Goal: Task Accomplishment & Management: Manage account settings

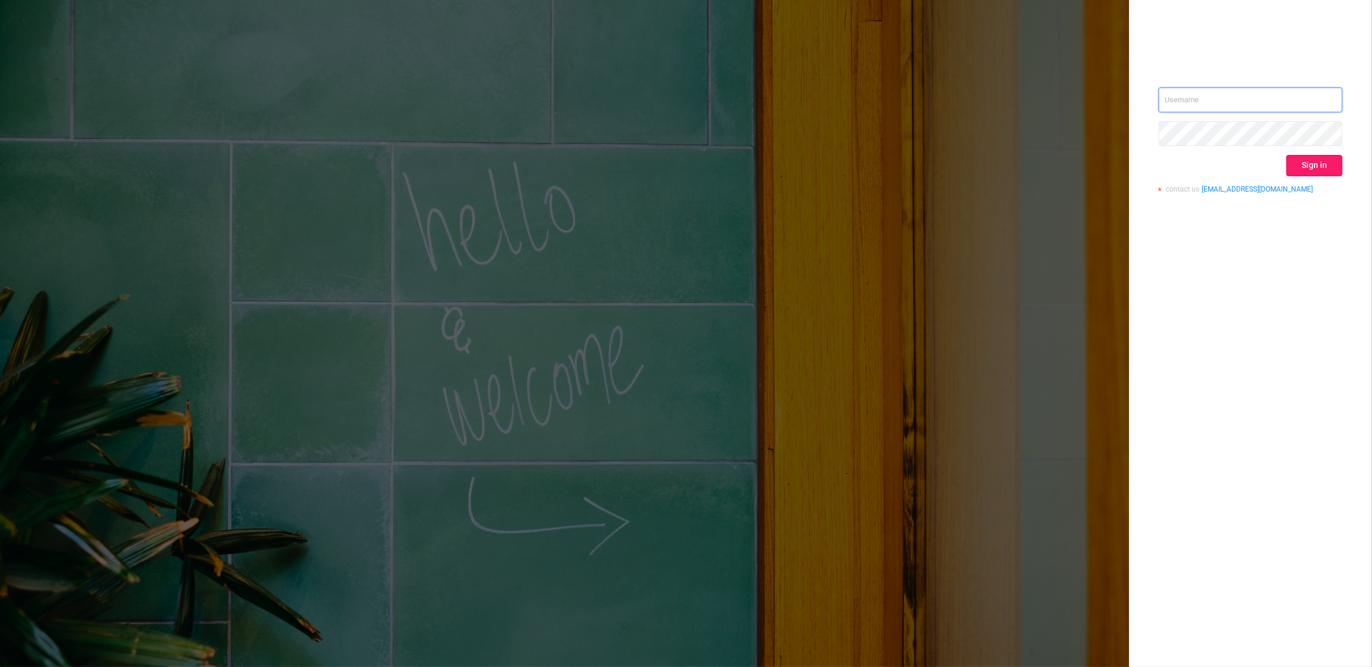
type input "[PERSON_NAME][EMAIL_ADDRESS][DOMAIN_NAME]"
click at [1317, 167] on button "Sign in" at bounding box center [1314, 165] width 56 height 21
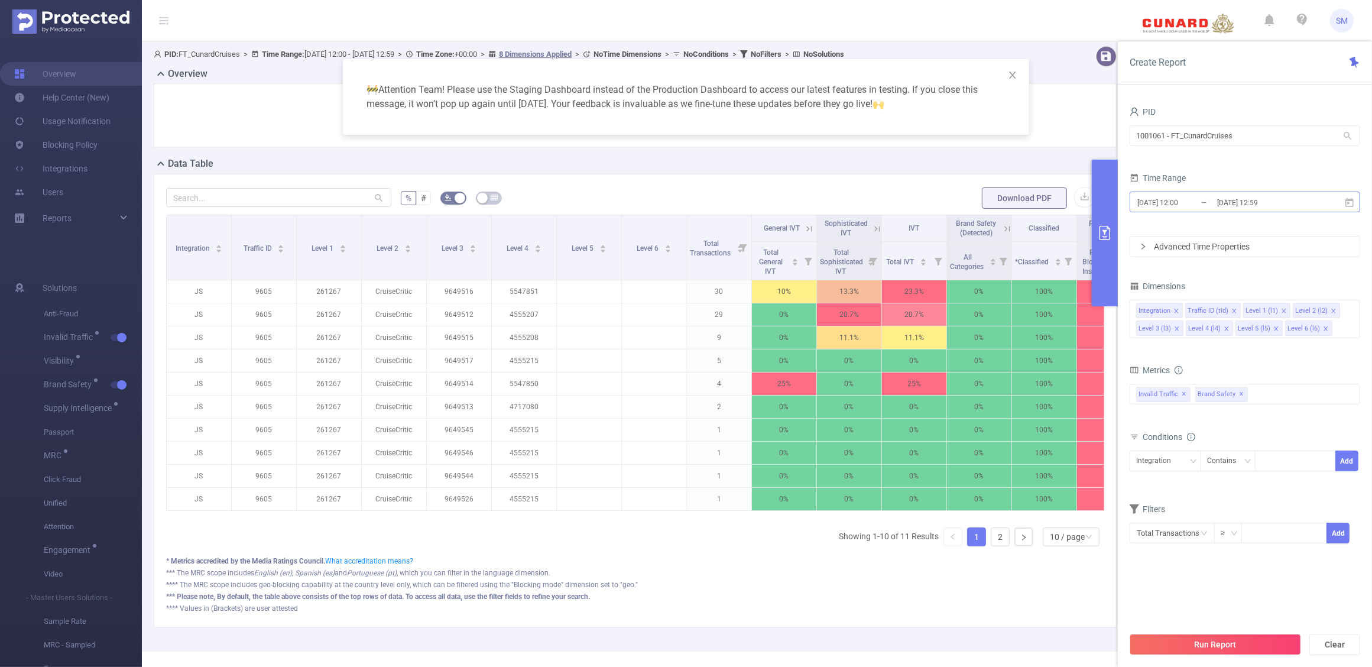
click at [1262, 194] on input "[DATE] 12:59" at bounding box center [1264, 202] width 96 height 16
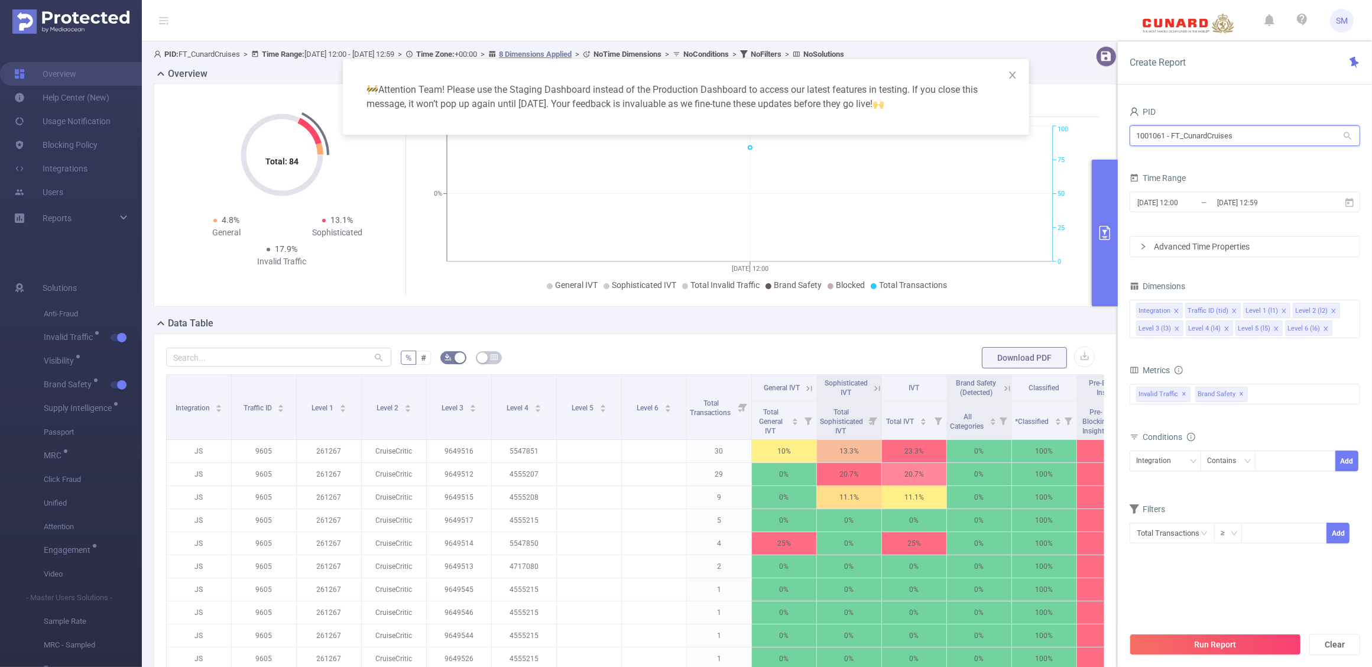
click at [1246, 137] on input "1001061 - FT_CunardCruises" at bounding box center [1245, 135] width 231 height 21
drag, startPoint x: 1249, startPoint y: 135, endPoint x: 1102, endPoint y: 145, distance: 146.4
click at [1102, 145] on body "SM Overview Help Center (New) Usage Notification Blocking Policy Integrations U…" at bounding box center [686, 333] width 1372 height 667
type input "tcaa"
click at [1209, 157] on li "1001066 - Innovid_TCAA_Toyota_Cincinnati 14M [1.7M rows]" at bounding box center [1245, 160] width 231 height 19
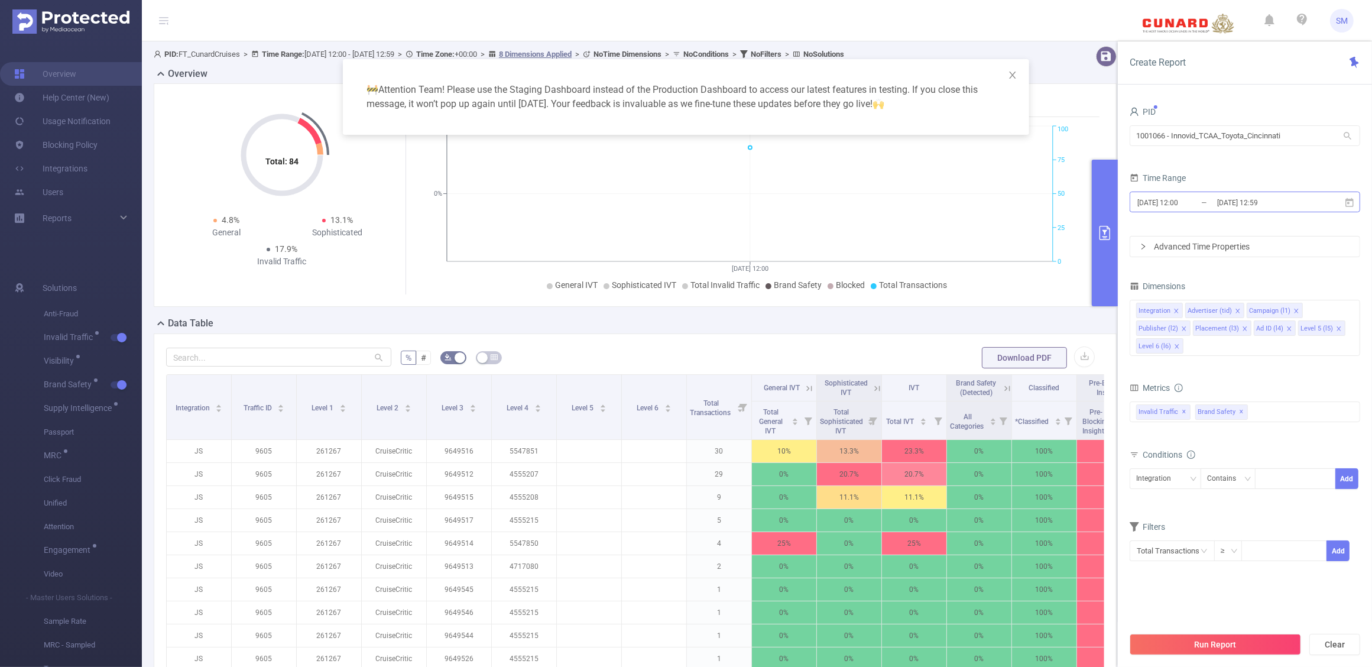
click at [1211, 207] on input "2025-08-21 12:00" at bounding box center [1184, 202] width 96 height 16
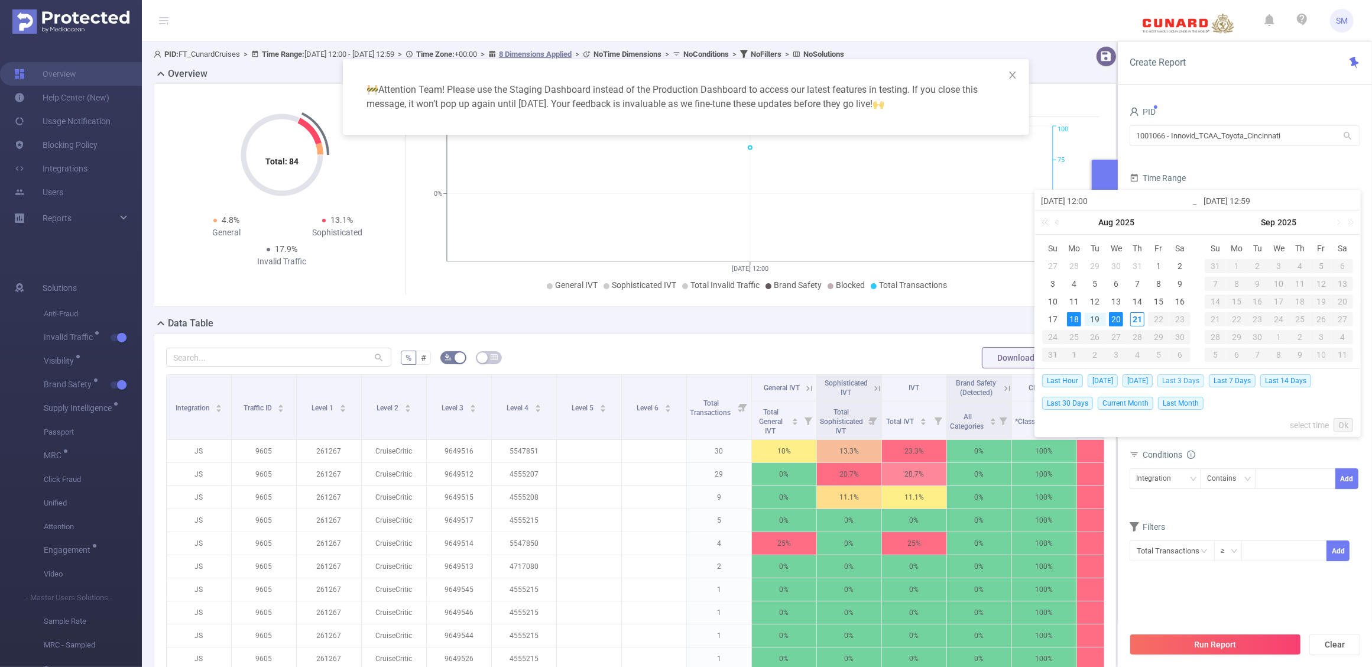
click at [1204, 377] on span "Last 3 Days" at bounding box center [1180, 380] width 47 height 13
type input "2025-08-18 00:00"
type input "2025-08-20 23:59"
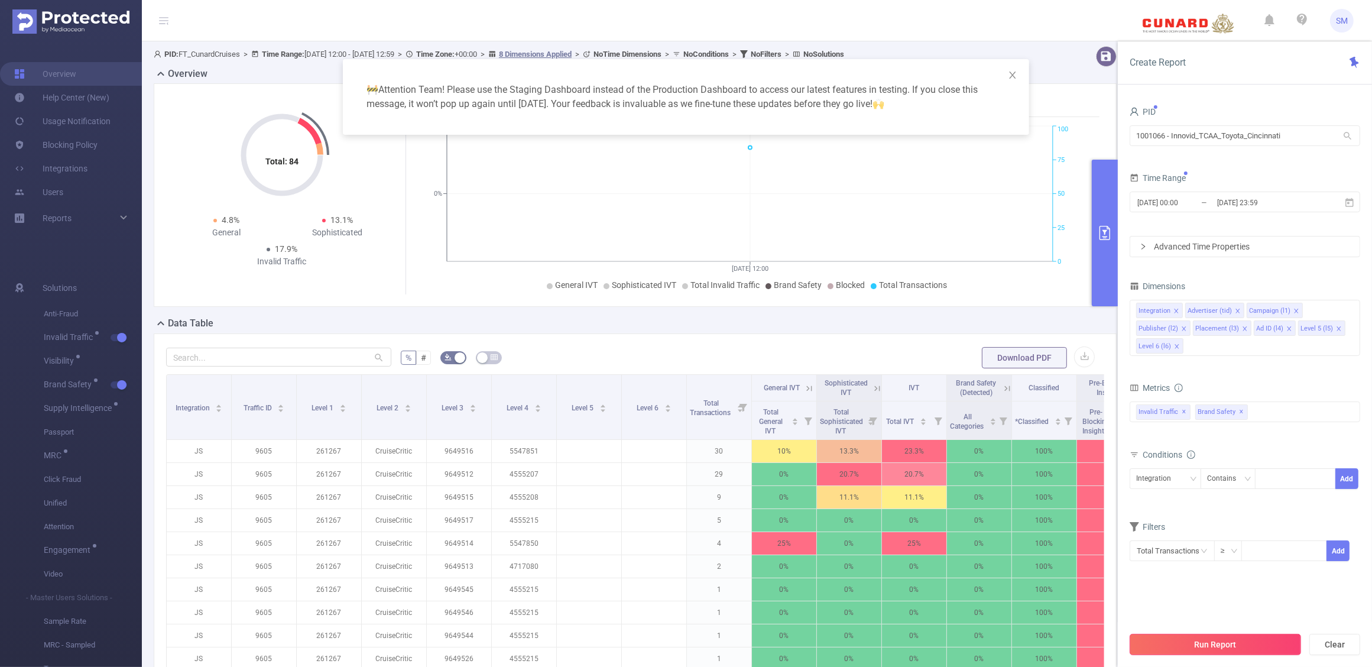
click at [1251, 646] on button "Run Report" at bounding box center [1215, 644] width 171 height 21
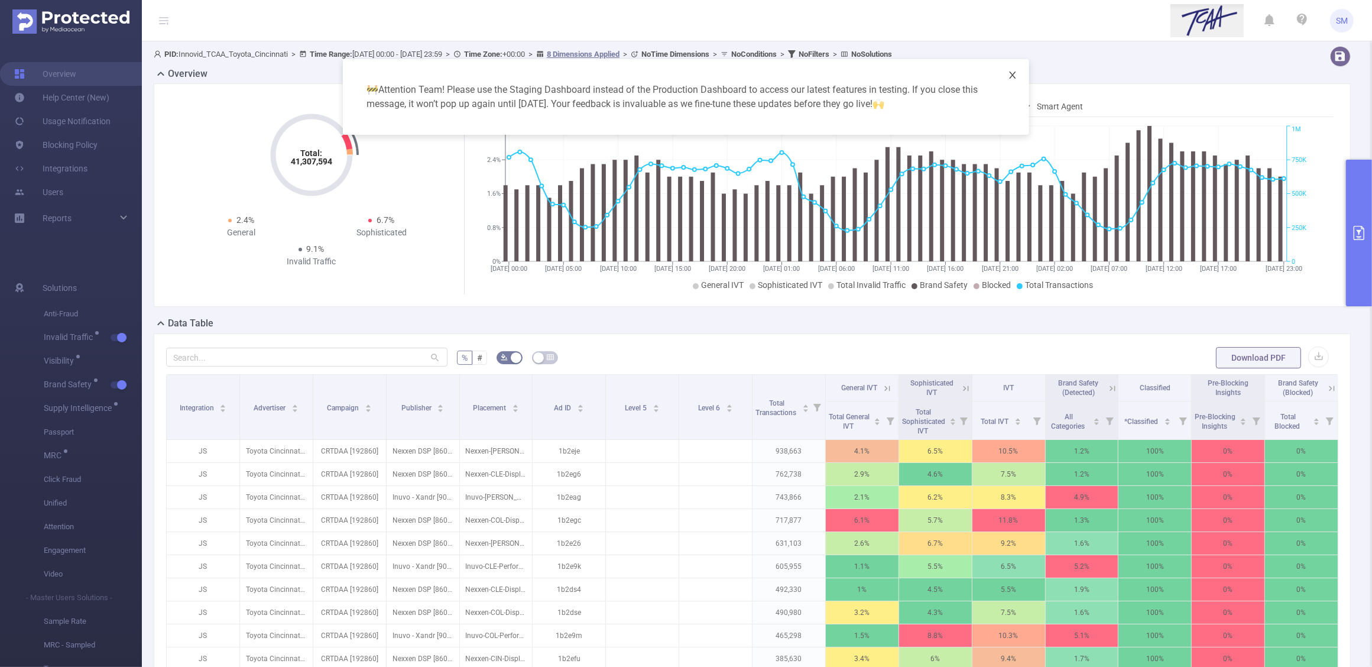
click at [1013, 70] on icon "icon: close" at bounding box center [1012, 74] width 9 height 9
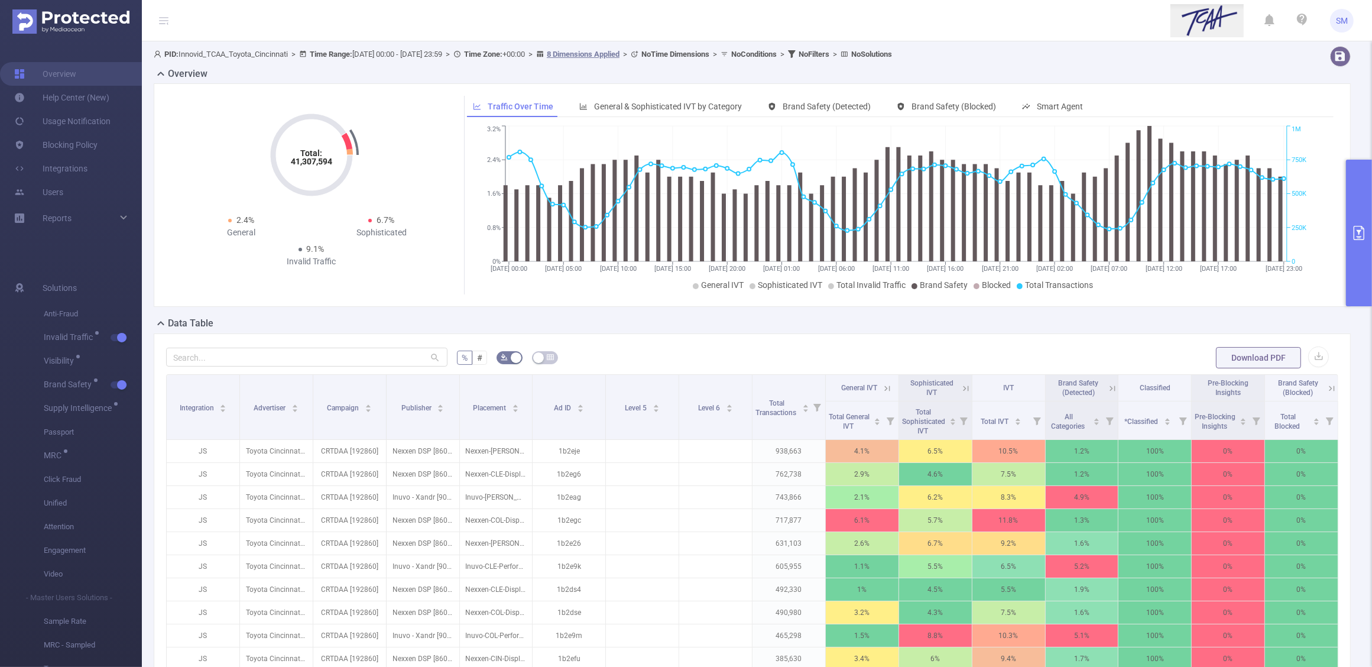
click at [1358, 223] on button "primary" at bounding box center [1359, 233] width 26 height 147
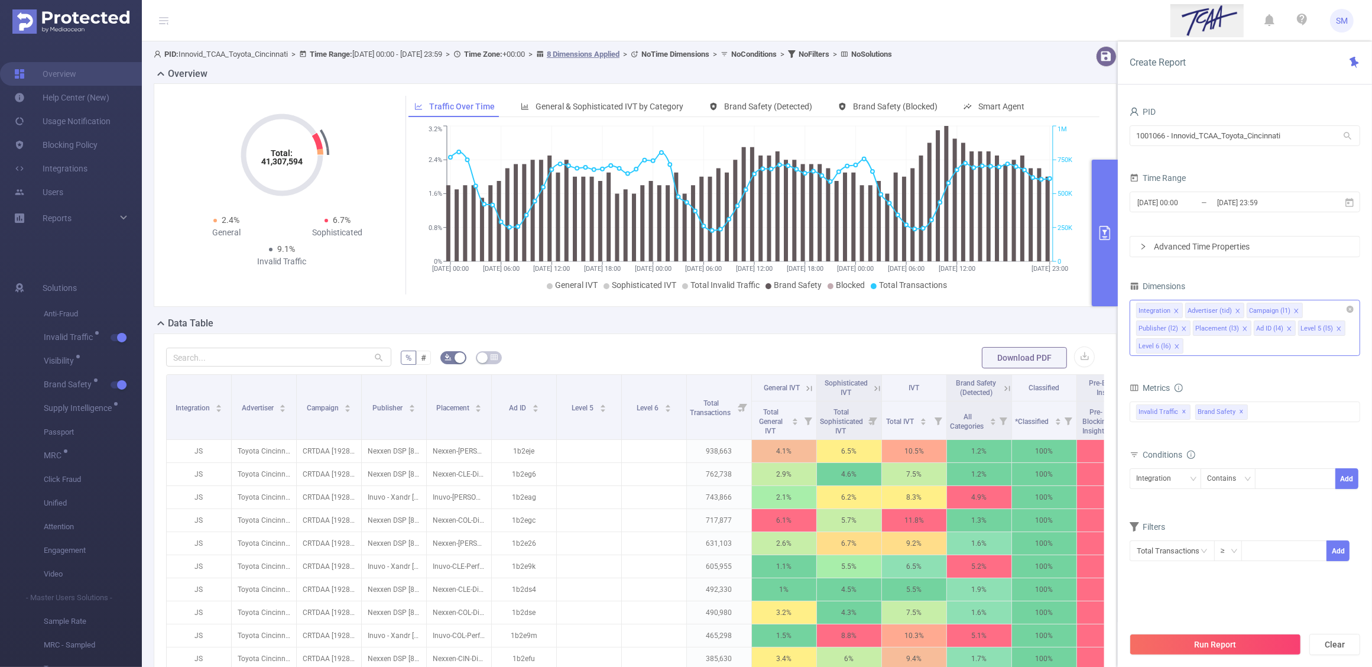
click at [1177, 346] on icon "icon: close" at bounding box center [1177, 346] width 4 height 4
click at [1336, 329] on icon "icon: close" at bounding box center [1339, 329] width 6 height 6
click at [1298, 359] on form "Dimensions Integration Advertiser (tid) Campaign (l1) Publisher (l2) Placement …" at bounding box center [1245, 418] width 231 height 281
click at [1240, 392] on span "✕" at bounding box center [1242, 394] width 5 height 14
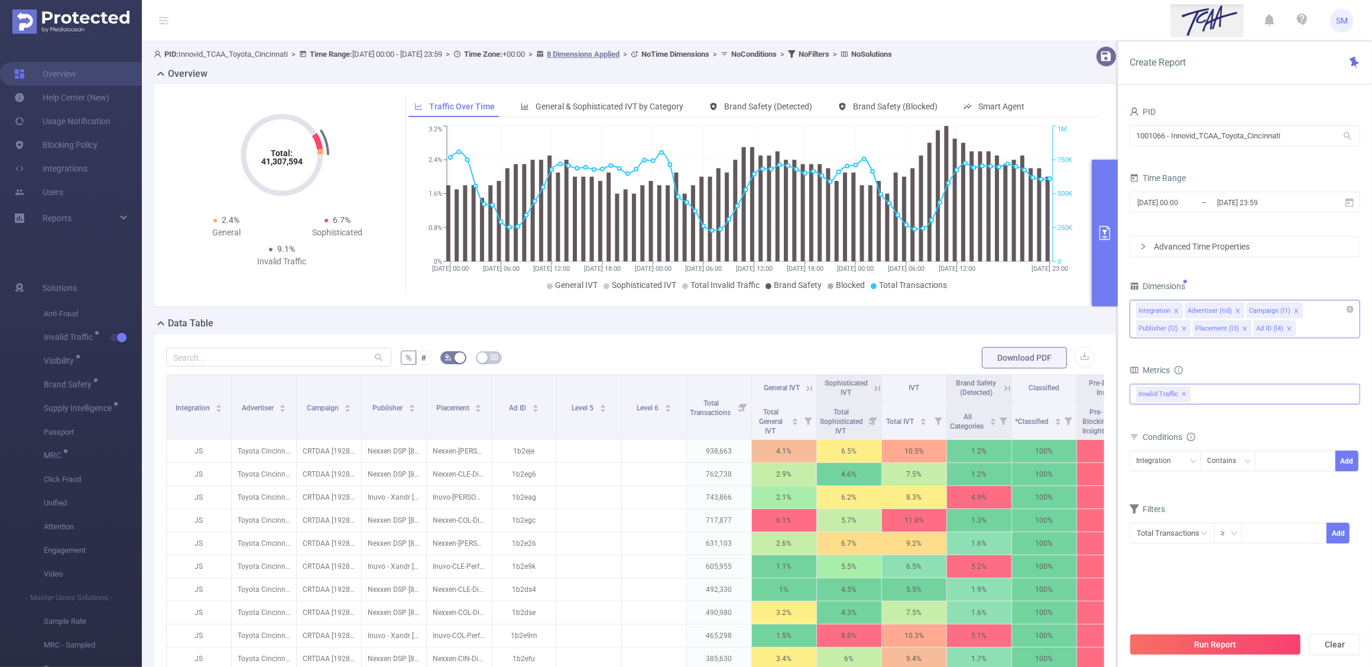
click at [1259, 362] on div "Metrics" at bounding box center [1245, 372] width 231 height 20
click at [1239, 637] on button "Run Report" at bounding box center [1215, 644] width 171 height 21
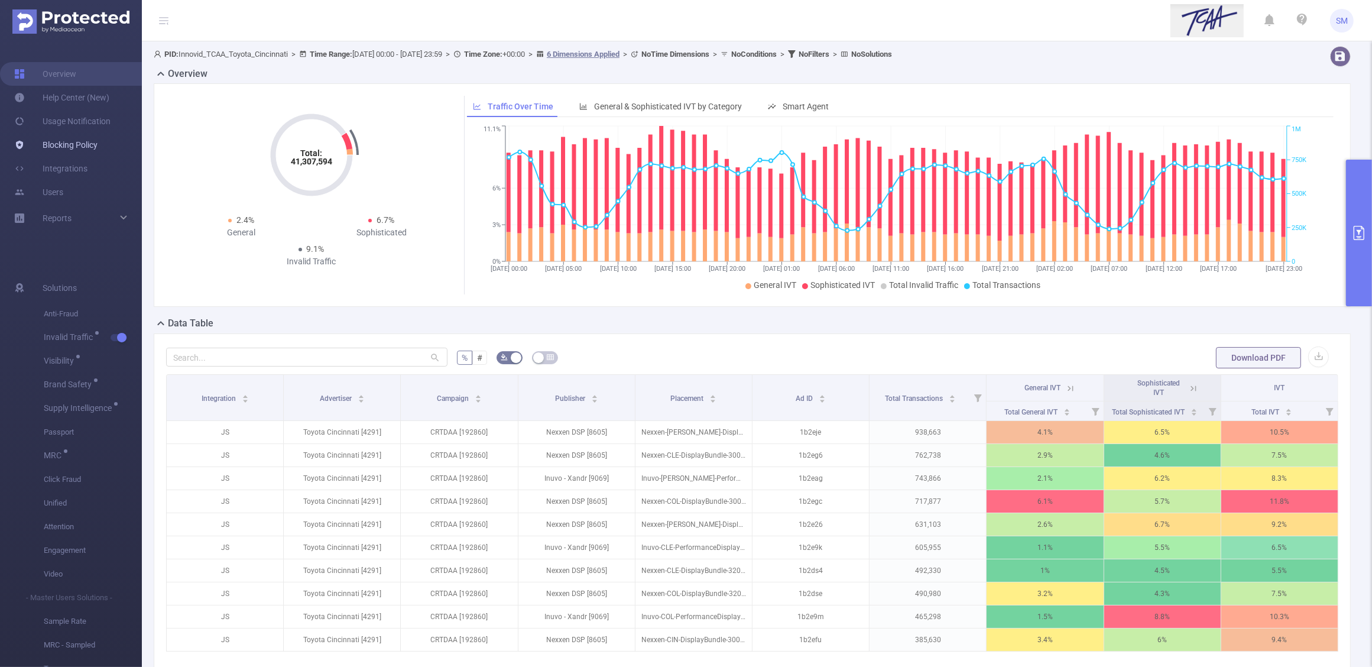
click at [68, 145] on link "Blocking Policy" at bounding box center [55, 145] width 83 height 24
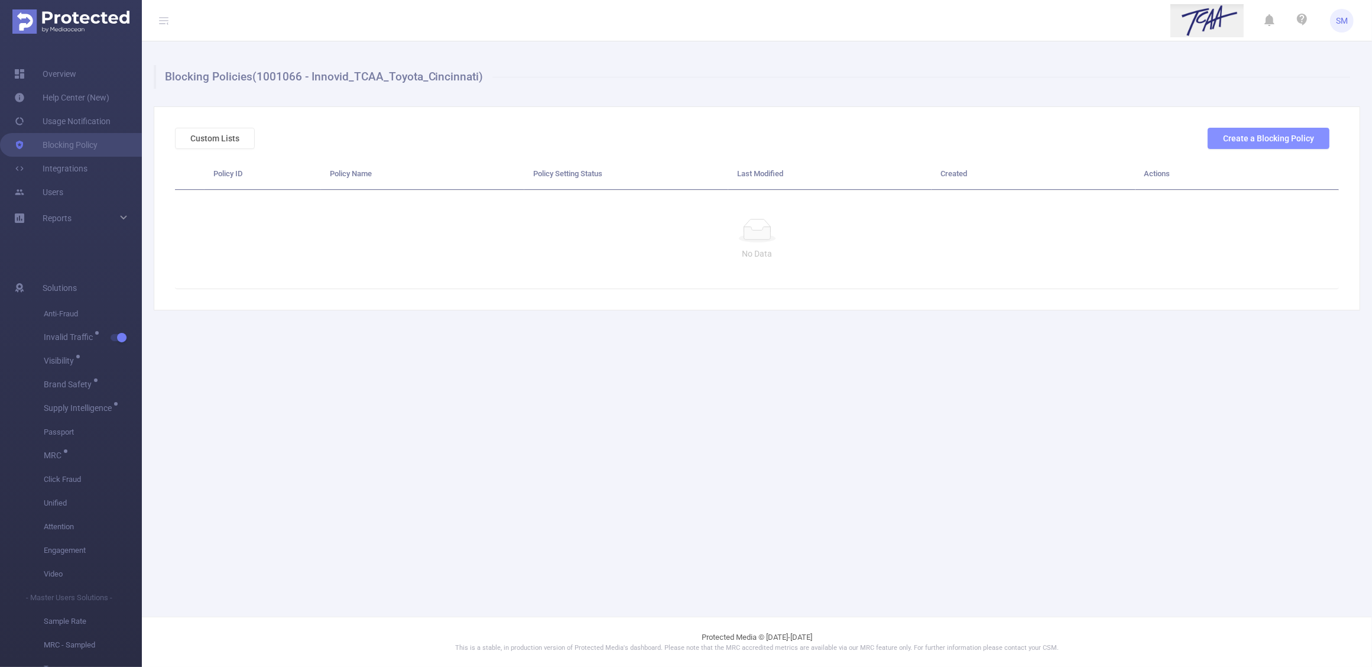
click at [1219, 136] on button "Create a Blocking Policy" at bounding box center [1269, 138] width 122 height 21
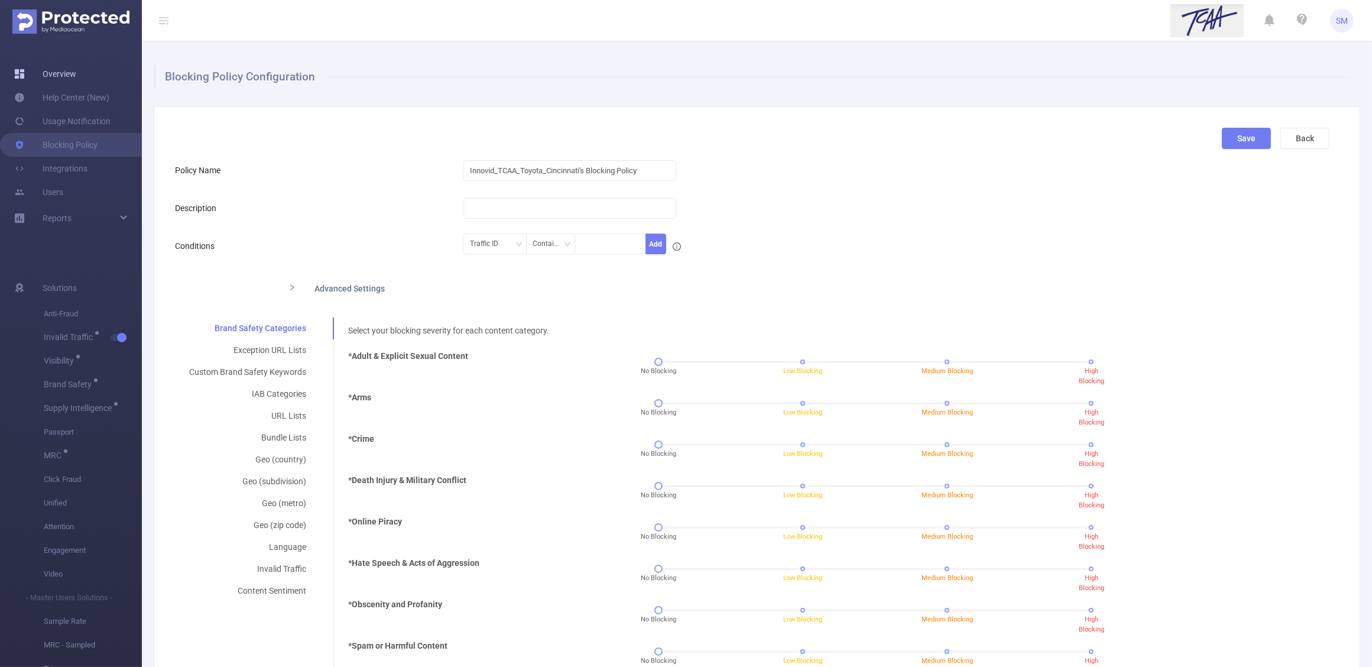
click at [63, 78] on link "Overview" at bounding box center [45, 74] width 62 height 24
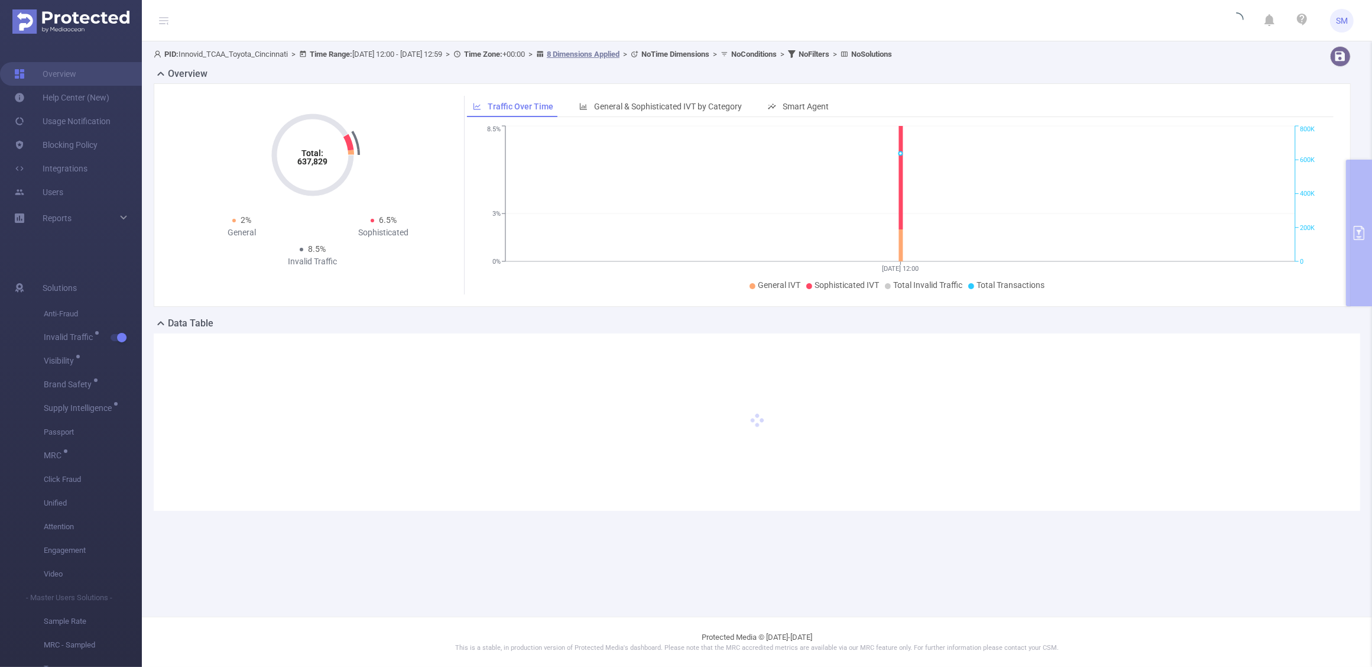
type input "2025-08-21 12:00"
type input "2025-08-21 12:59"
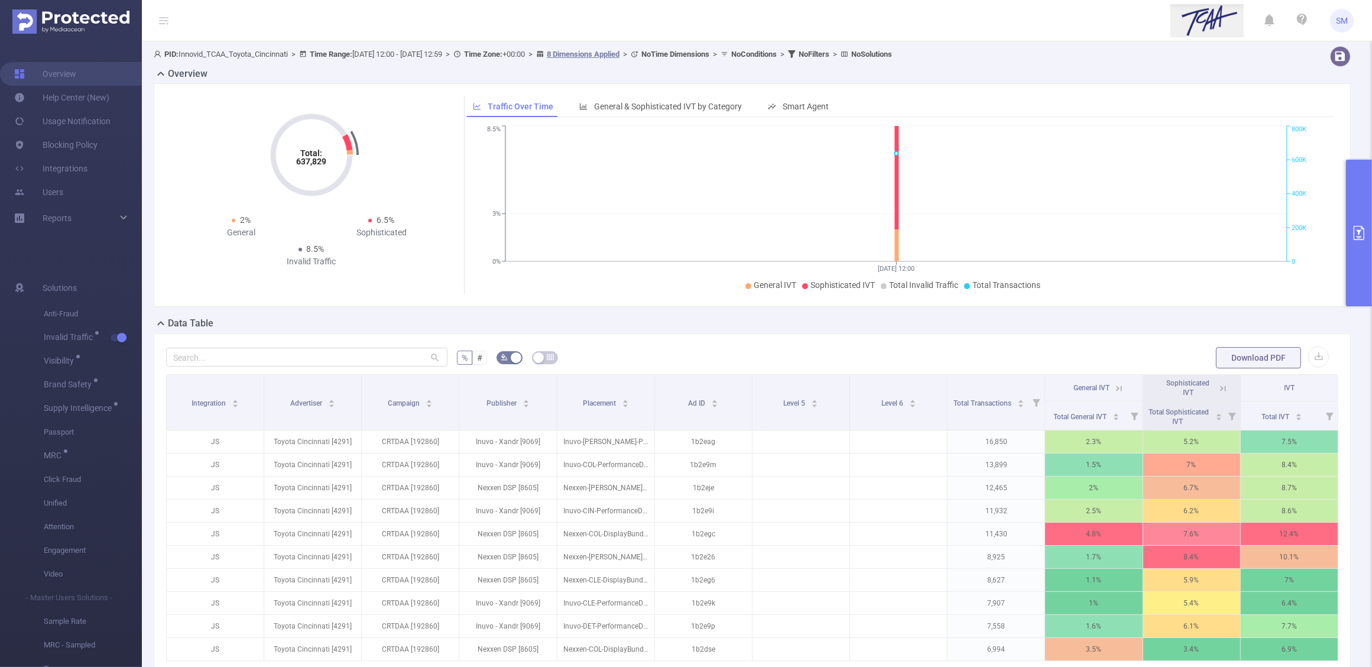
click at [1358, 214] on button "primary" at bounding box center [1359, 233] width 26 height 147
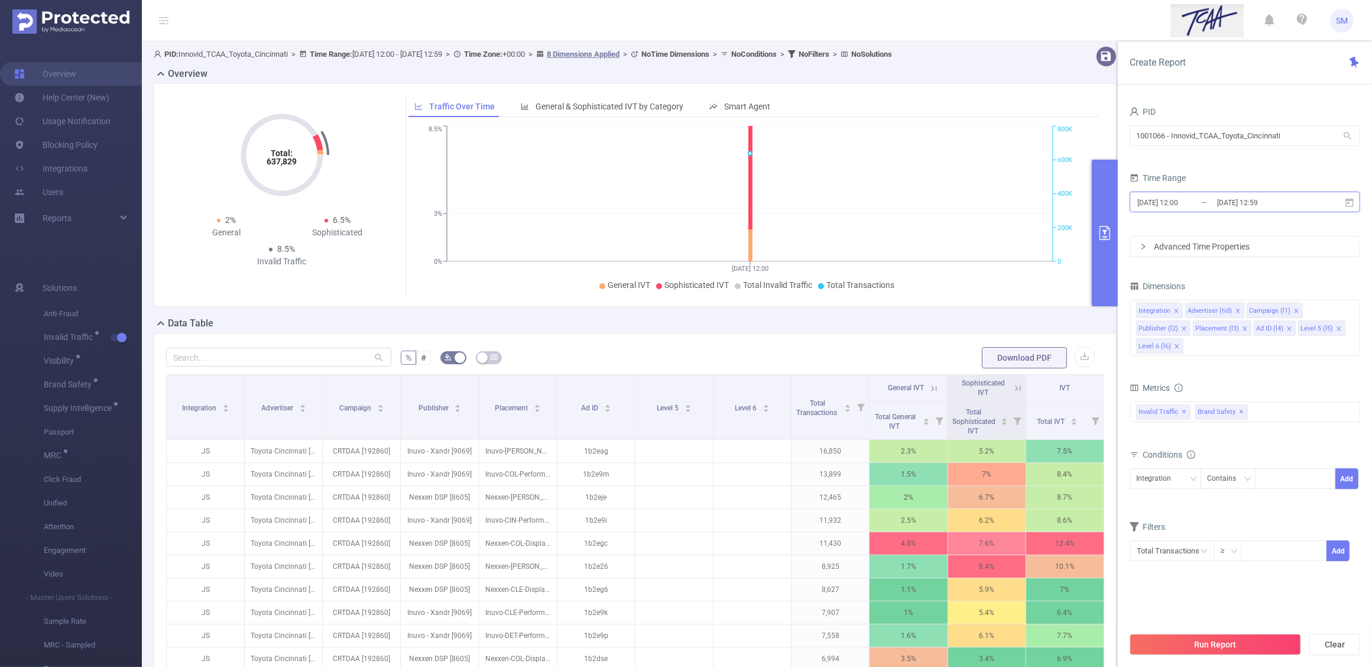
click at [1290, 200] on input "2025-08-21 12:59" at bounding box center [1264, 202] width 96 height 16
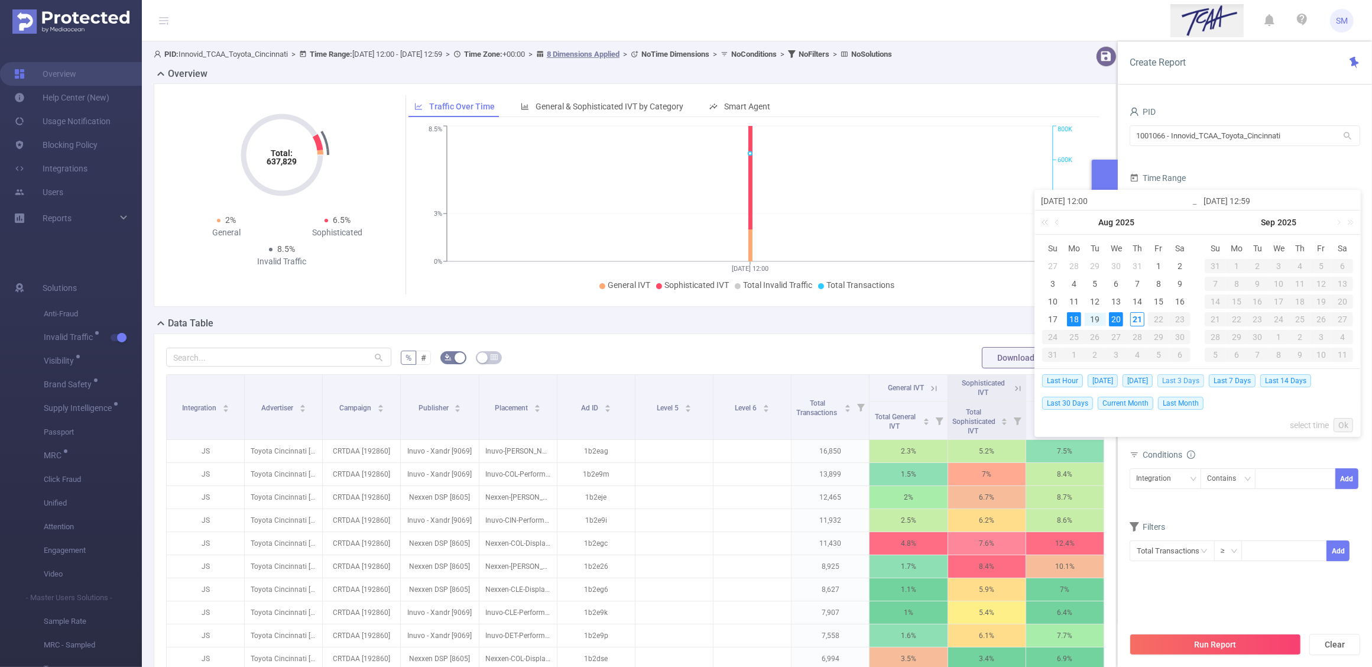
click at [1197, 377] on span "Last 3 Days" at bounding box center [1180, 380] width 47 height 13
type input "2025-08-18 00:00"
type input "2025-08-20 23:59"
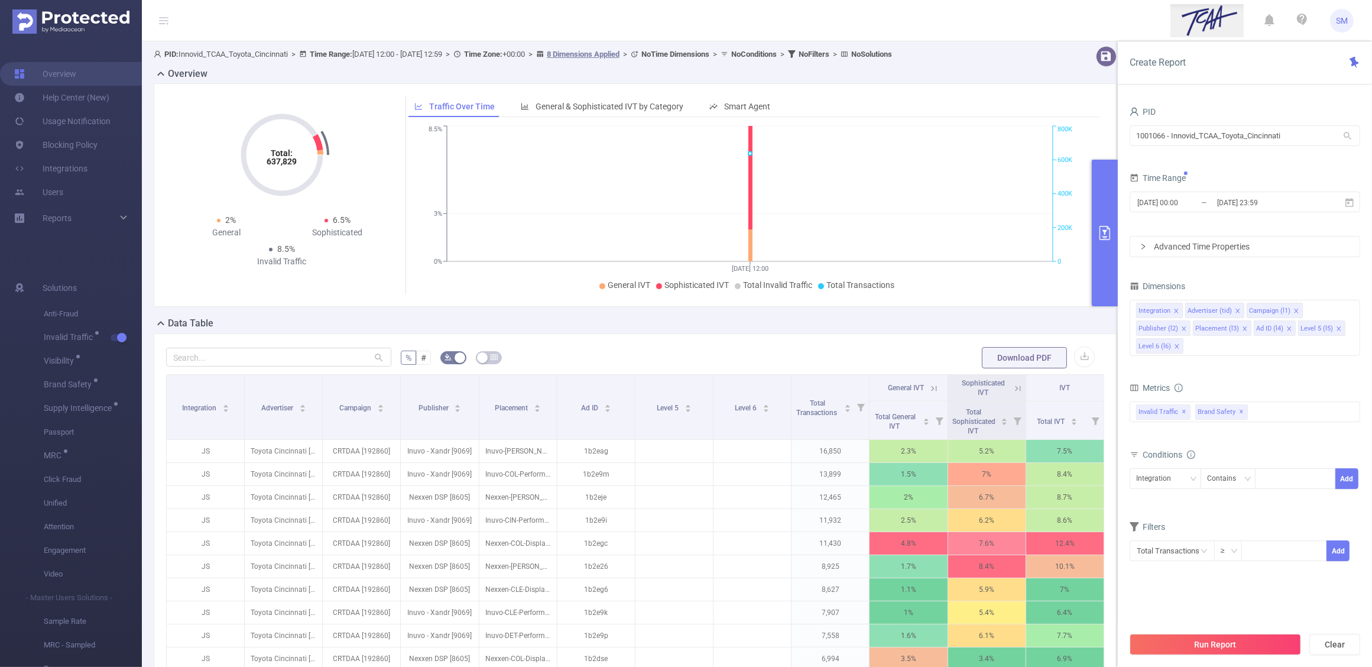
click at [1233, 379] on form "Dimensions Integration Advertiser (tid) Campaign (l1) Publisher (l2) Placement …" at bounding box center [1245, 427] width 231 height 299
click at [1339, 325] on span at bounding box center [1339, 328] width 6 height 13
click at [1338, 332] on icon "icon: close" at bounding box center [1339, 329] width 6 height 6
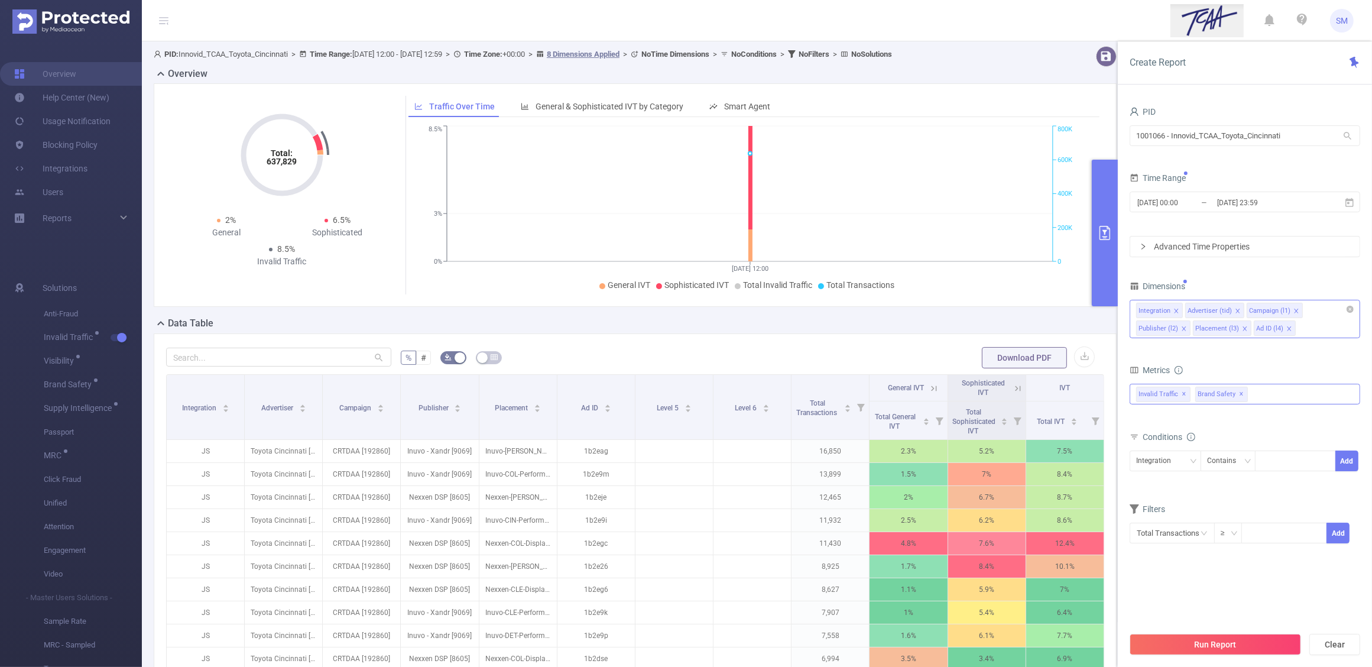
click at [1243, 395] on span "Brand Safety ✕" at bounding box center [1221, 394] width 53 height 15
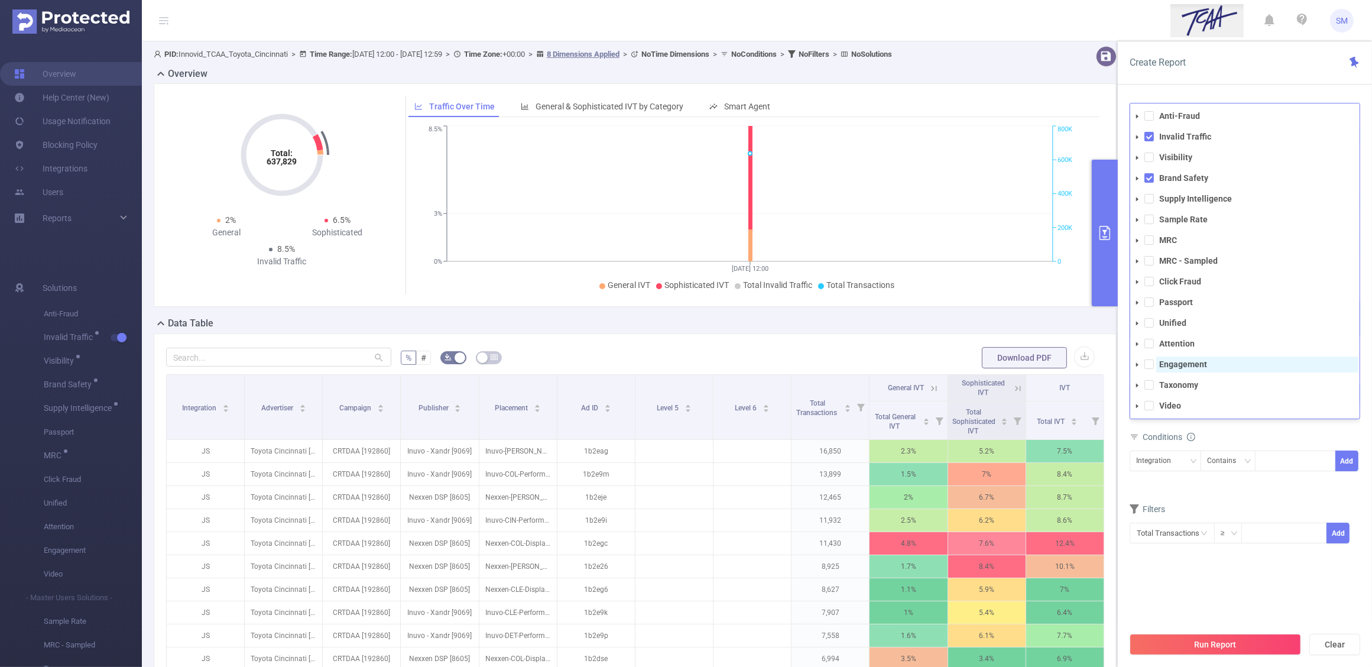
click at [1259, 362] on span "Engagement" at bounding box center [1257, 364] width 202 height 16
click at [1284, 429] on div "Conditions" at bounding box center [1245, 439] width 231 height 20
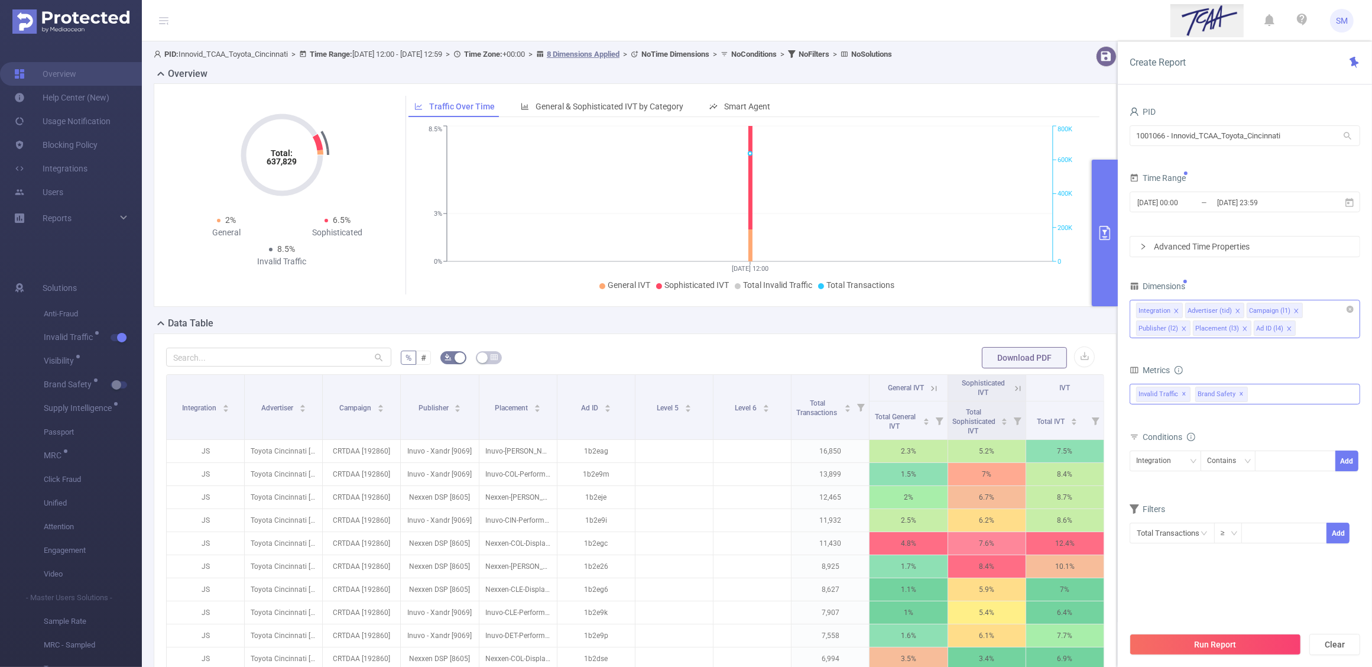
click at [1241, 392] on span "✕" at bounding box center [1242, 394] width 5 height 14
click at [1254, 419] on div "Total General IVT Data Centers Disclosed Bots Known Crawlers Irregular Activity…" at bounding box center [1245, 401] width 231 height 35
click at [1240, 640] on button "Run Report" at bounding box center [1215, 644] width 171 height 21
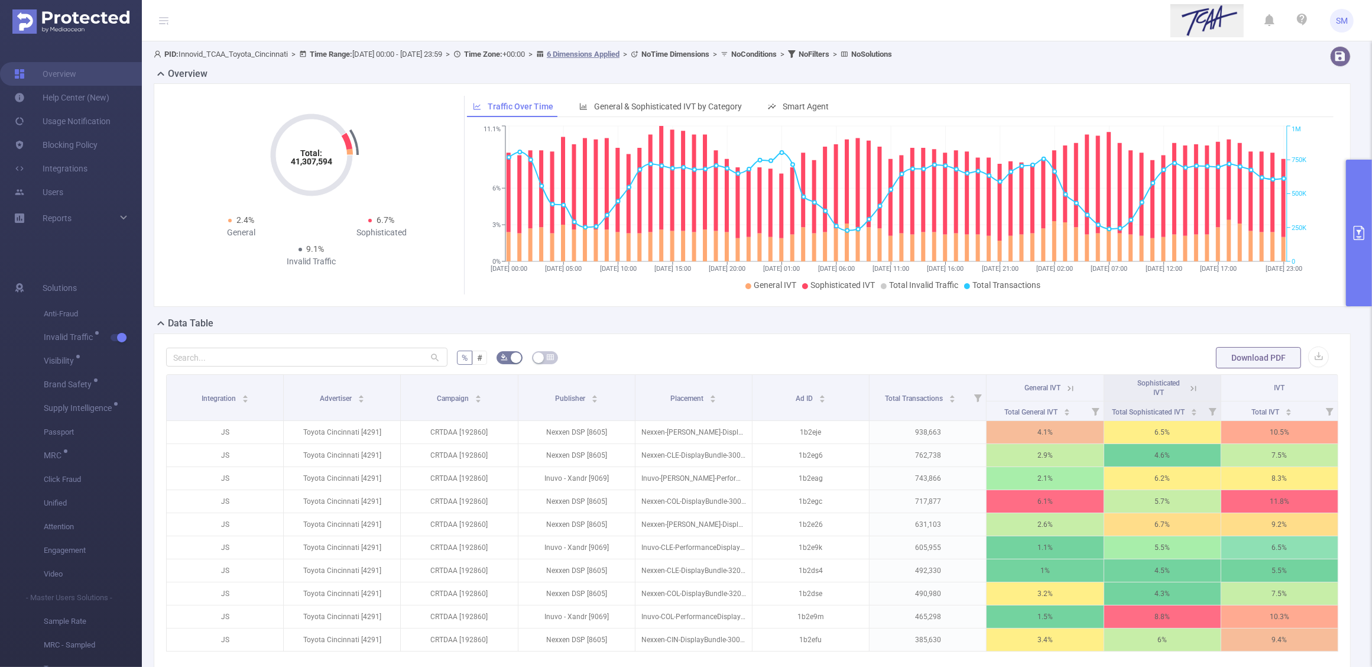
click at [683, 348] on form "% # Download PDF" at bounding box center [752, 358] width 1172 height 24
click at [760, 359] on form "% # Download PDF" at bounding box center [752, 358] width 1172 height 24
click at [778, 342] on div "% # Download PDF Integration Advertiser Campaign Publisher Placement Ad ID Tota…" at bounding box center [752, 532] width 1197 height 399
click at [326, 355] on input "text" at bounding box center [306, 357] width 281 height 19
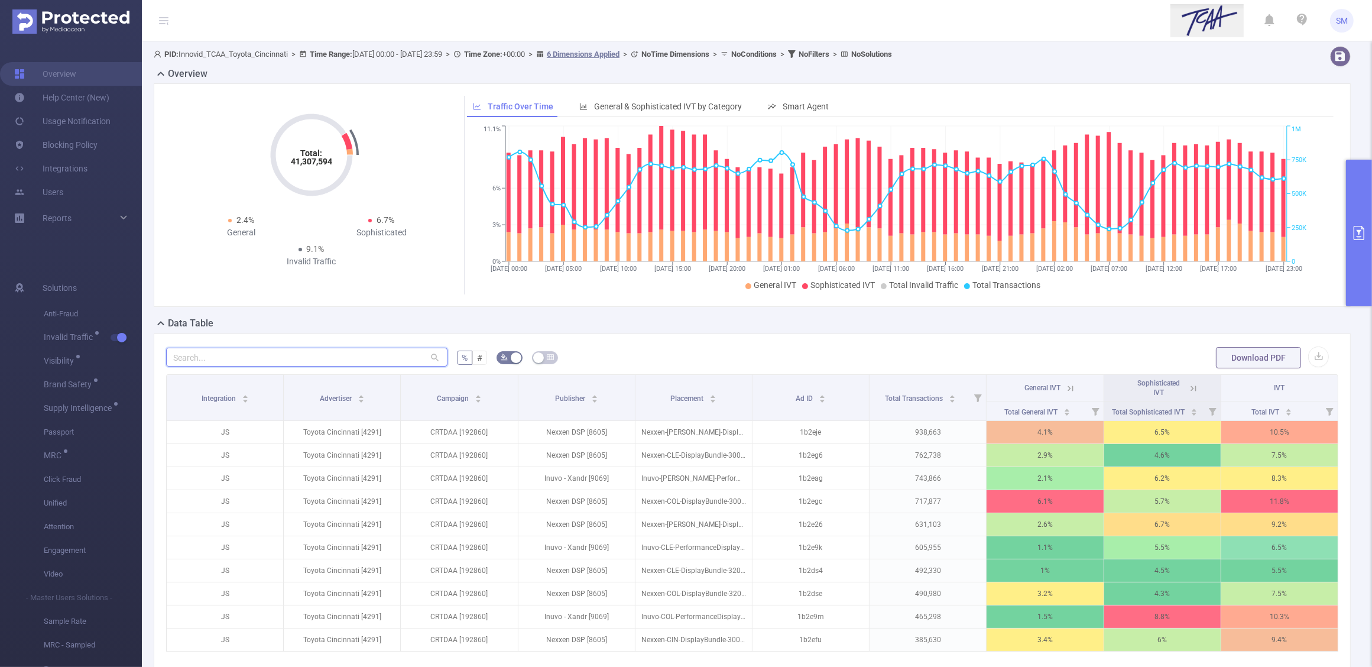
type input "v"
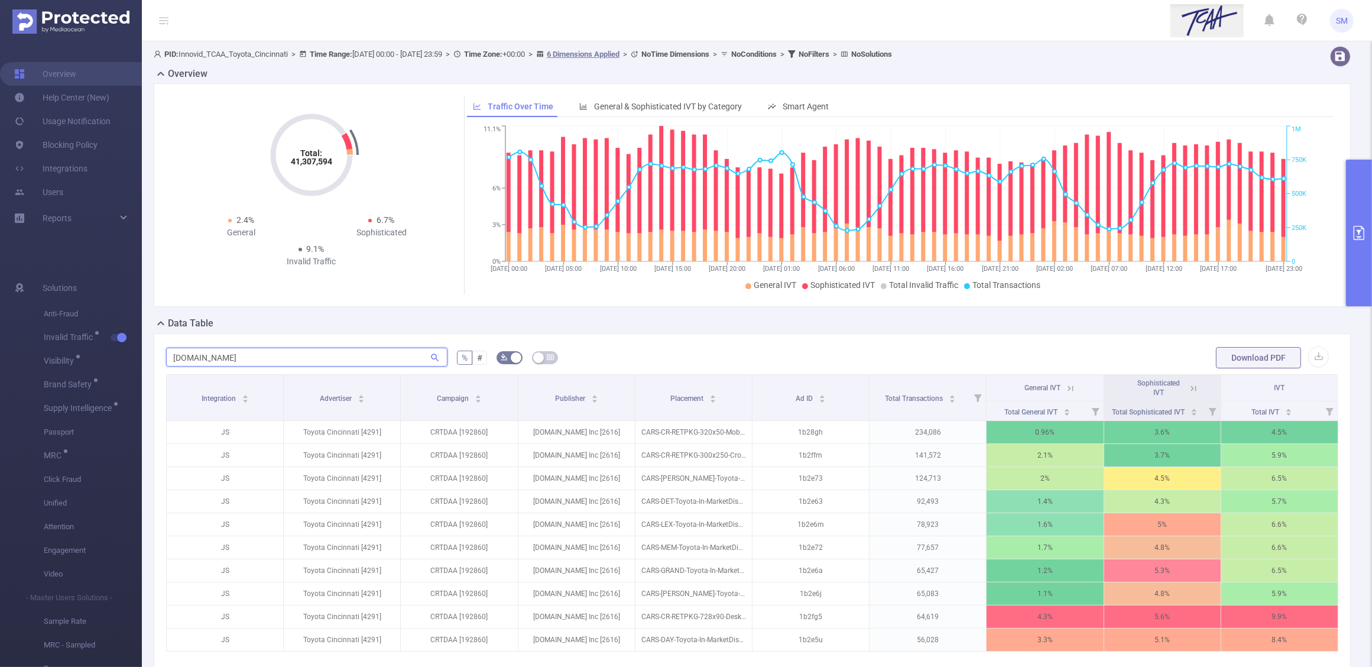
type input "cars.com"
drag, startPoint x: 238, startPoint y: 361, endPoint x: 111, endPoint y: 352, distance: 127.4
click at [111, 352] on section "Overview Help Center (New) Usage Notification Blocking Policy Integrations User…" at bounding box center [686, 333] width 1372 height 667
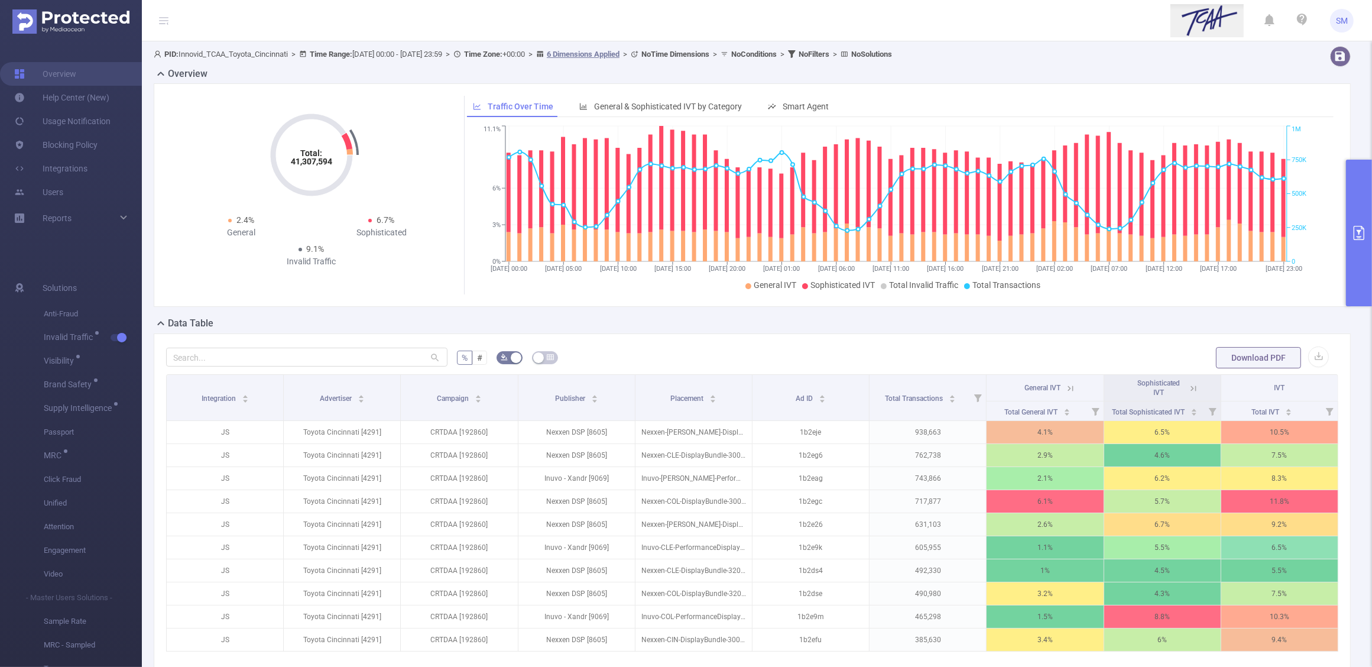
click at [746, 342] on div "% # Download PDF Integration Advertiser Campaign Publisher Placement Ad ID Tota…" at bounding box center [752, 532] width 1197 height 399
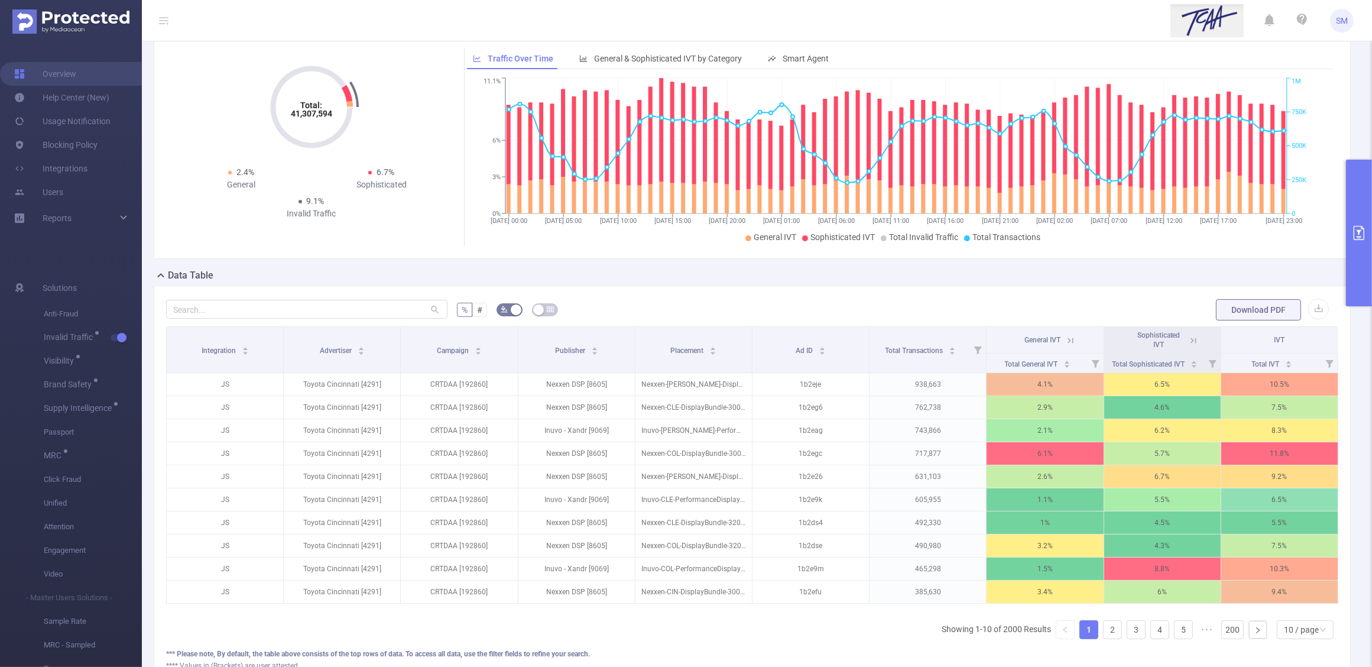
scroll to position [74, 0]
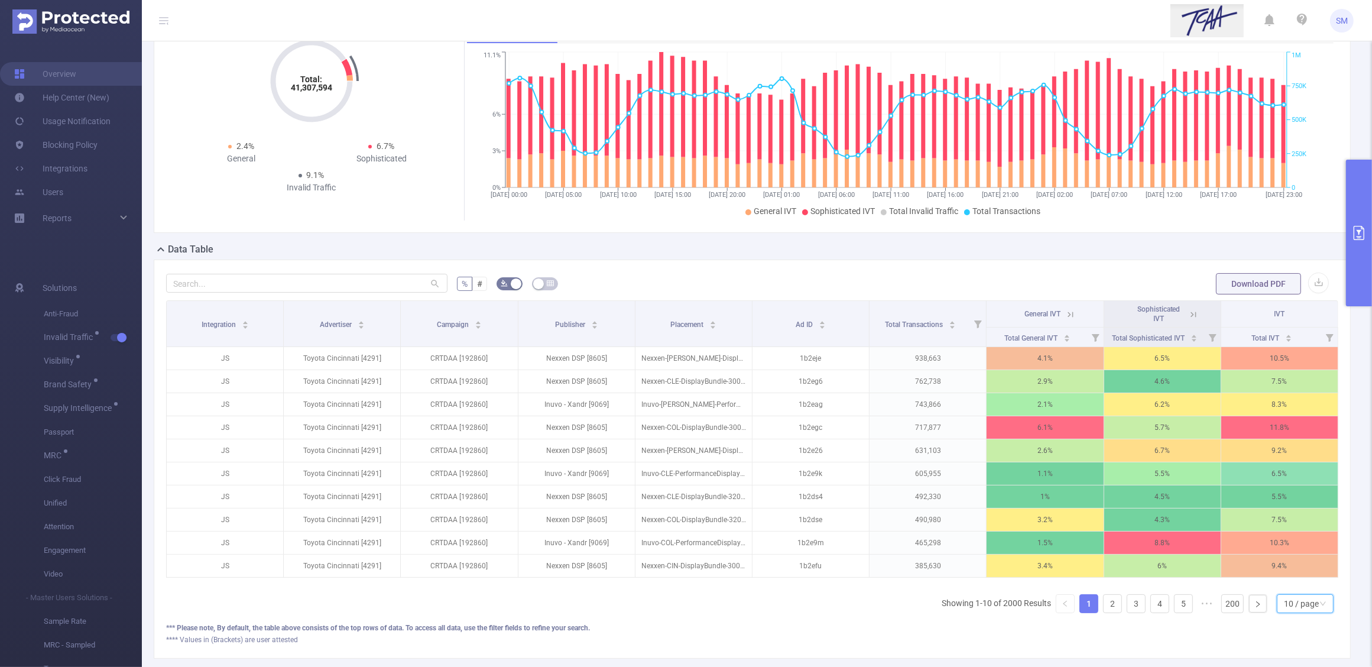
click at [1308, 610] on div "10 / page" at bounding box center [1305, 603] width 57 height 19
click at [1305, 546] on li "20 / page" at bounding box center [1293, 539] width 57 height 19
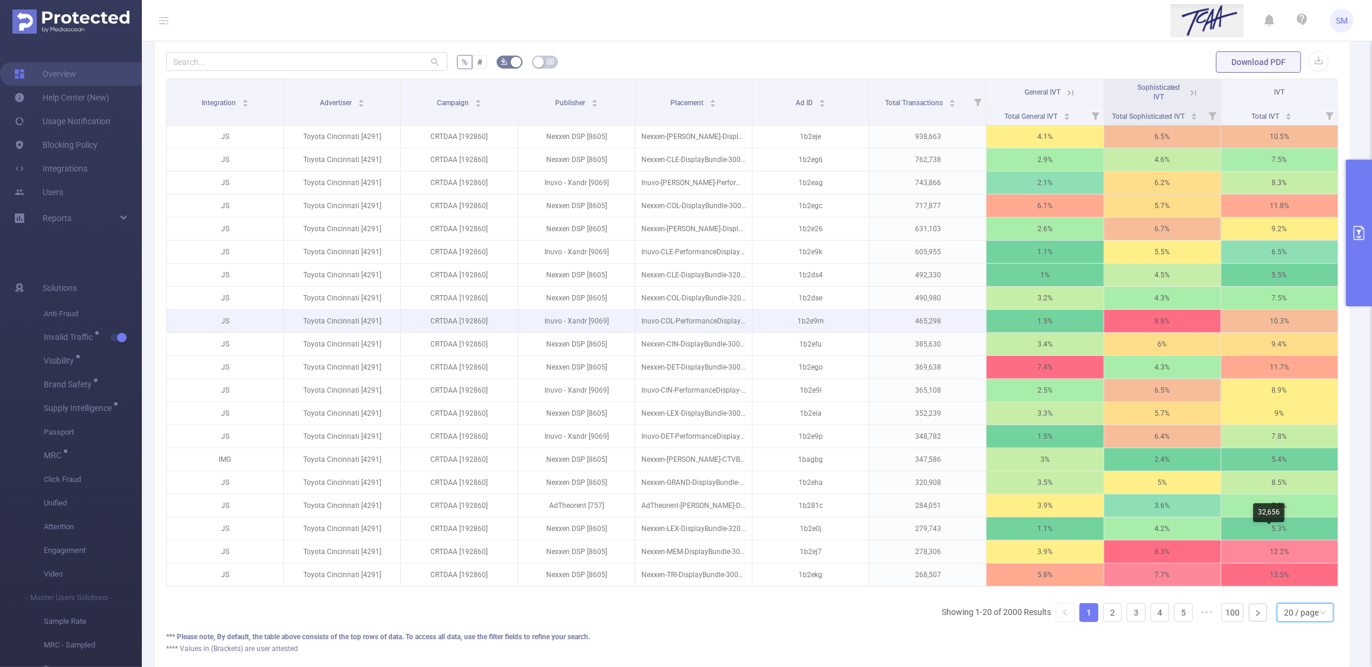
scroll to position [369, 0]
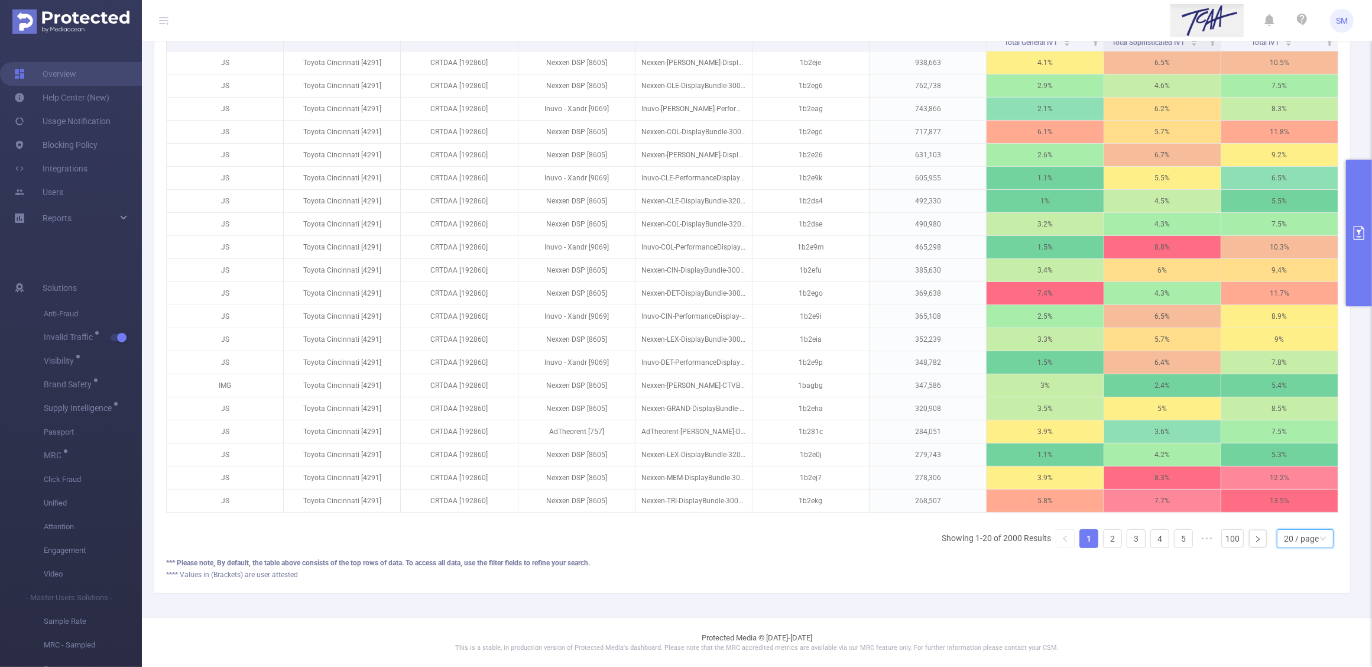
click at [1287, 547] on div "20 / page" at bounding box center [1301, 539] width 35 height 18
click at [1293, 457] on li "10 / page" at bounding box center [1293, 456] width 57 height 19
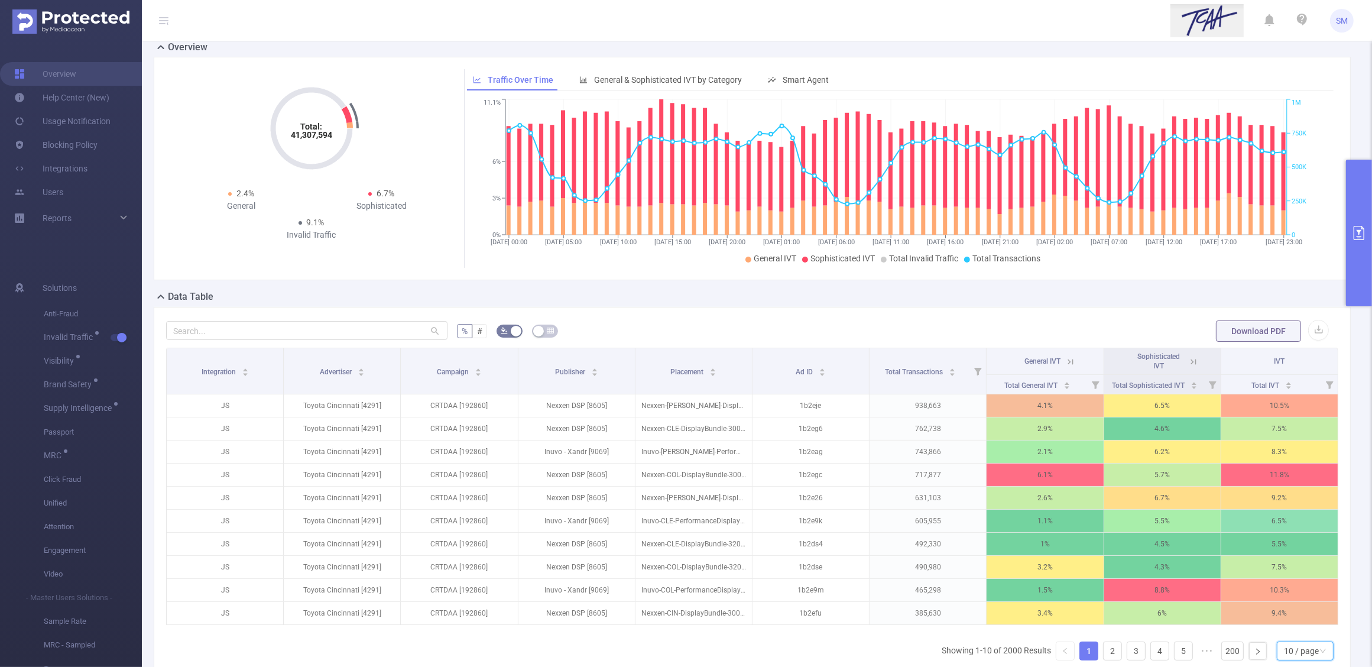
scroll to position [0, 0]
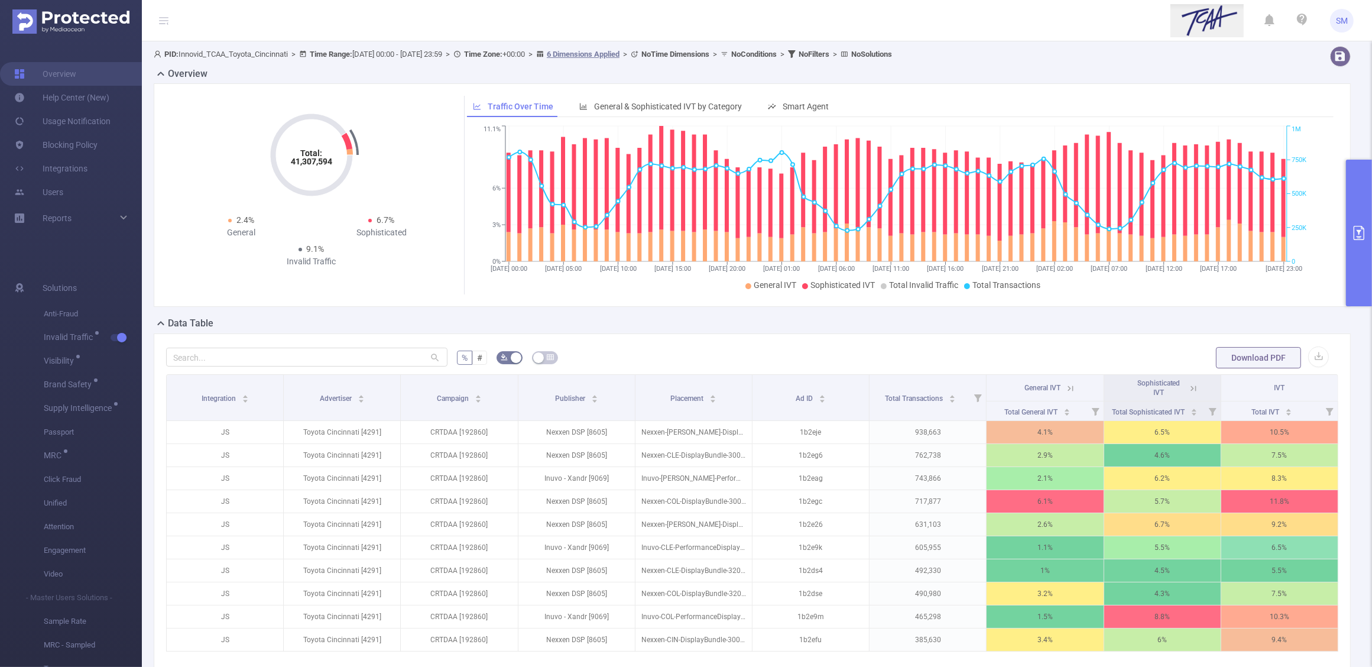
click at [752, 337] on div "% # Download PDF Integration Advertiser Campaign Publisher Placement Ad ID Tota…" at bounding box center [752, 532] width 1197 height 399
click at [878, 338] on div "% # Download PDF Integration Advertiser Campaign Publisher Placement Ad ID Tota…" at bounding box center [752, 532] width 1197 height 399
click at [1024, 406] on span "Total General IVT" at bounding box center [1031, 411] width 55 height 12
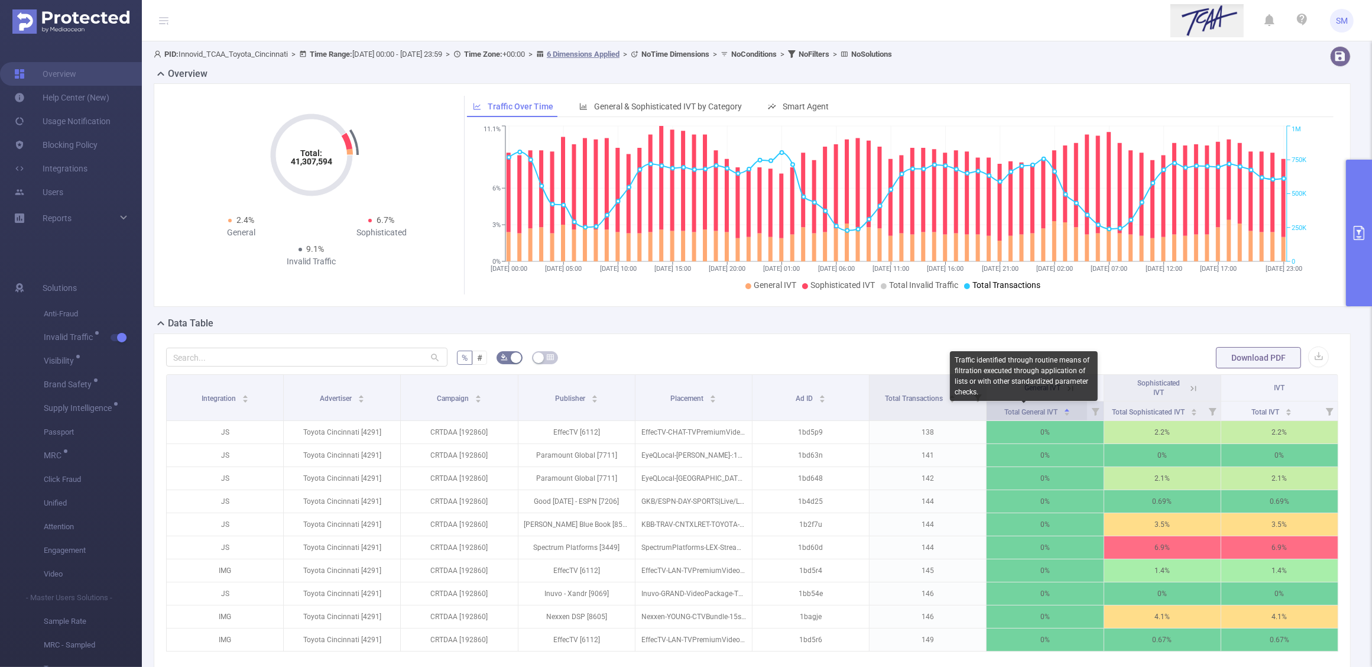
click at [1030, 411] on span "Total General IVT" at bounding box center [1031, 412] width 55 height 8
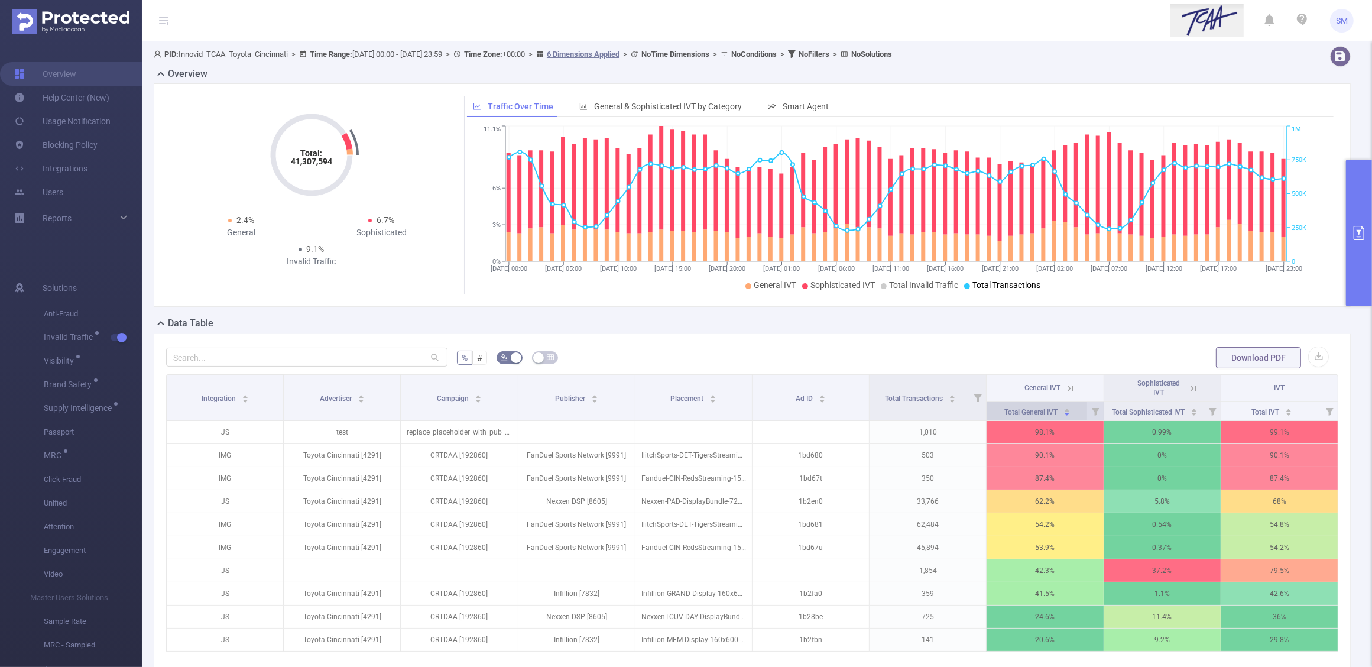
click at [1041, 414] on span "Total General IVT" at bounding box center [1031, 412] width 55 height 8
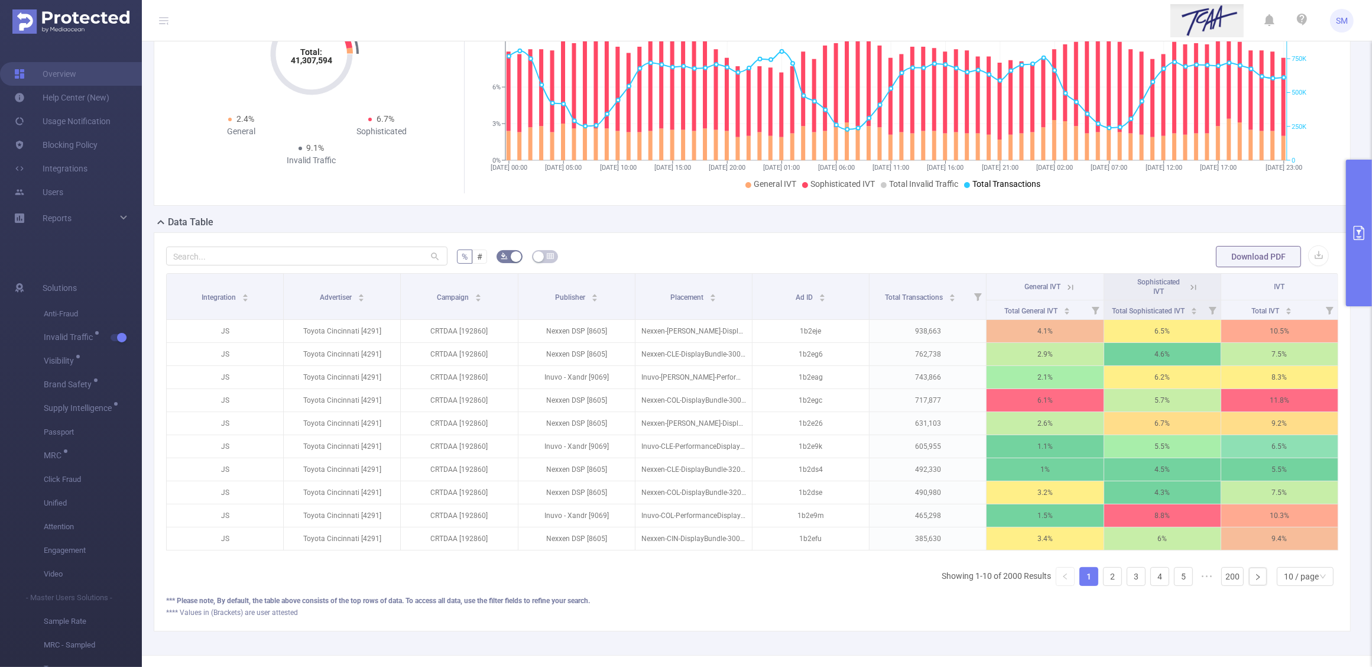
scroll to position [148, 0]
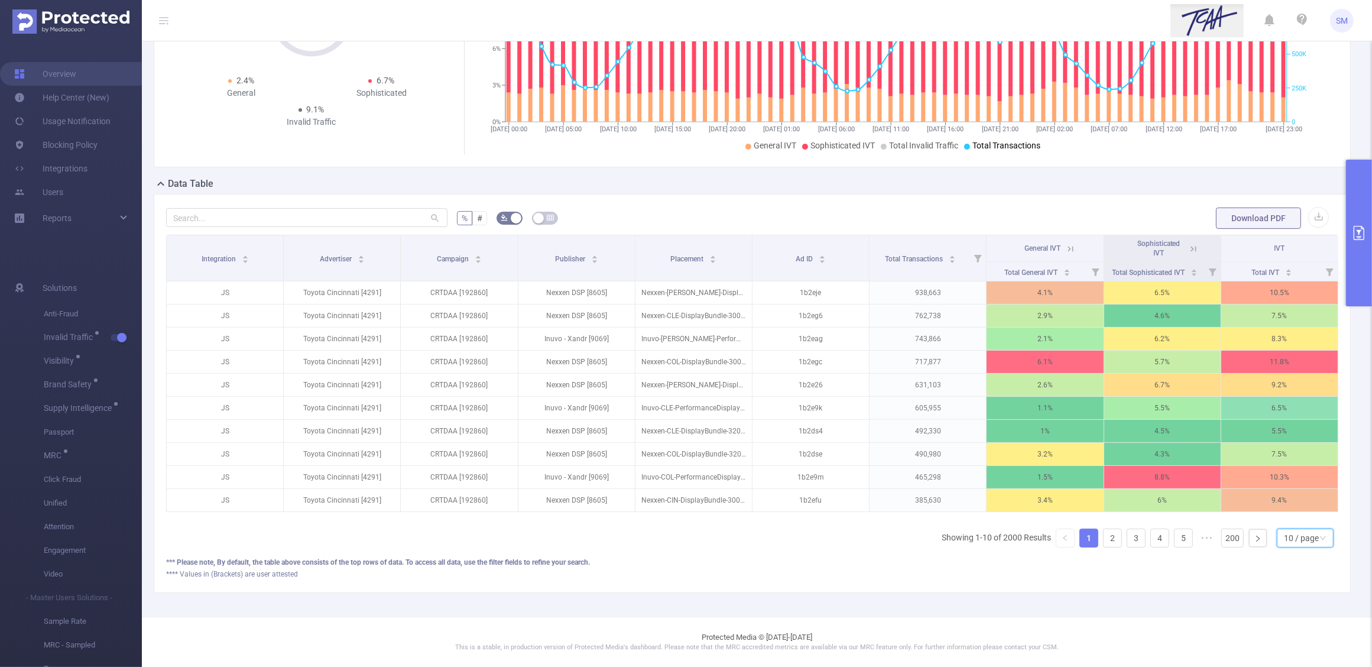
click at [1296, 547] on div "10 / page" at bounding box center [1301, 538] width 35 height 18
click at [1301, 465] on li "20 / page" at bounding box center [1293, 473] width 57 height 19
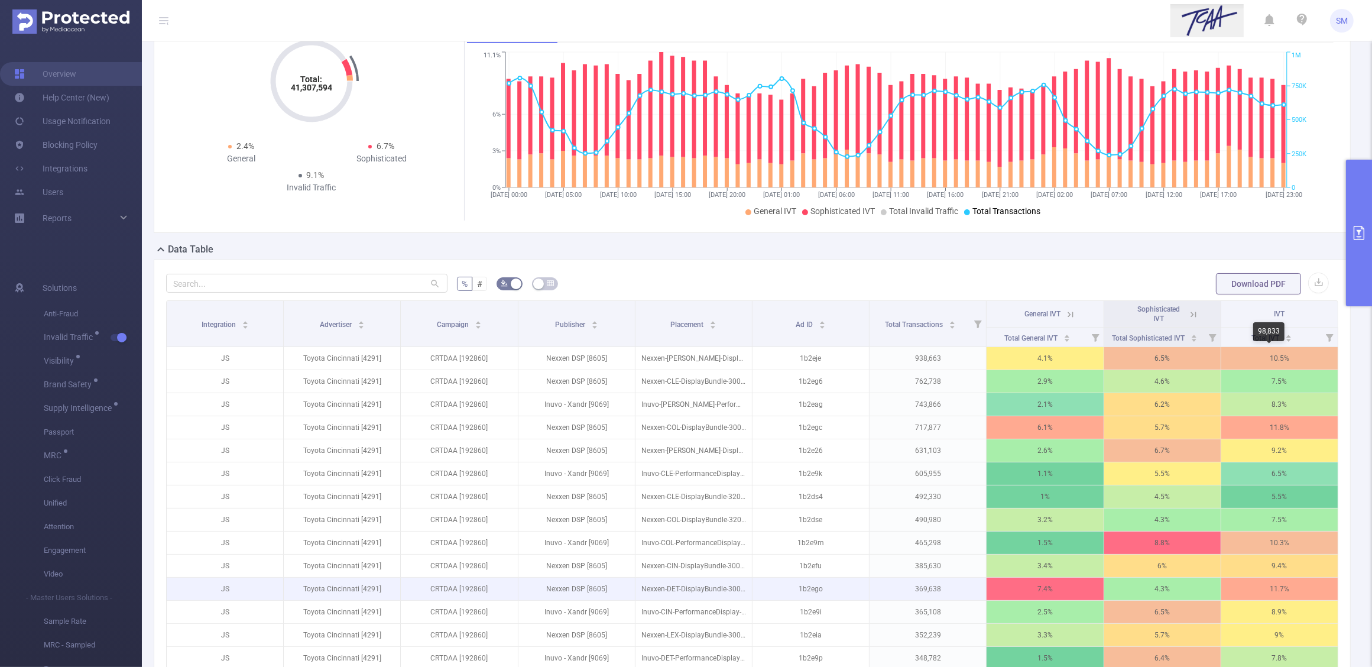
scroll to position [0, 0]
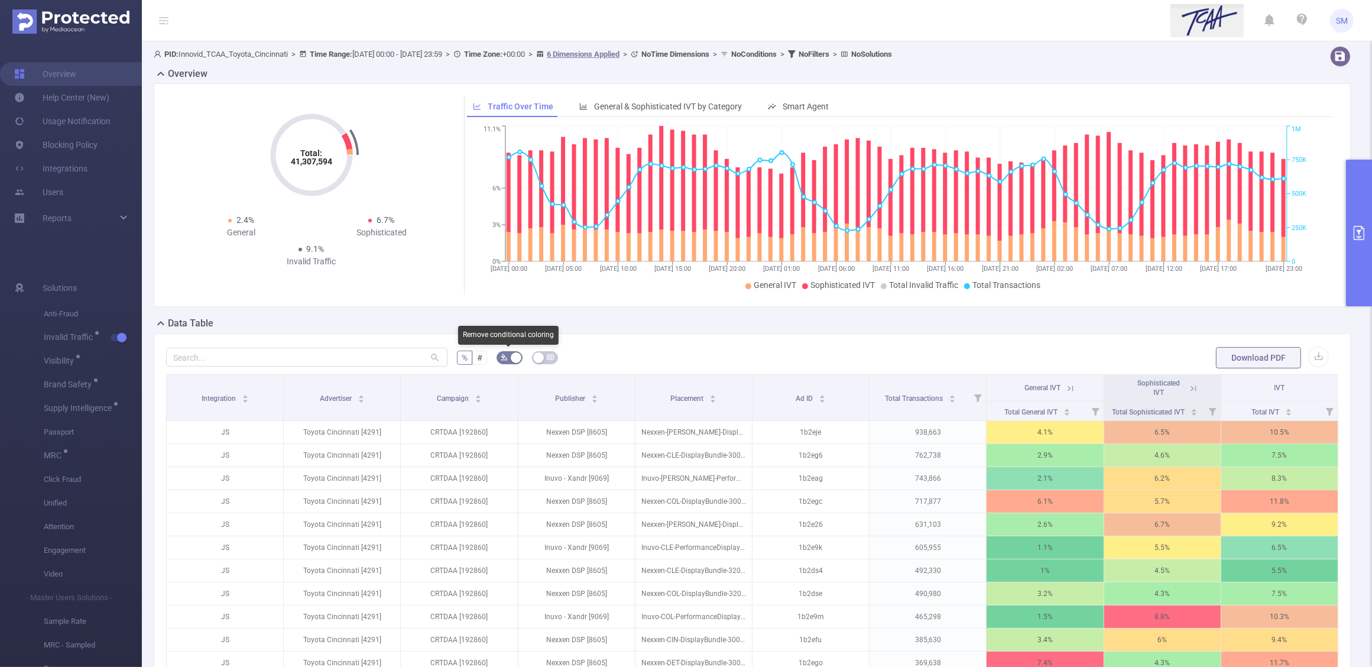
click at [506, 352] on button "button" at bounding box center [510, 357] width 26 height 13
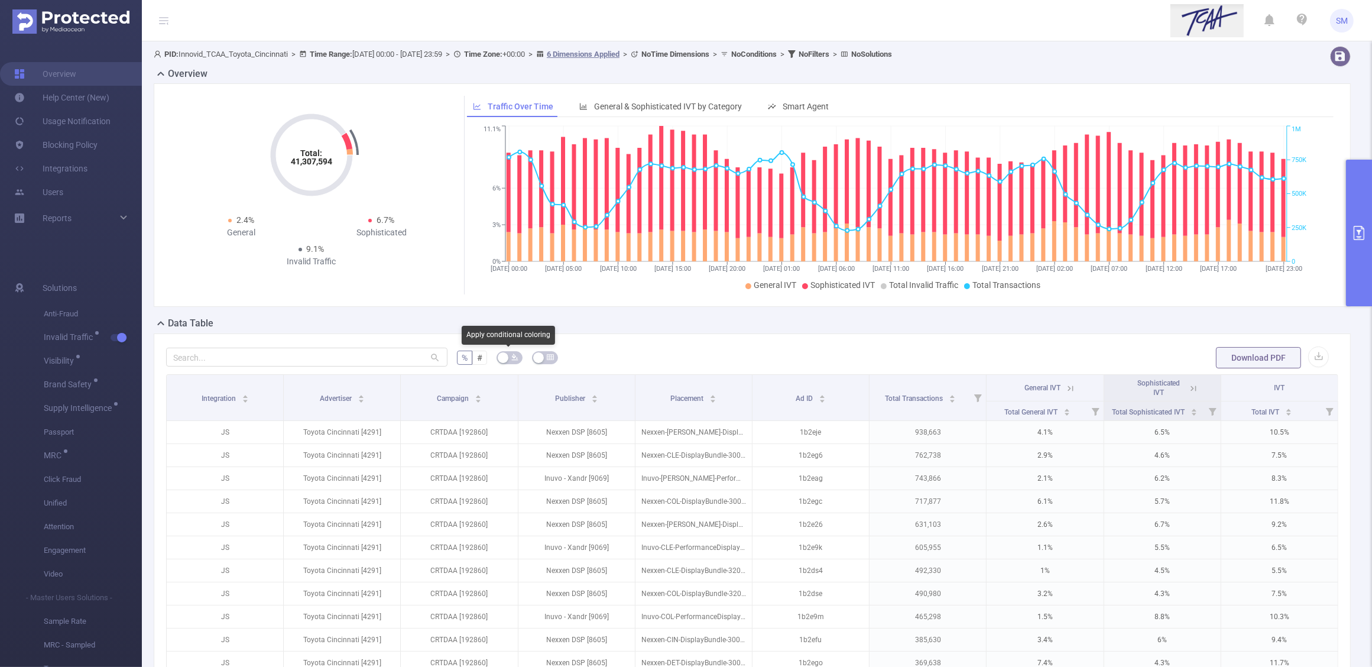
click at [507, 354] on button "button" at bounding box center [510, 357] width 26 height 13
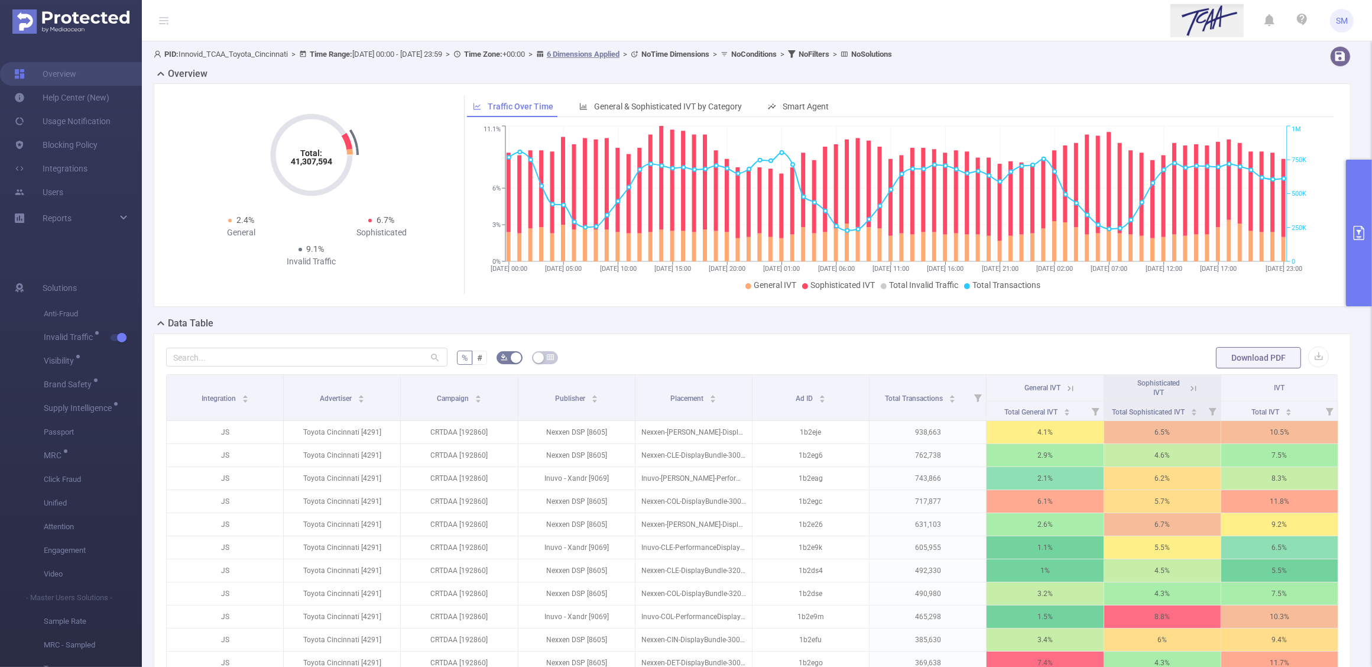
click at [1360, 238] on icon "primary" at bounding box center [1359, 233] width 14 height 14
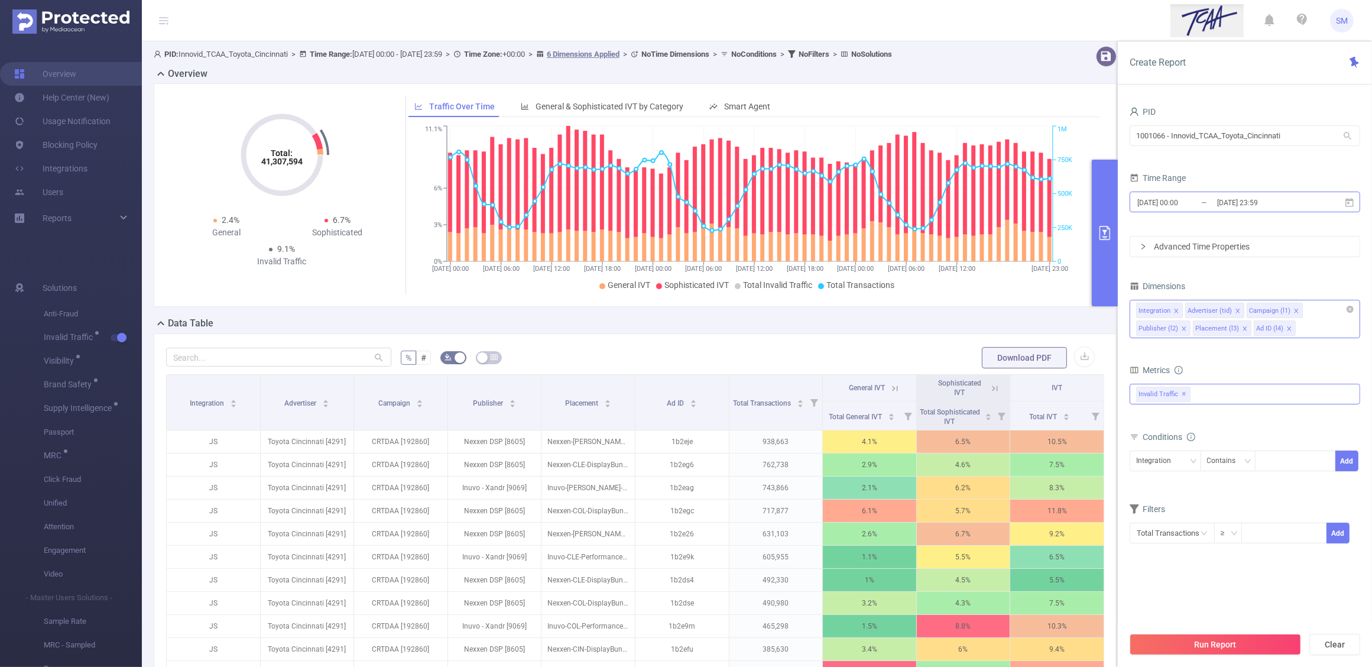
click at [1296, 207] on input "2025-08-20 23:59" at bounding box center [1264, 202] width 96 height 16
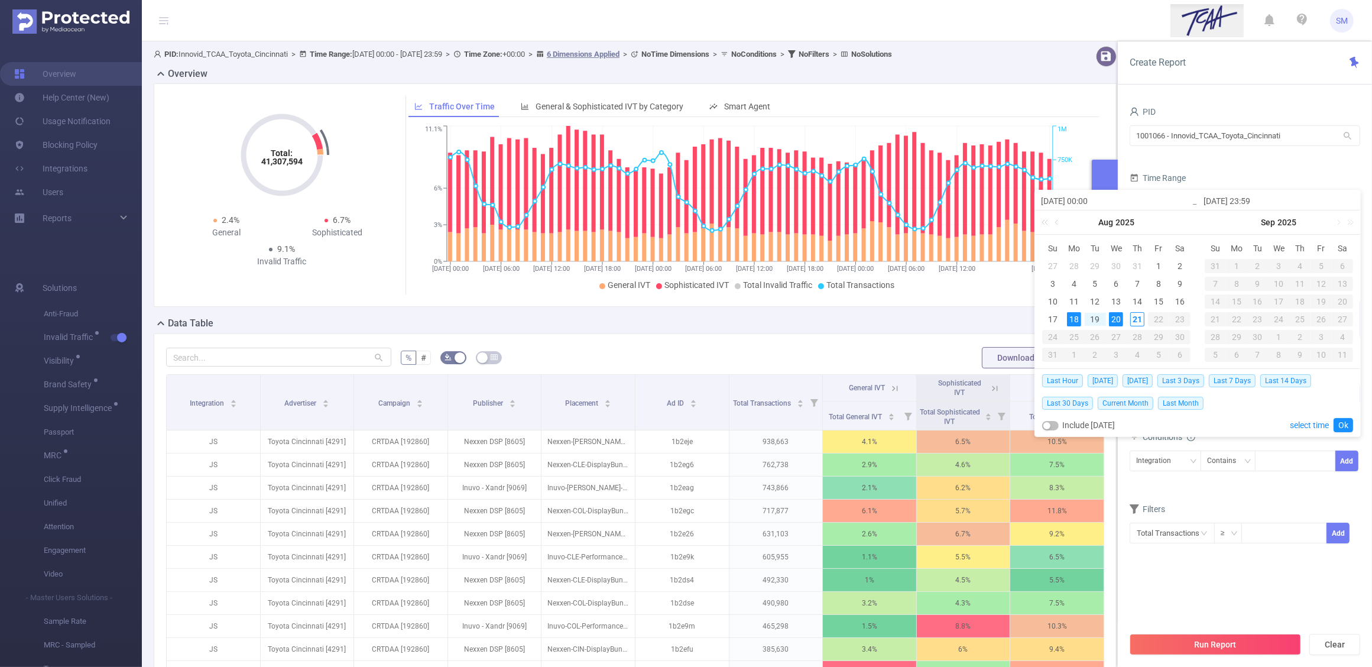
click at [1239, 411] on div "Last Hour Today Yesterday Last 3 Days Last 7 Days Last 14 Days Last 30 Days Cur…" at bounding box center [1197, 391] width 311 height 45
click at [1341, 426] on link "Ok" at bounding box center [1344, 425] width 20 height 14
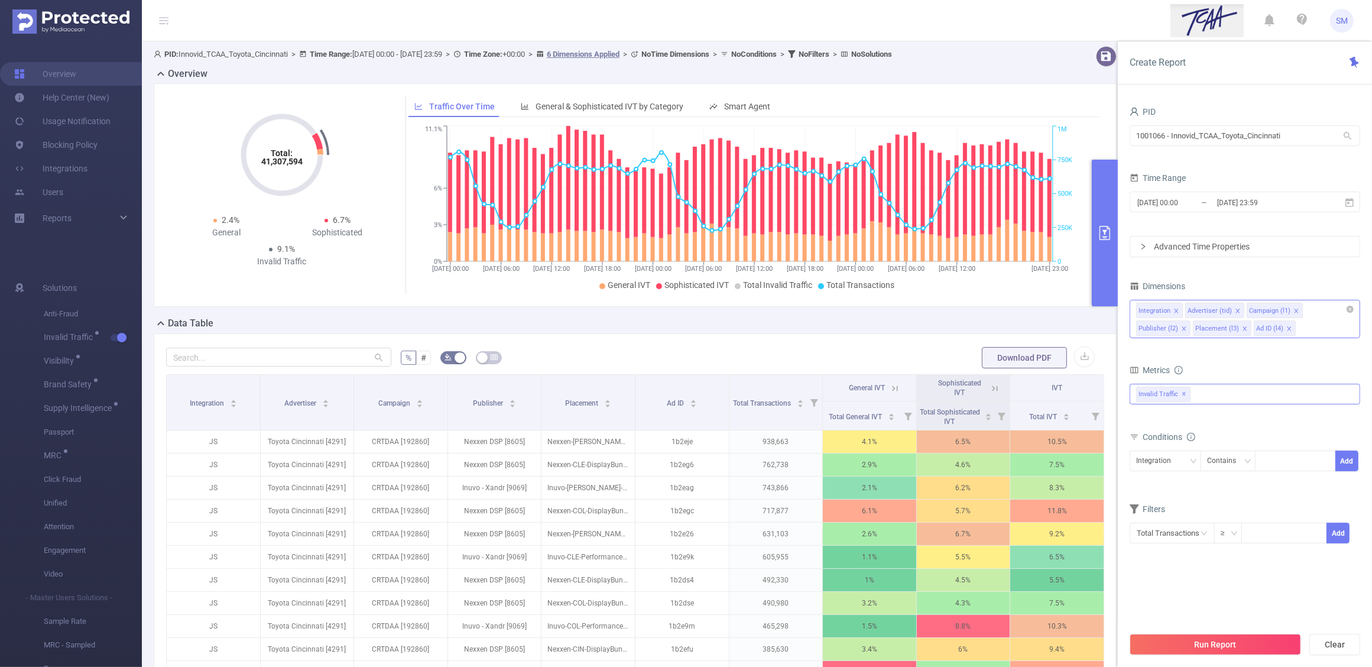
click at [1233, 242] on div "Advanced Time Properties" at bounding box center [1244, 246] width 229 height 20
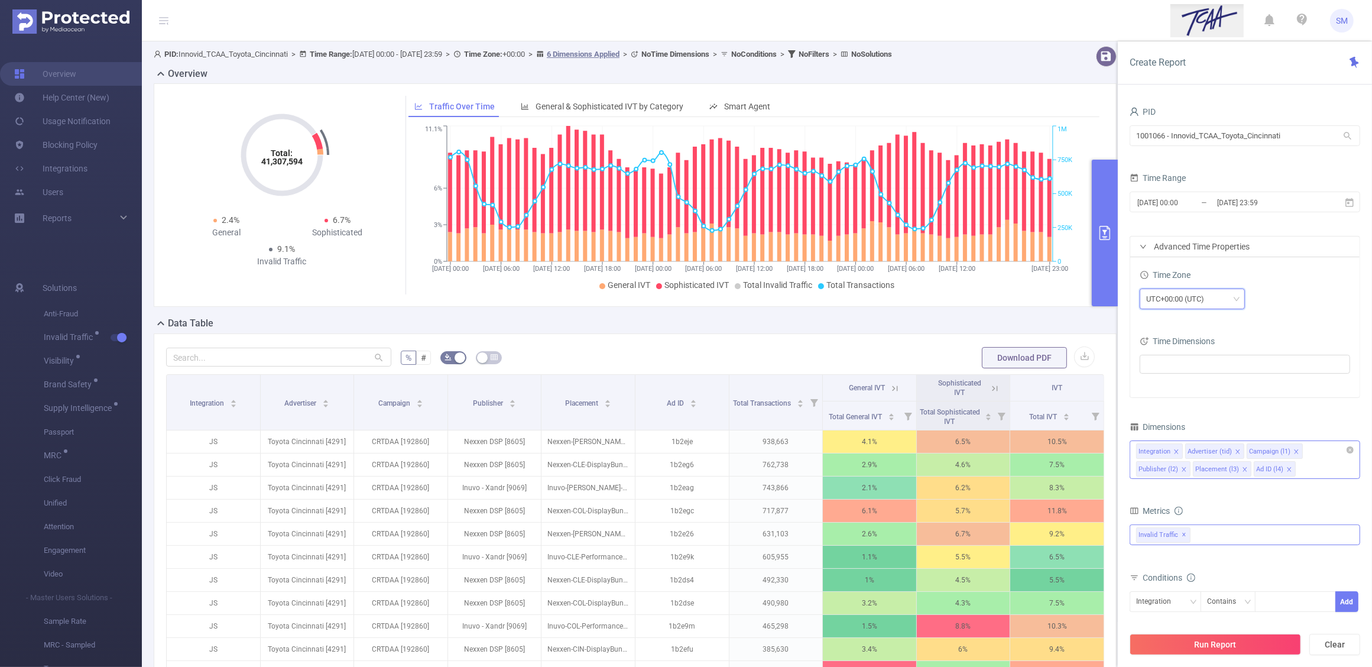
click at [1228, 299] on div "UTC+00:00 (UTC)" at bounding box center [1192, 299] width 92 height 20
click at [1284, 320] on div "Time Zone UTC+00:00 (UTC) Time Dimensions" at bounding box center [1244, 327] width 229 height 140
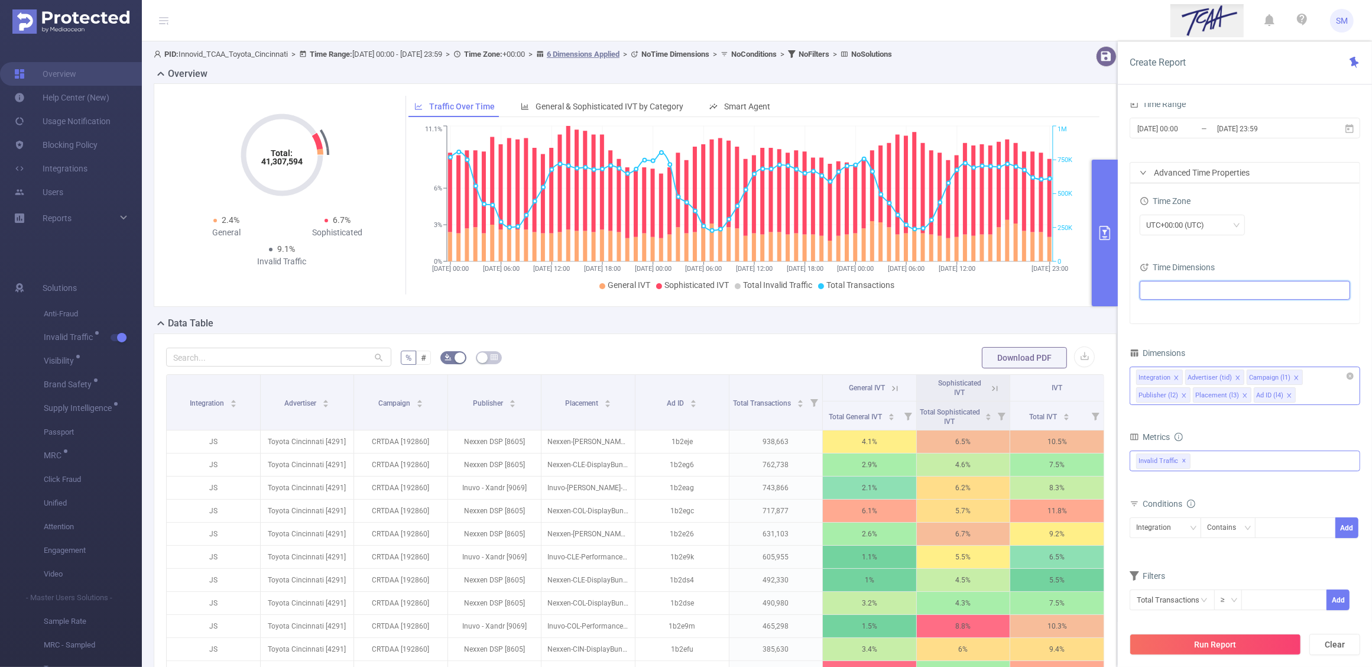
click at [1185, 287] on ul at bounding box center [1240, 290] width 194 height 18
click at [1162, 312] on span at bounding box center [1160, 311] width 9 height 9
click at [1165, 312] on span at bounding box center [1160, 311] width 9 height 9
click at [1268, 252] on div "Time Zone UTC+00:00 (UTC) Time Dimensions" at bounding box center [1244, 253] width 229 height 140
click at [1266, 264] on div "Time Dimensions" at bounding box center [1245, 269] width 210 height 20
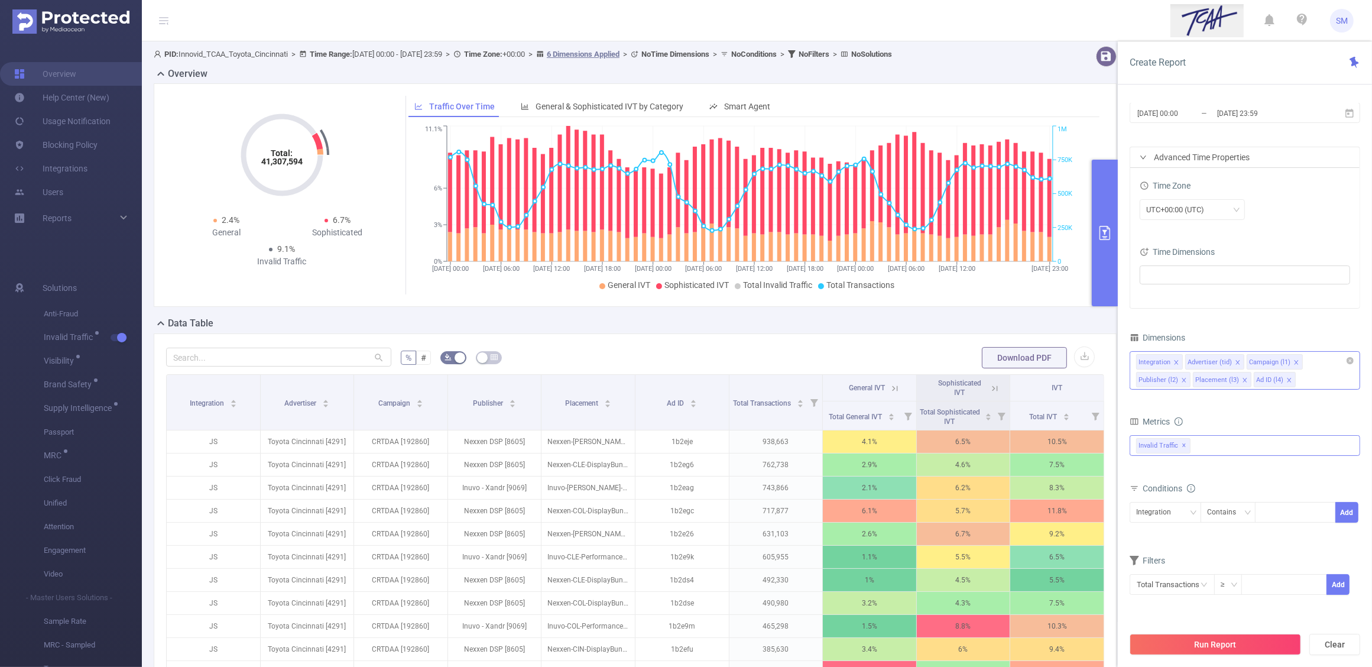
click at [1305, 368] on div "Integration Advertiser (tid) Campaign (l1) Publisher (l2) Placement (l3) Ad ID …" at bounding box center [1245, 362] width 218 height 20
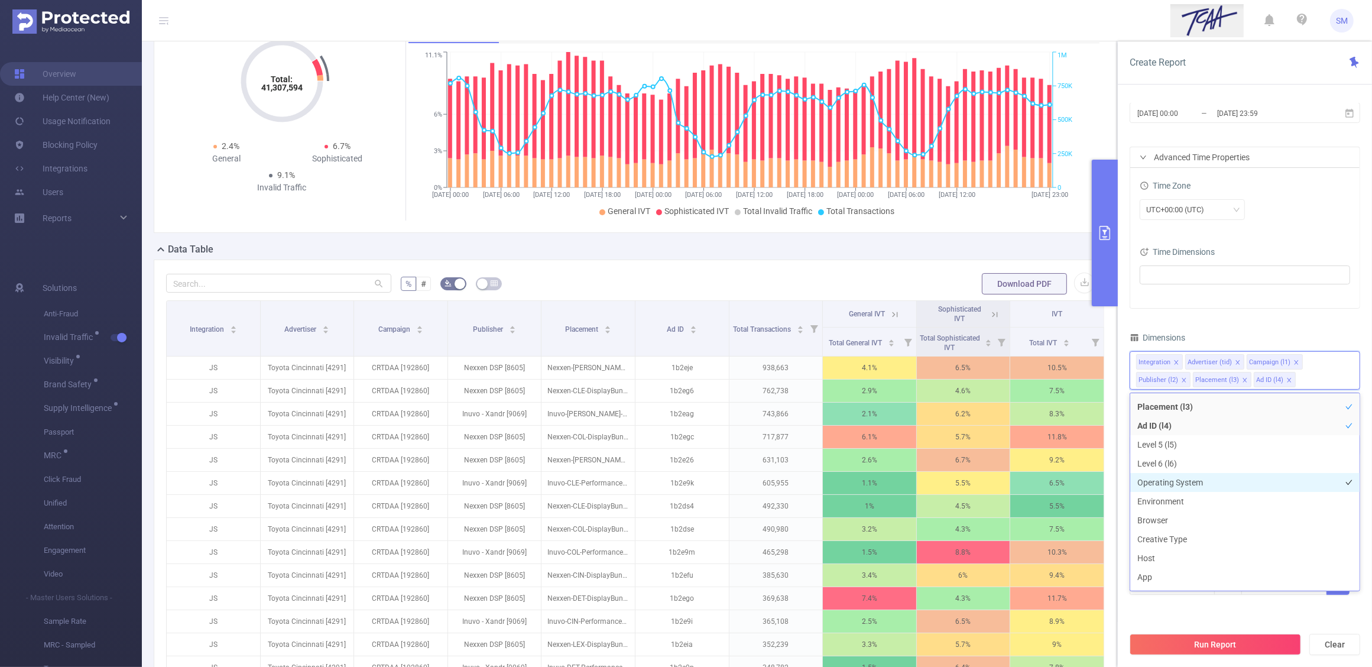
scroll to position [148, 0]
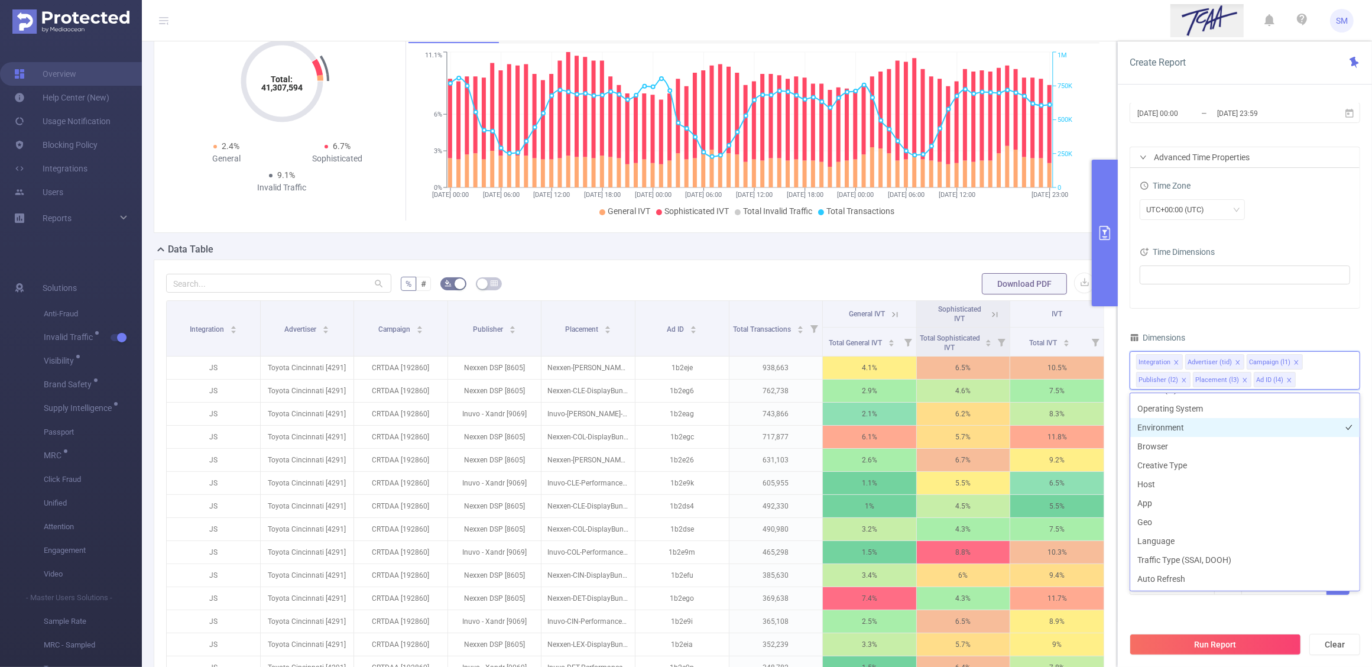
click at [1209, 427] on li "Environment" at bounding box center [1244, 427] width 229 height 19
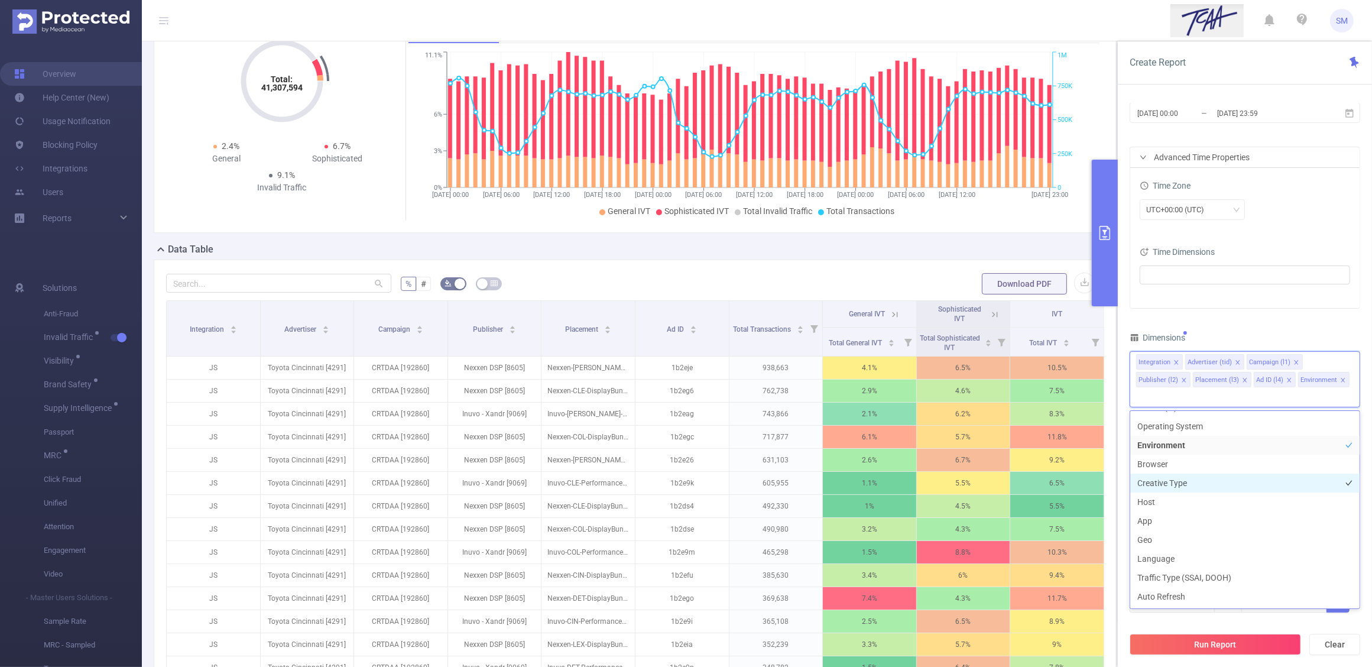
click at [1198, 483] on li "Creative Type" at bounding box center [1244, 483] width 229 height 19
click at [1188, 504] on li "Host" at bounding box center [1244, 501] width 229 height 19
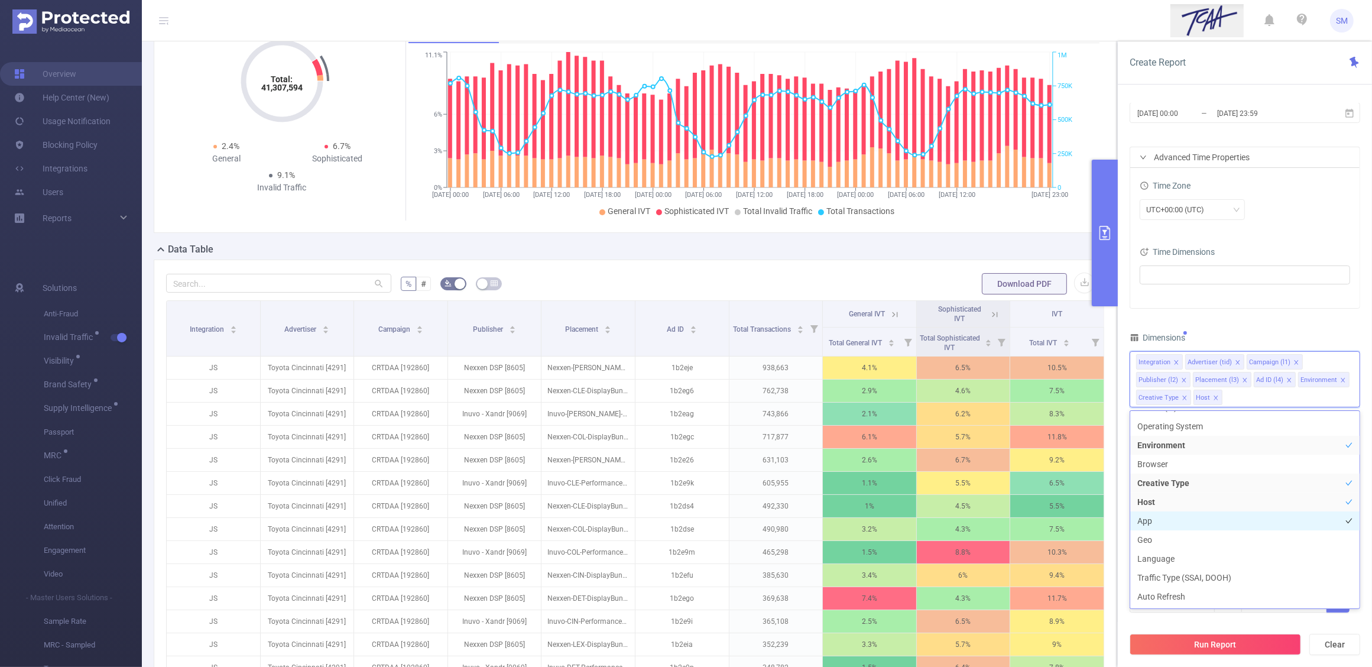
click at [1188, 522] on li "App" at bounding box center [1244, 520] width 229 height 19
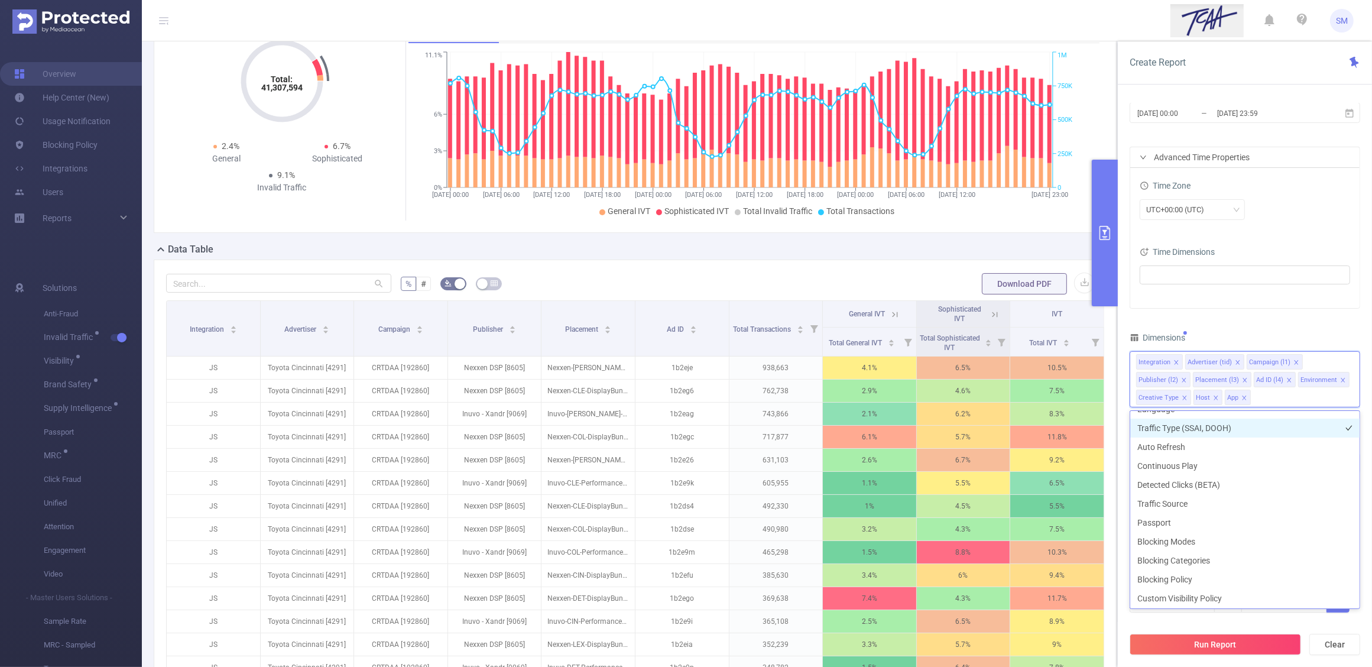
scroll to position [299, 0]
click at [1240, 323] on div "PID 1001066 - Innovid_TCAA_Toyota_Cincinnati 1001066 - Innovid_TCAA_Toyota_Cinc…" at bounding box center [1245, 321] width 231 height 614
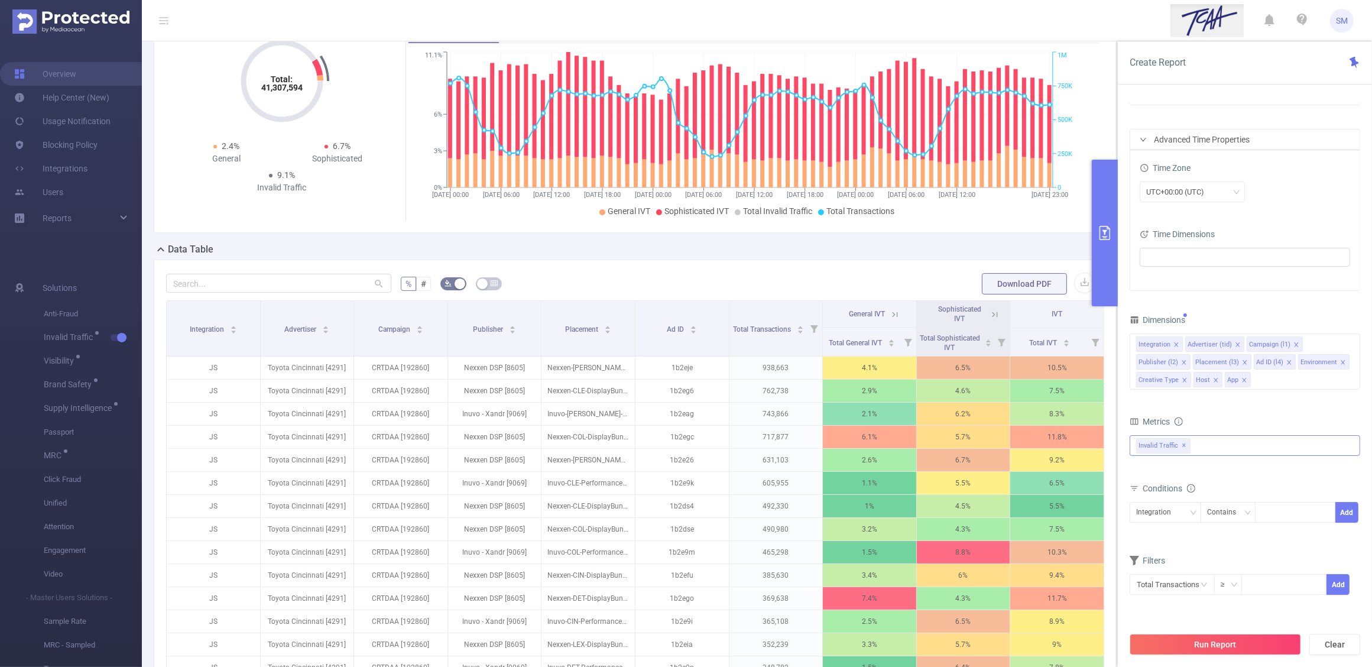
click at [1224, 445] on div "Invalid Traffic ✕ Anti-Fraud Invalid Traffic Visibility Brand Safety Supply Int…" at bounding box center [1245, 445] width 231 height 21
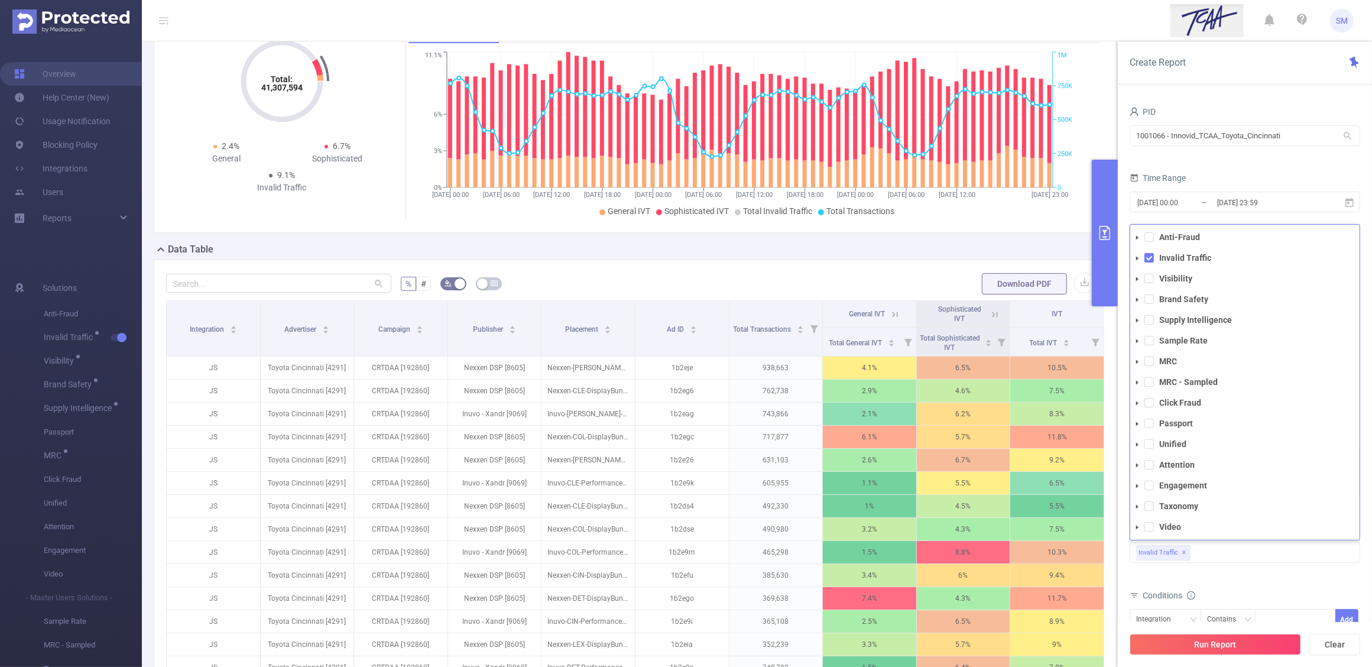
click at [1314, 171] on div "Time Range" at bounding box center [1245, 180] width 231 height 20
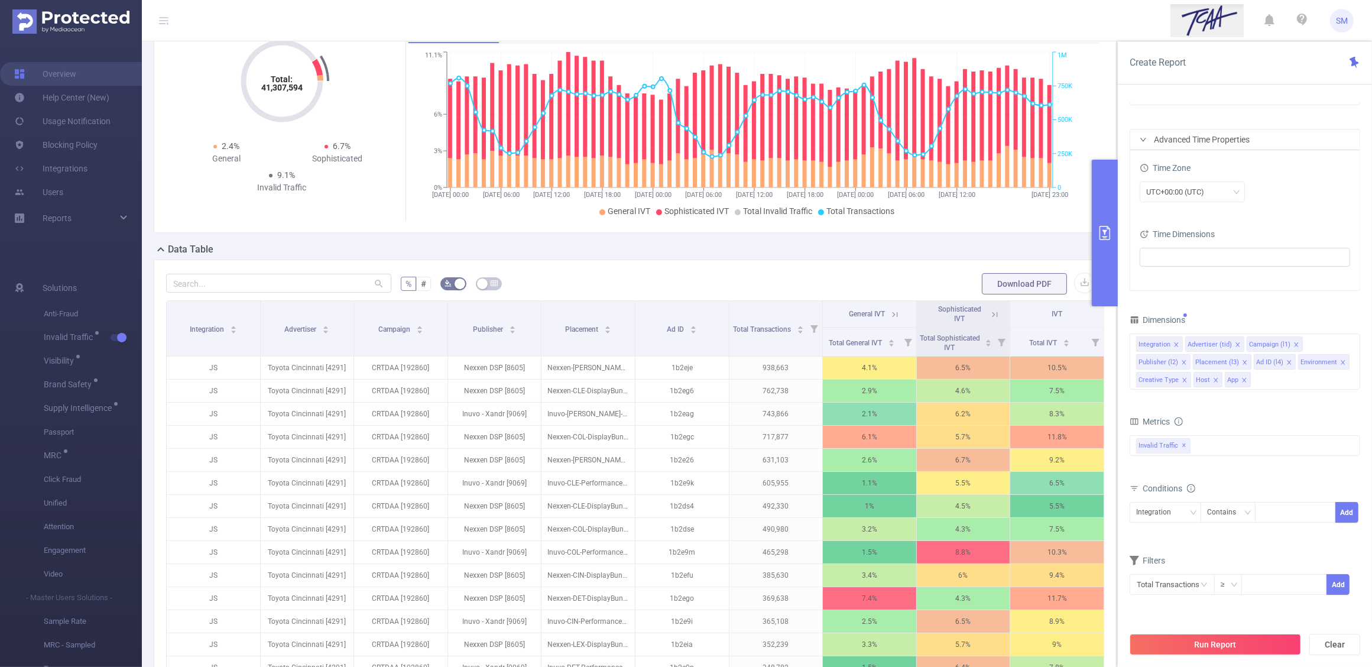
click at [1289, 477] on div "Metrics Total General IVT Data Centers Disclosed Bots Known Crawlers Irregular …" at bounding box center [1245, 446] width 231 height 66
click at [1174, 511] on div "Integration" at bounding box center [1157, 512] width 43 height 20
click at [1184, 415] on li "Publisher (l2)" at bounding box center [1166, 415] width 72 height 19
click at [1277, 518] on div at bounding box center [1296, 512] width 68 height 20
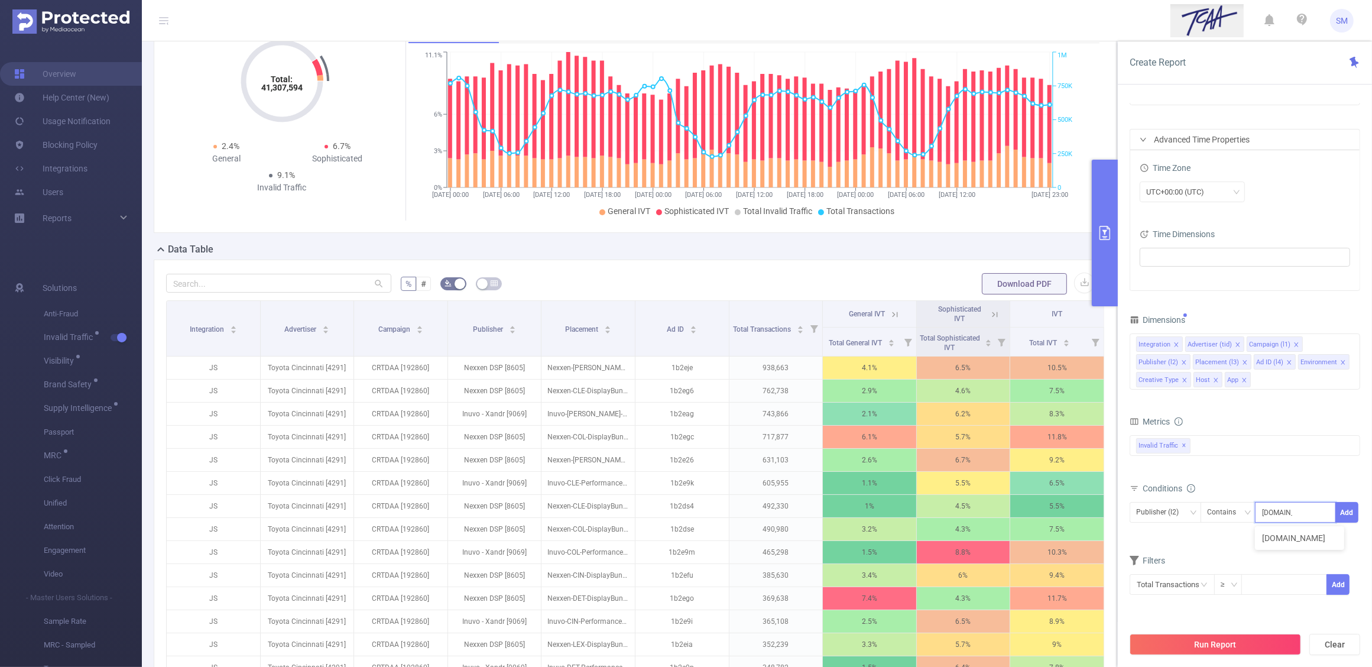
type input "cars.com"
click at [1334, 479] on div "Metrics Total General IVT Data Centers Disclosed Bots Known Crawlers Irregular …" at bounding box center [1245, 446] width 231 height 66
click at [1326, 510] on icon "icon: close-circle" at bounding box center [1325, 511] width 7 height 7
click at [1302, 478] on div "Metrics Total General IVT Data Centers Disclosed Bots Known Crawlers Irregular …" at bounding box center [1245, 446] width 231 height 66
click at [1236, 550] on form "Dimensions Integration Advertiser (tid) Campaign (l1) Publisher (l2) Placement …" at bounding box center [1245, 461] width 231 height 299
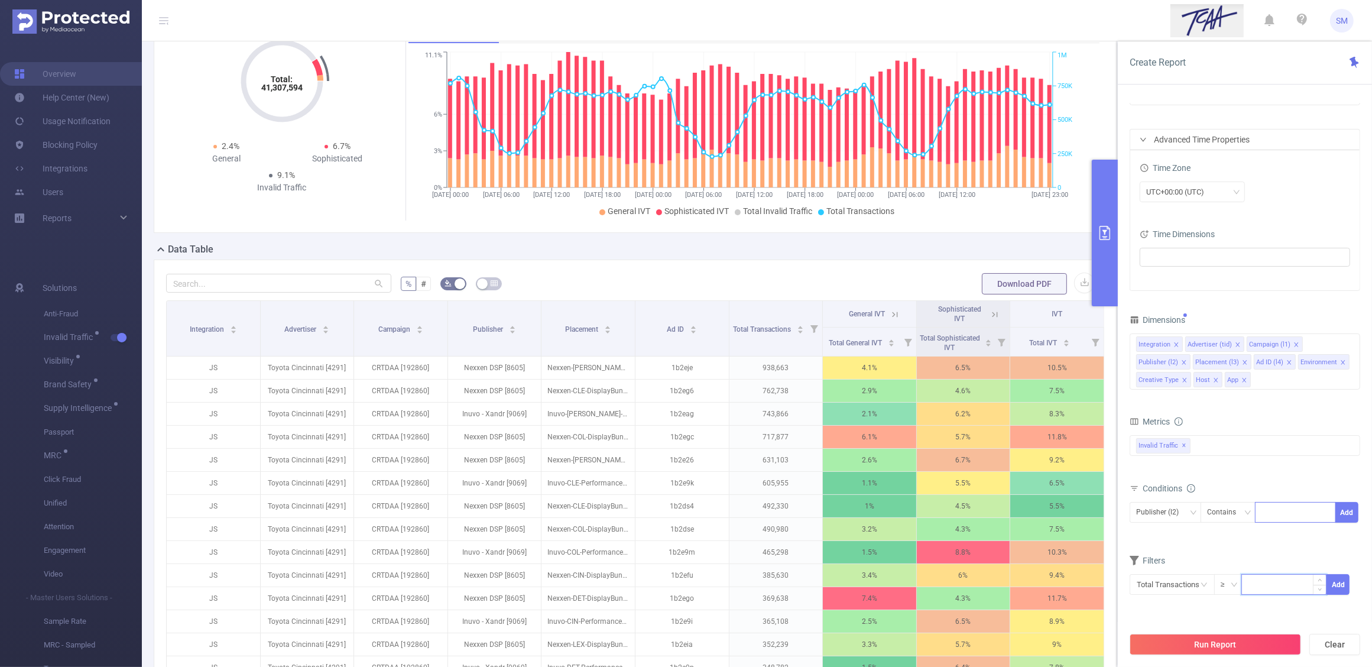
click at [1277, 587] on input at bounding box center [1284, 584] width 84 height 18
type input "10,000"
click at [1346, 589] on button "Add" at bounding box center [1338, 584] width 23 height 21
click at [1233, 609] on icon "icon: close" at bounding box center [1236, 611] width 6 height 6
click at [1256, 556] on div "Filters" at bounding box center [1245, 562] width 231 height 20
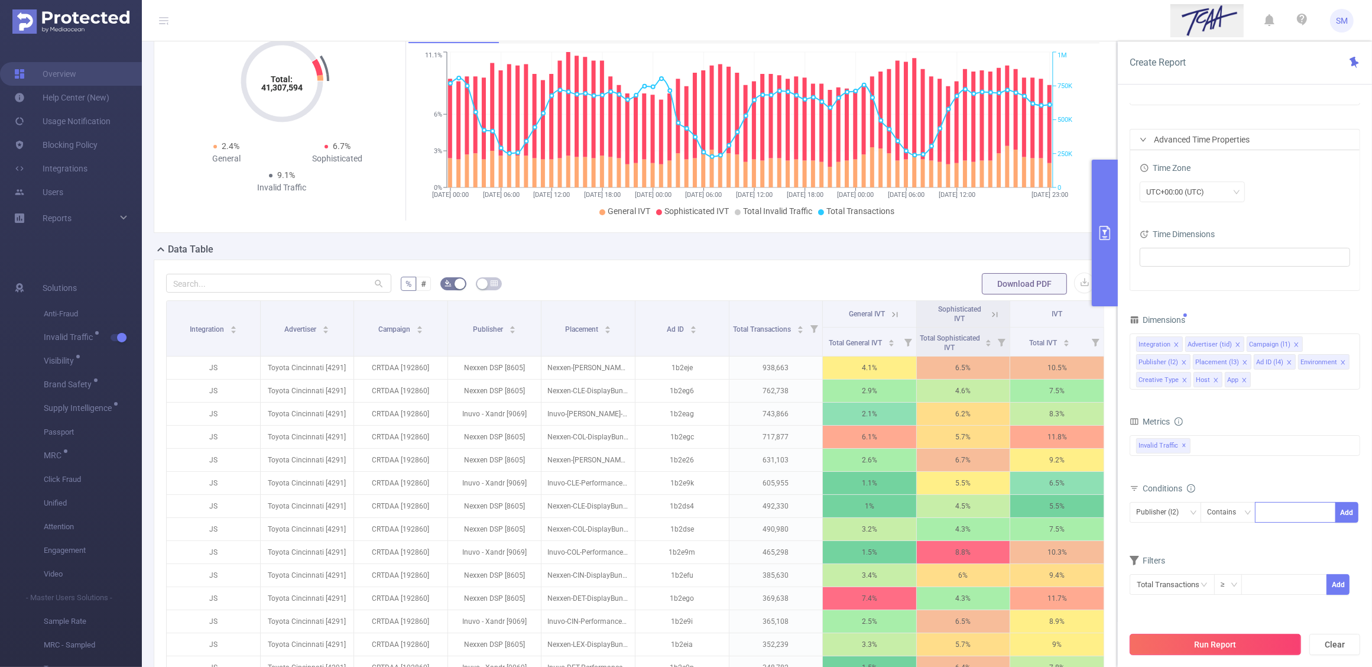
click at [1248, 650] on button "Run Report" at bounding box center [1215, 644] width 171 height 21
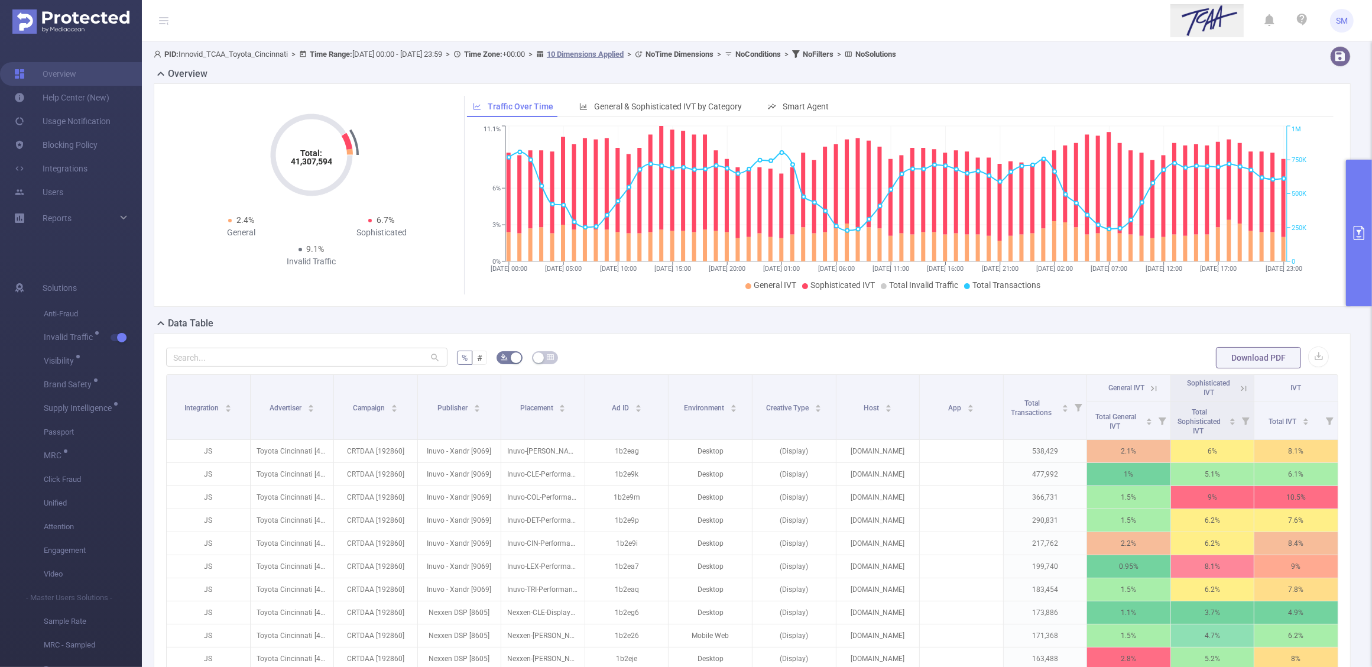
click at [1366, 197] on button "primary" at bounding box center [1359, 233] width 26 height 147
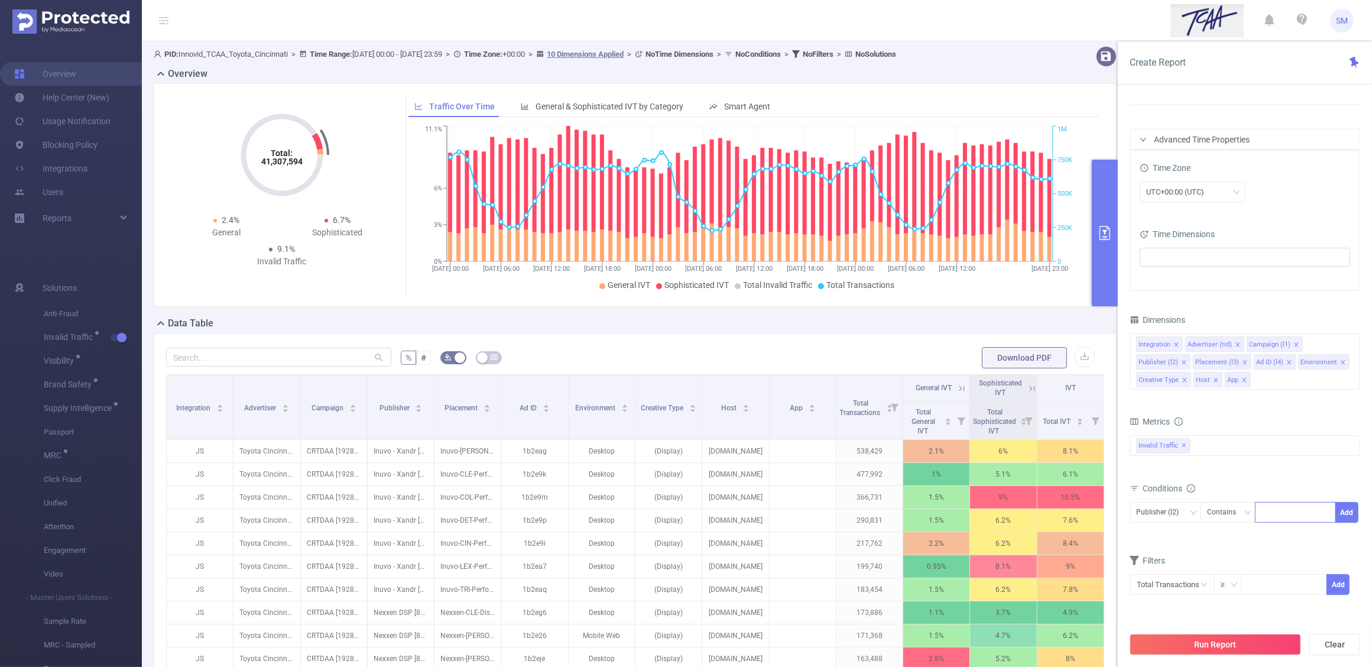
click at [1109, 222] on button "primary" at bounding box center [1105, 233] width 26 height 147
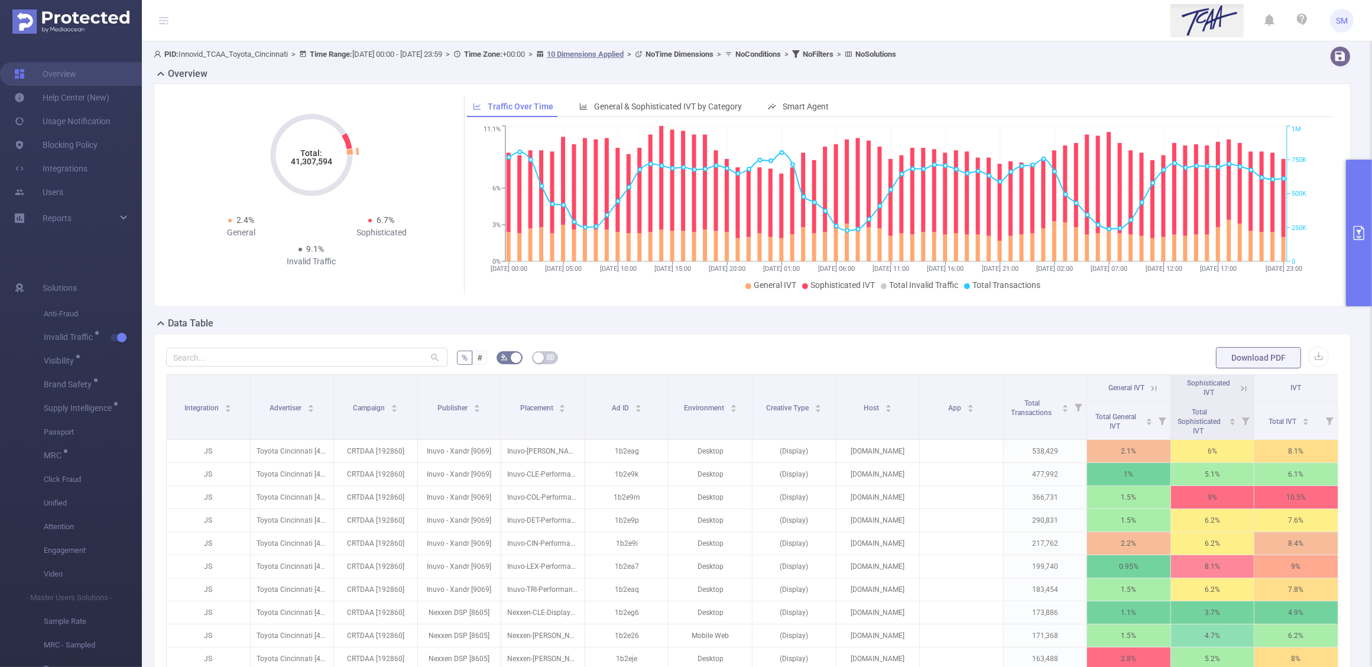
click at [293, 163] on tspan "41,307,594" at bounding box center [311, 161] width 41 height 9
click at [634, 108] on span "General & Sophisticated IVT by Category" at bounding box center [668, 106] width 148 height 9
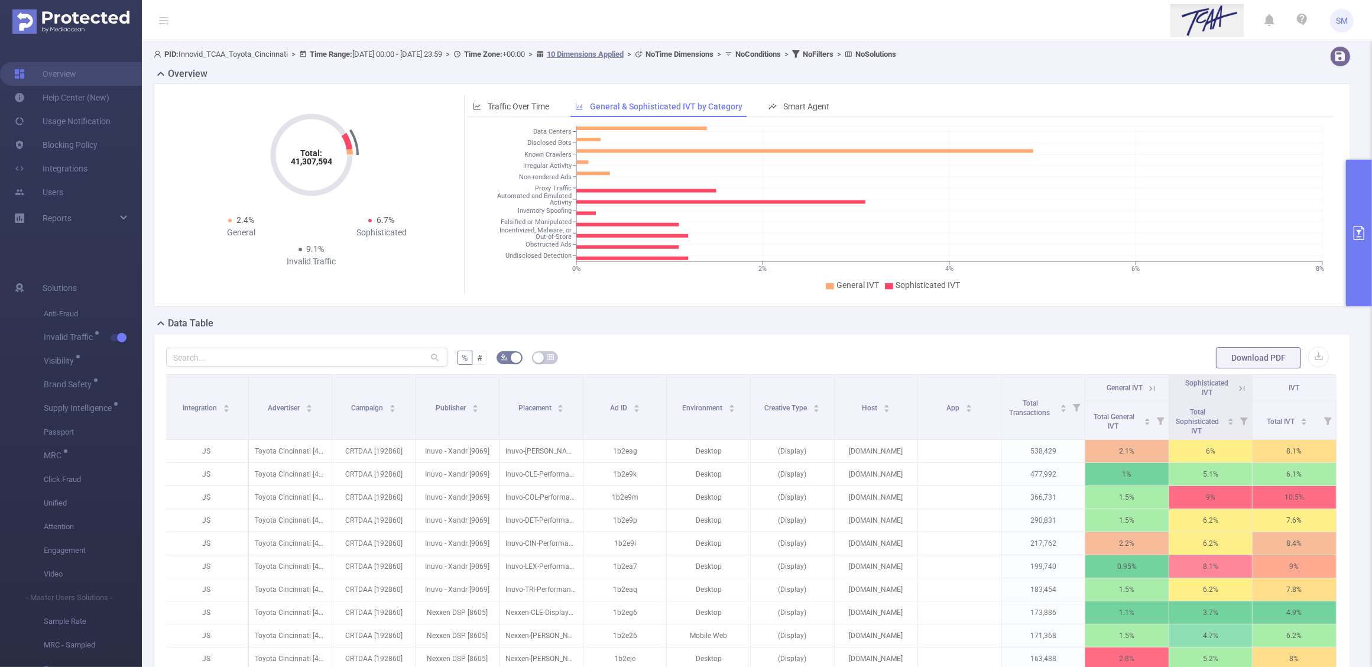
click at [1147, 388] on icon at bounding box center [1152, 388] width 11 height 11
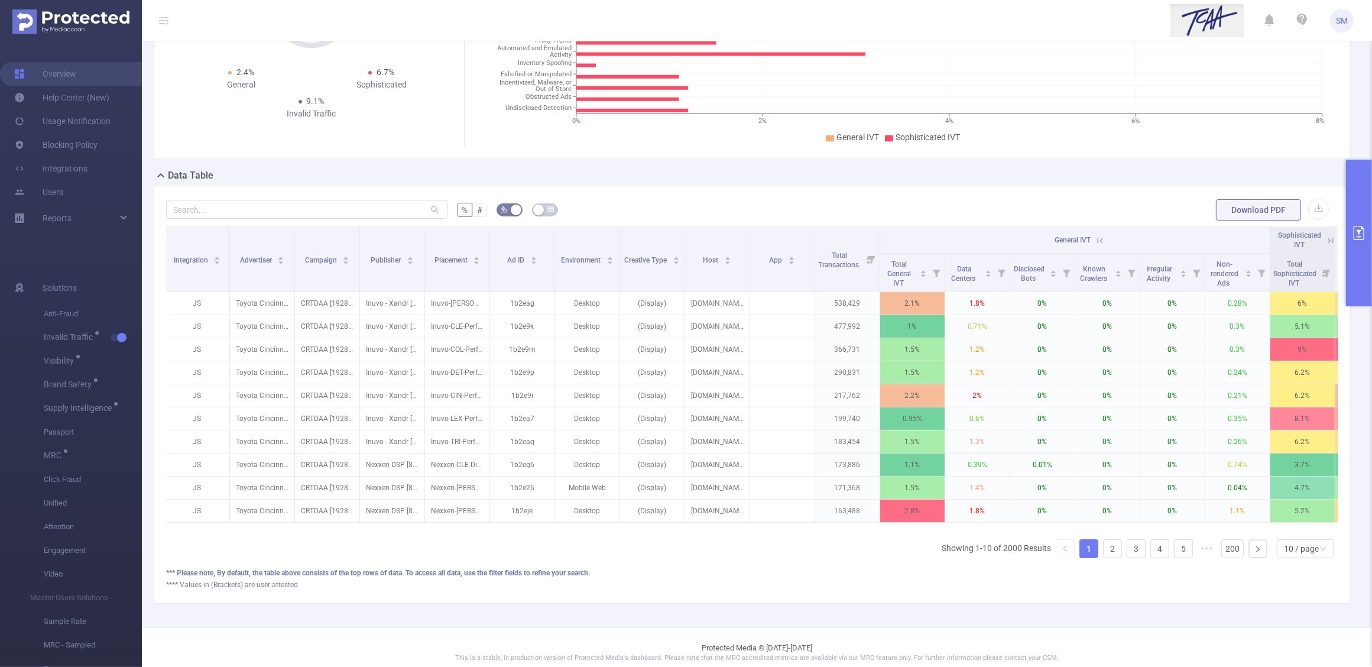
scroll to position [0, 77]
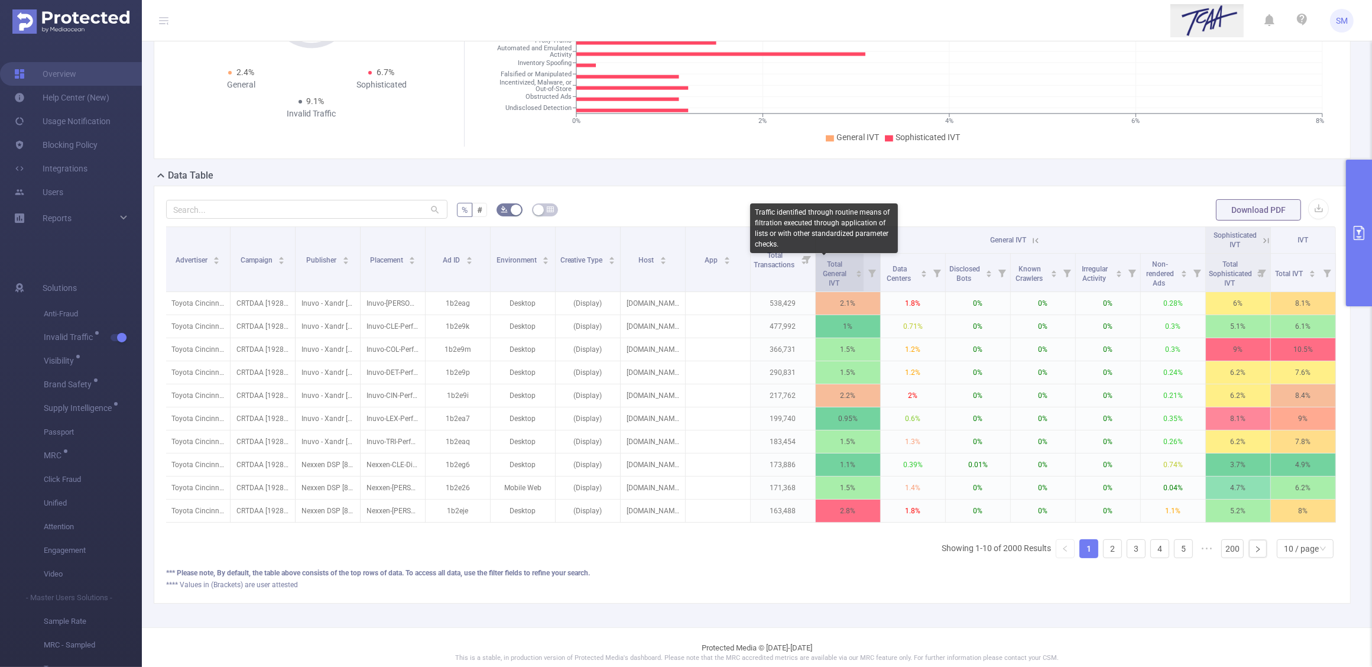
click at [831, 274] on span "Total General IVT" at bounding box center [835, 273] width 24 height 27
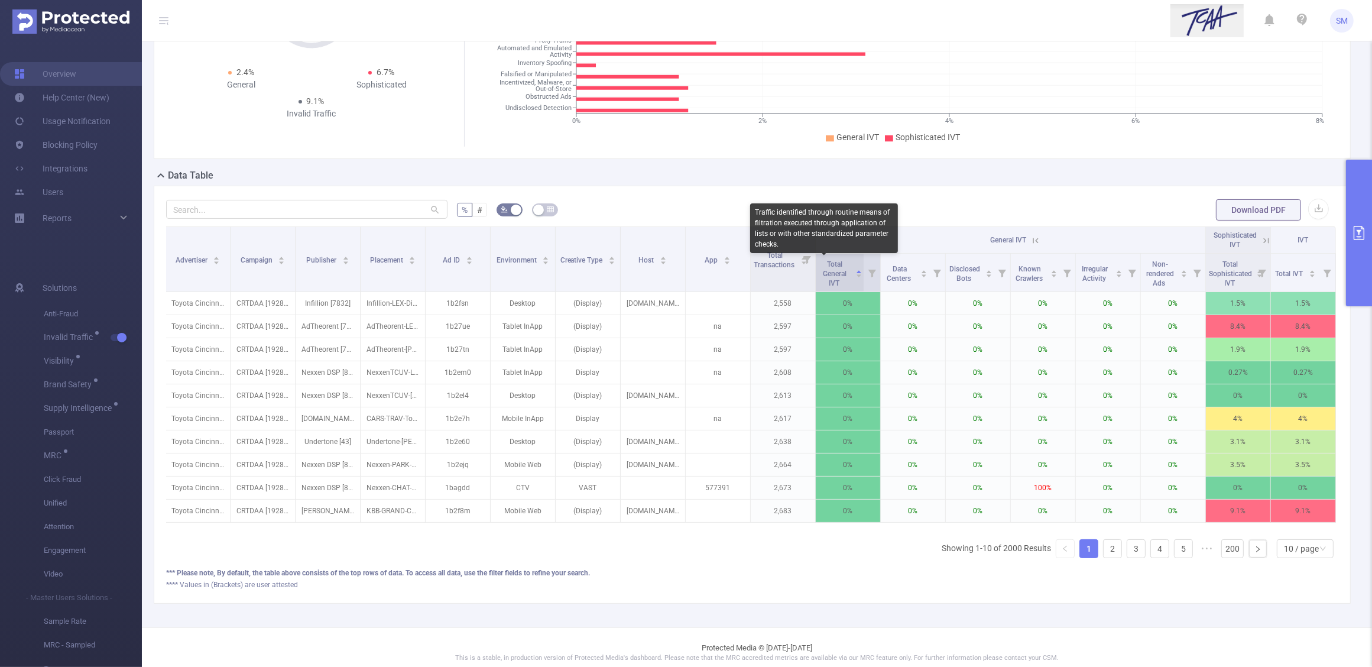
click at [831, 274] on span "Total General IVT" at bounding box center [835, 273] width 24 height 27
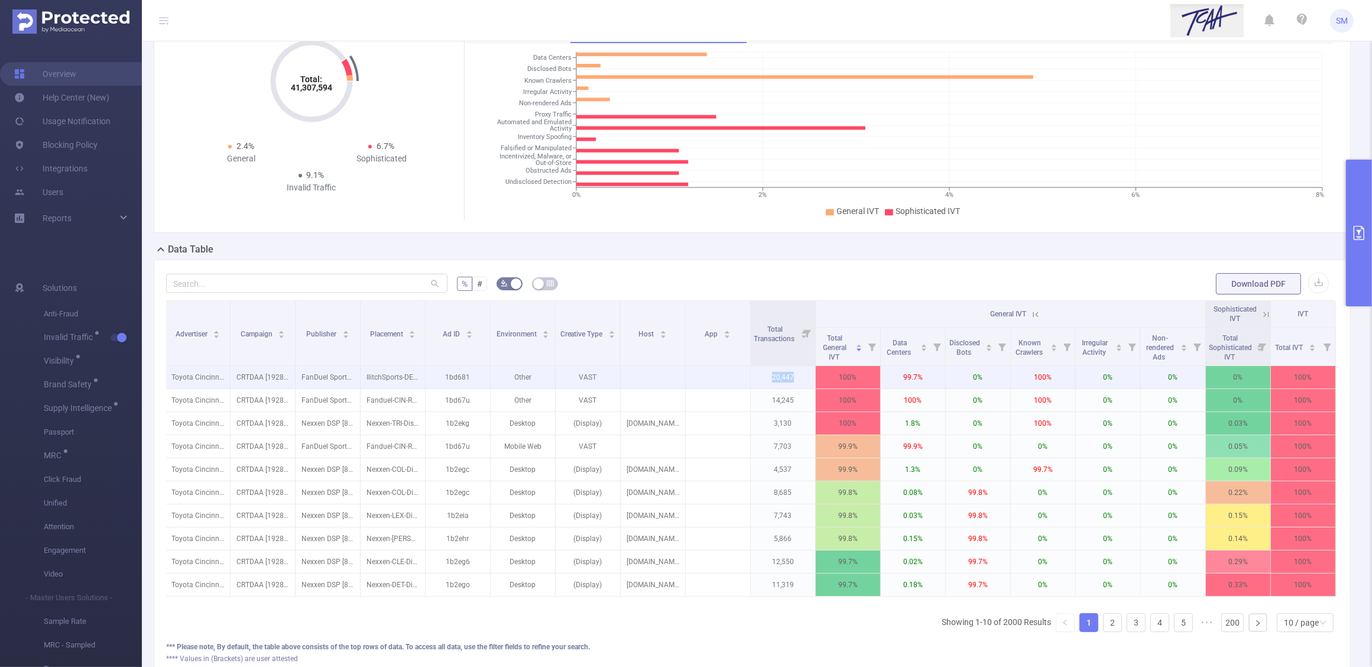
drag, startPoint x: 788, startPoint y: 377, endPoint x: 758, endPoint y: 373, distance: 30.4
click at [758, 373] on p "20,447" at bounding box center [783, 377] width 64 height 22
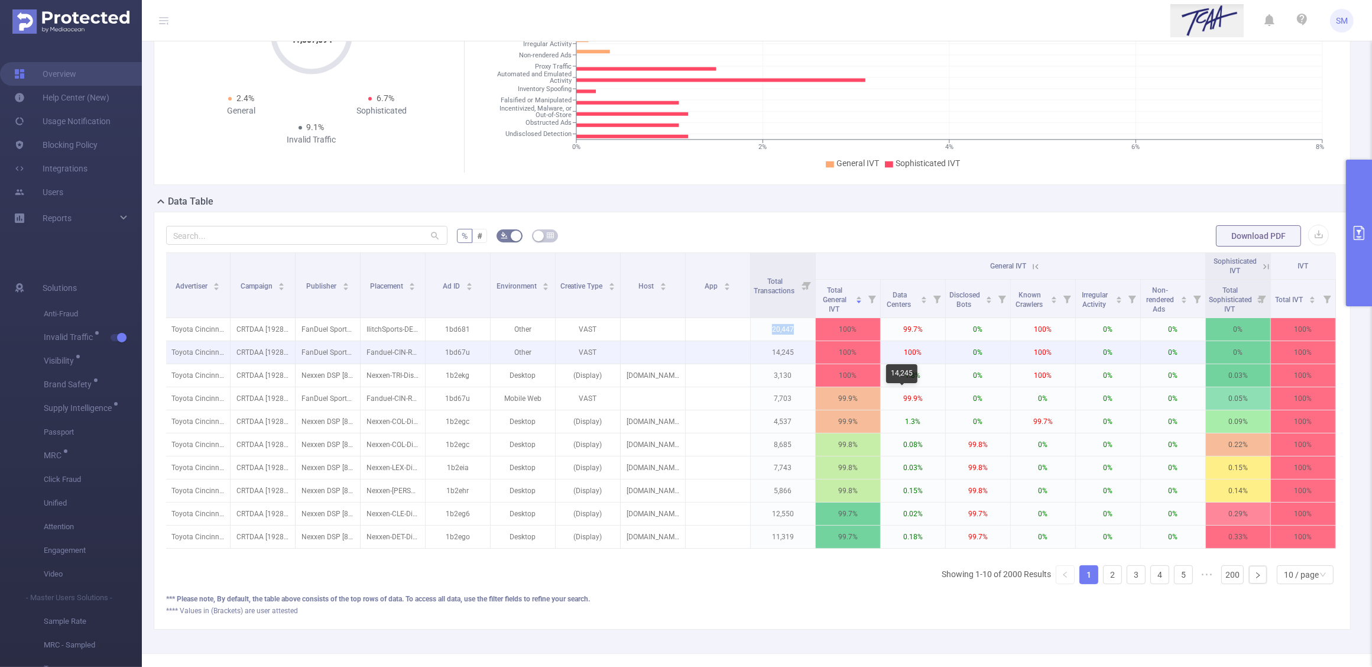
scroll to position [148, 0]
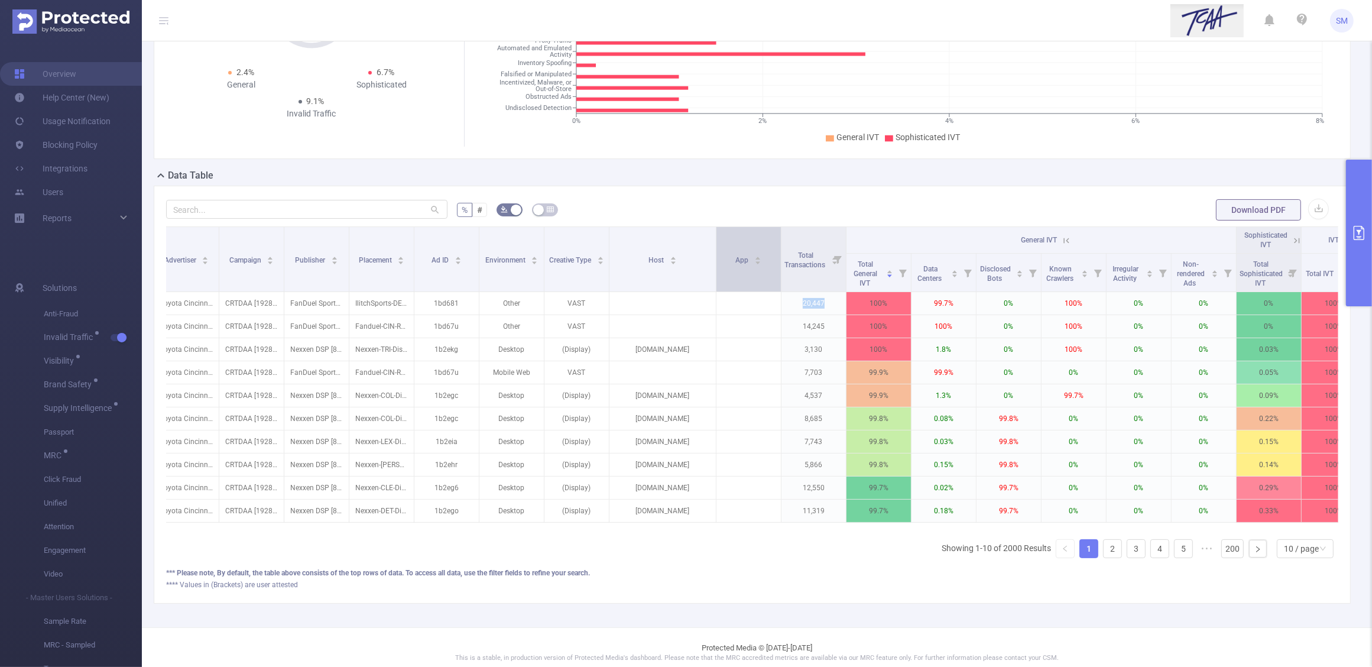
drag, startPoint x: 672, startPoint y: 245, endPoint x: 714, endPoint y: 244, distance: 42.0
click at [714, 244] on span at bounding box center [716, 259] width 6 height 64
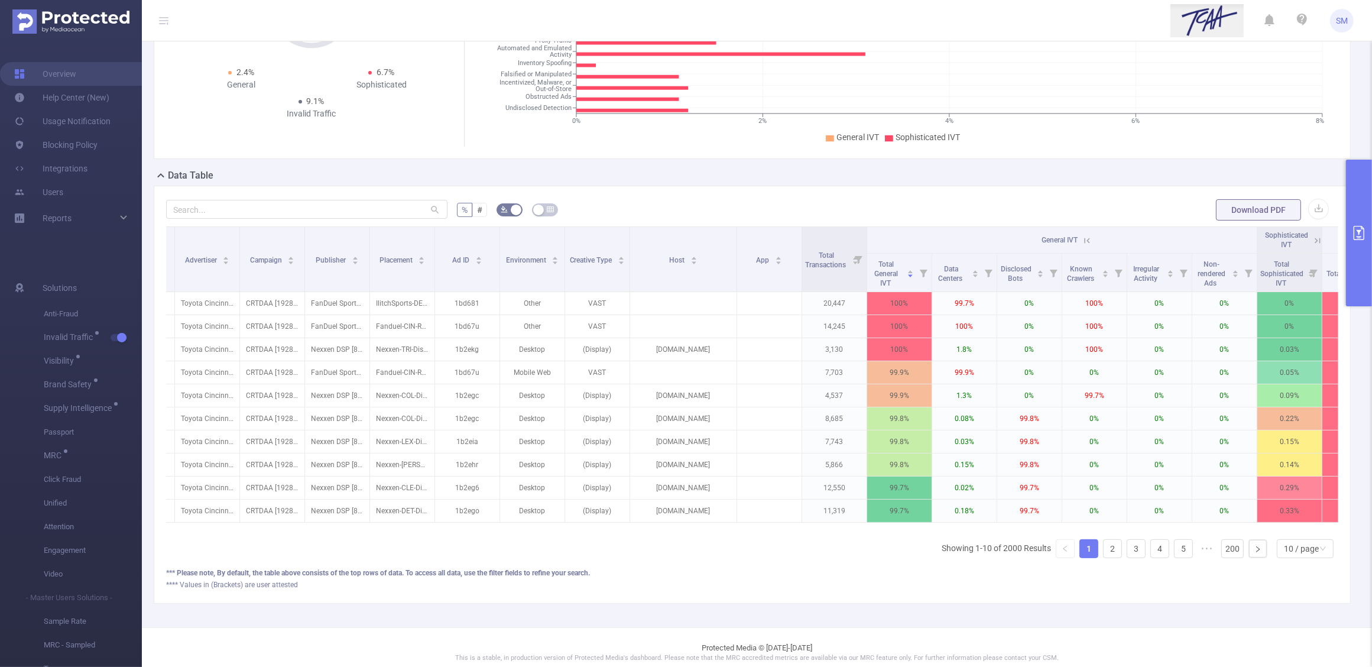
scroll to position [0, 43]
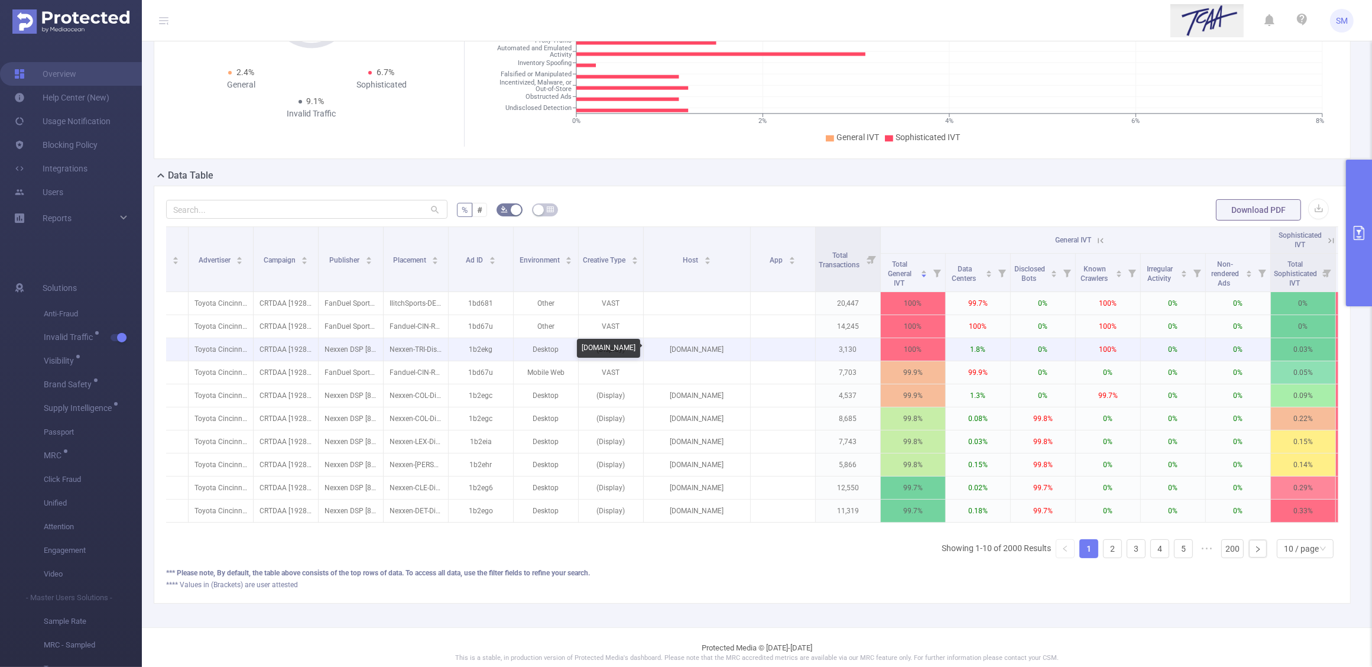
click at [705, 352] on p "bluestacks.com" at bounding box center [697, 349] width 106 height 22
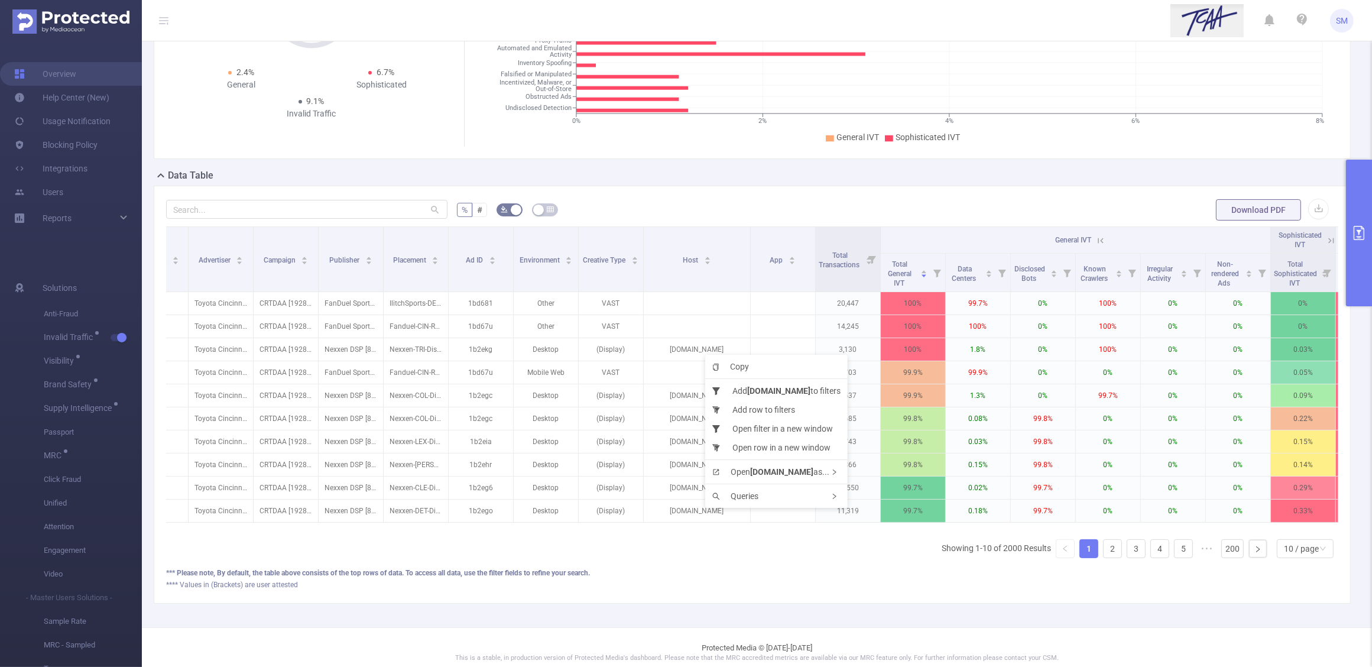
click at [799, 550] on div "Integration Advertiser Campaign Publisher Placement Ad ID Environment Creative …" at bounding box center [752, 396] width 1172 height 341
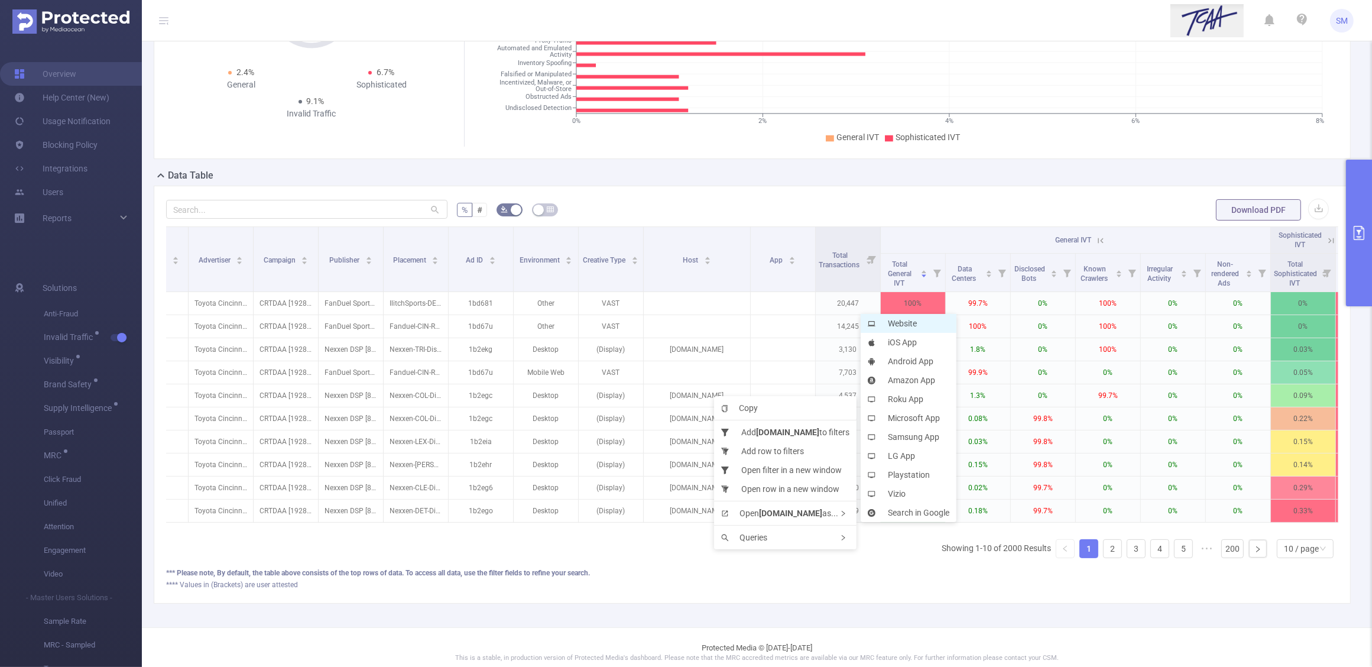
click at [909, 323] on li "Website" at bounding box center [909, 323] width 96 height 19
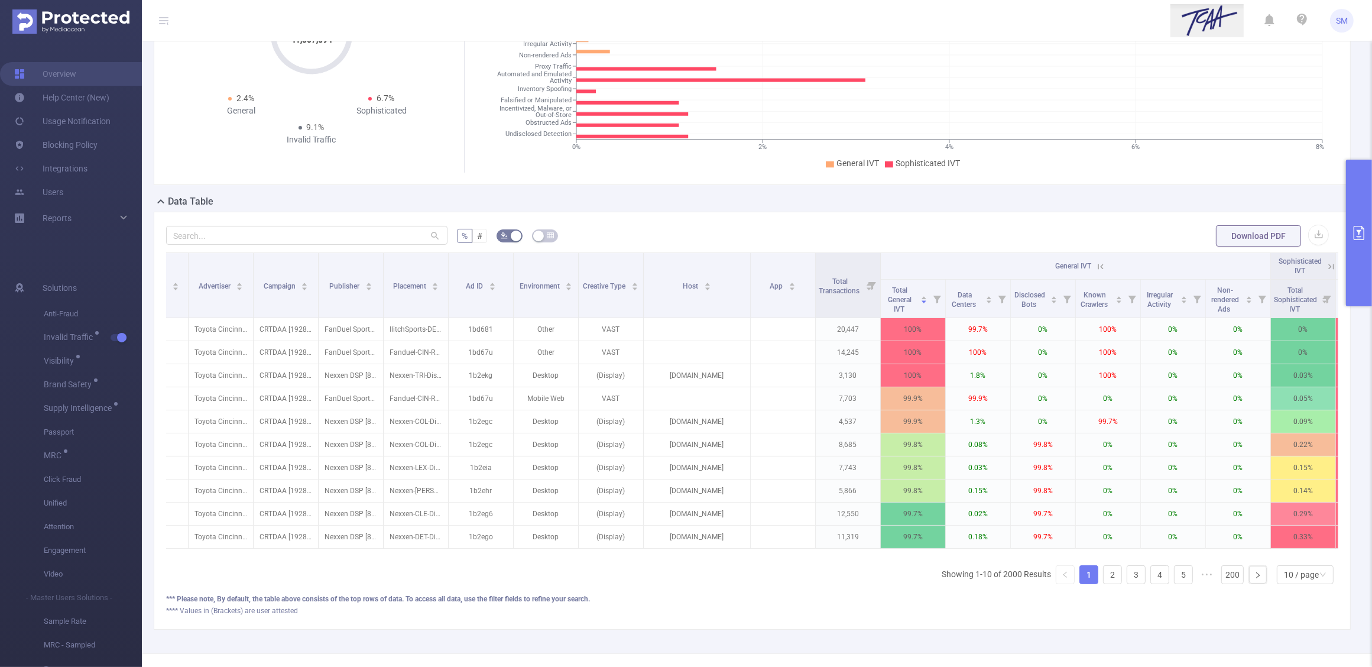
scroll to position [148, 0]
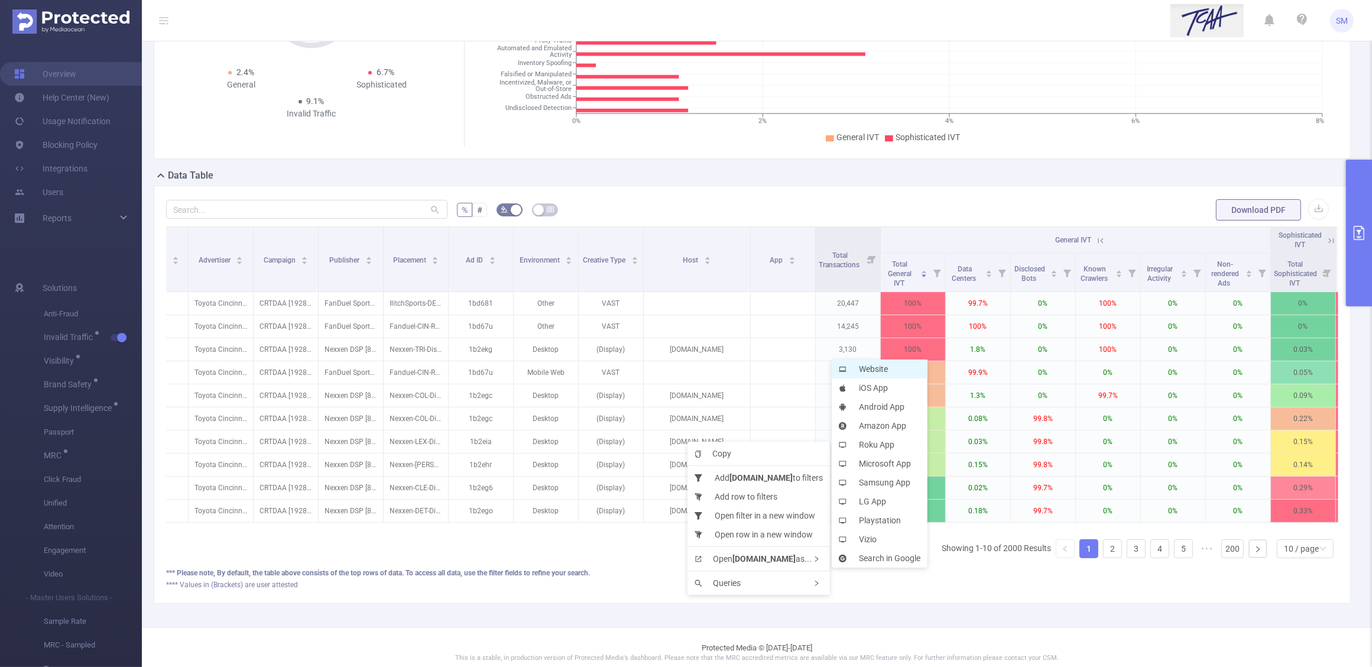
click at [879, 368] on li "Website" at bounding box center [880, 368] width 96 height 19
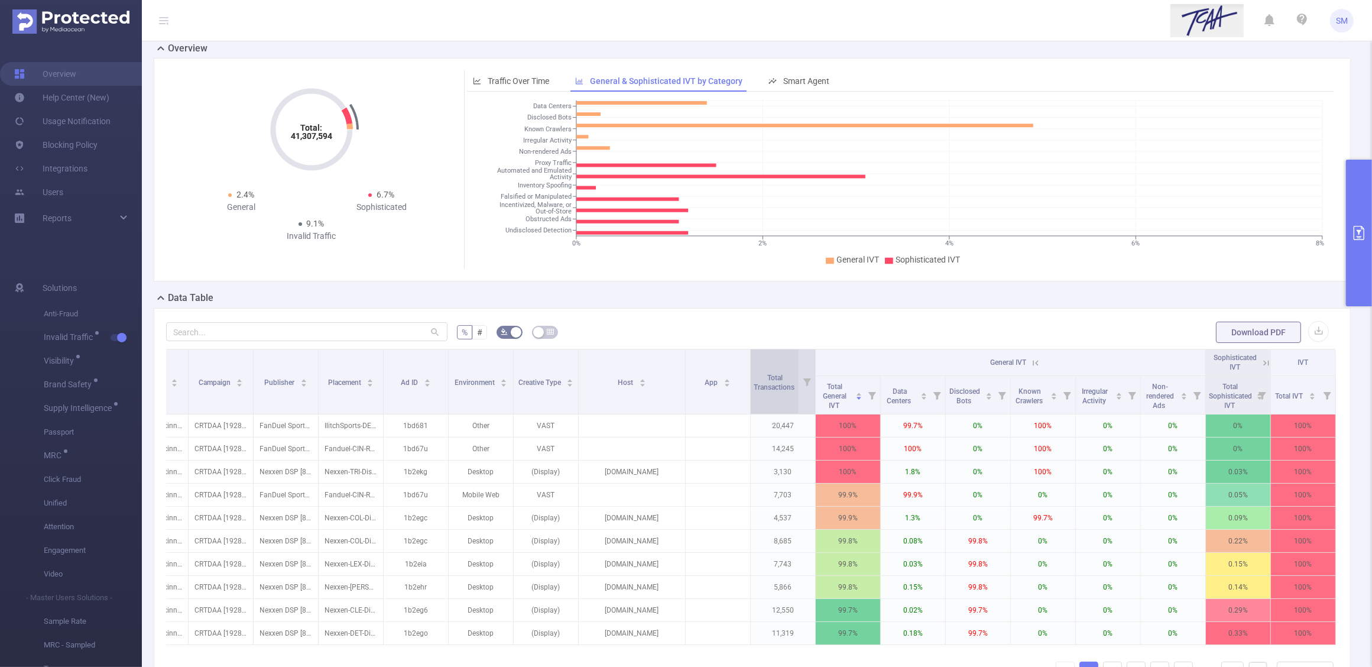
scroll to position [0, 0]
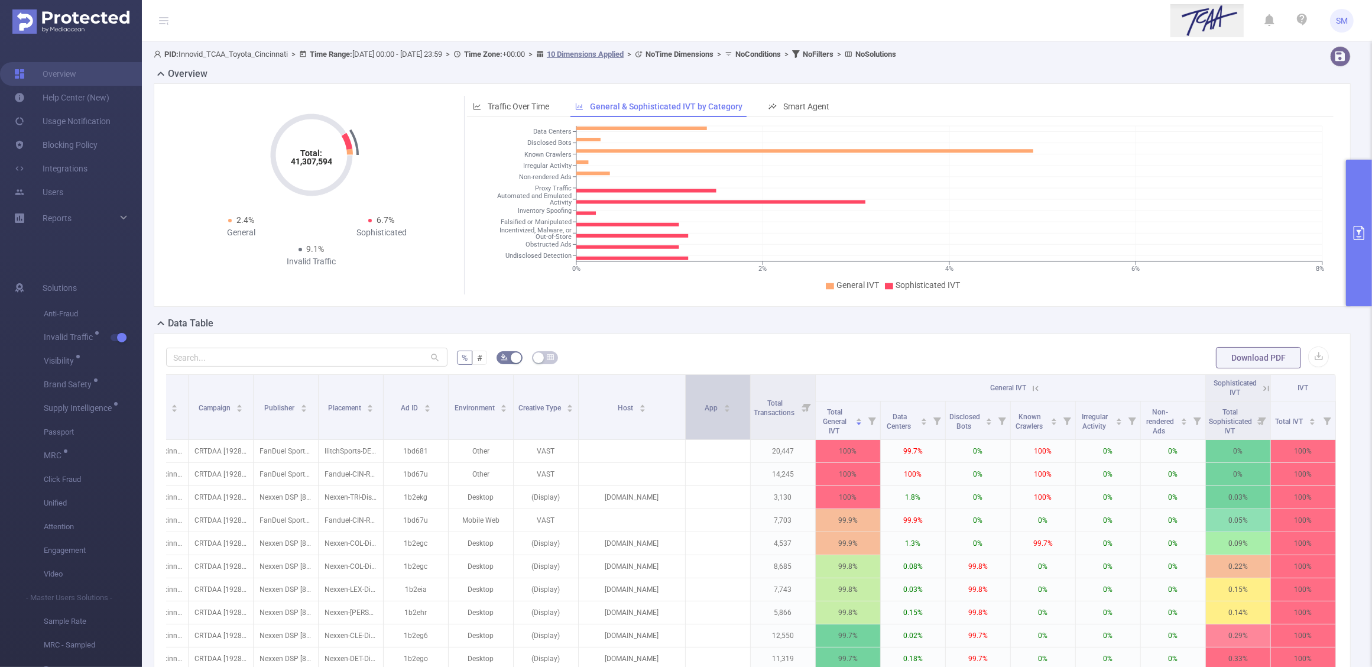
click at [708, 413] on div "App" at bounding box center [718, 407] width 26 height 12
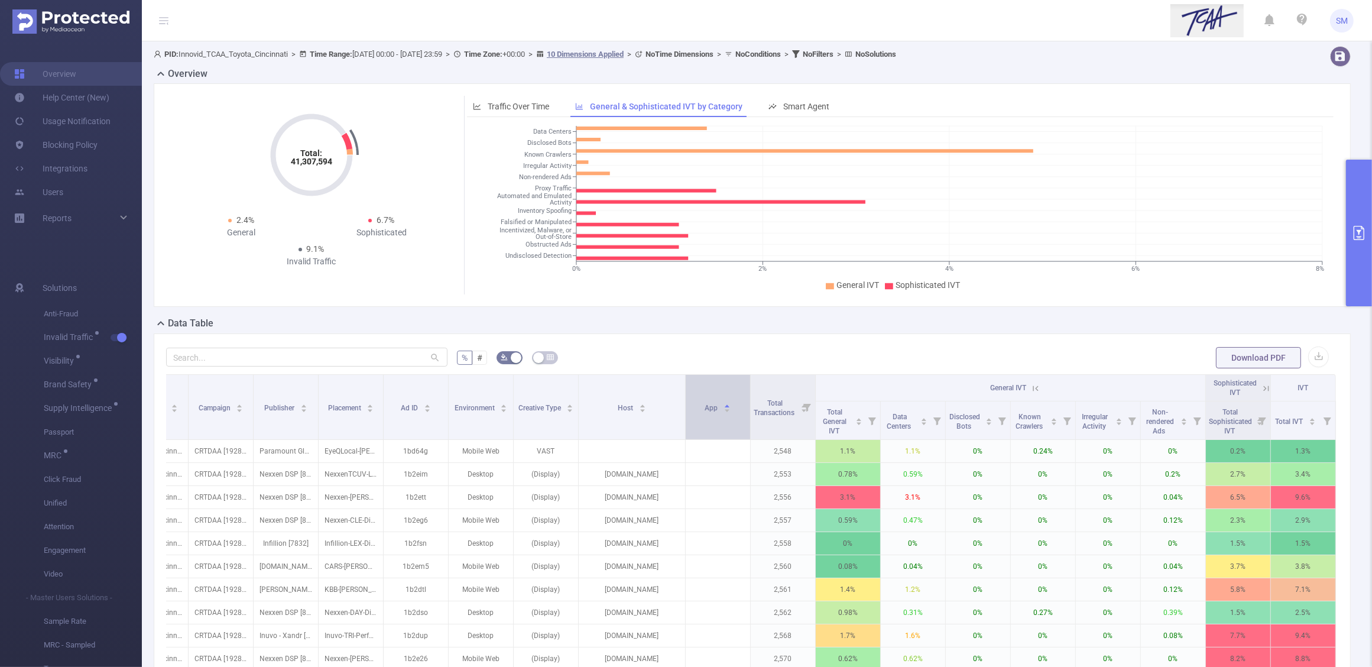
click at [710, 413] on div "App" at bounding box center [718, 407] width 26 height 12
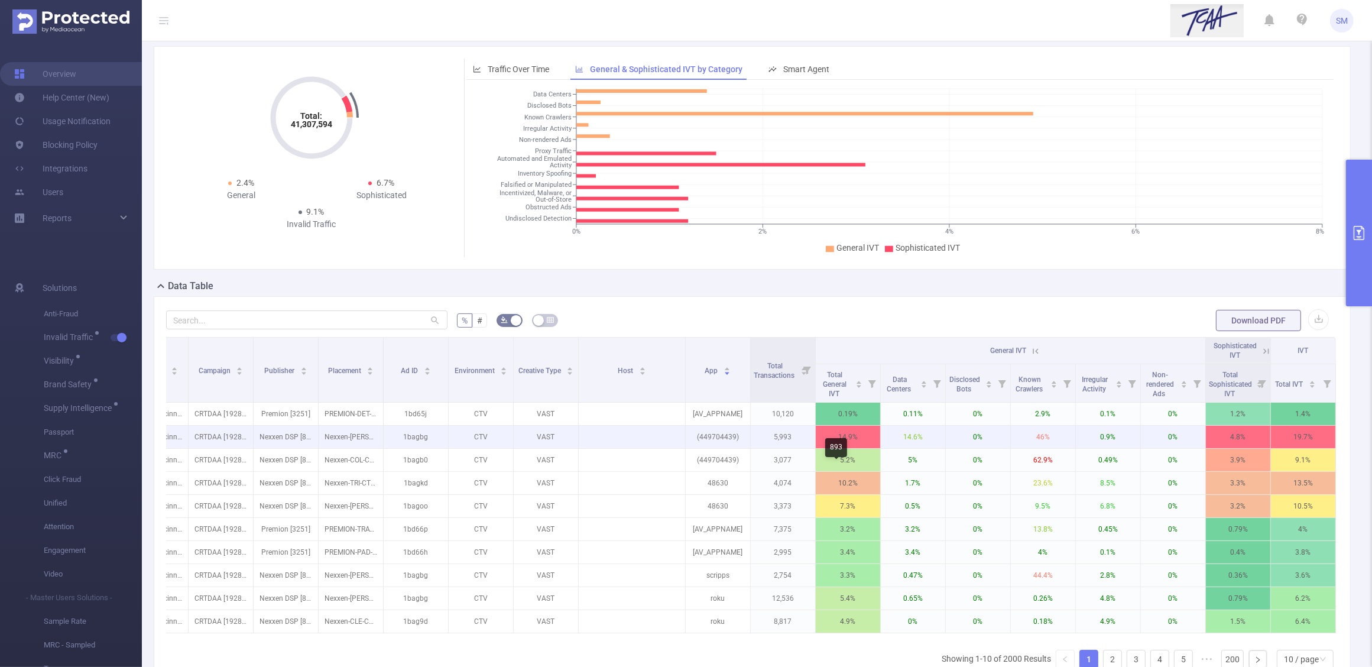
scroll to position [74, 0]
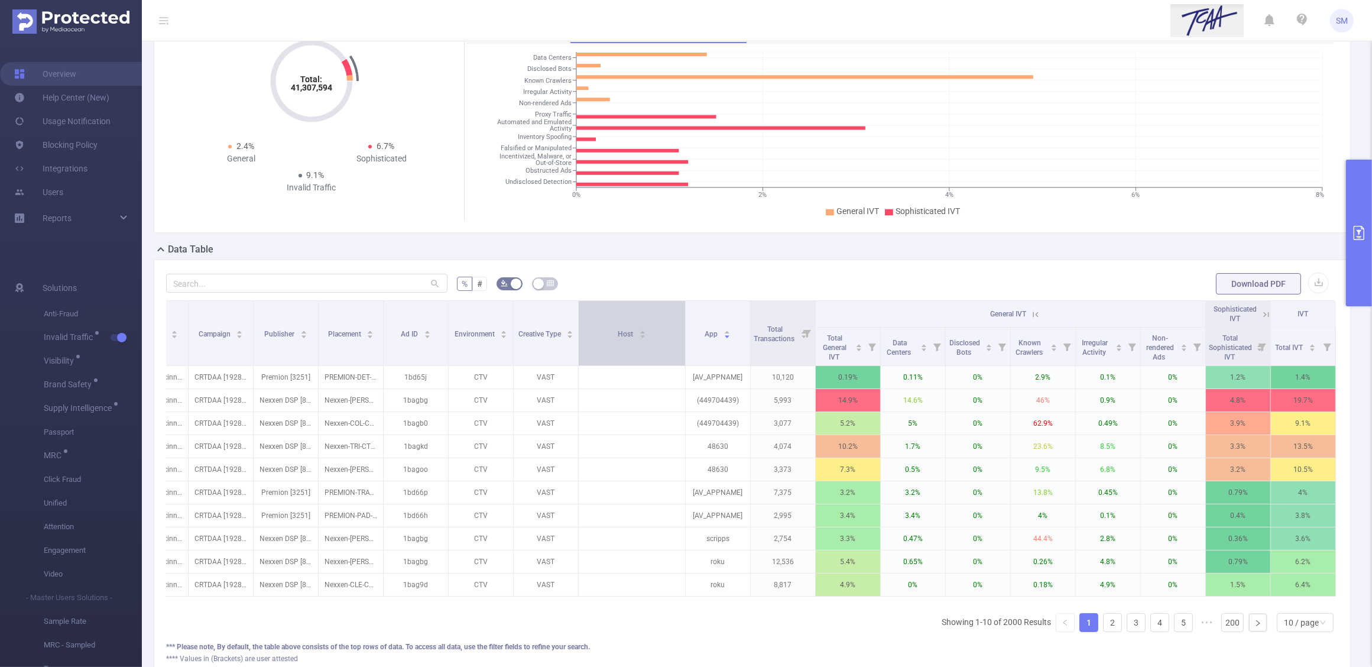
click at [646, 339] on div "Host" at bounding box center [632, 333] width 28 height 12
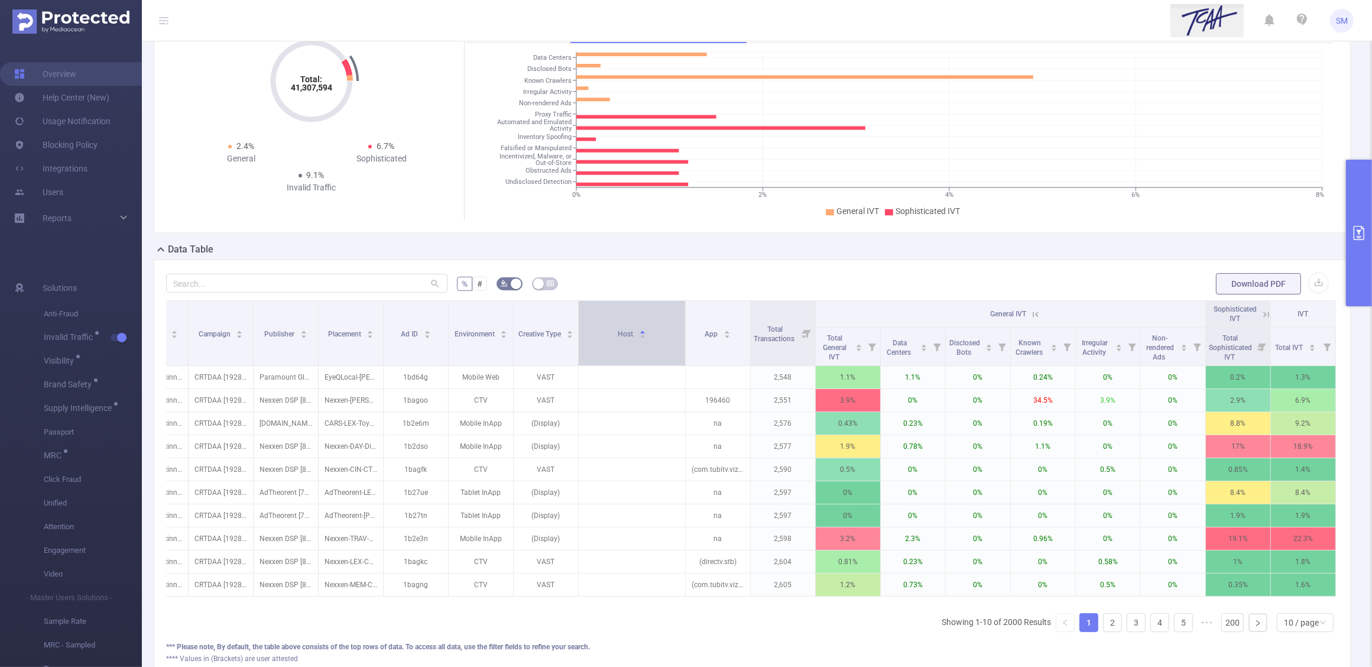
click at [646, 339] on div "Host" at bounding box center [632, 333] width 28 height 12
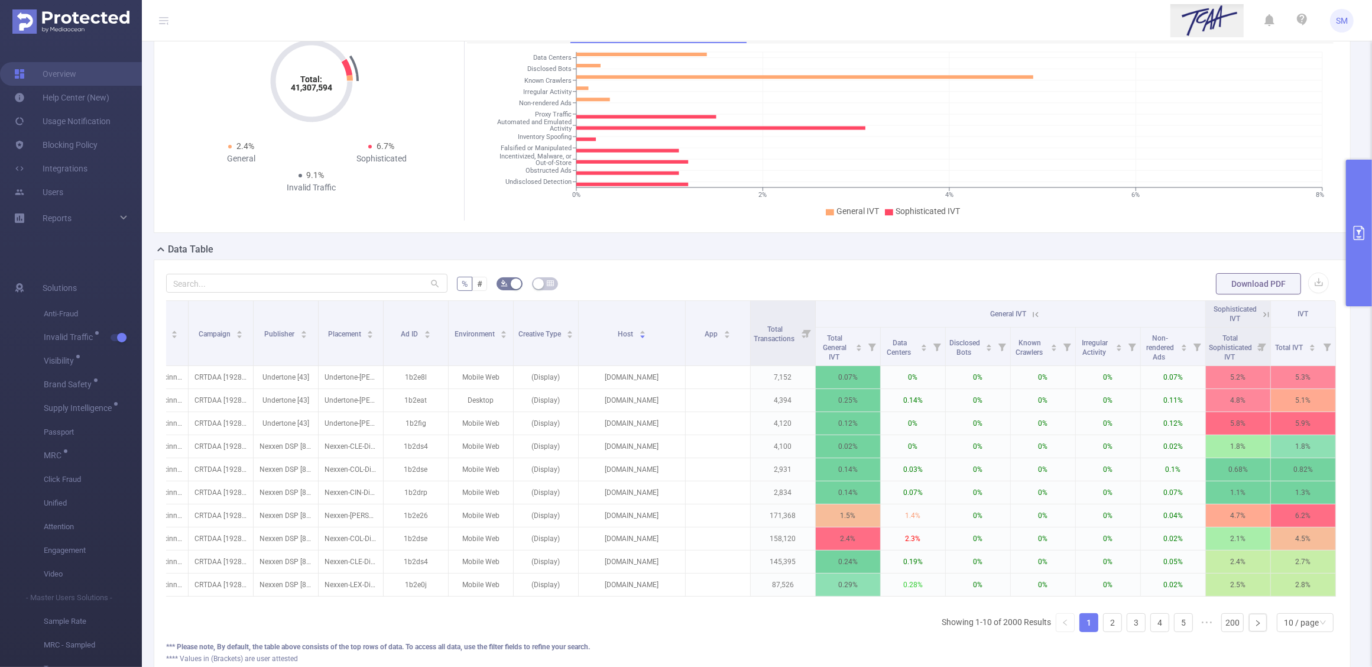
click at [1030, 316] on icon at bounding box center [1035, 314] width 11 height 11
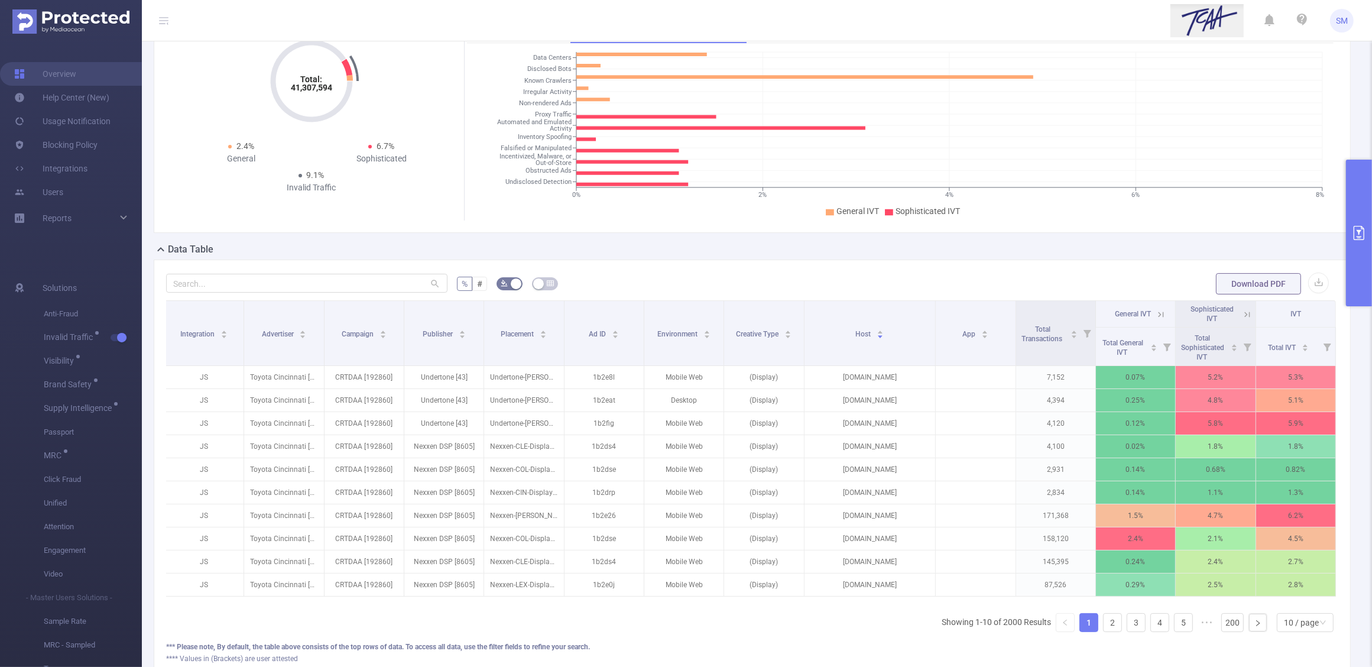
scroll to position [0, 2]
click at [1245, 314] on icon at bounding box center [1247, 314] width 5 height 5
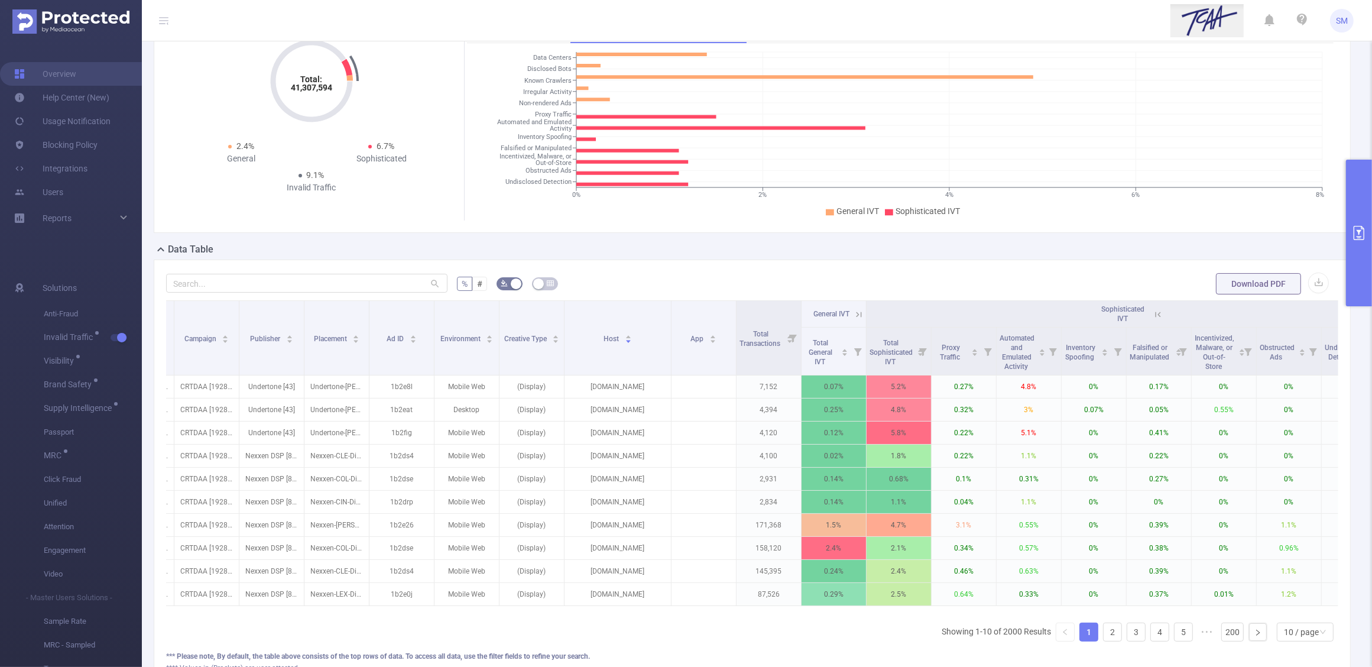
scroll to position [0, 127]
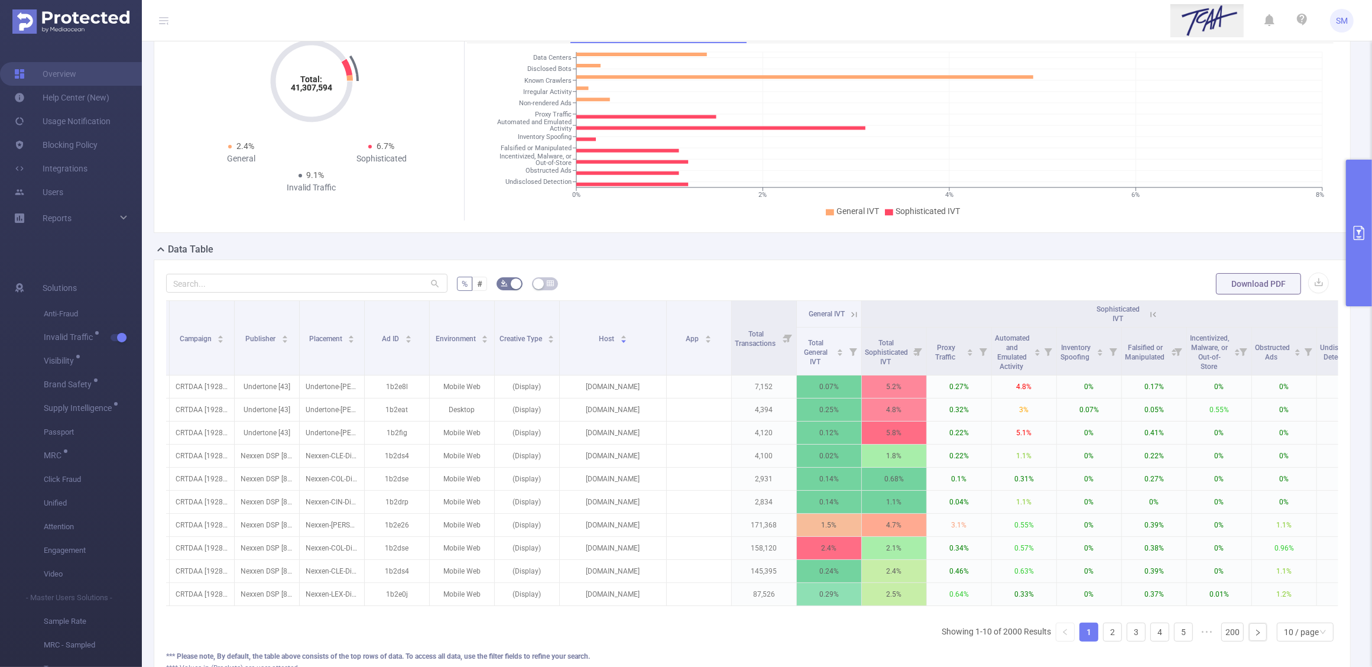
click at [1360, 241] on button "primary" at bounding box center [1359, 233] width 26 height 147
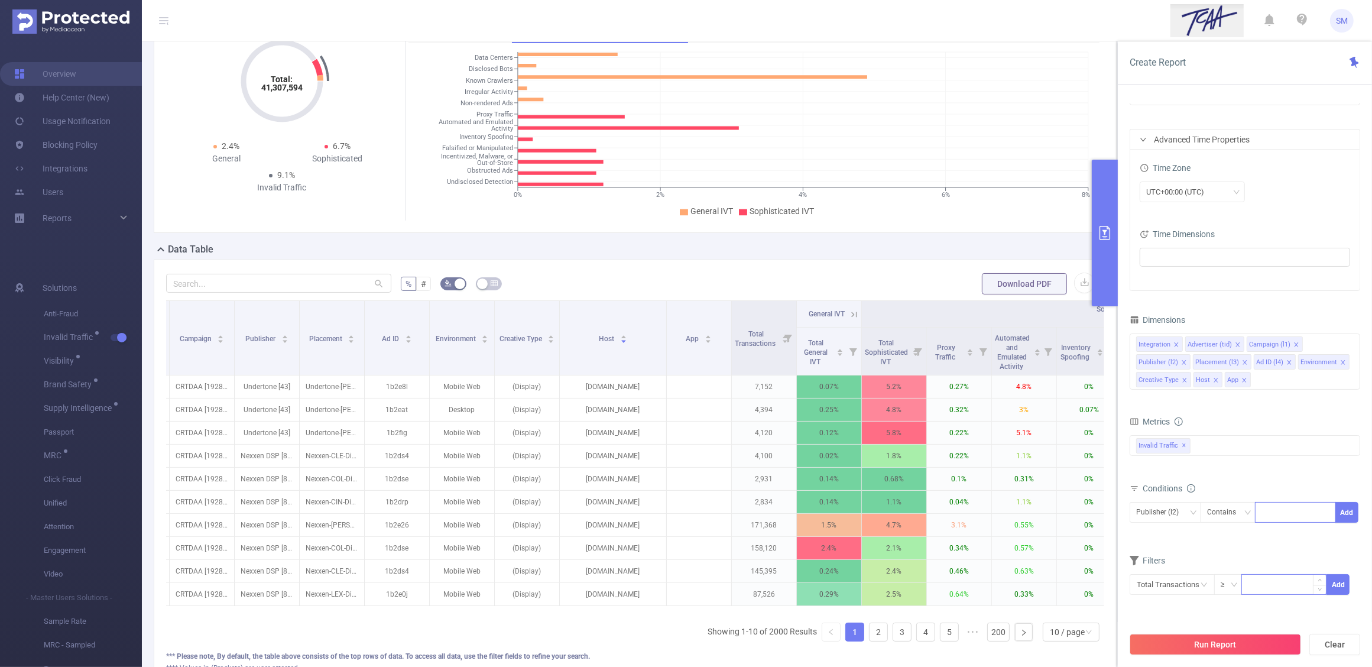
click at [1274, 584] on input at bounding box center [1284, 584] width 84 height 18
type input "15,000"
click at [1340, 586] on button "Add" at bounding box center [1338, 584] width 23 height 21
click at [1257, 638] on button "Run Report" at bounding box center [1215, 644] width 171 height 21
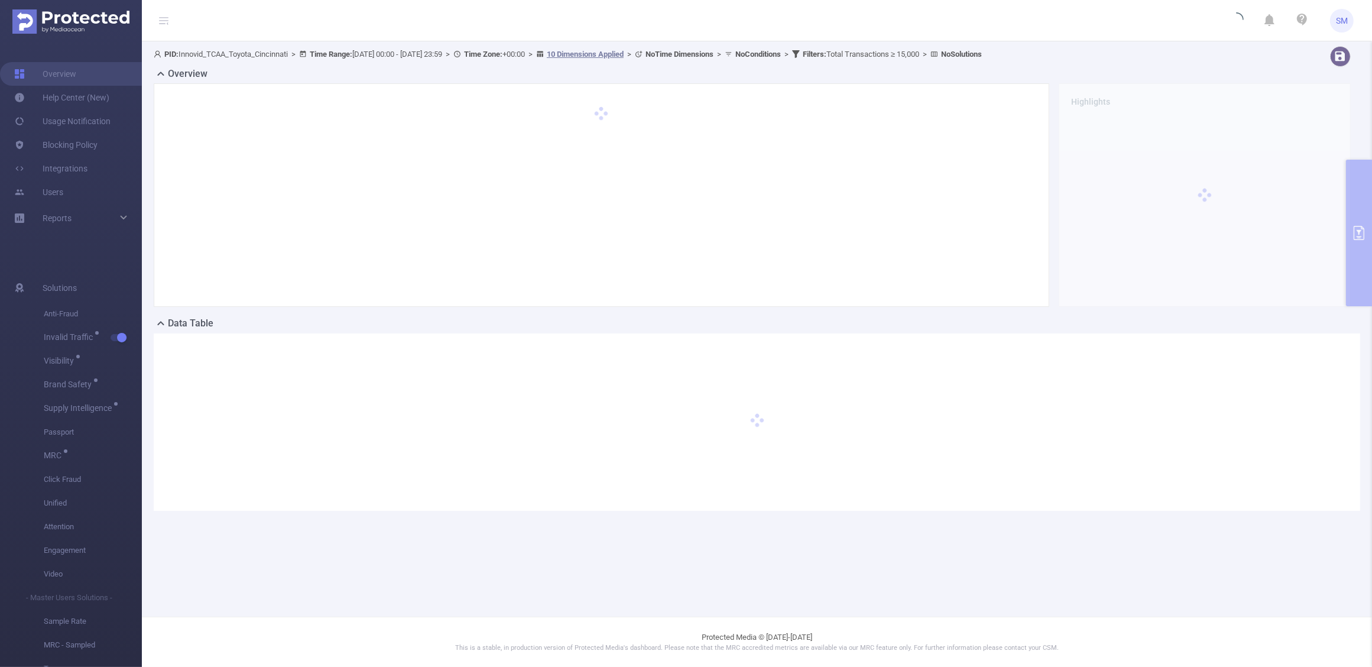
scroll to position [0, 0]
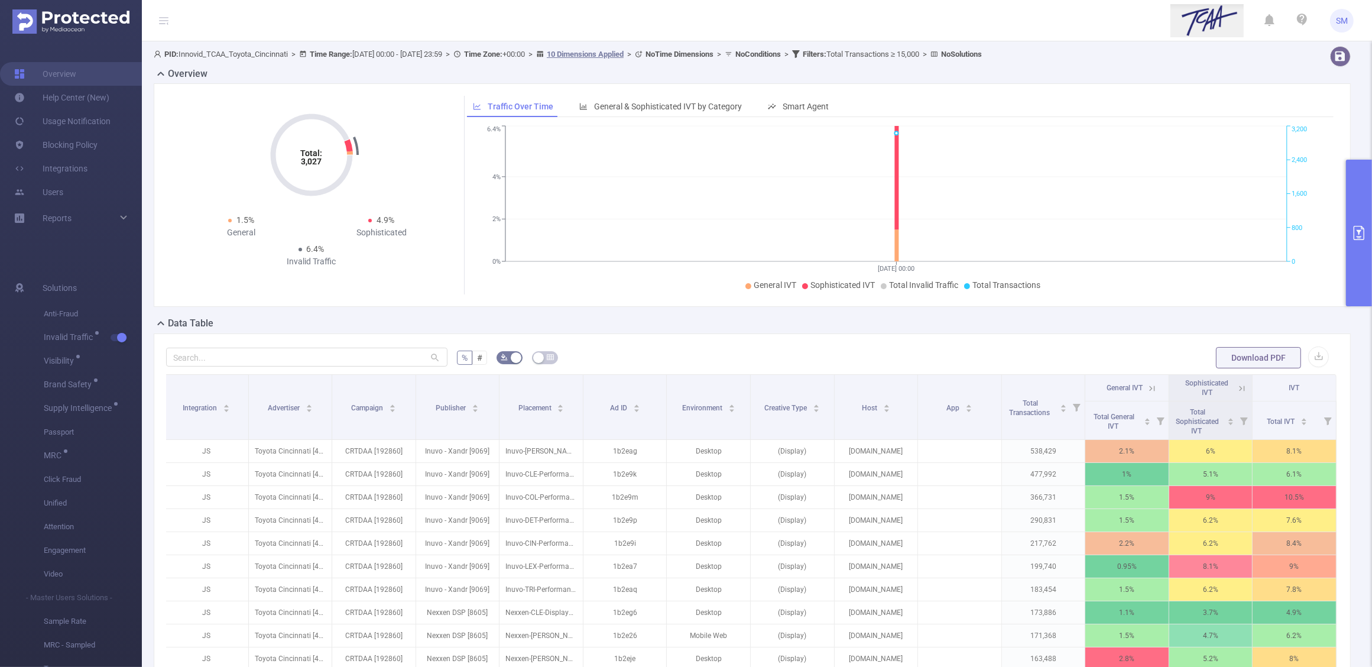
click at [1358, 226] on icon "primary" at bounding box center [1359, 233] width 14 height 14
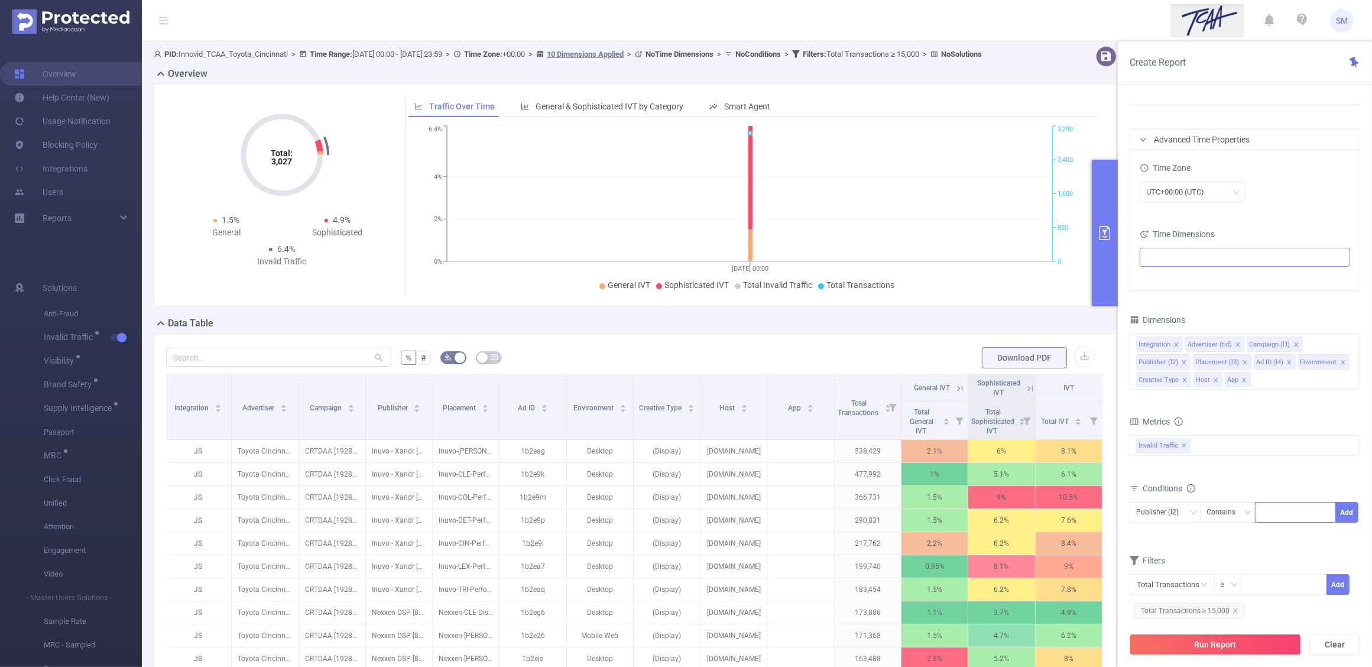
click at [1258, 252] on ul at bounding box center [1240, 257] width 194 height 18
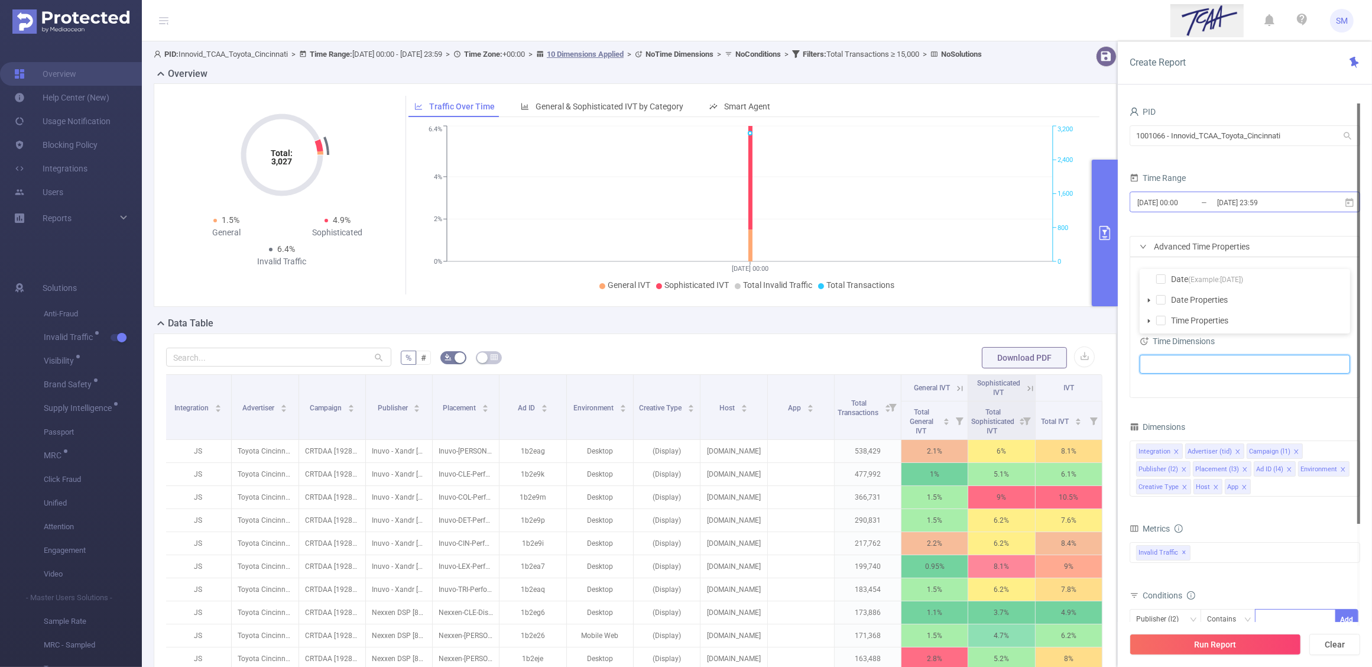
click at [1257, 202] on input "2025-08-20 23:59" at bounding box center [1264, 202] width 96 height 16
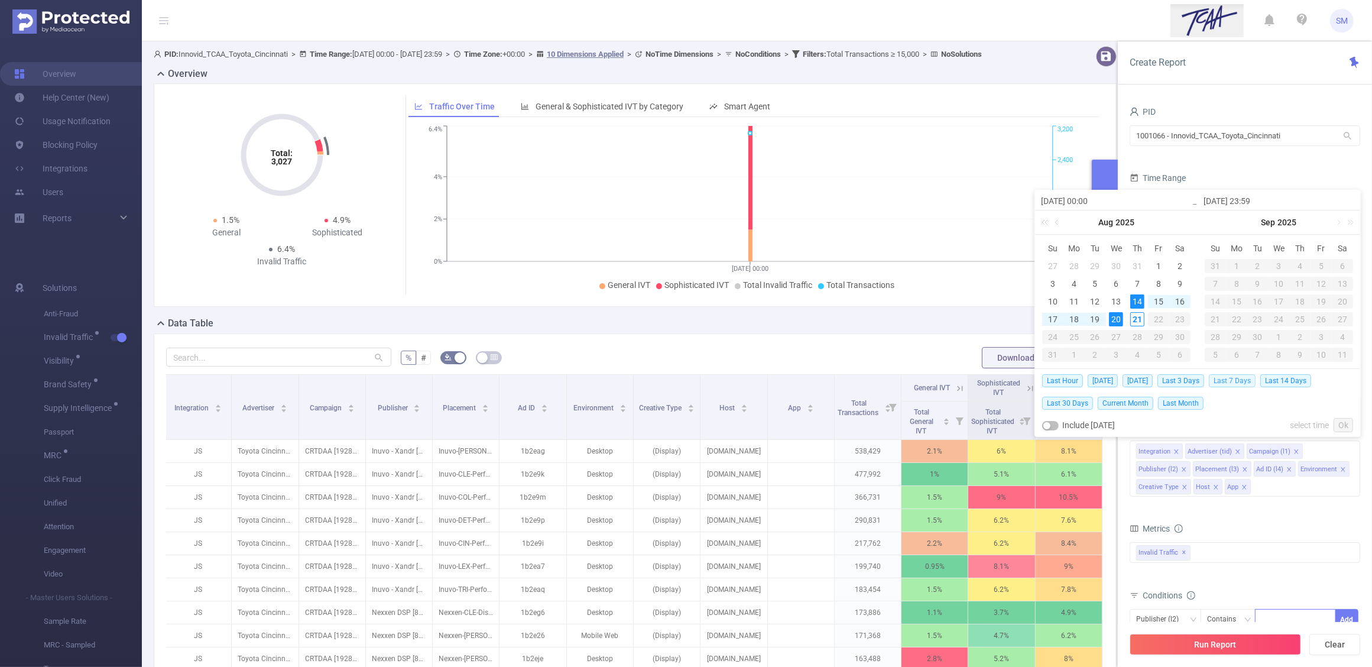
click at [1236, 377] on span "Last 7 Days" at bounding box center [1232, 380] width 47 height 13
type input "2025-08-14 00:00"
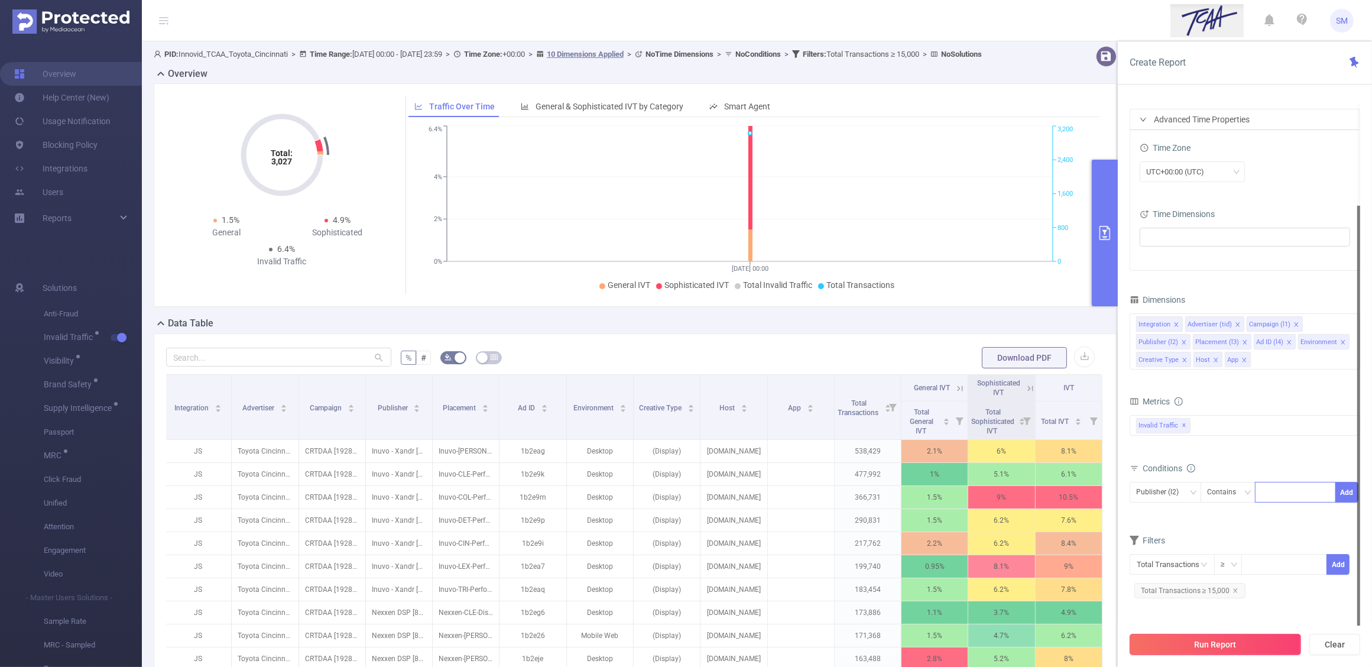
click at [1269, 634] on button "Run Report" at bounding box center [1215, 644] width 171 height 21
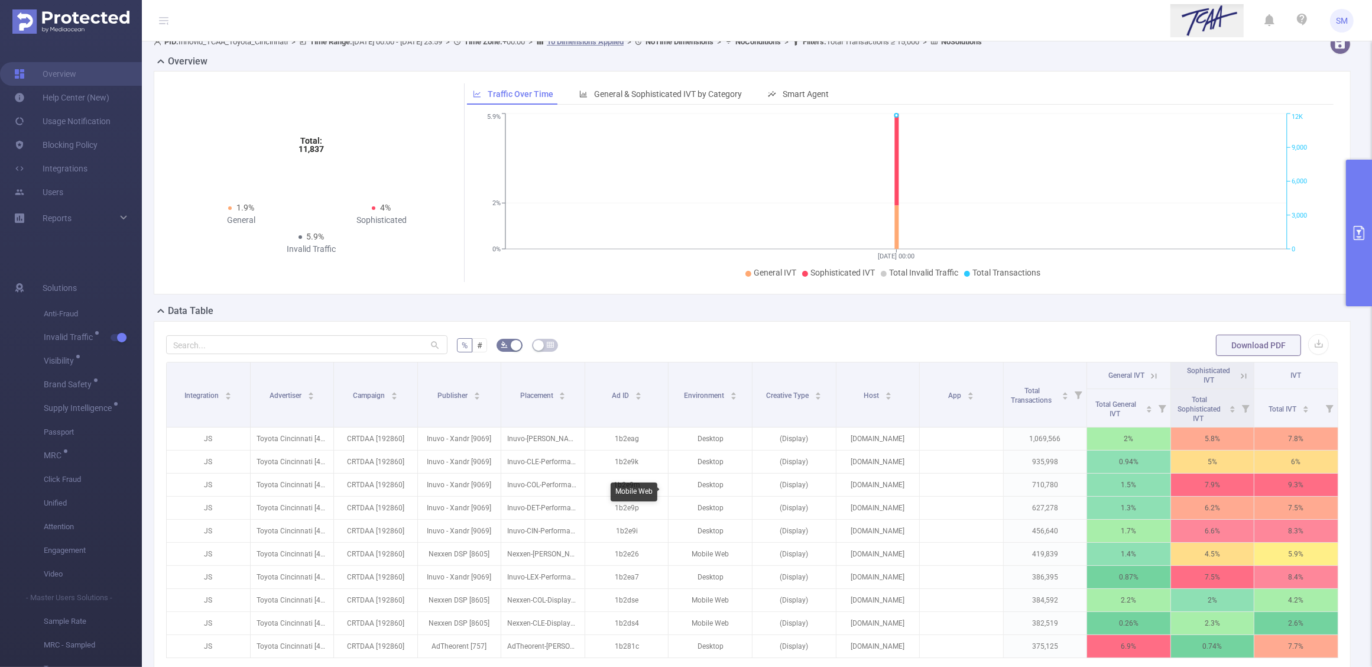
scroll to position [74, 0]
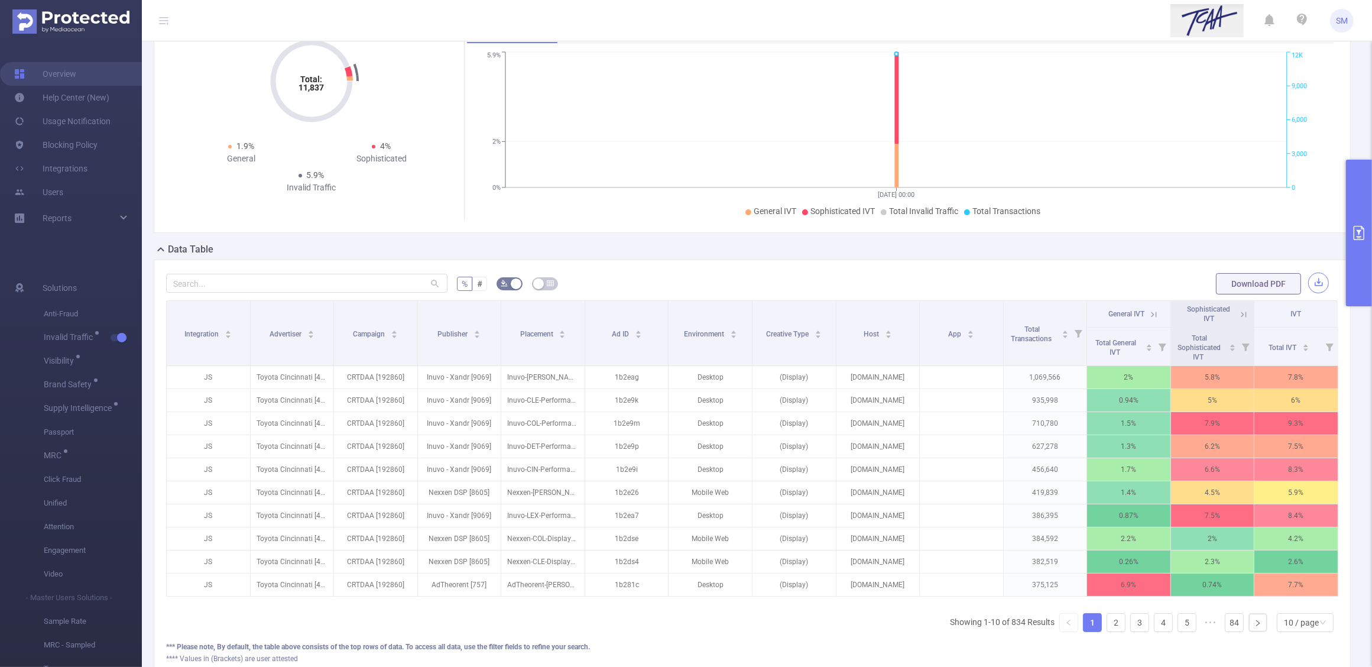
click at [1308, 284] on button "button" at bounding box center [1318, 283] width 21 height 21
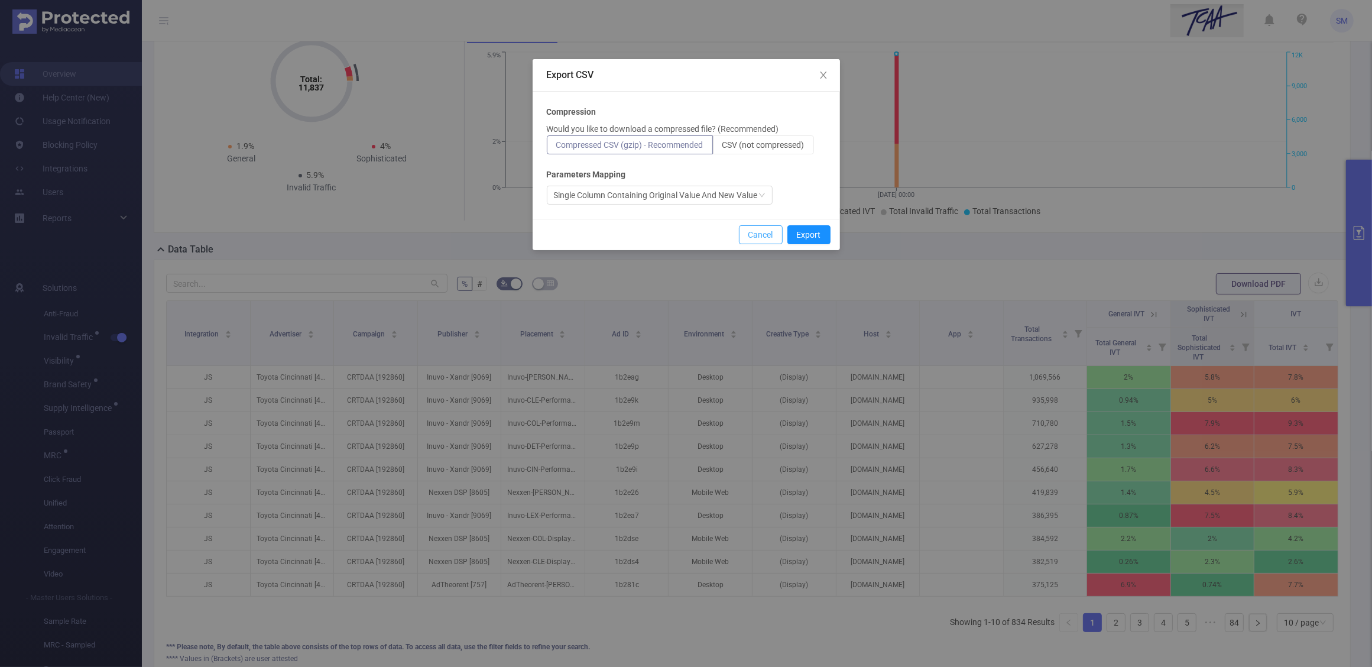
click at [767, 232] on button "Cancel" at bounding box center [761, 234] width 44 height 19
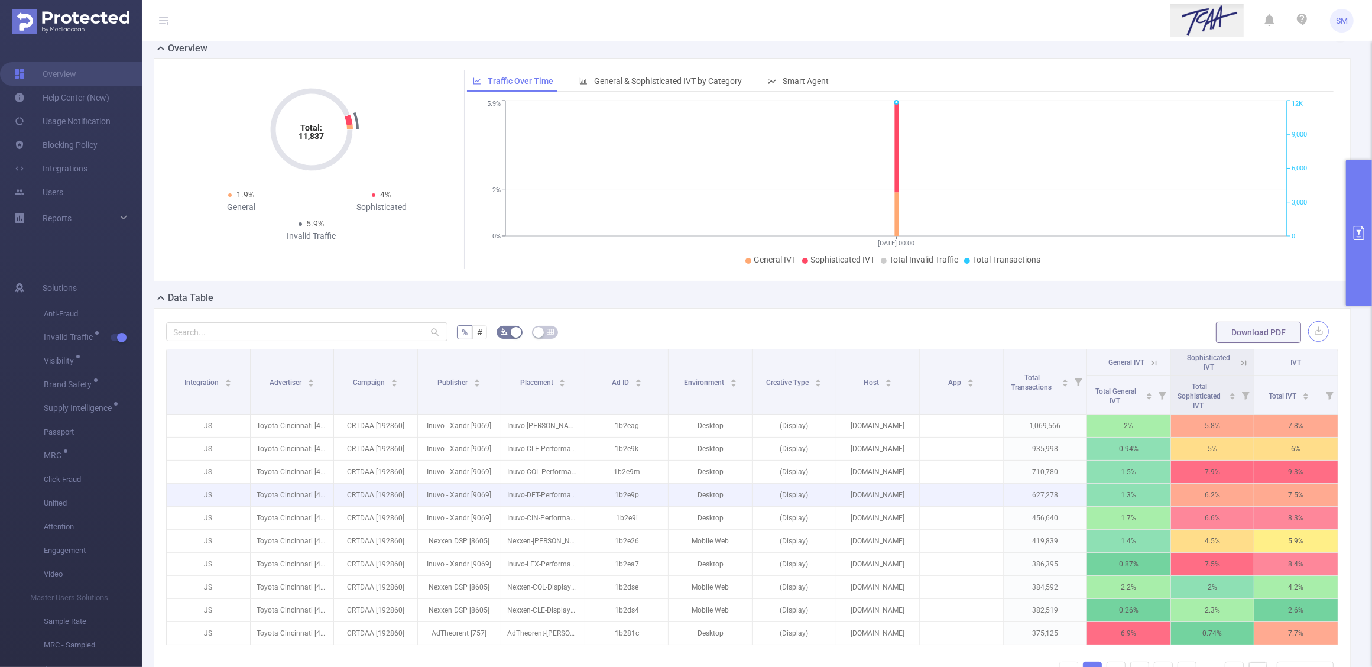
scroll to position [0, 0]
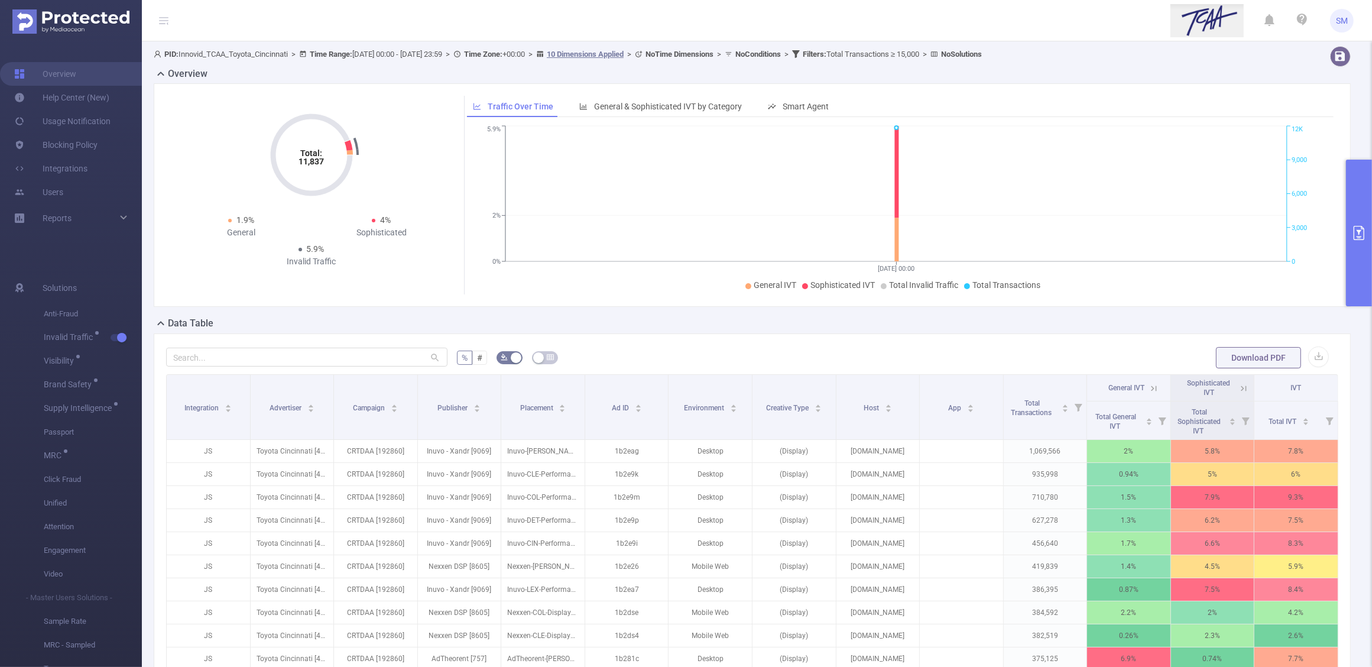
click at [1360, 234] on icon "primary" at bounding box center [1359, 233] width 11 height 14
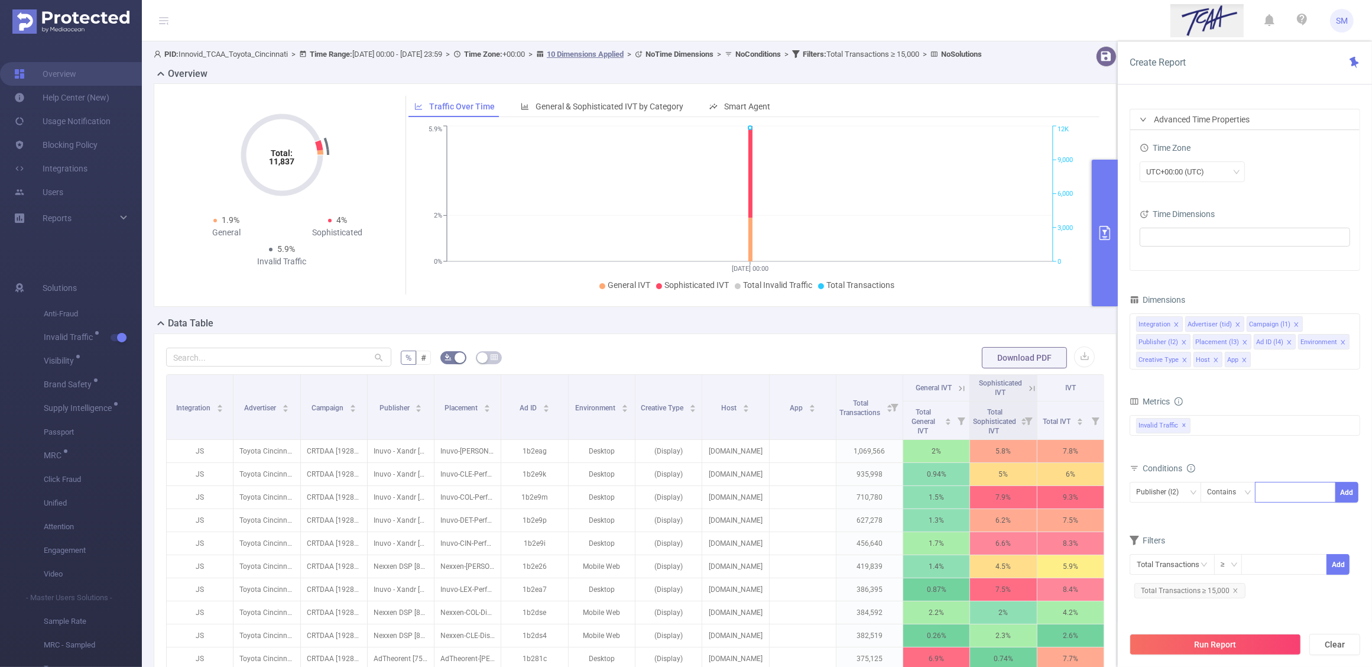
click at [1102, 249] on button "primary" at bounding box center [1105, 233] width 26 height 147
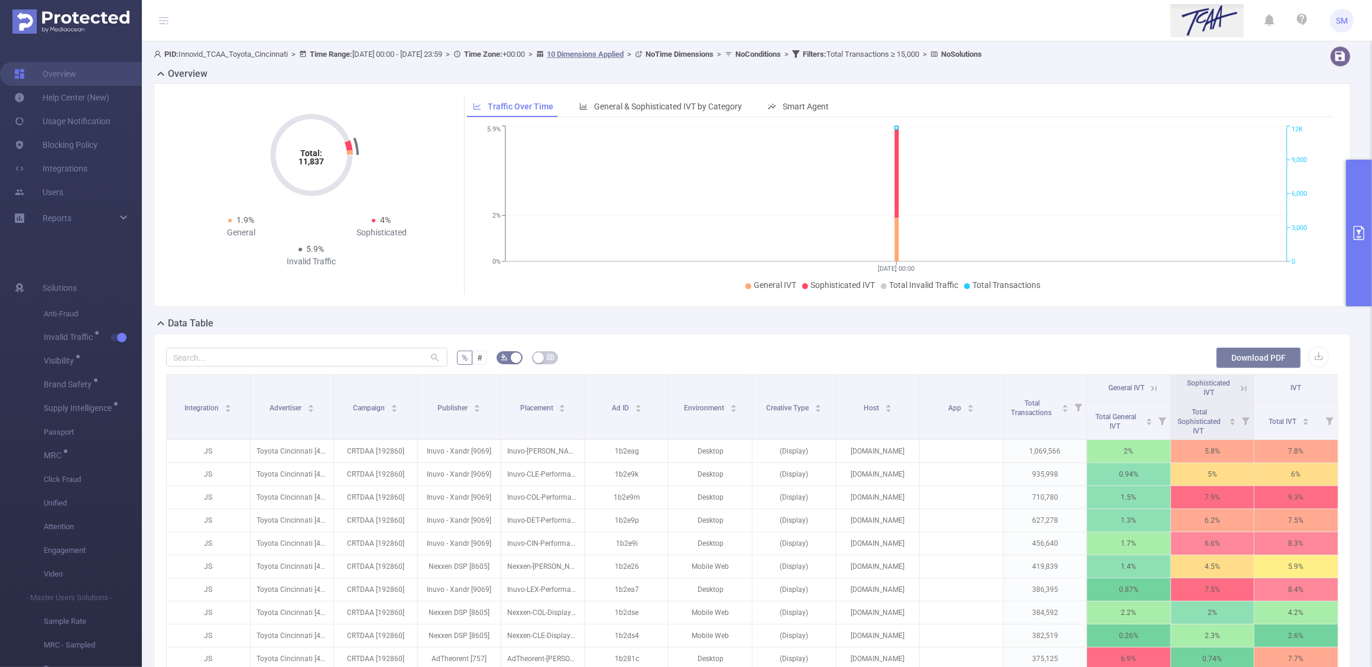
click at [1234, 356] on button "Download PDF" at bounding box center [1258, 357] width 85 height 21
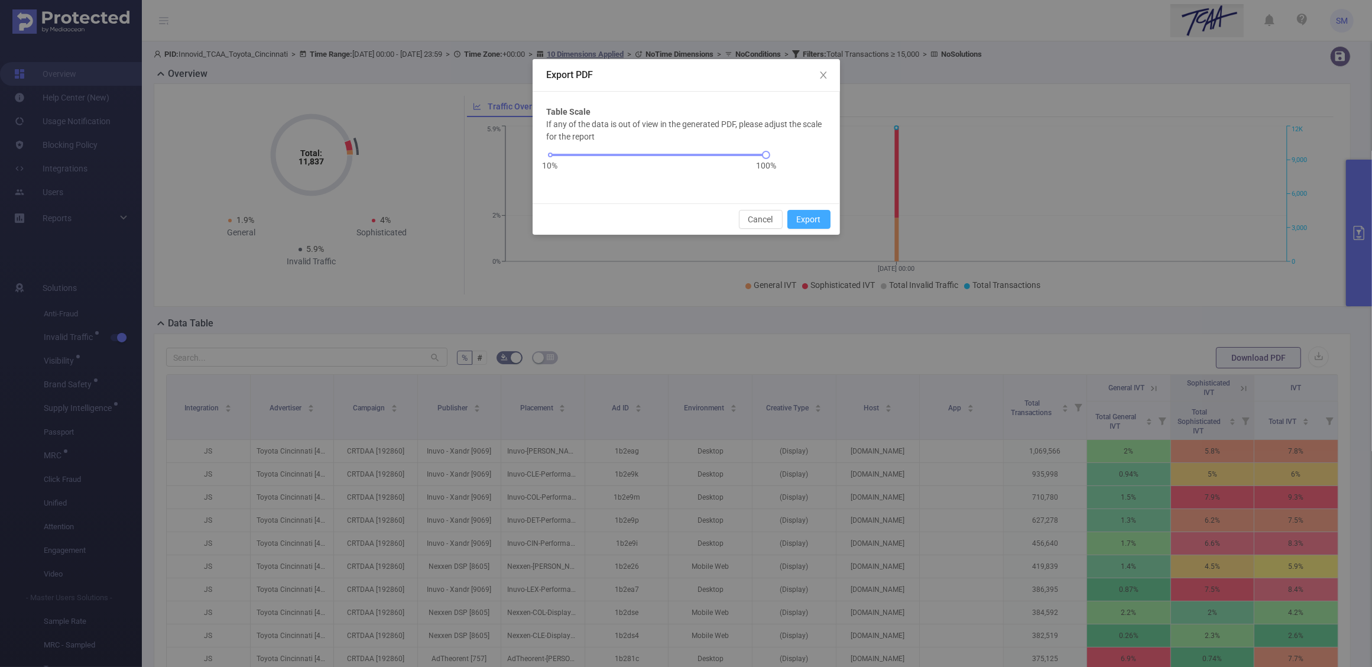
click at [805, 214] on button "Export" at bounding box center [808, 219] width 43 height 19
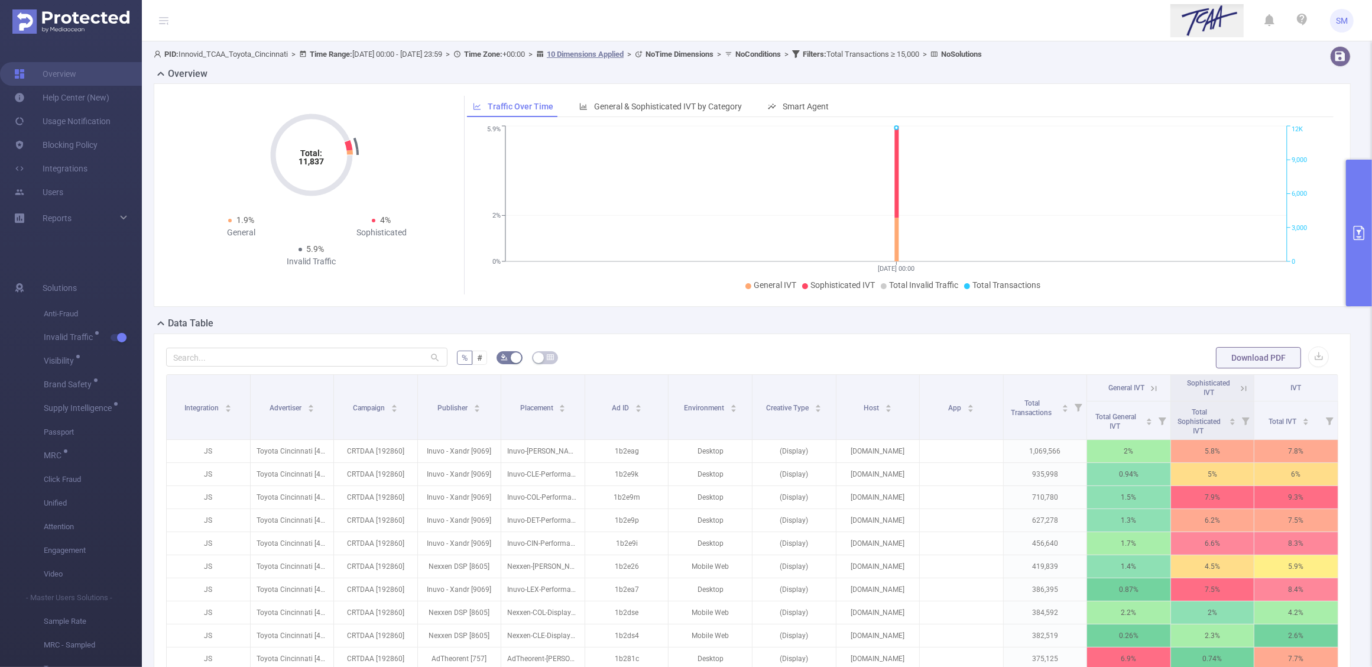
click at [1360, 220] on button "primary" at bounding box center [1359, 233] width 26 height 147
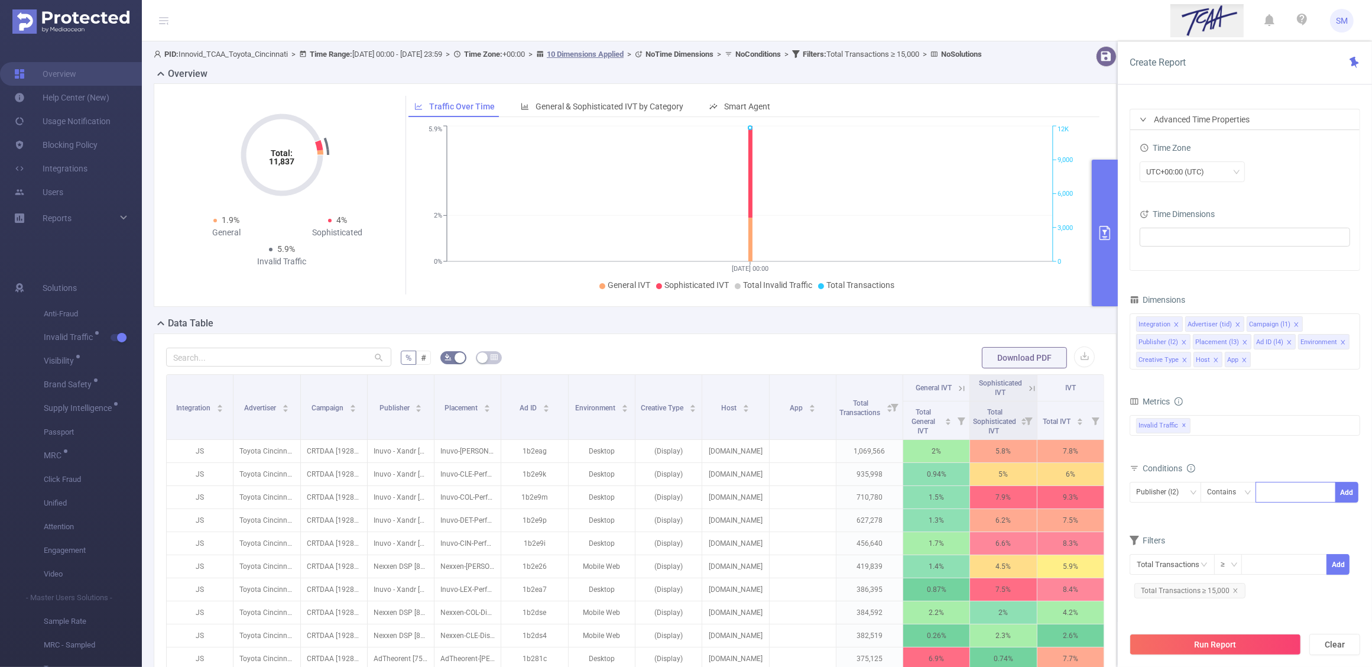
click at [1144, 117] on icon "icon: right" at bounding box center [1143, 119] width 7 height 7
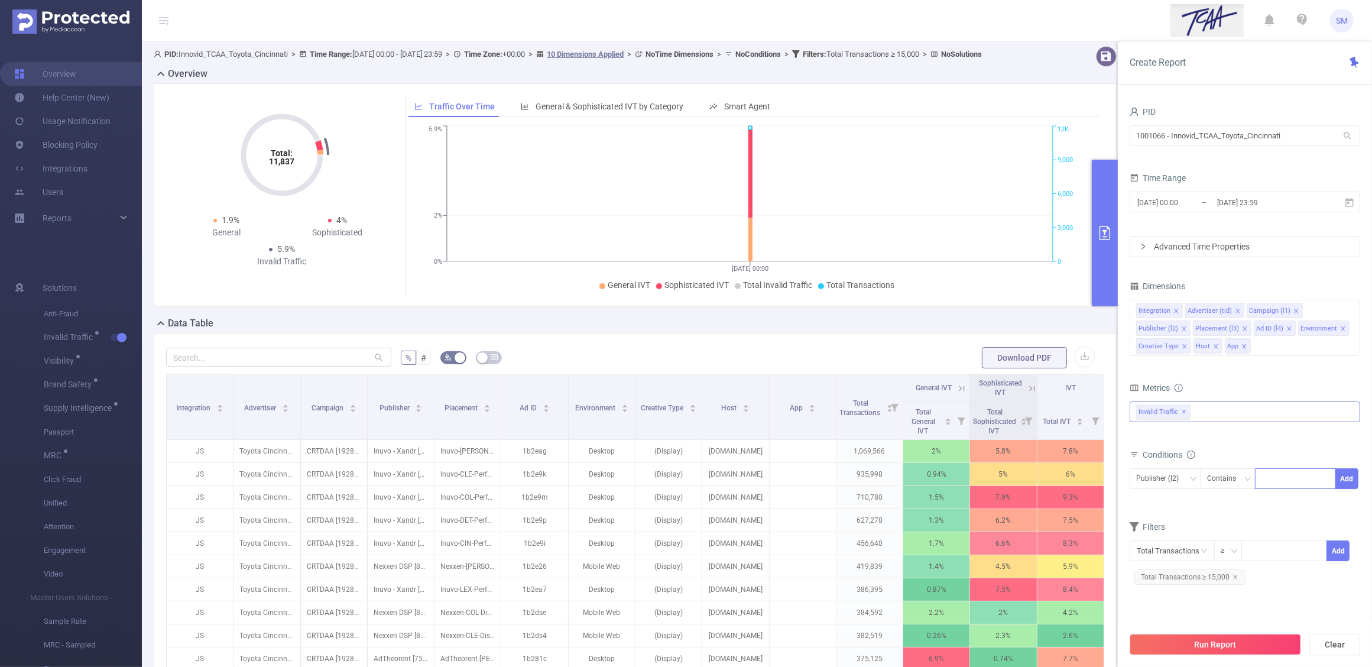
click at [1186, 408] on span "Invalid Traffic ✕" at bounding box center [1163, 411] width 54 height 15
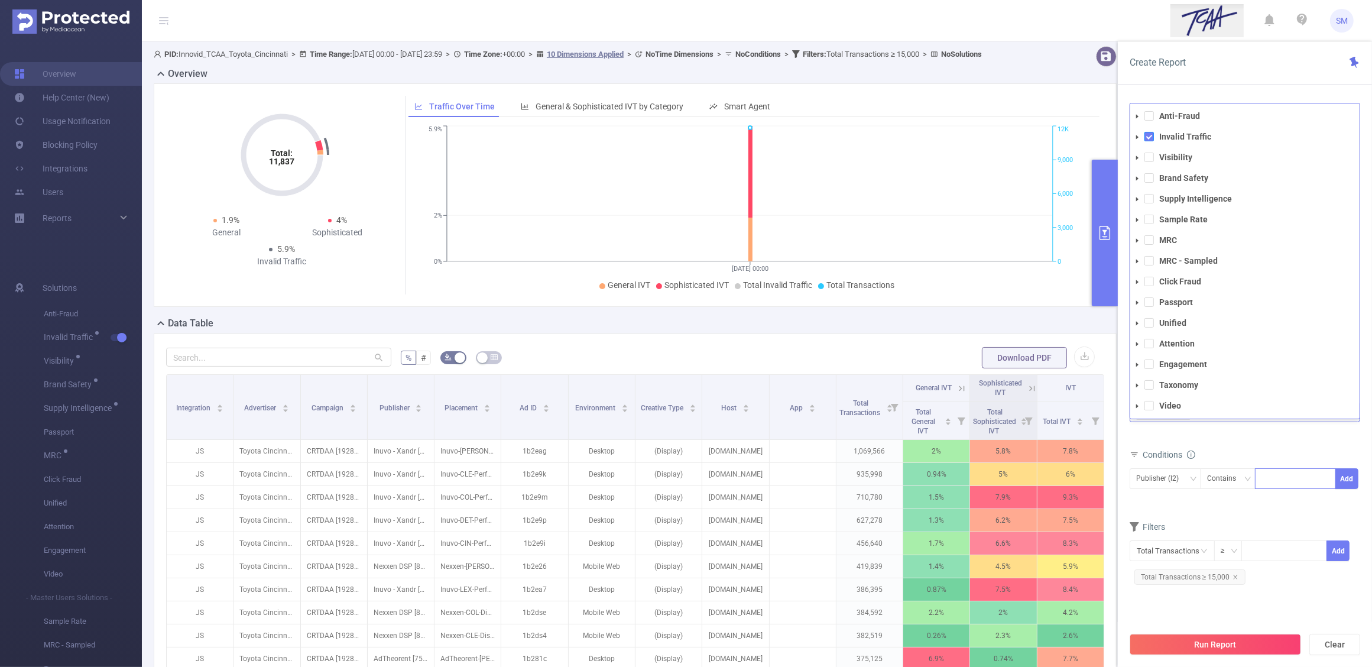
click at [1149, 134] on span at bounding box center [1148, 136] width 9 height 9
click at [1180, 158] on strong "Visibility" at bounding box center [1175, 157] width 33 height 9
click at [1289, 442] on div "Metrics Total General IVT Data Centers Disclosed Bots Known Crawlers Irregular …" at bounding box center [1245, 413] width 231 height 66
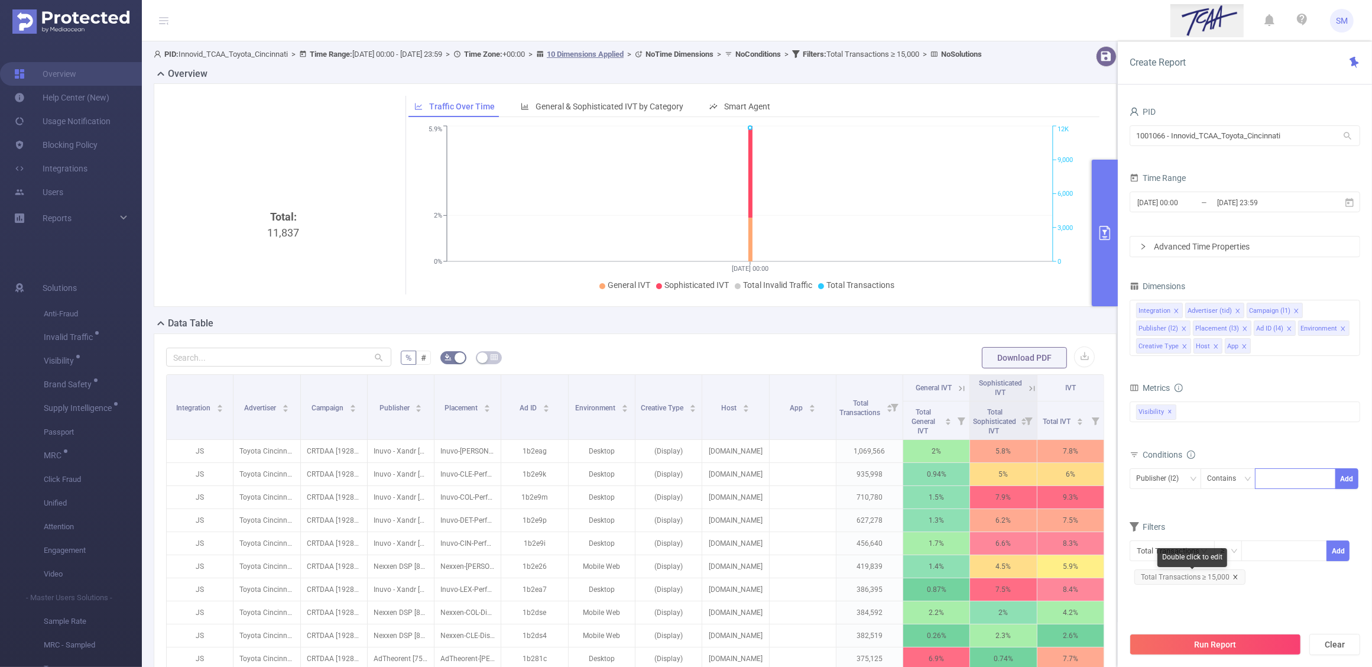
click at [1234, 576] on icon "icon: close" at bounding box center [1236, 577] width 6 height 6
click at [1289, 597] on section "PID 1001066 - Innovid_TCAA_Toyota_Cincinnati 1001066 - Innovid_TCAA_Toyota_Cinc…" at bounding box center [1245, 364] width 231 height 522
click at [1275, 651] on button "Run Report" at bounding box center [1215, 644] width 171 height 21
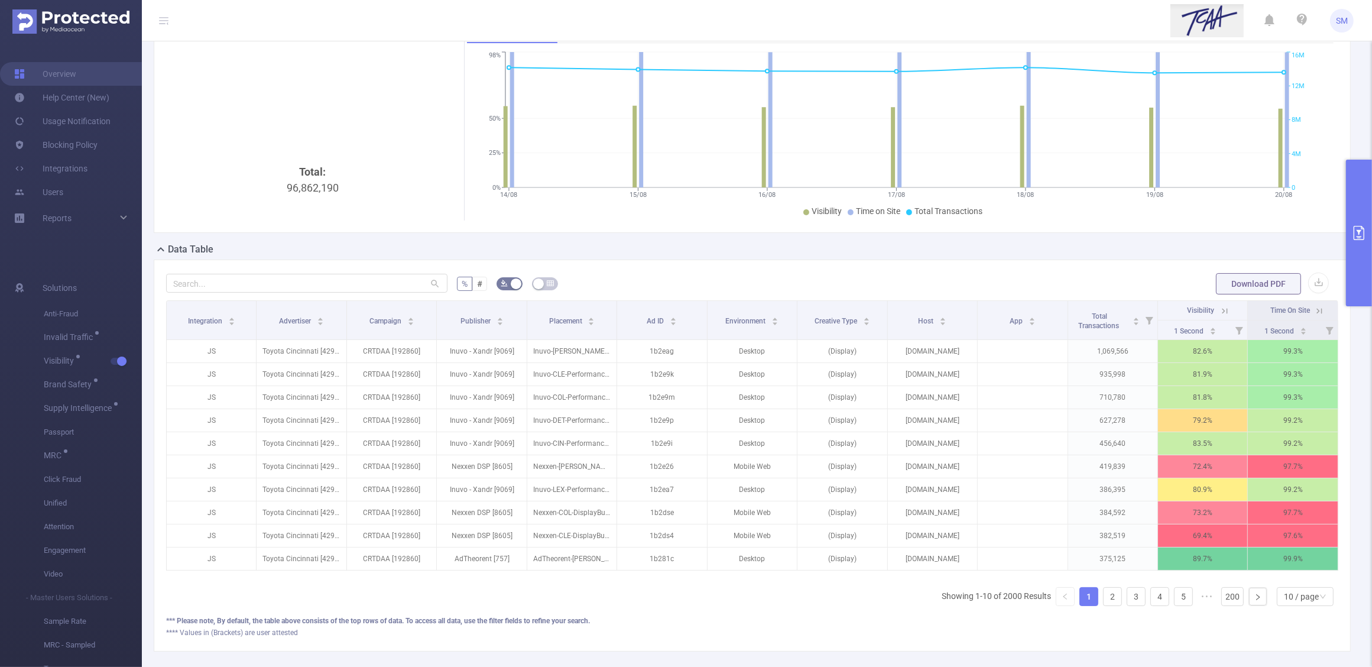
scroll to position [0, 2]
click at [1218, 309] on icon at bounding box center [1223, 311] width 11 height 11
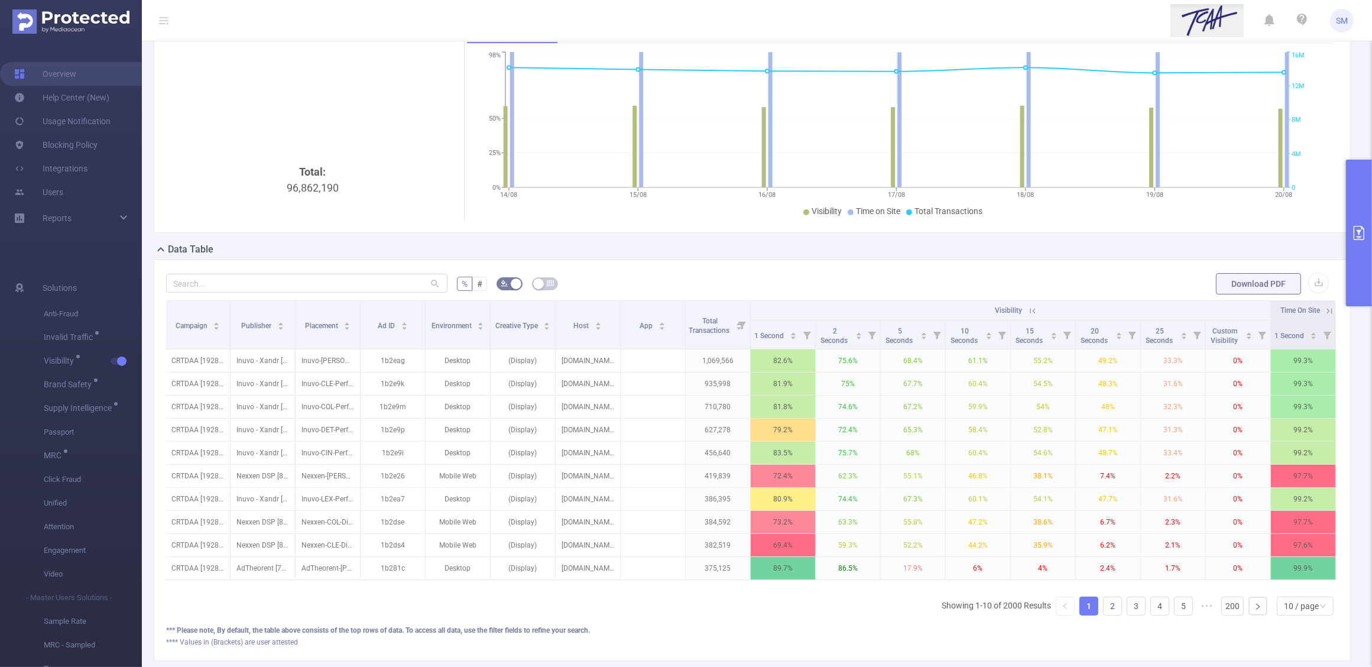
scroll to position [0, 142]
click at [1324, 307] on icon at bounding box center [1329, 311] width 11 height 11
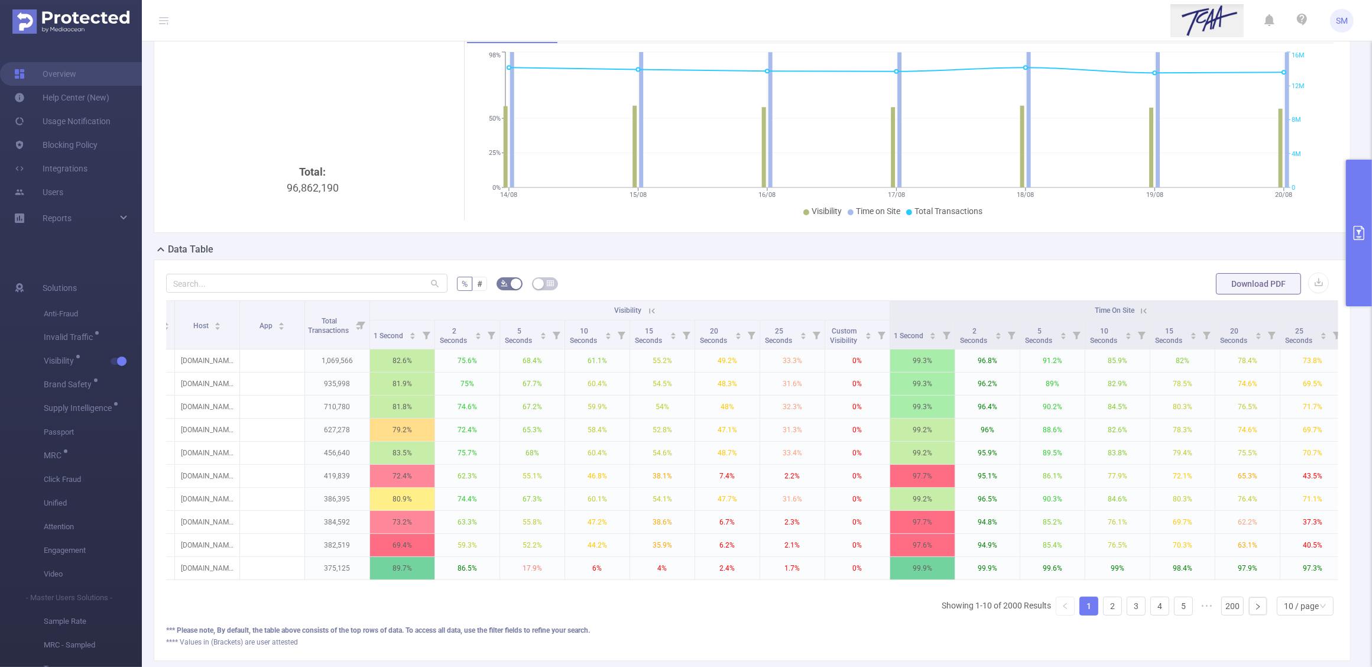
scroll to position [0, 513]
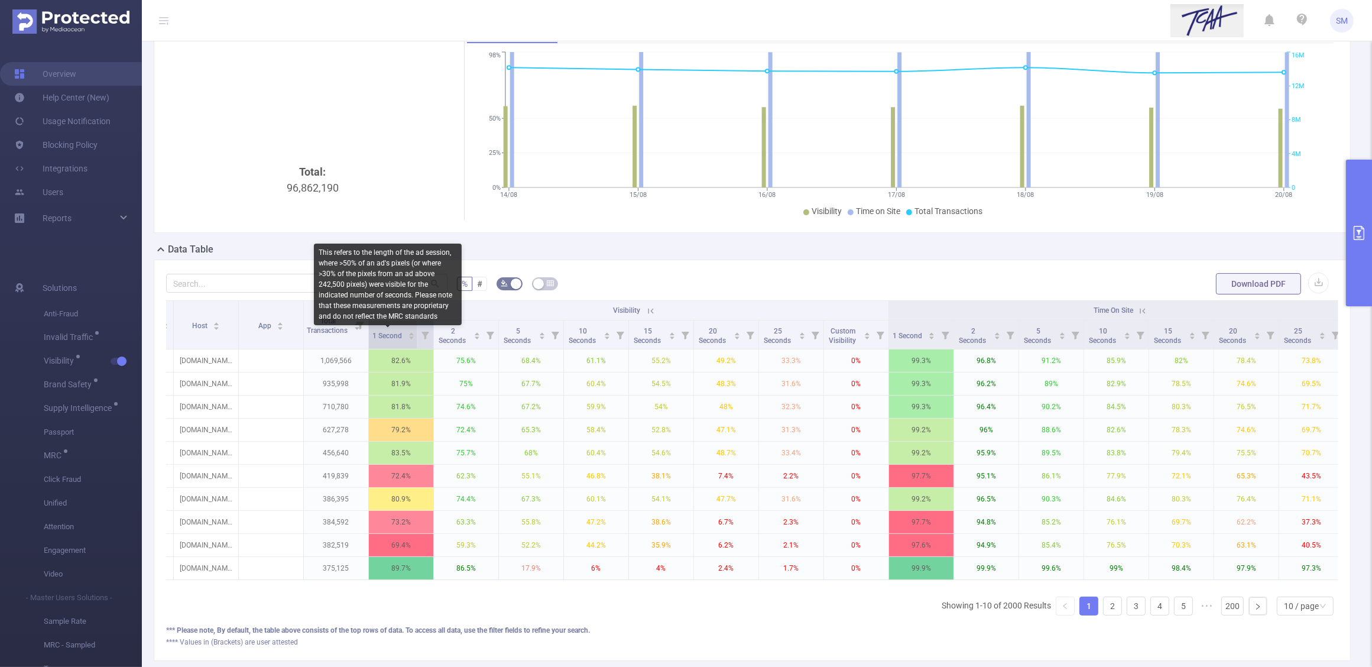
click at [396, 339] on span "1 Second" at bounding box center [387, 336] width 31 height 8
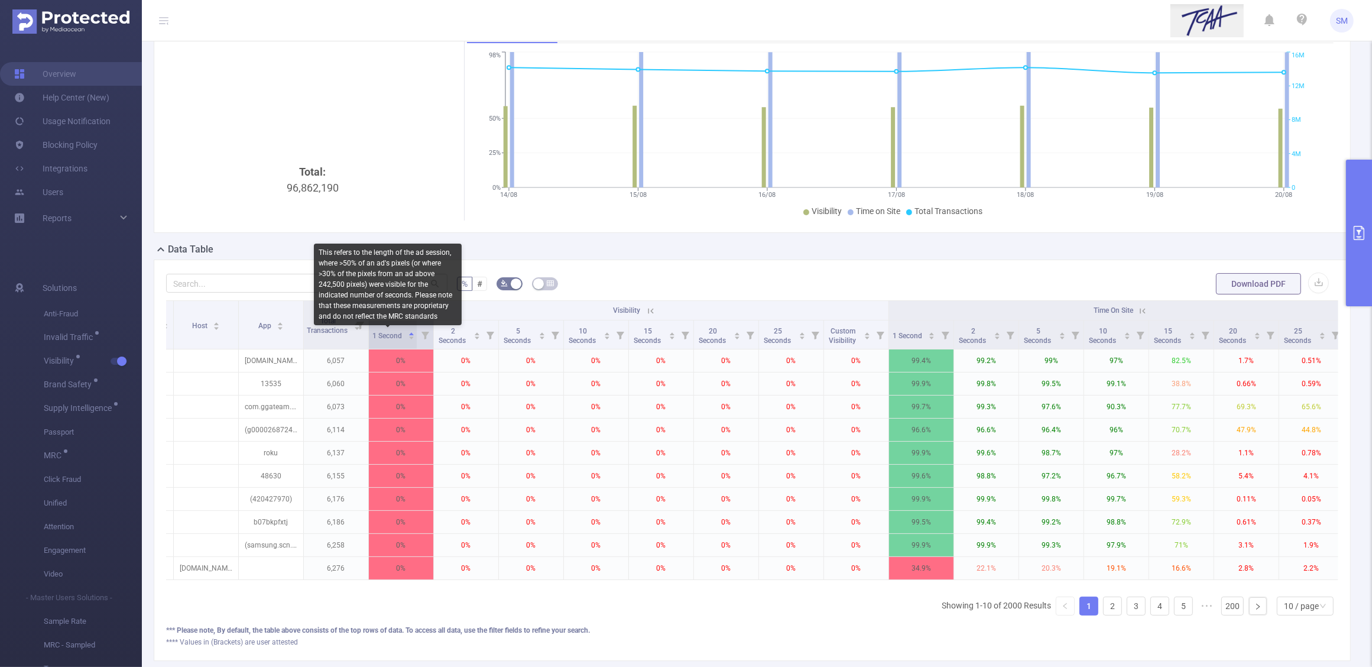
click at [396, 339] on span "1 Second" at bounding box center [387, 336] width 31 height 8
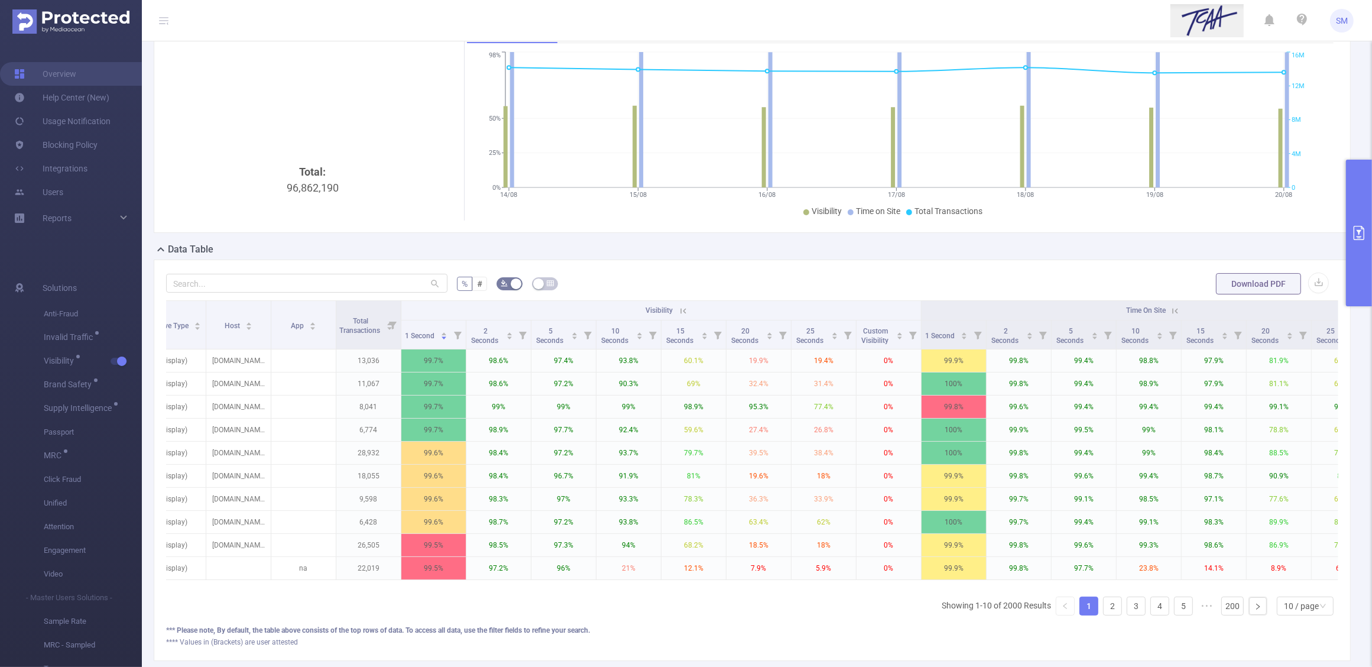
scroll to position [0, 533]
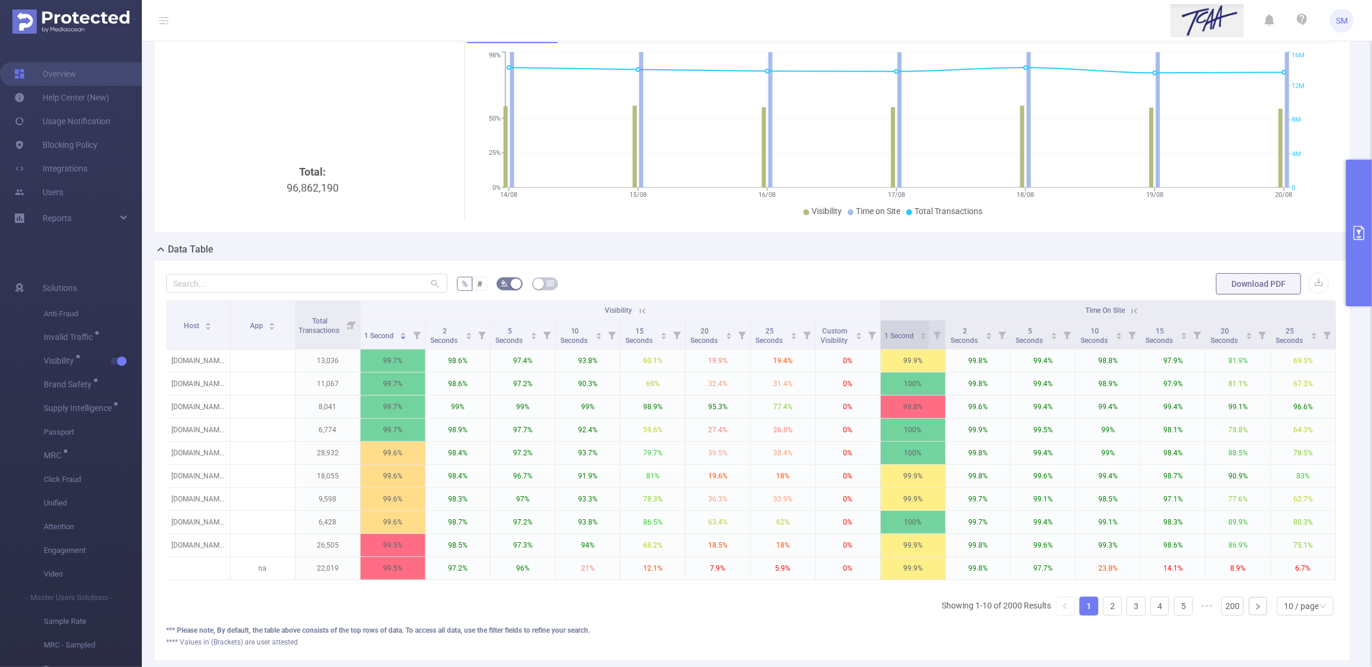
click at [900, 341] on span "1 Second" at bounding box center [899, 335] width 31 height 12
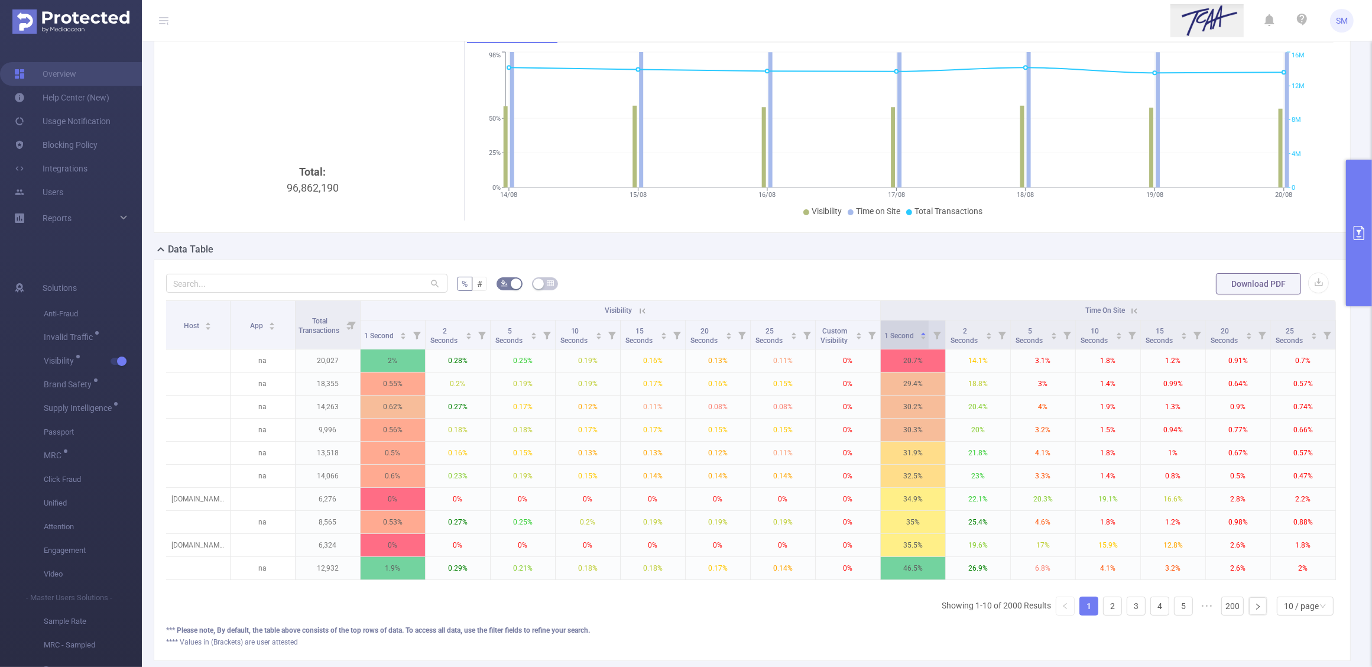
click at [900, 341] on span "1 Second" at bounding box center [899, 335] width 31 height 12
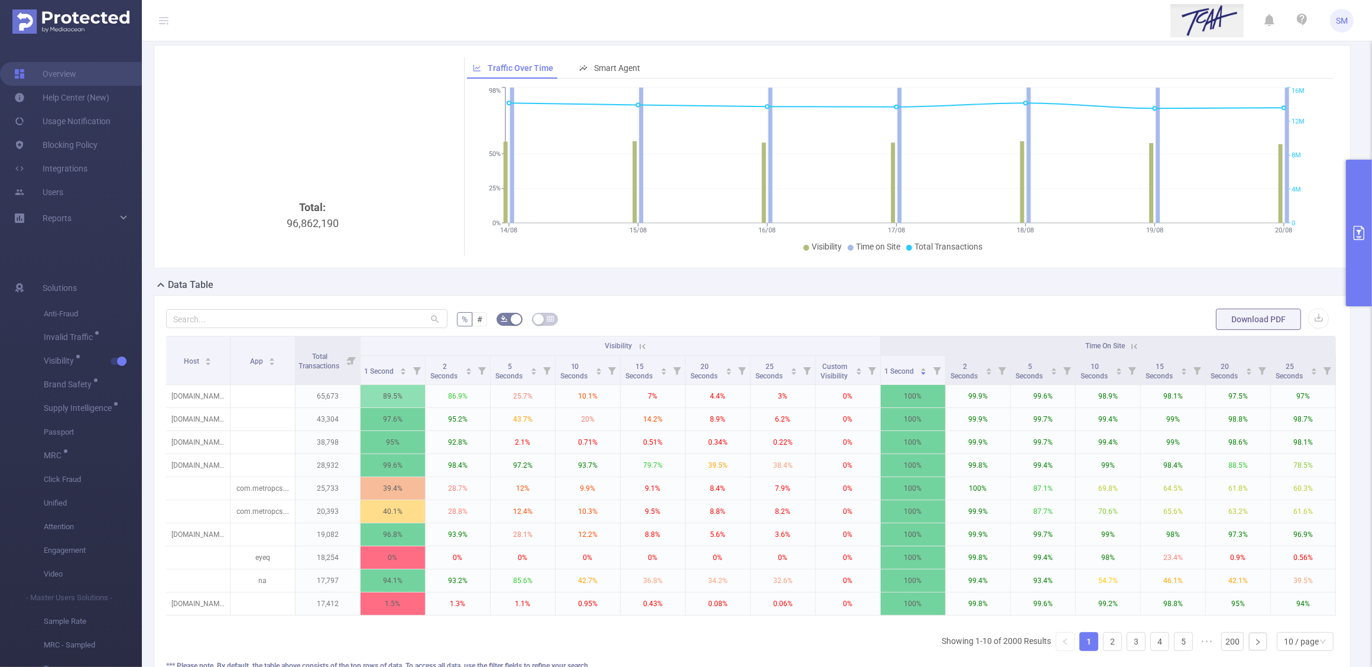
scroll to position [74, 0]
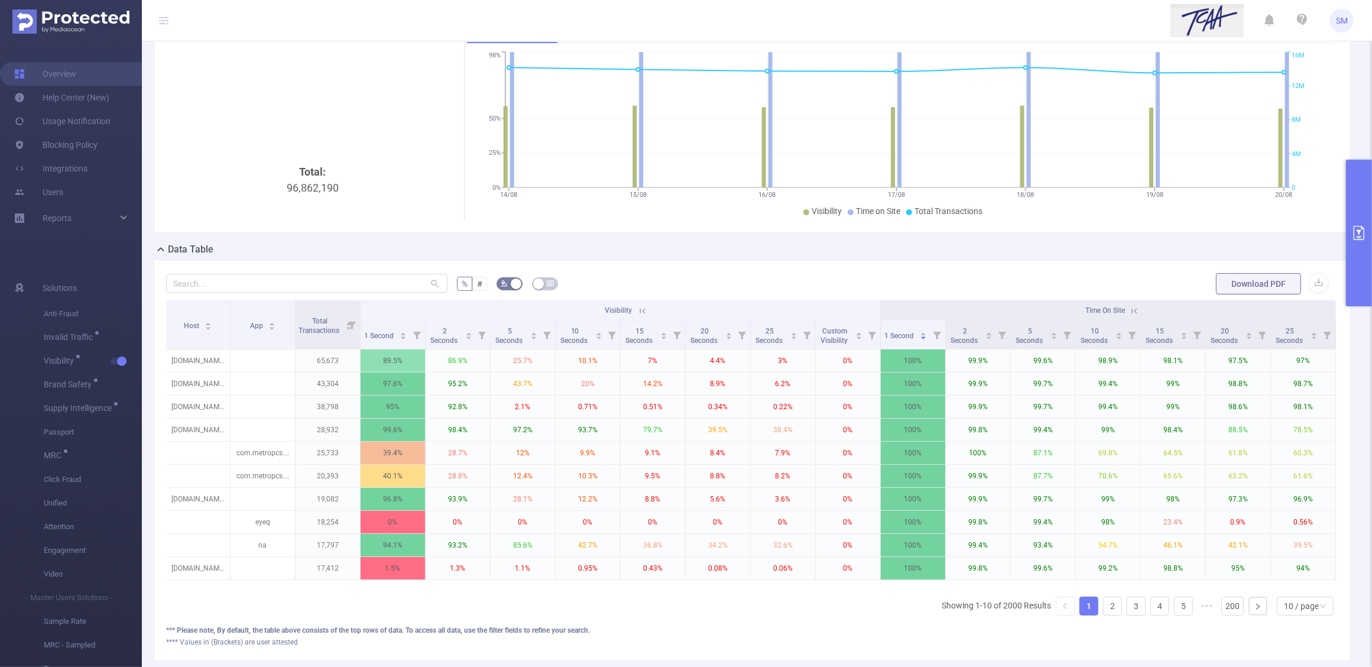
click at [637, 314] on icon at bounding box center [642, 311] width 11 height 11
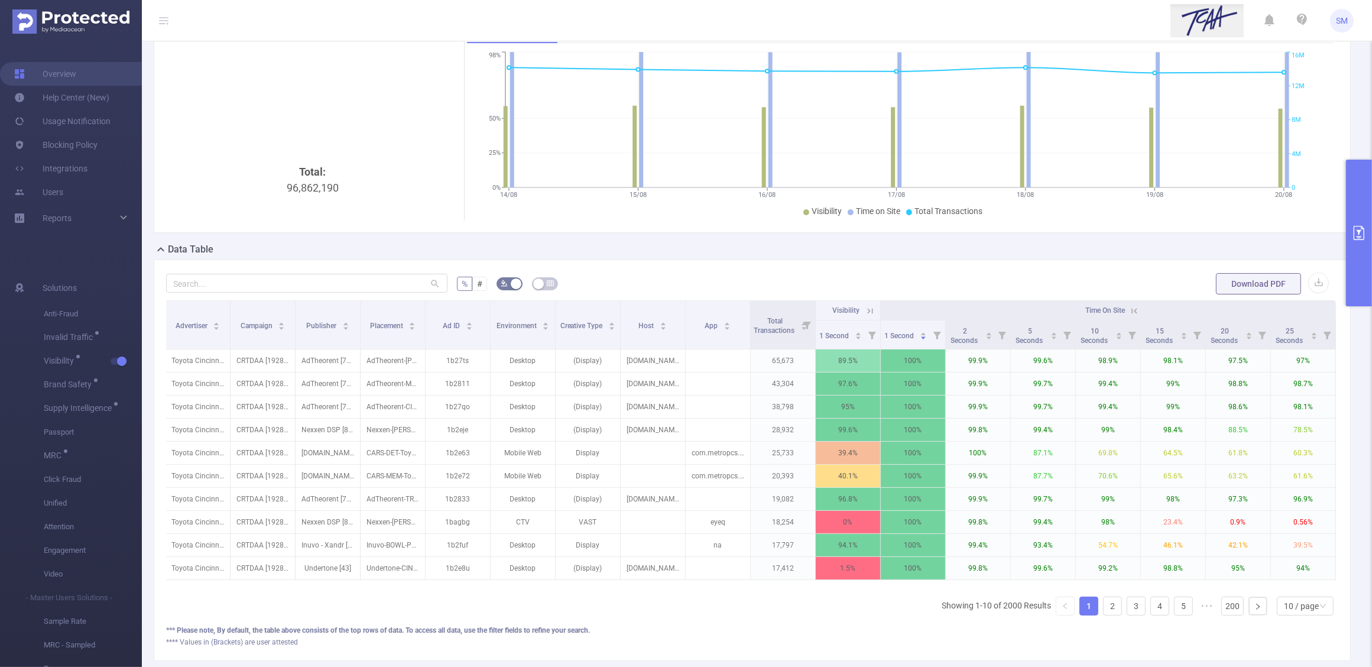
click at [1129, 306] on icon at bounding box center [1134, 311] width 11 height 11
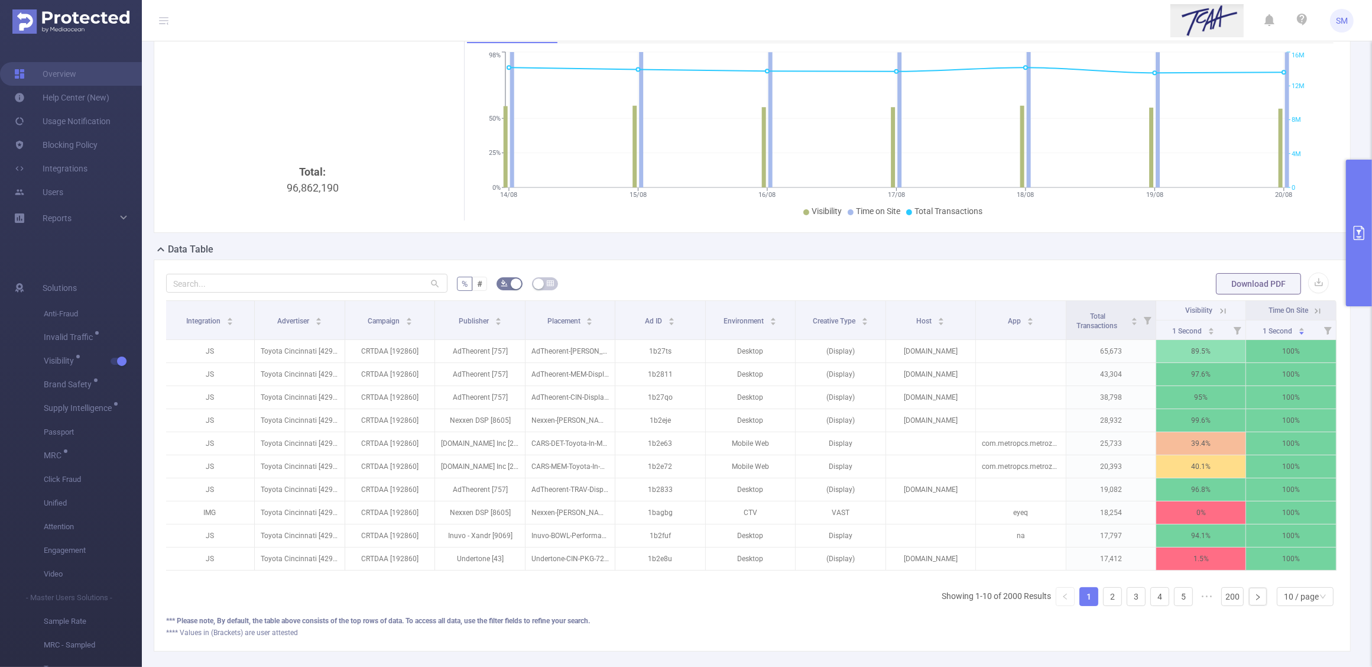
scroll to position [0, 0]
click at [1357, 226] on icon "primary" at bounding box center [1359, 233] width 14 height 14
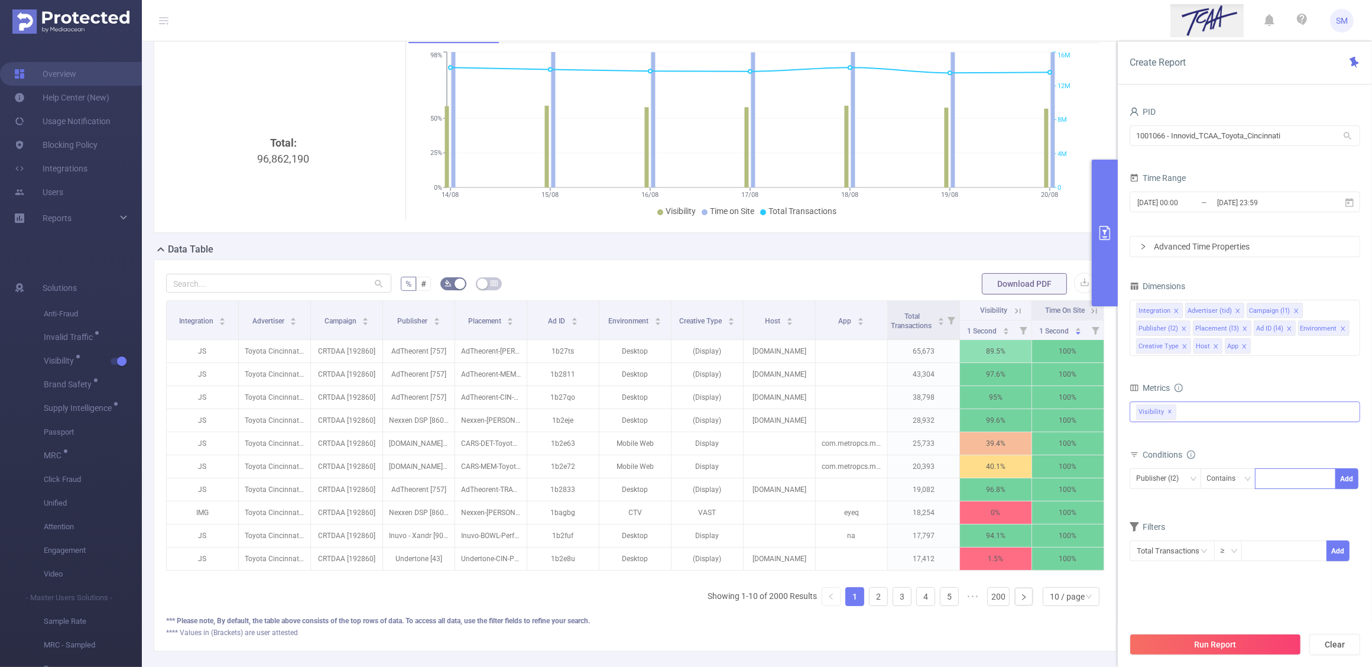
click at [1168, 411] on span "✕" at bounding box center [1170, 412] width 5 height 14
click at [1206, 412] on div "Anti-Fraud Invalid Traffic Visibility Brand Safety Supply Intelligence Sample R…" at bounding box center [1245, 410] width 231 height 19
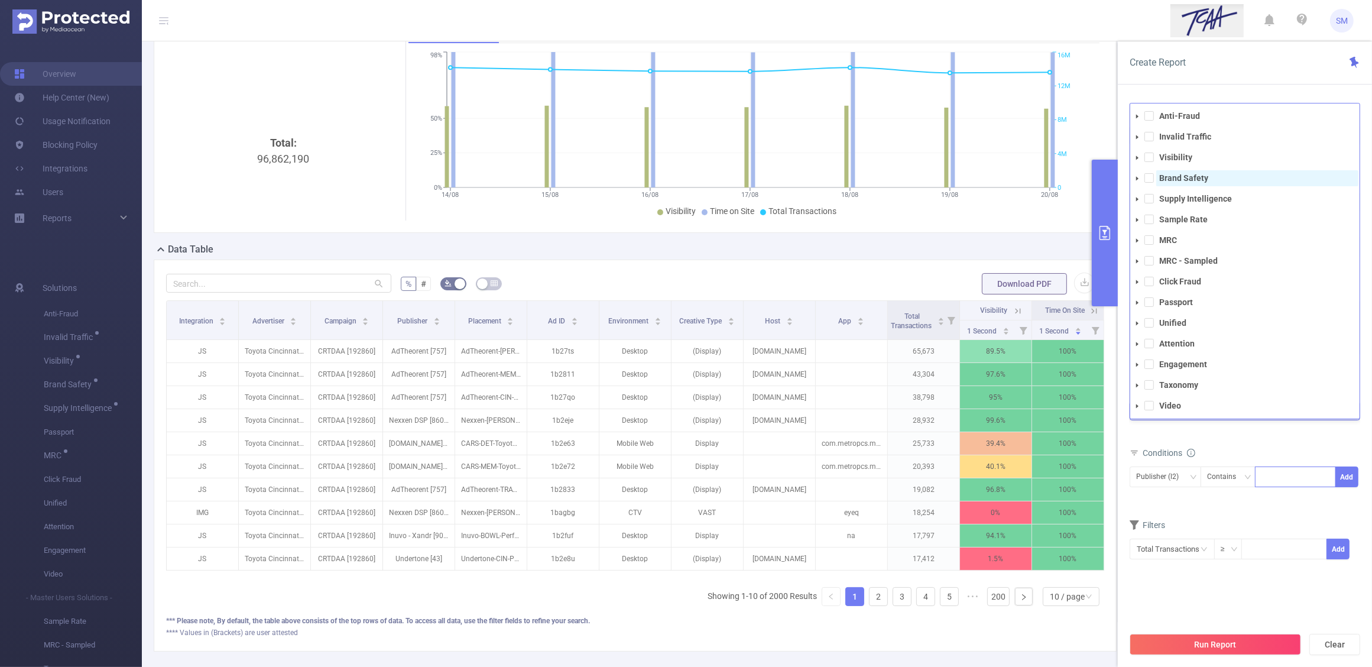
click at [1214, 183] on span "Brand Safety" at bounding box center [1257, 178] width 202 height 16
click at [1263, 444] on div "Metrics Total General IVT Data Centers Disclosed Bots Known Crawlers Irregular …" at bounding box center [1245, 413] width 231 height 66
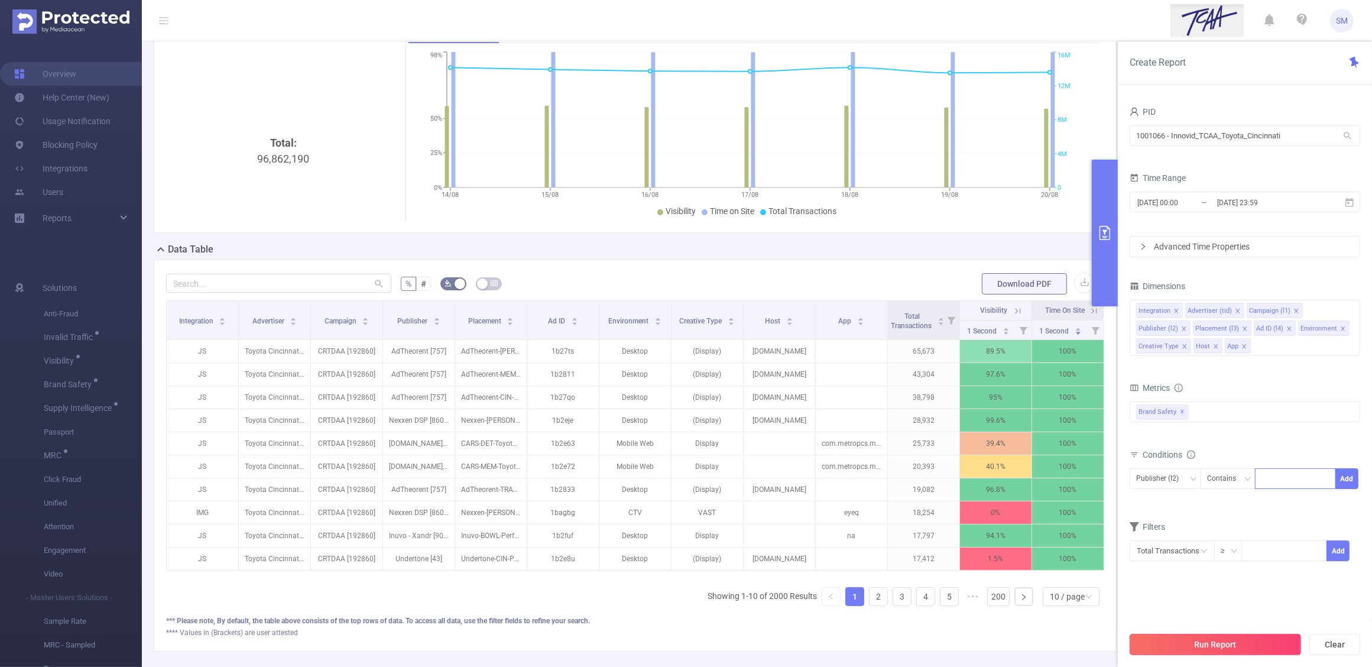
click at [1275, 642] on button "Run Report" at bounding box center [1215, 644] width 171 height 21
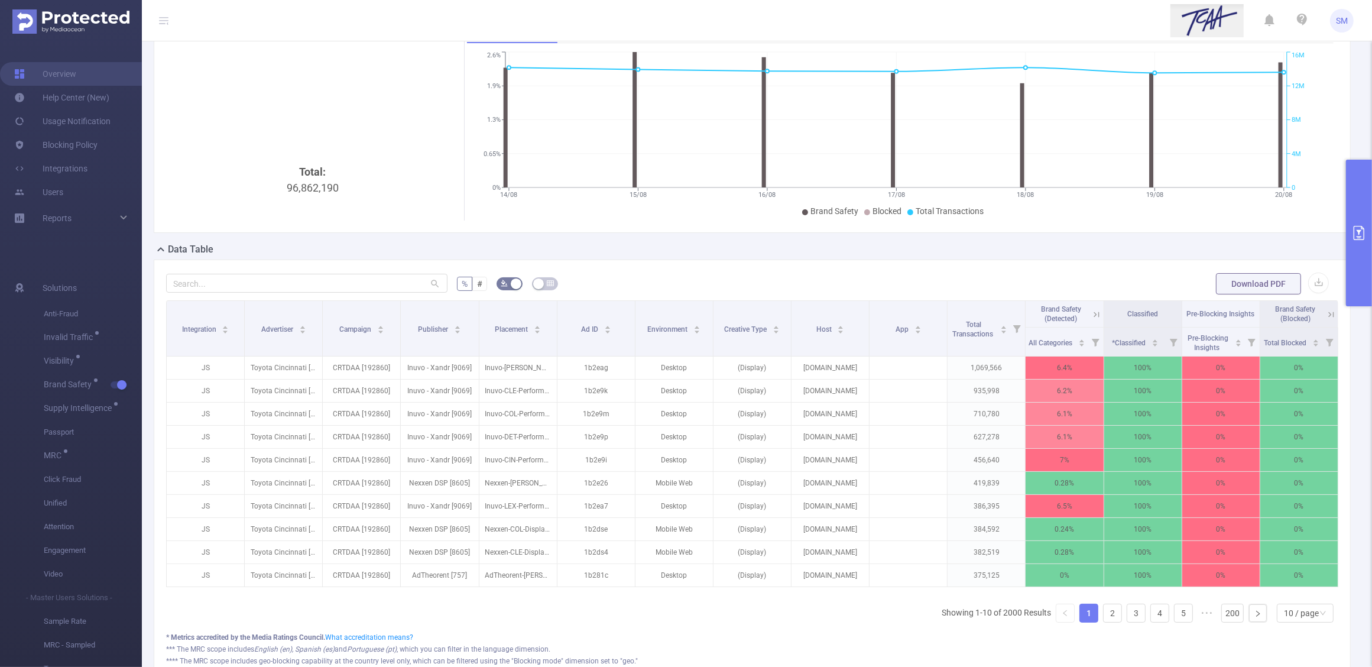
scroll to position [0, 2]
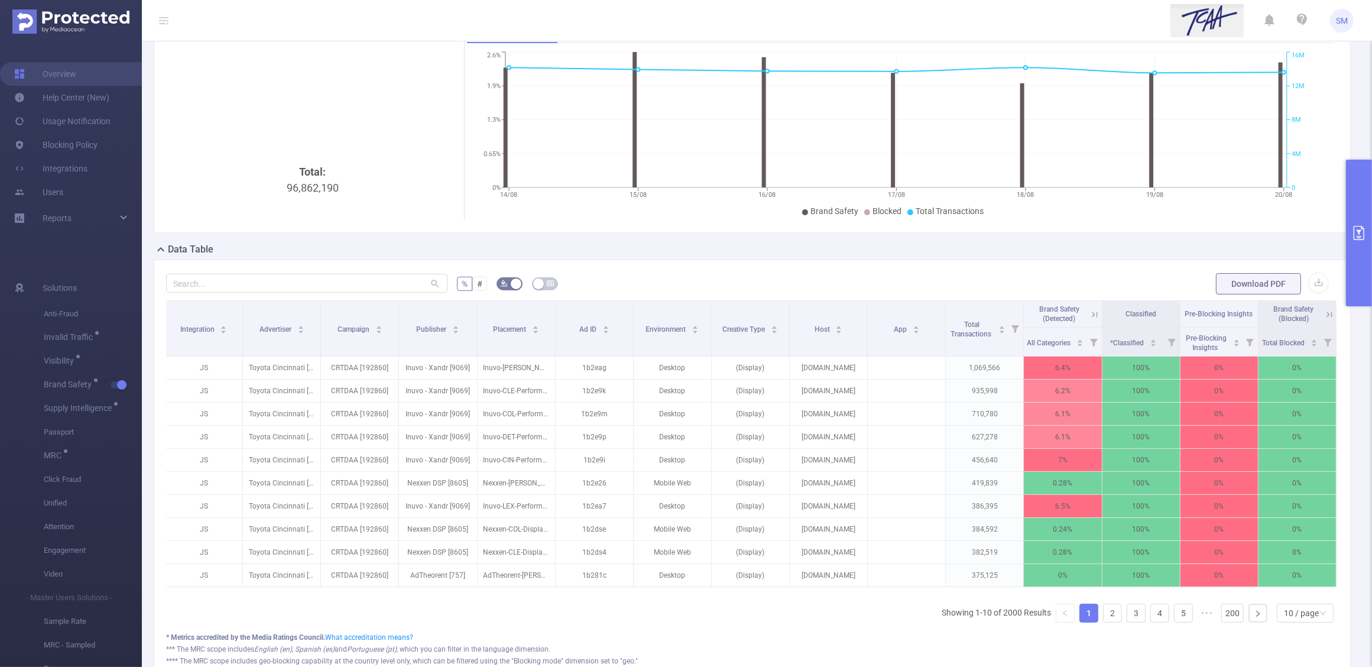
click at [1089, 312] on icon at bounding box center [1094, 314] width 11 height 11
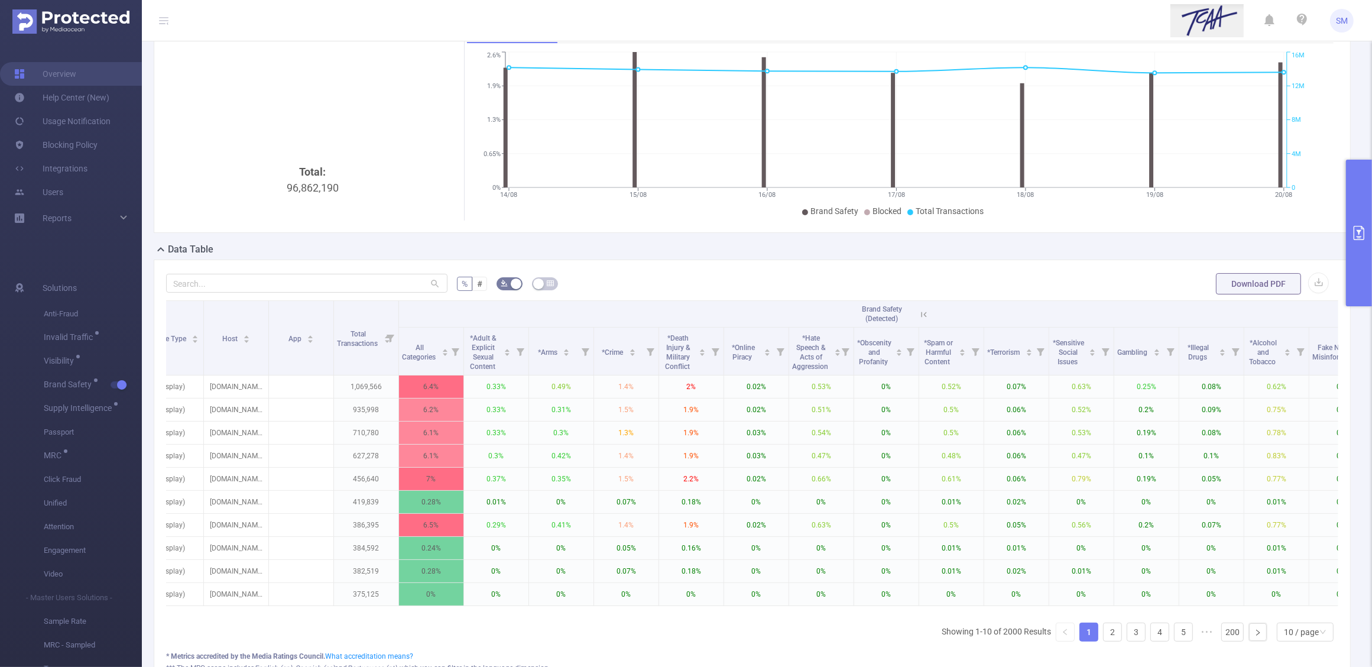
scroll to position [0, 457]
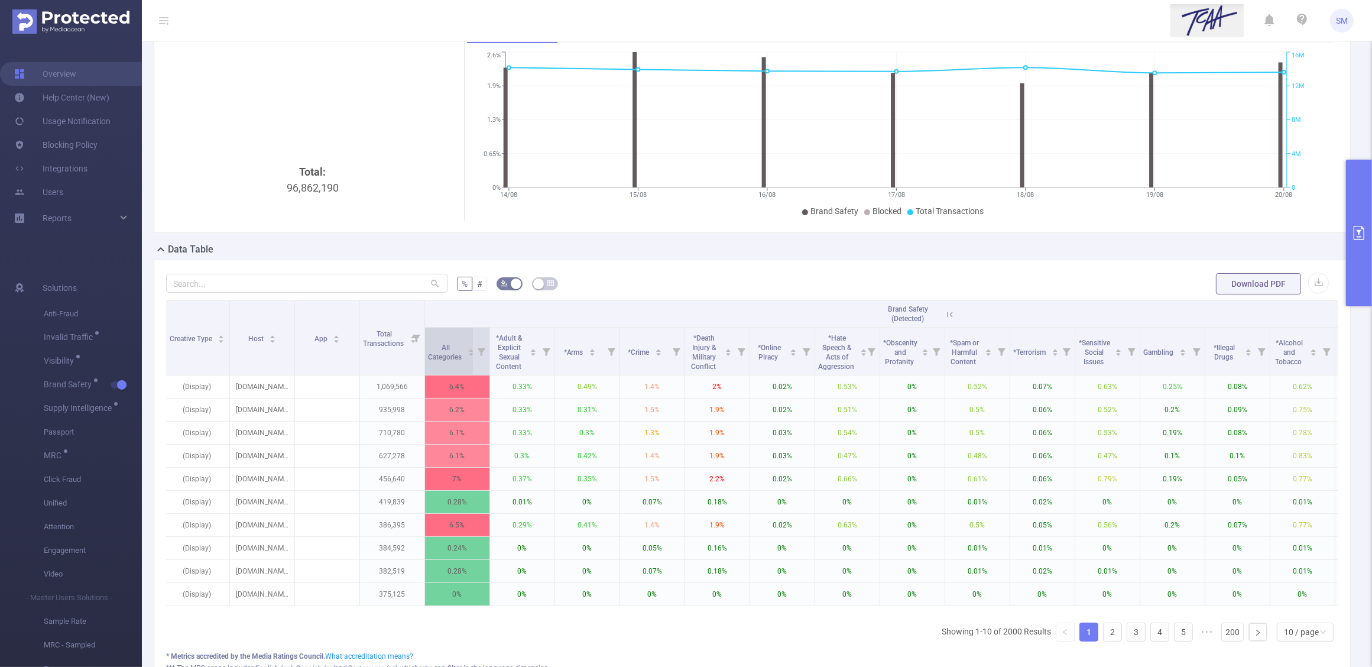
click at [451, 356] on span "All Categories" at bounding box center [445, 352] width 35 height 18
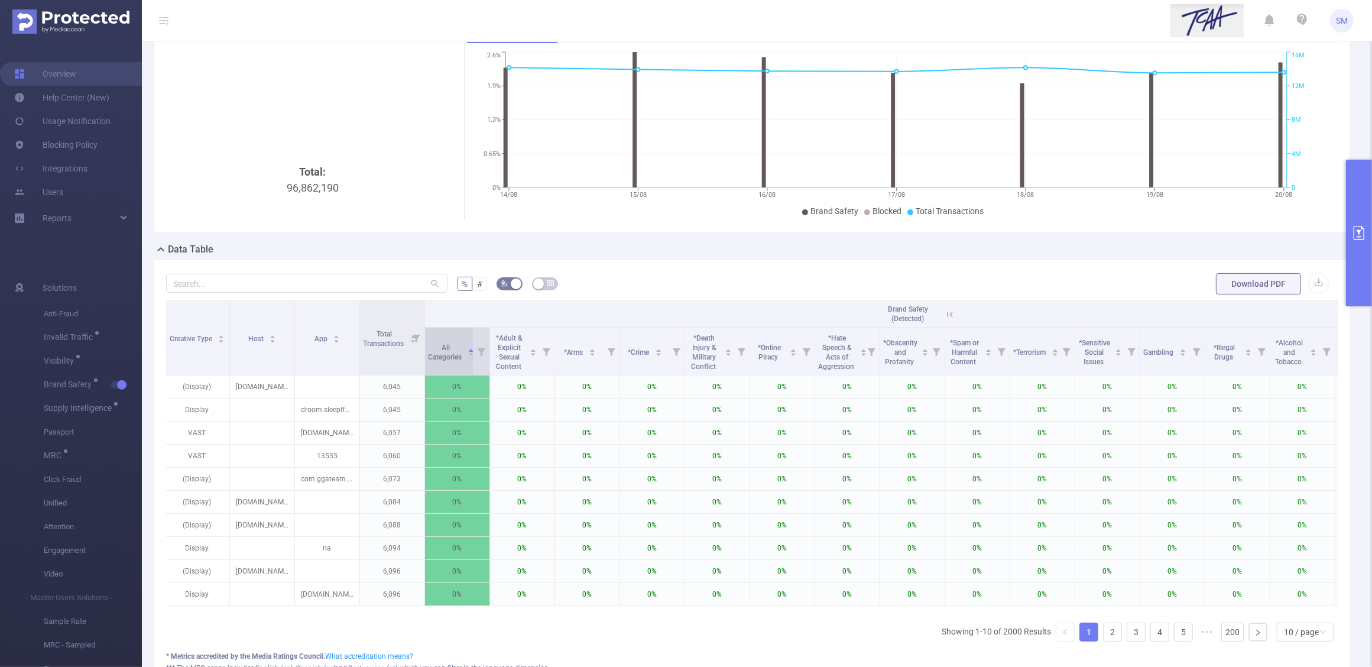
click at [451, 356] on span "All Categories" at bounding box center [445, 352] width 35 height 18
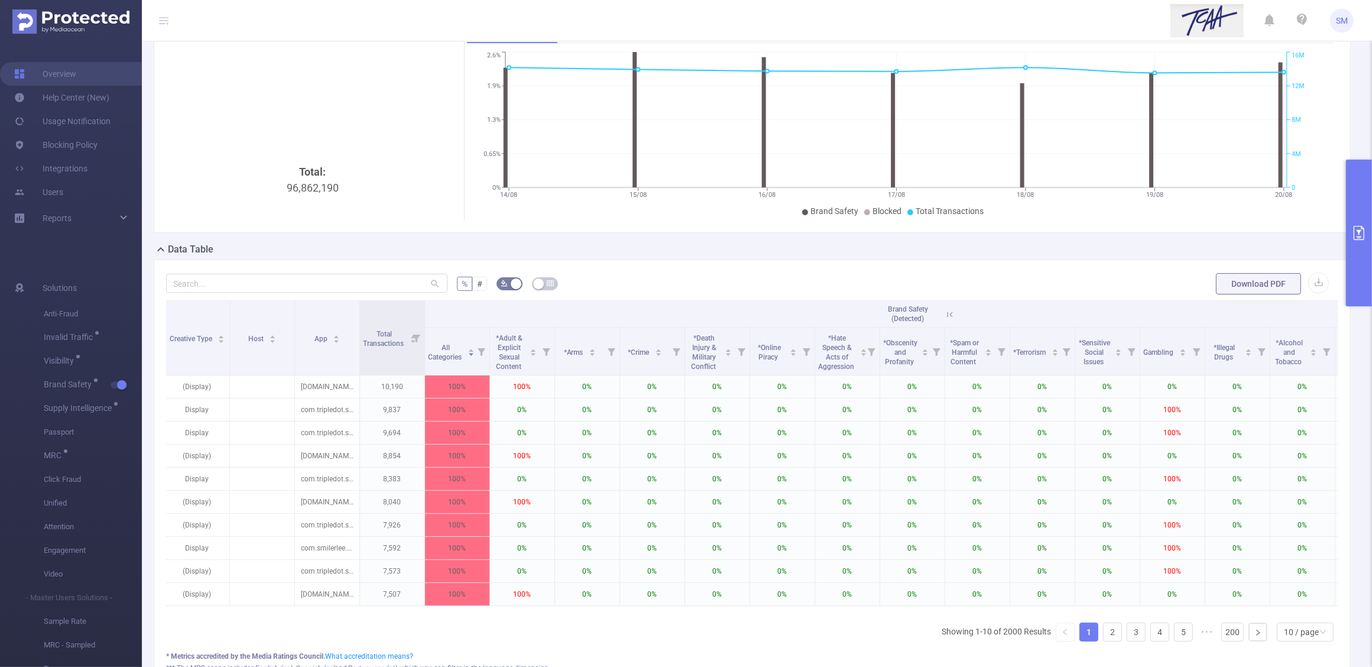
drag, startPoint x: 663, startPoint y: 627, endPoint x: 563, endPoint y: 630, distance: 99.9
click at [563, 630] on div "Integration Advertiser Campaign Publisher Placement Ad ID Environment Creative …" at bounding box center [752, 475] width 1172 height 351
click at [631, 646] on div "Integration Advertiser Campaign Publisher Placement Ad ID Environment Creative …" at bounding box center [752, 475] width 1172 height 351
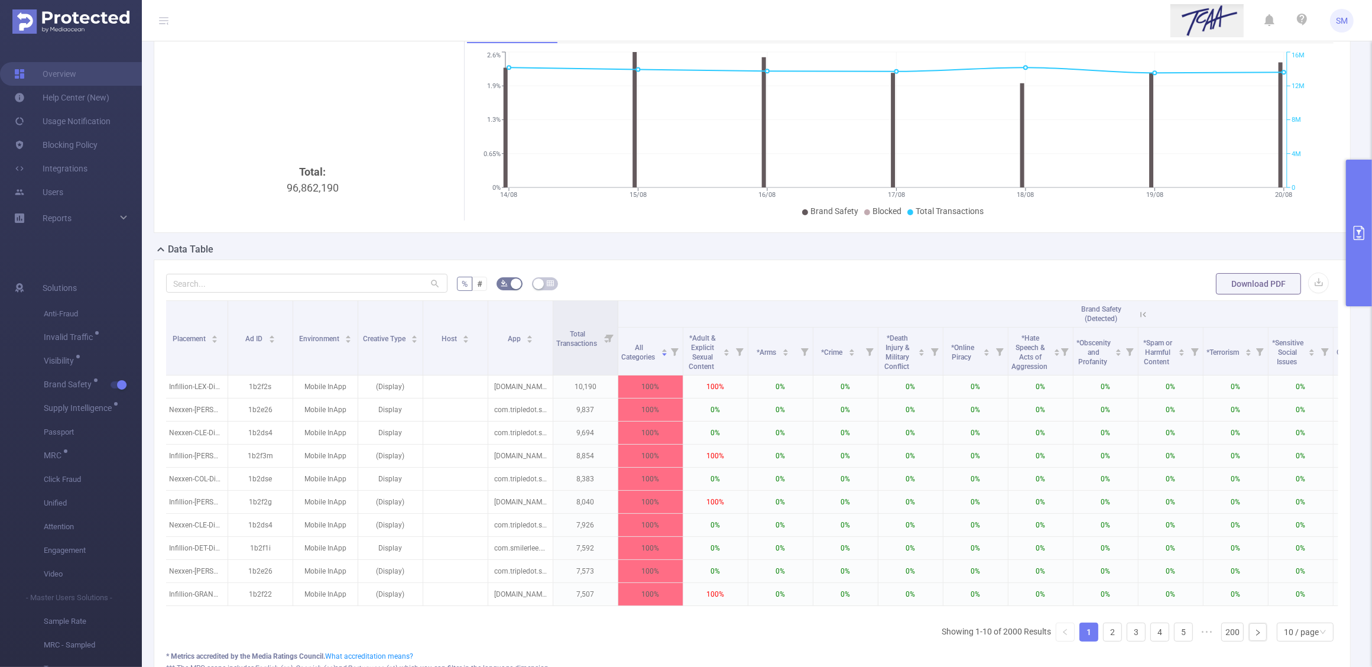
scroll to position [0, 234]
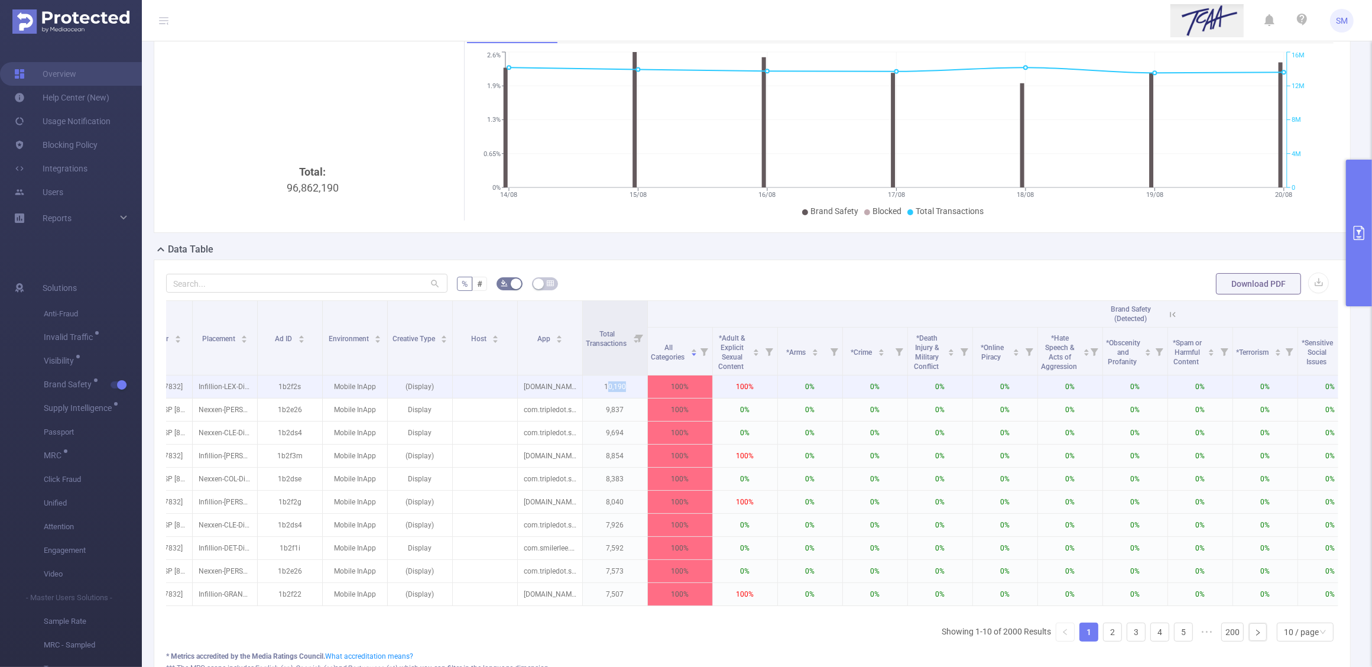
drag, startPoint x: 631, startPoint y: 383, endPoint x: 608, endPoint y: 386, distance: 23.2
click at [608, 386] on p "10,190" at bounding box center [615, 386] width 64 height 22
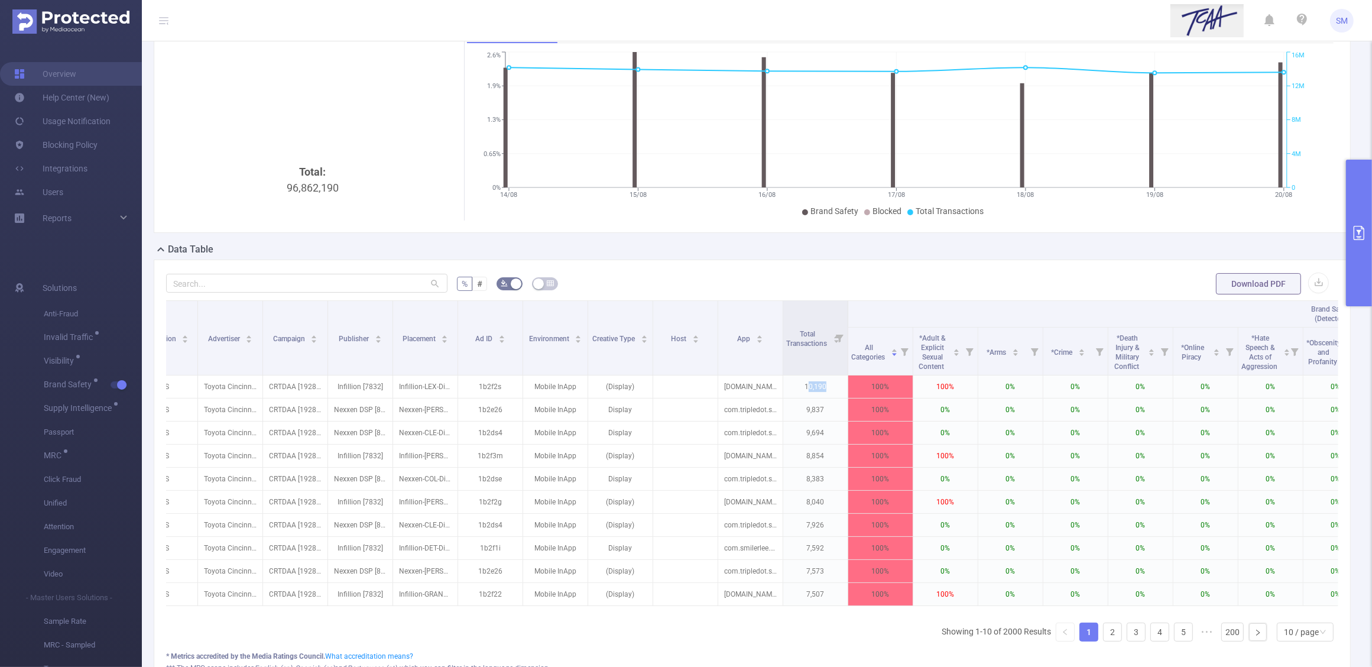
scroll to position [0, 31]
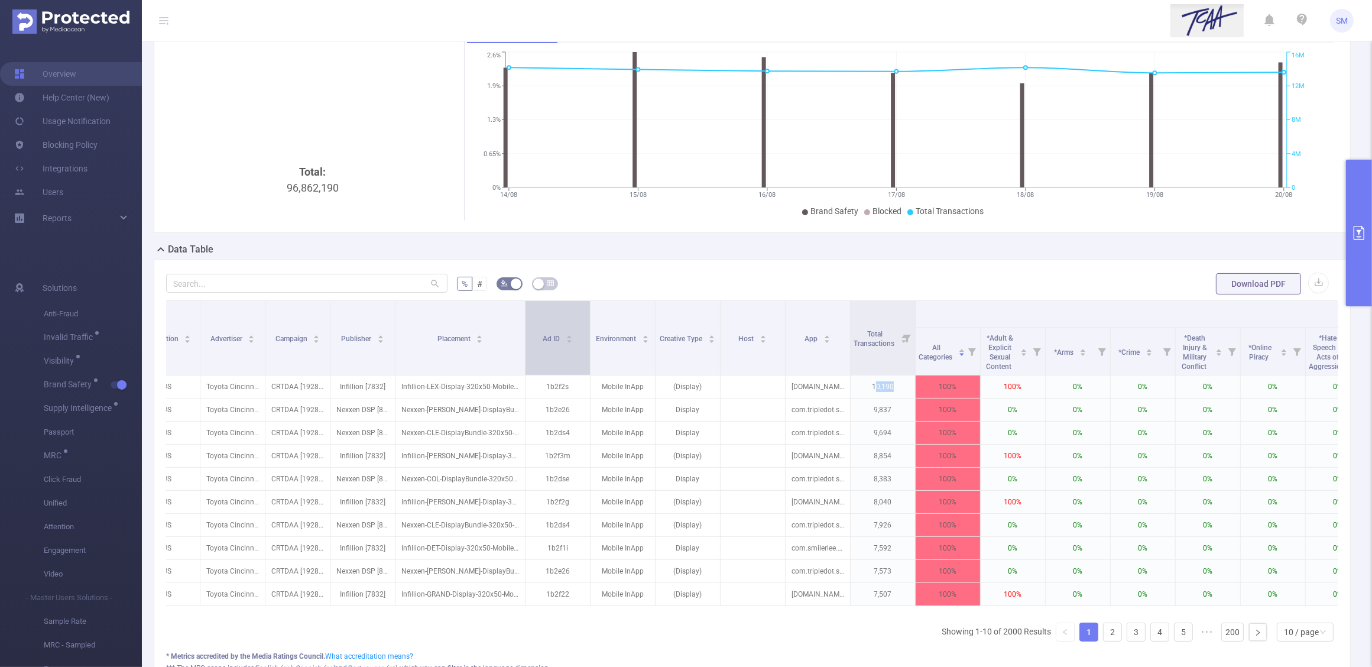
drag, startPoint x: 459, startPoint y: 304, endPoint x: 524, endPoint y: 306, distance: 65.1
click at [524, 306] on span at bounding box center [525, 338] width 6 height 74
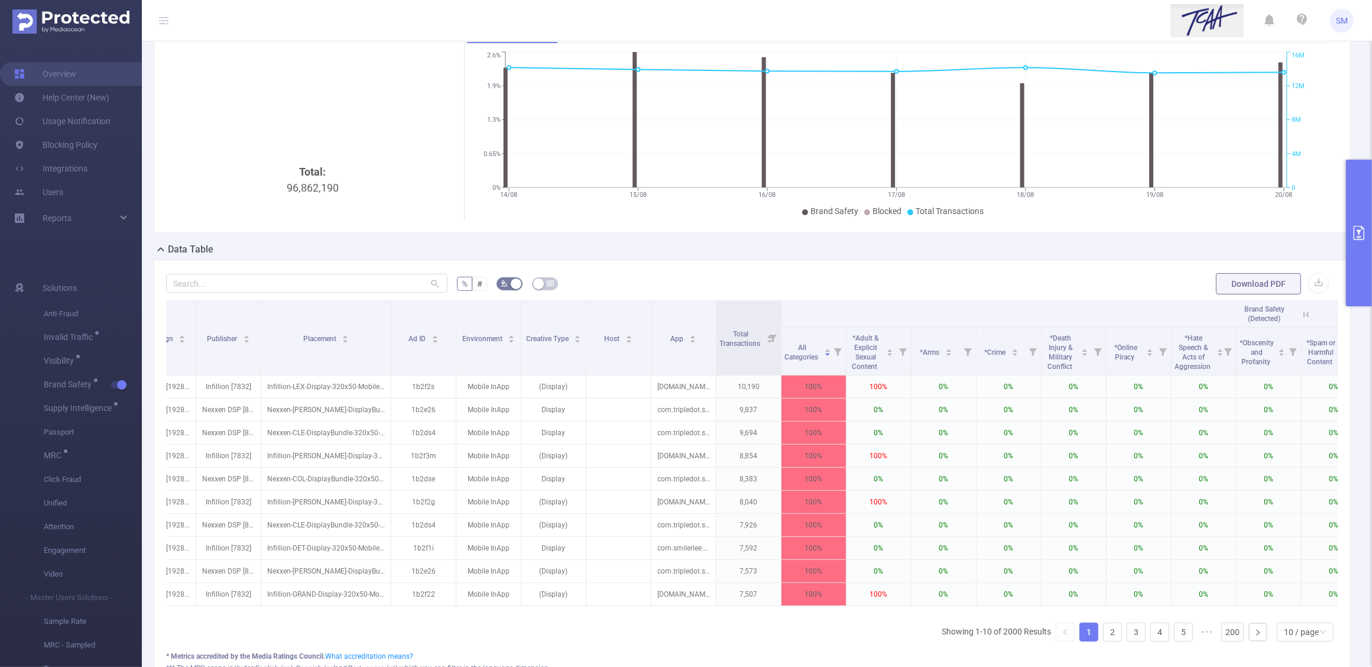
scroll to position [0, 222]
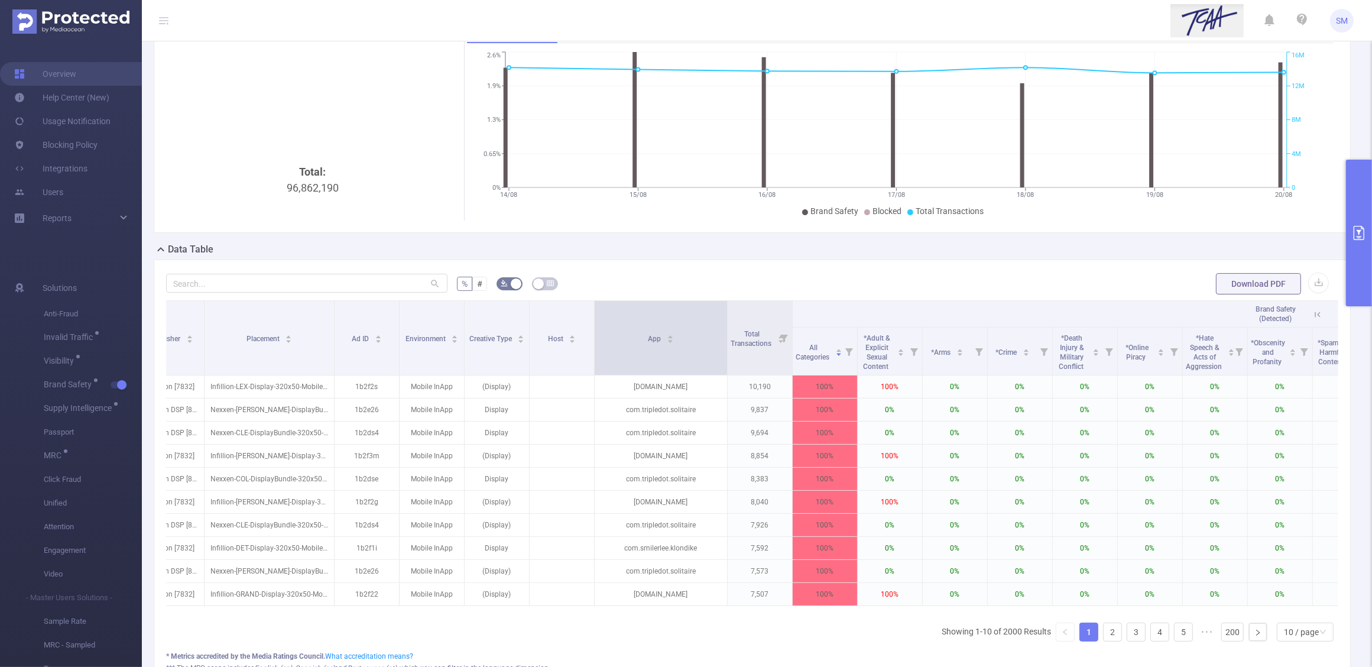
drag, startPoint x: 658, startPoint y: 326, endPoint x: 726, endPoint y: 312, distance: 69.4
click at [726, 312] on span at bounding box center [727, 338] width 6 height 74
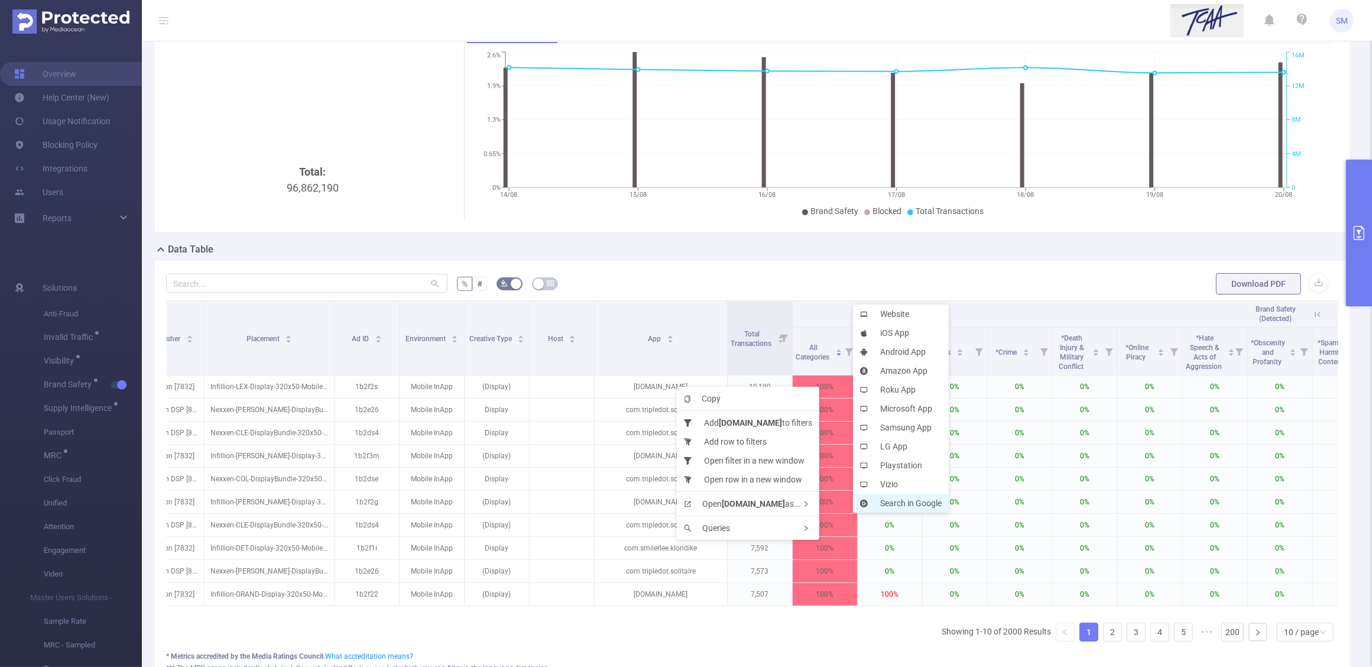
click at [887, 497] on li "Search in Google" at bounding box center [901, 503] width 96 height 19
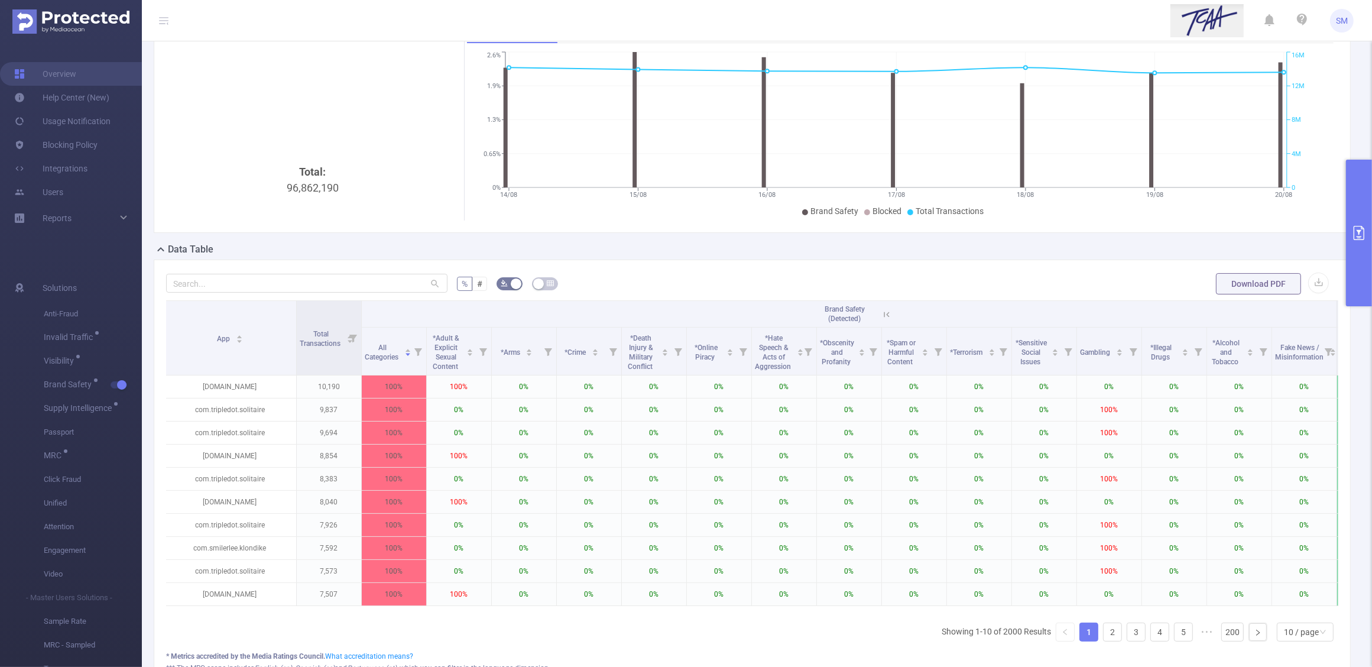
scroll to position [0, 672]
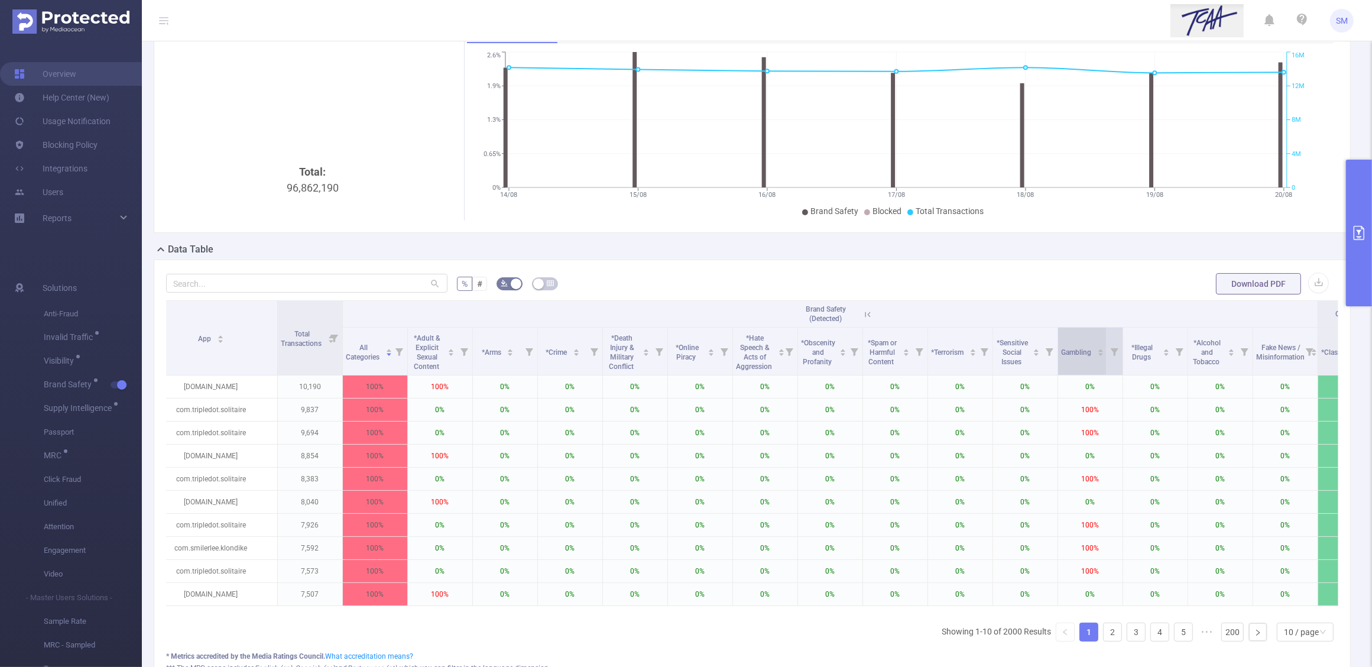
click at [1078, 357] on div "Gambling" at bounding box center [1083, 351] width 43 height 12
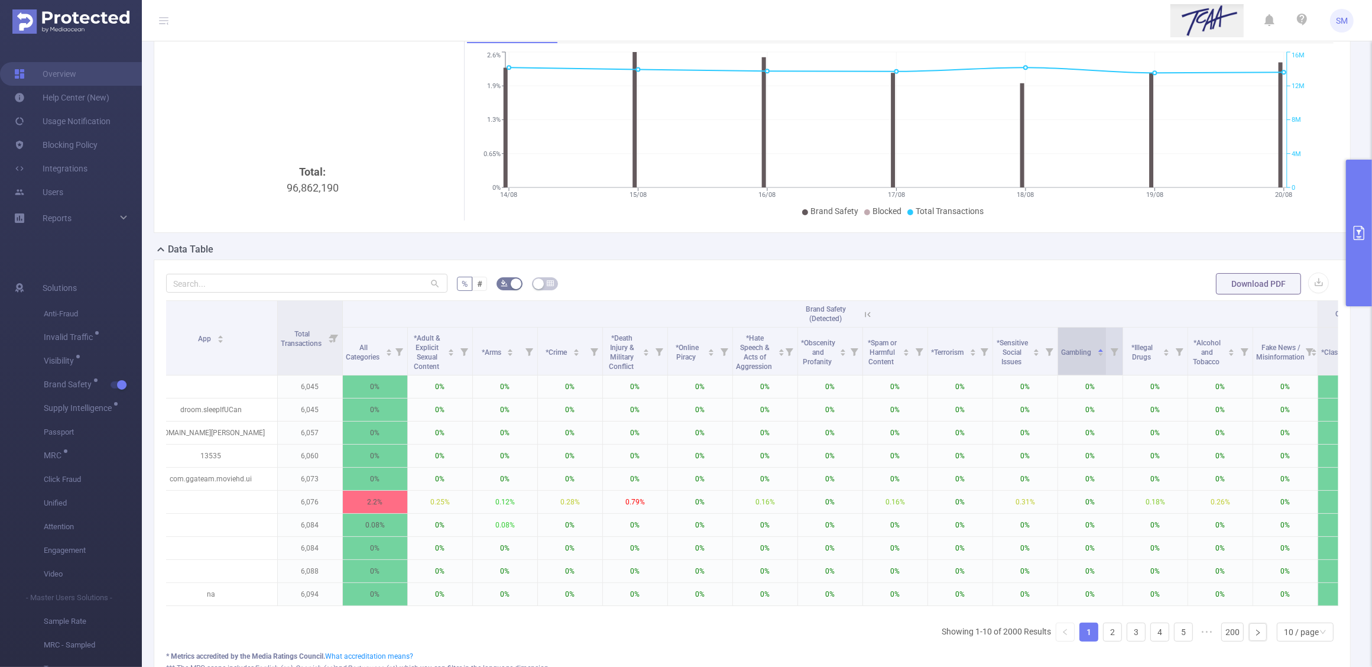
click at [1078, 357] on div "Gambling" at bounding box center [1083, 351] width 43 height 12
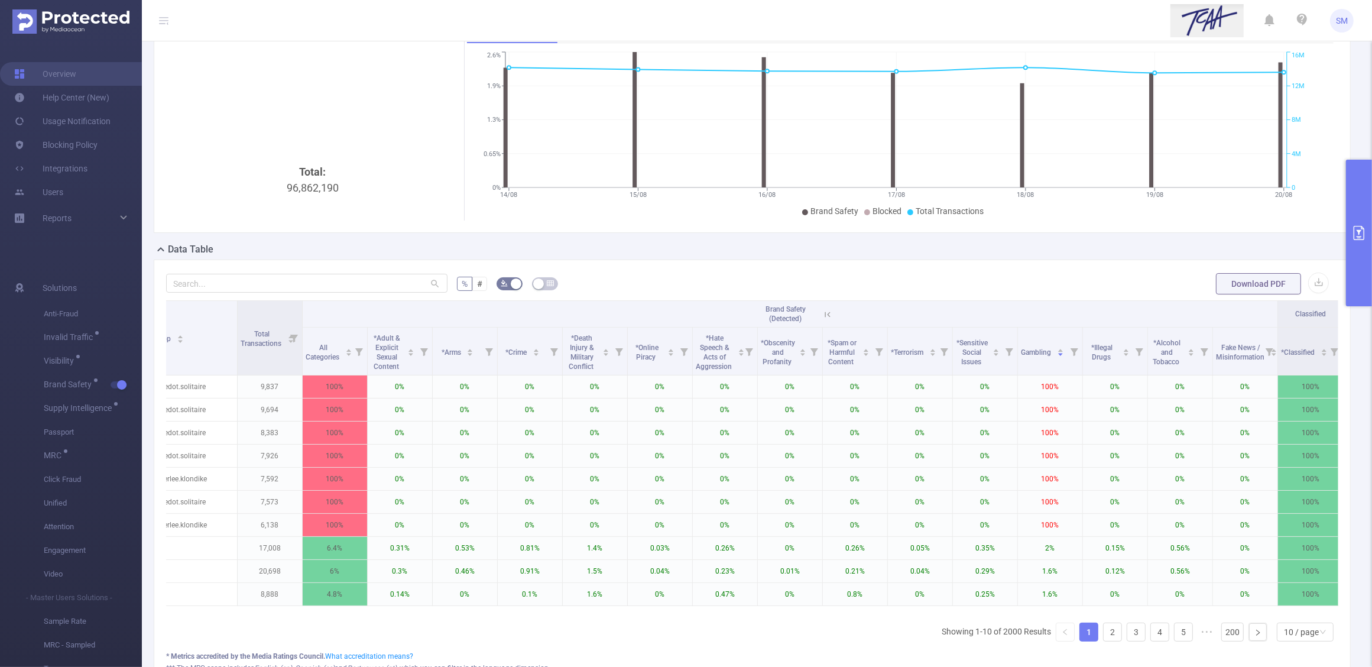
scroll to position [0, 729]
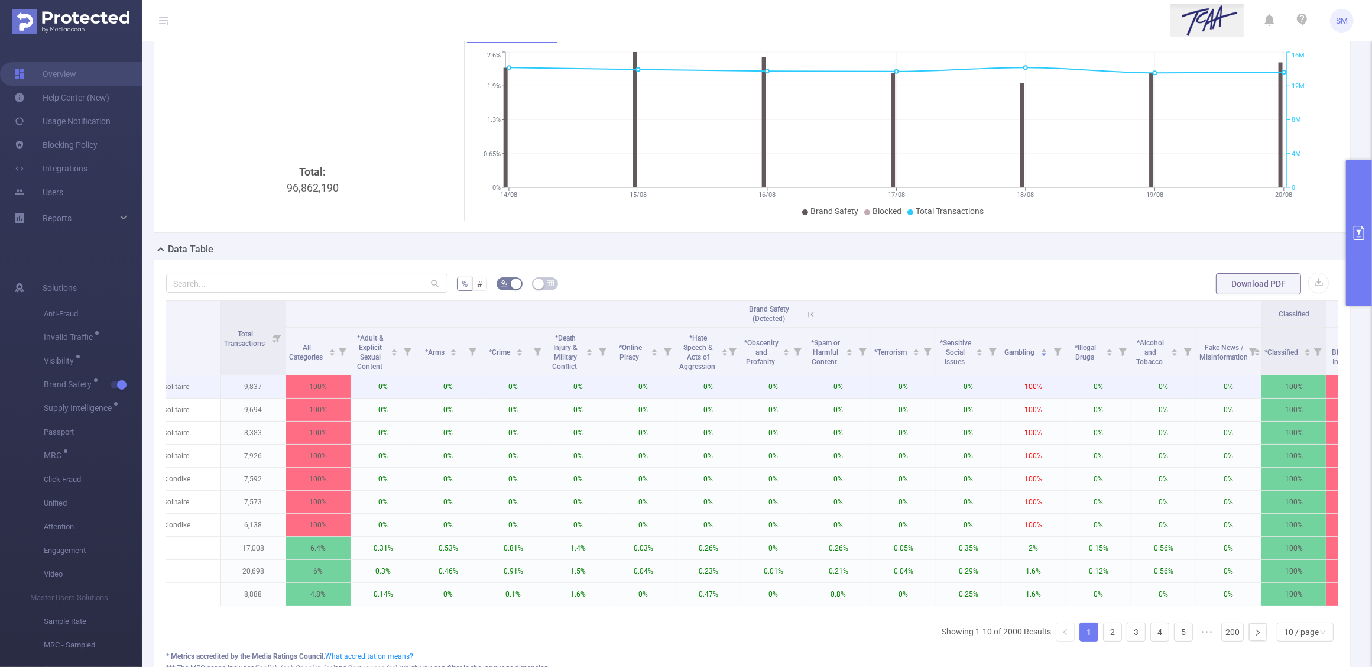
click at [267, 378] on p "9,837" at bounding box center [253, 386] width 64 height 22
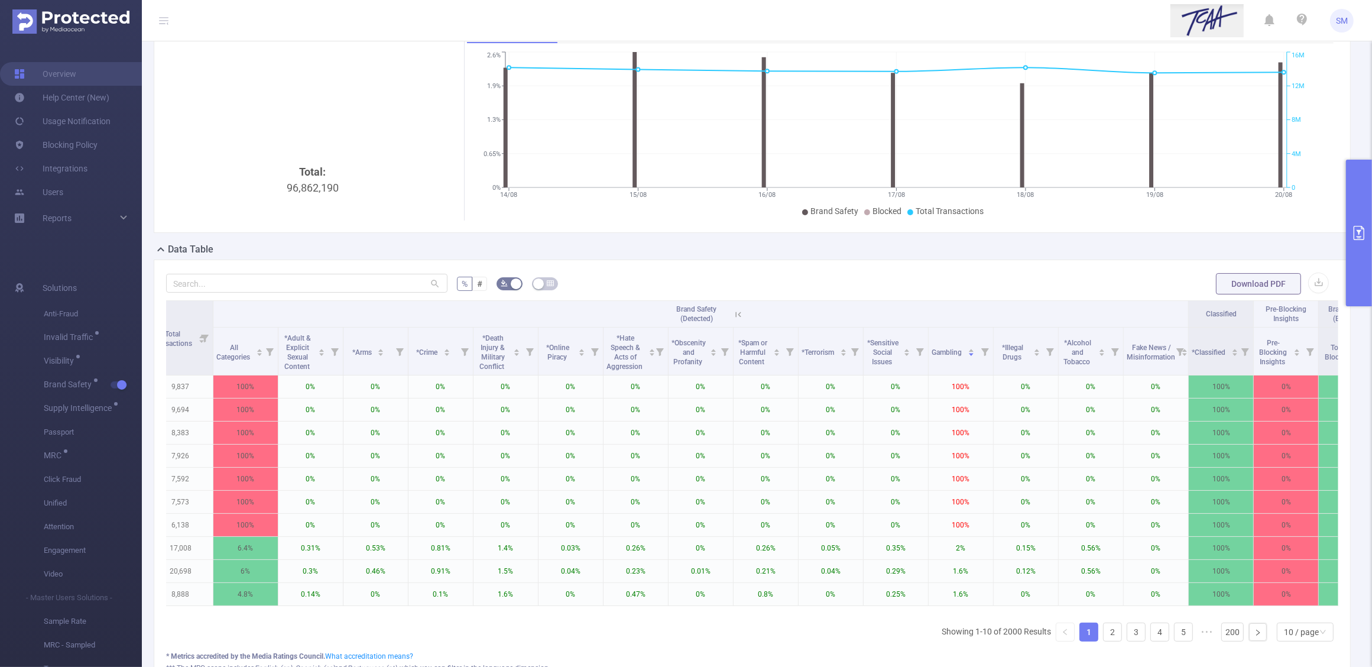
scroll to position [0, 861]
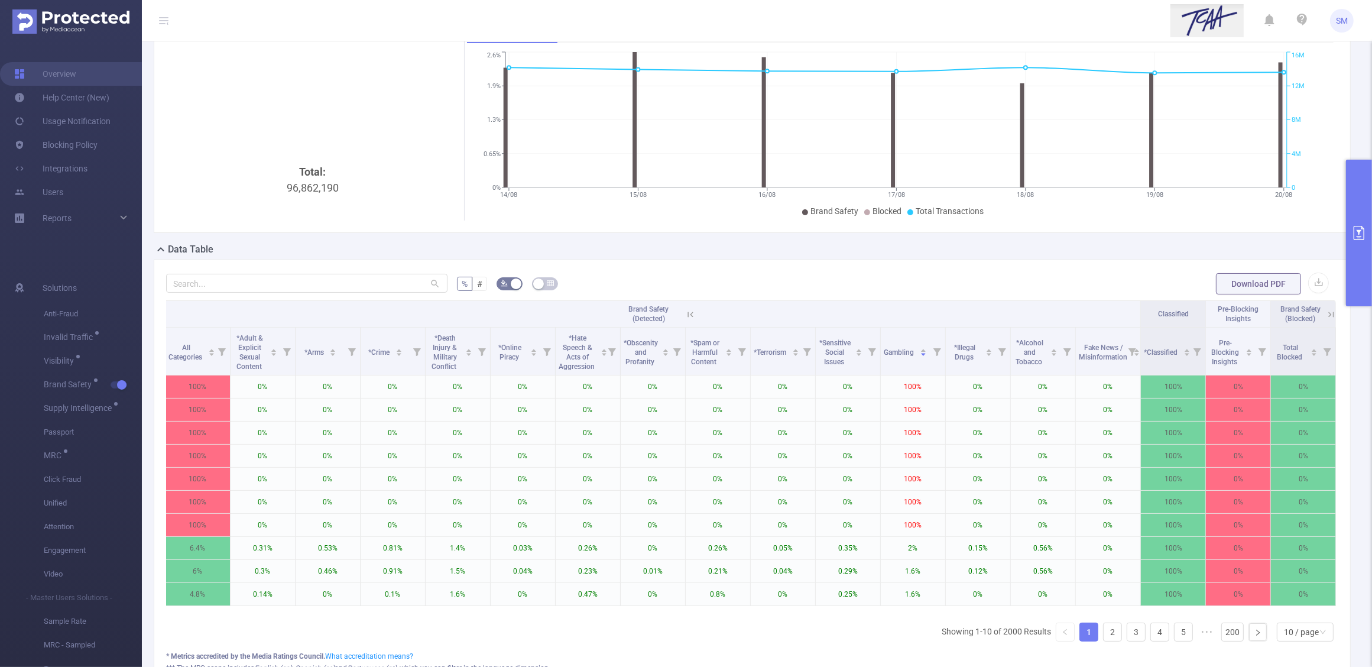
click at [1326, 313] on icon at bounding box center [1331, 314] width 11 height 11
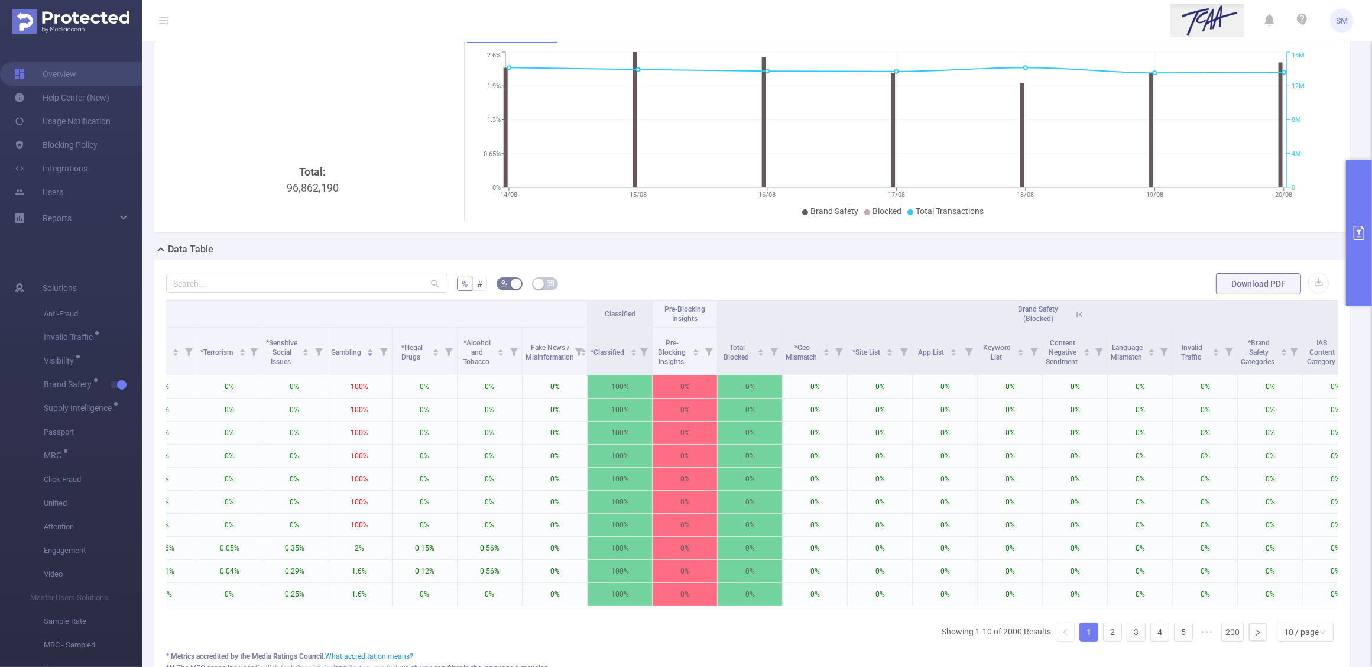
scroll to position [0, 1446]
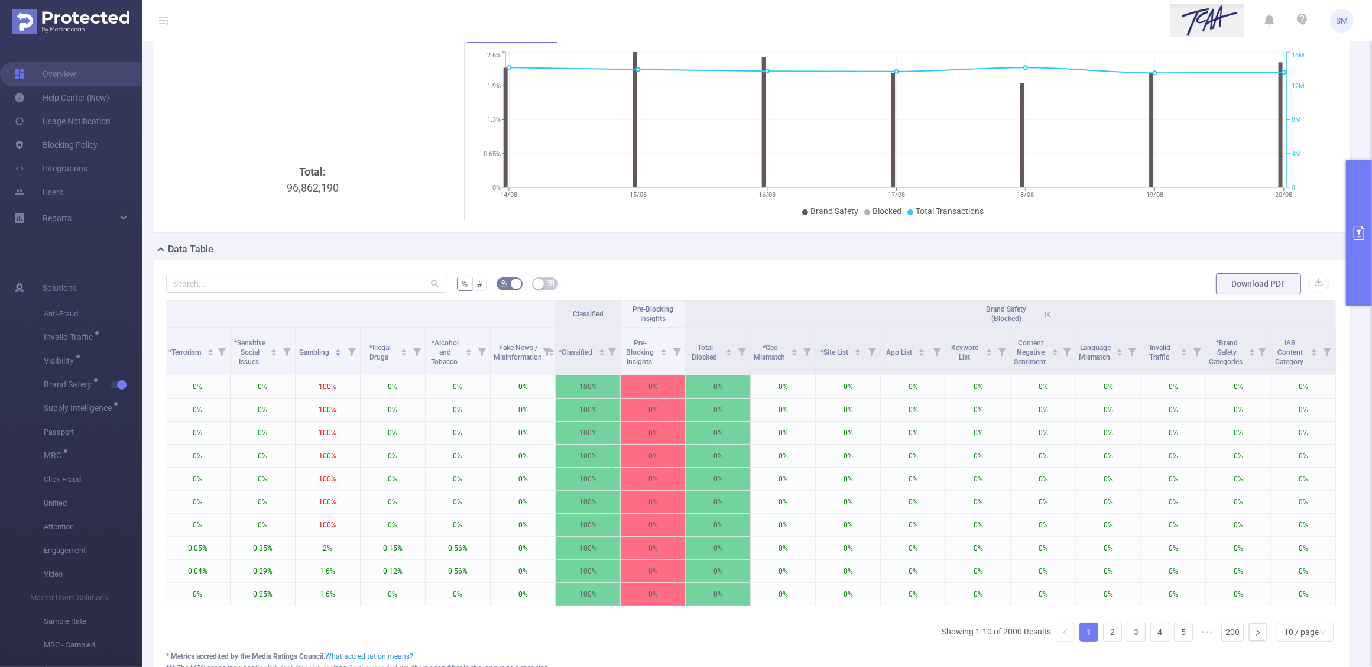
click at [1045, 312] on icon at bounding box center [1047, 314] width 5 height 5
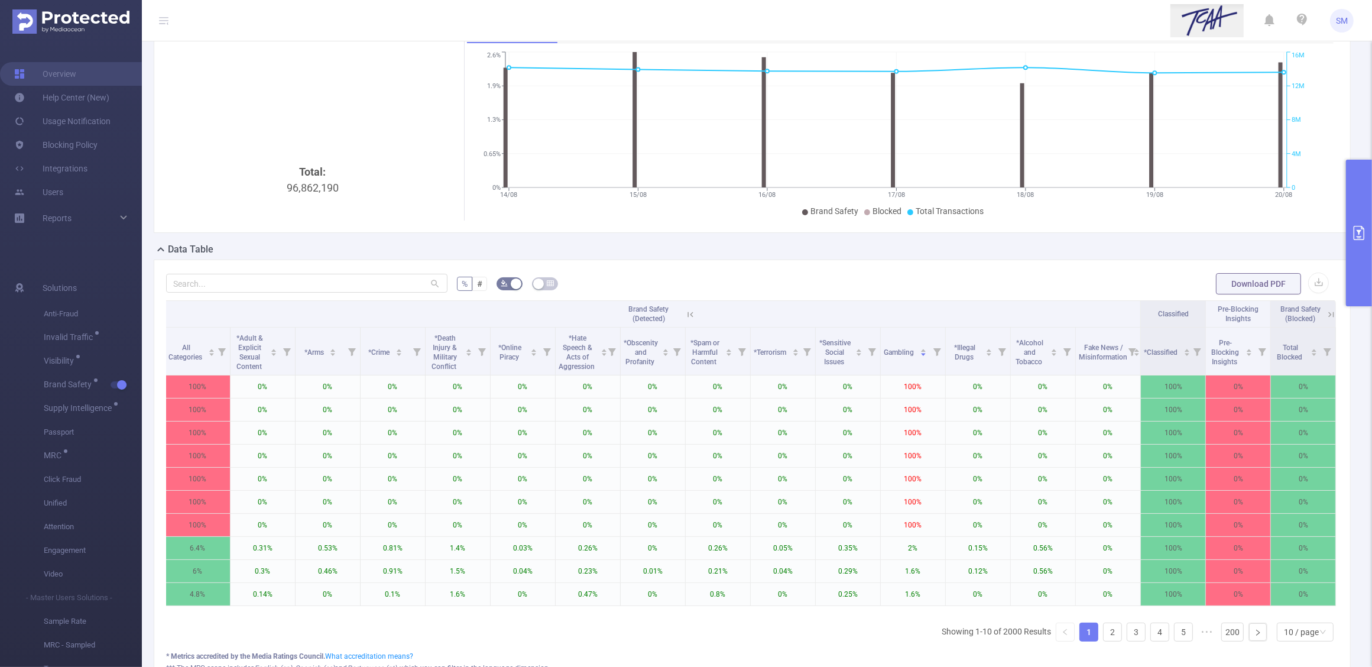
scroll to position [0, 0]
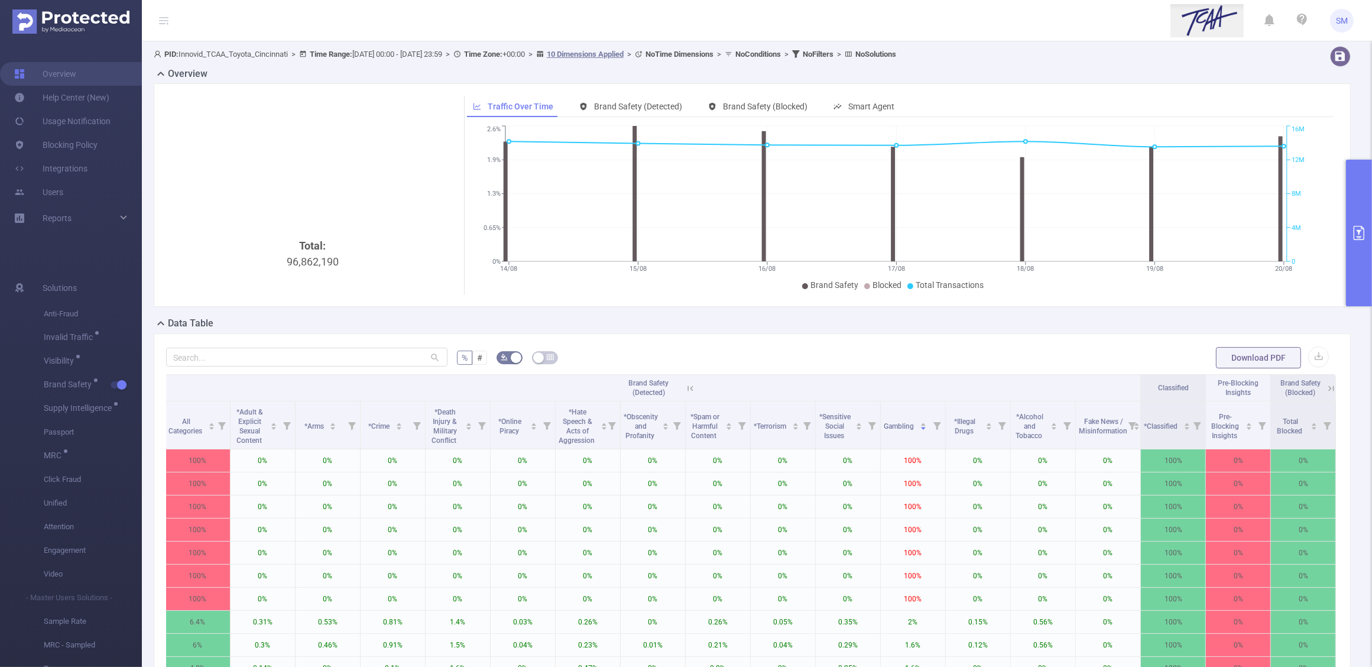
click at [685, 383] on icon at bounding box center [690, 388] width 11 height 11
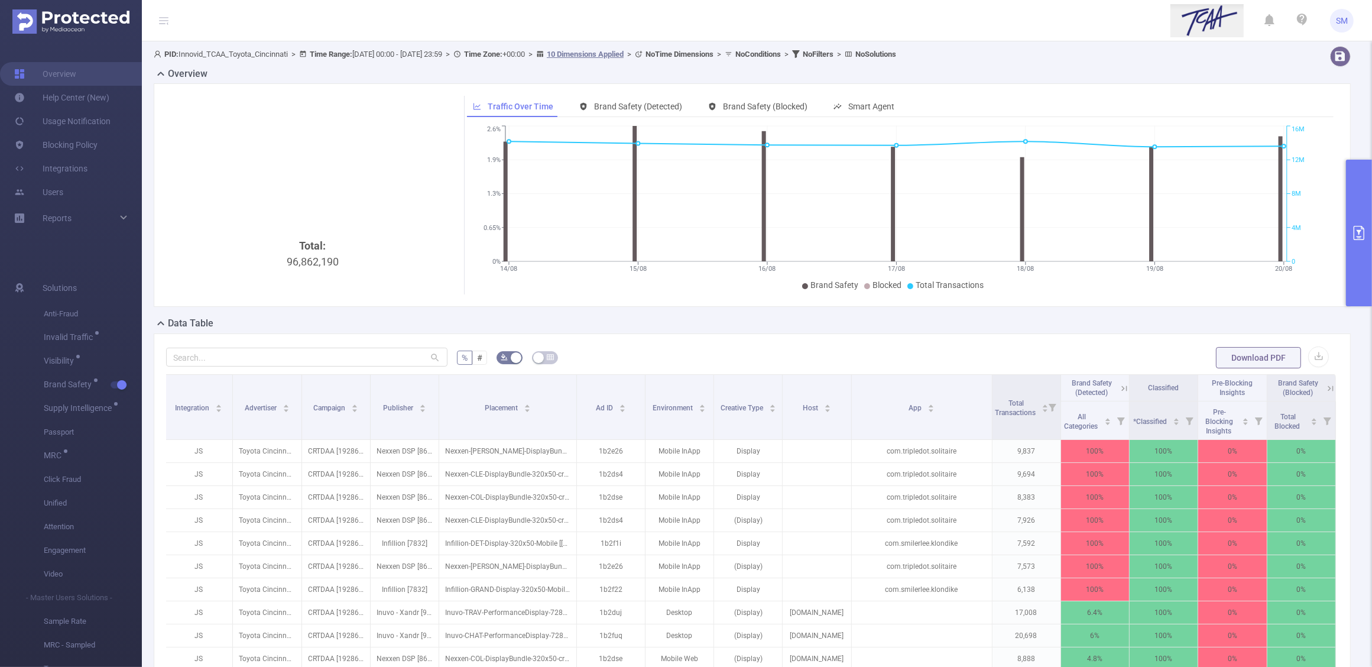
scroll to position [0, 2]
click at [754, 107] on span "Brand Safety (Blocked)" at bounding box center [765, 106] width 85 height 9
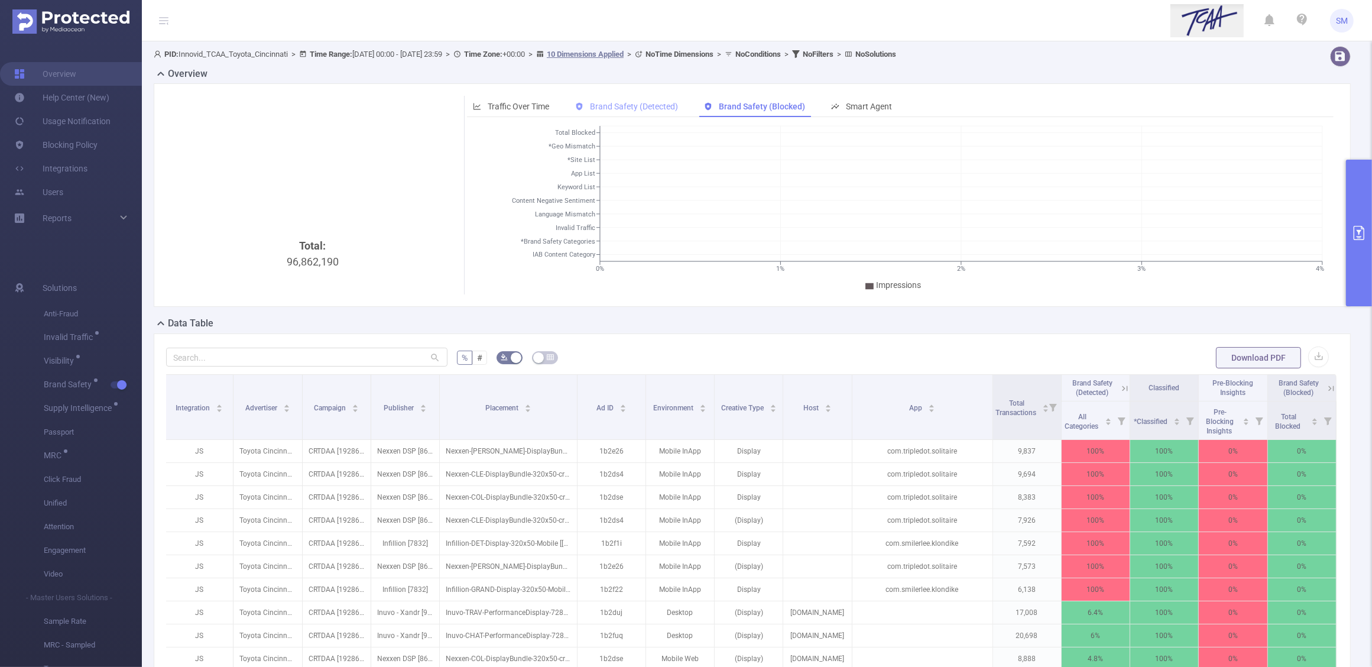
click at [608, 109] on span "Brand Safety (Detected)" at bounding box center [634, 106] width 88 height 9
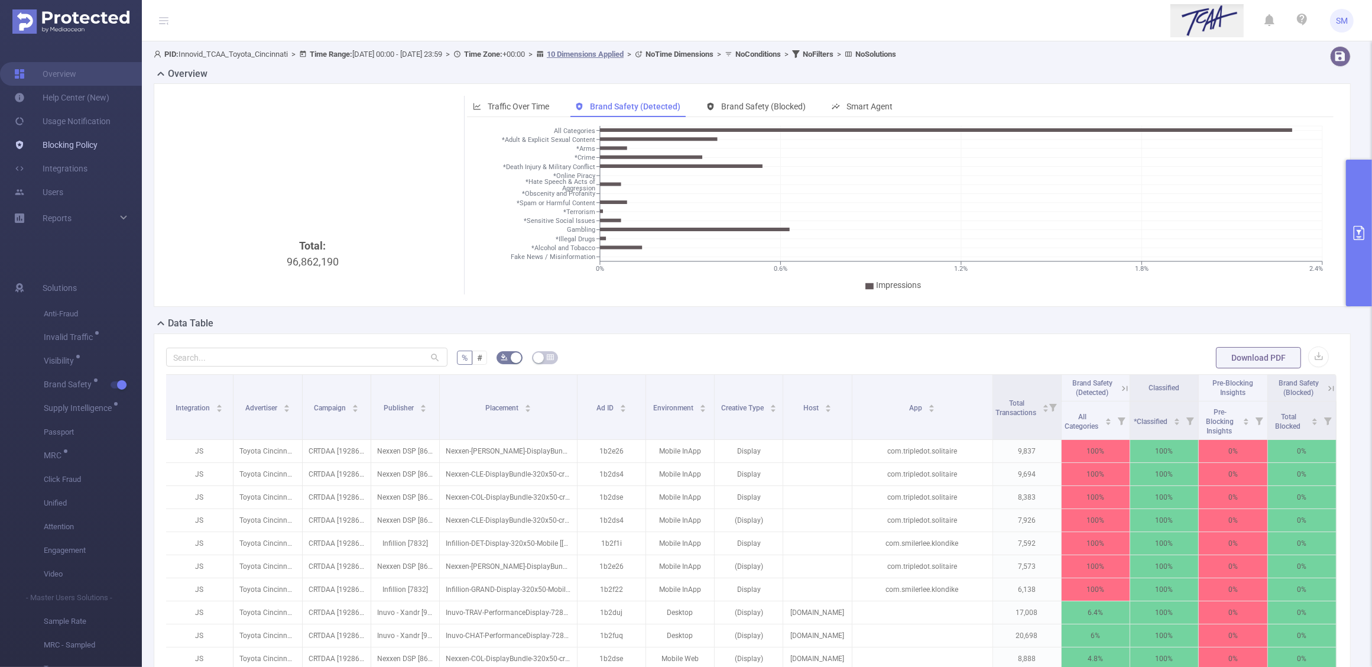
click at [80, 145] on link "Blocking Policy" at bounding box center [55, 145] width 83 height 24
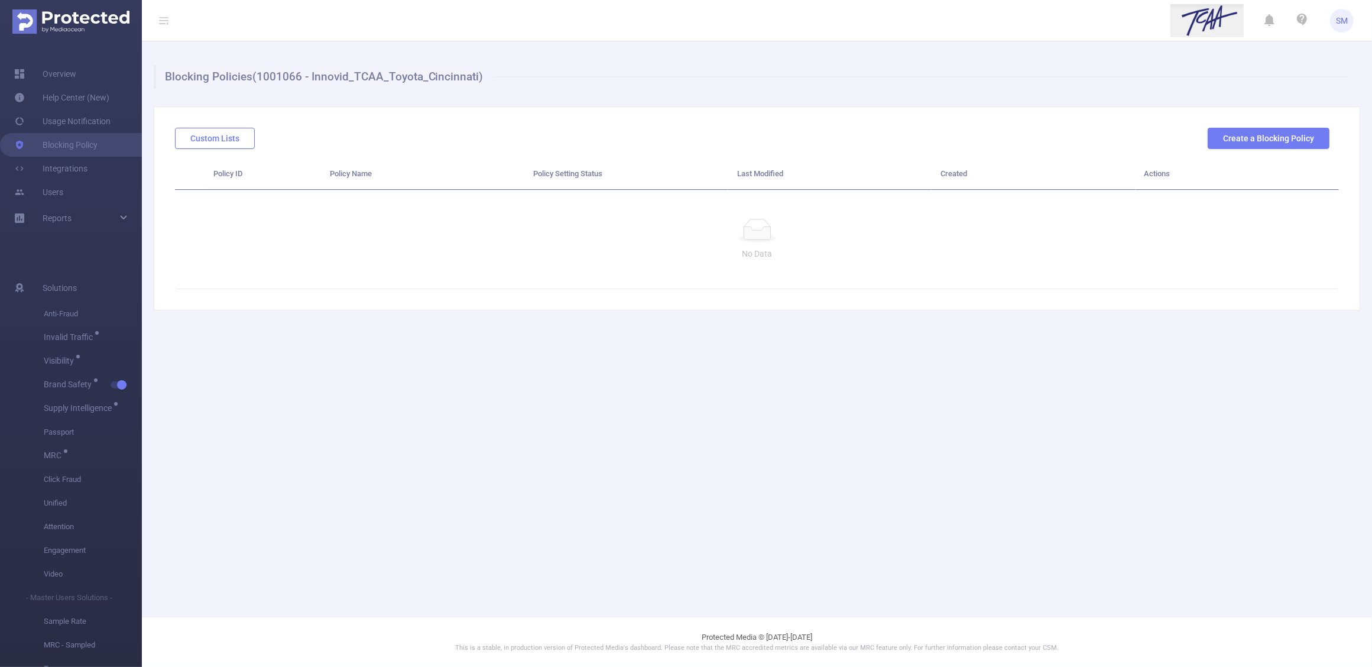
click at [204, 141] on button "Custom Lists" at bounding box center [215, 138] width 80 height 21
click at [1299, 128] on button "Create a Blocking Policy" at bounding box center [1269, 138] width 122 height 21
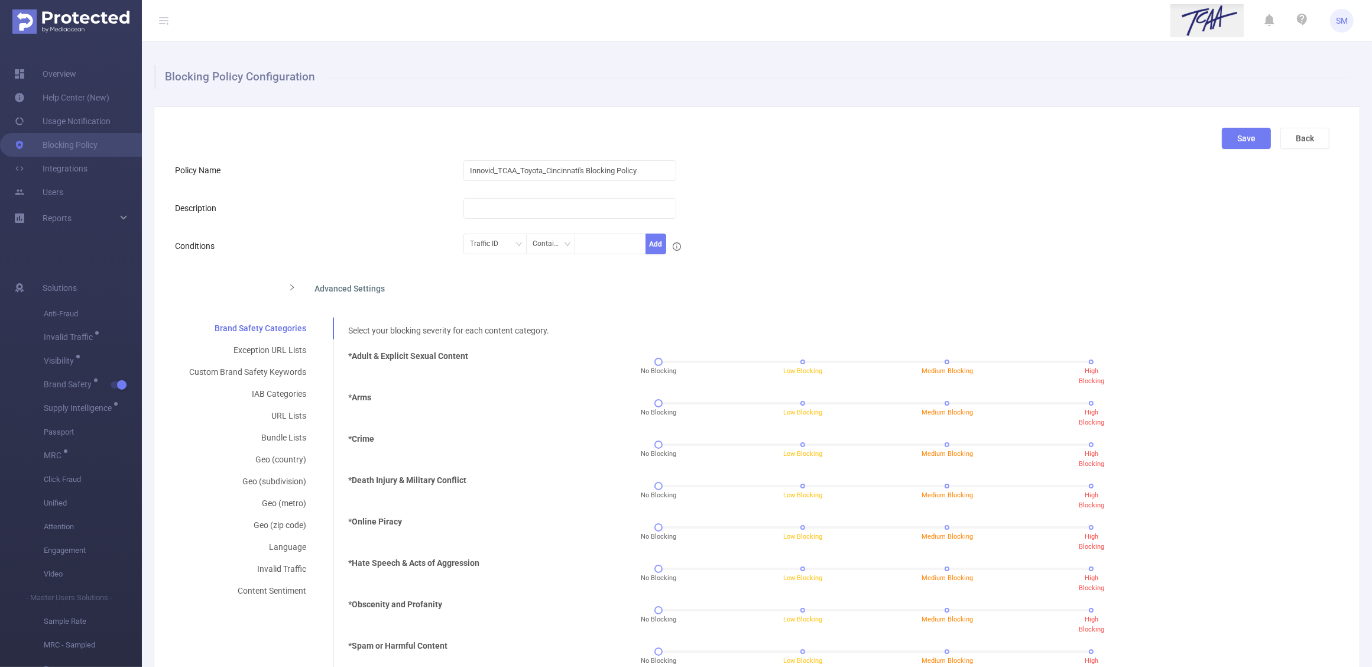
scroll to position [74, 0]
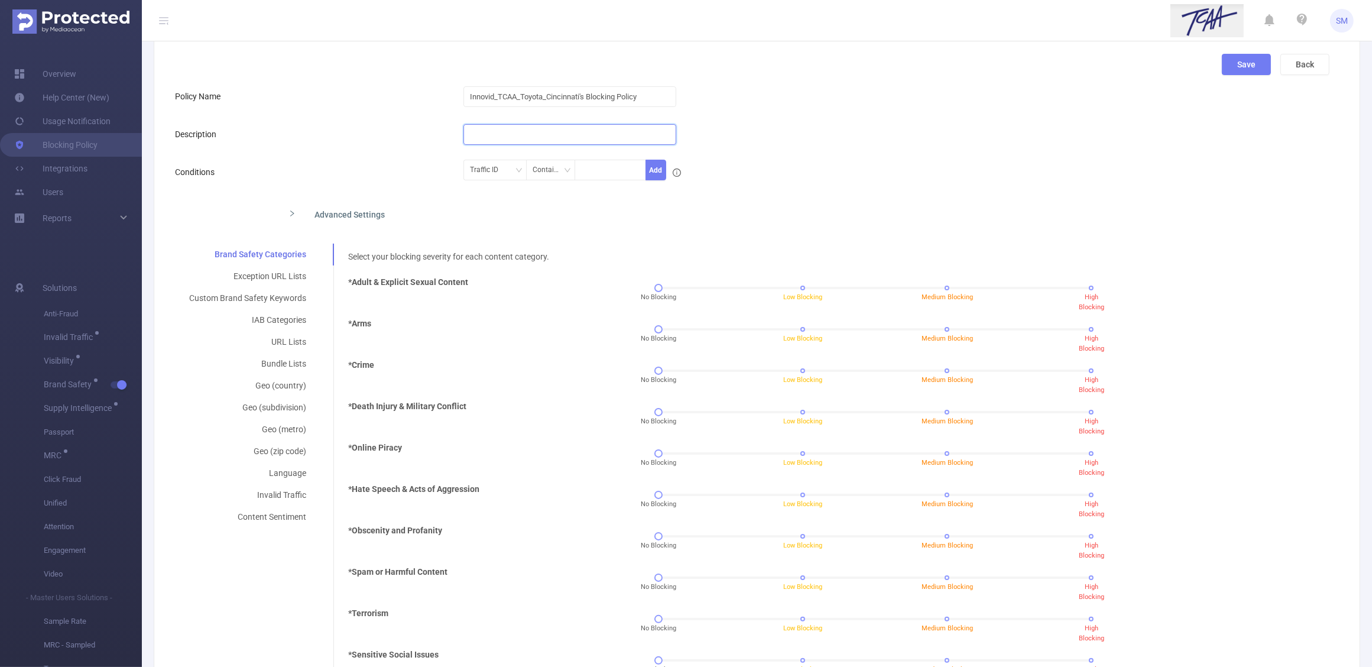
click at [495, 141] on input "text" at bounding box center [569, 134] width 213 height 21
click at [517, 168] on icon "icon: down" at bounding box center [518, 170] width 7 height 7
click at [579, 199] on form "Policy Name Innovid_TCAA_Toyota_Cincinnati's Blocking Policy Description Condit…" at bounding box center [752, 470] width 1155 height 771
click at [681, 205] on div "Advanced Settings" at bounding box center [625, 213] width 693 height 25
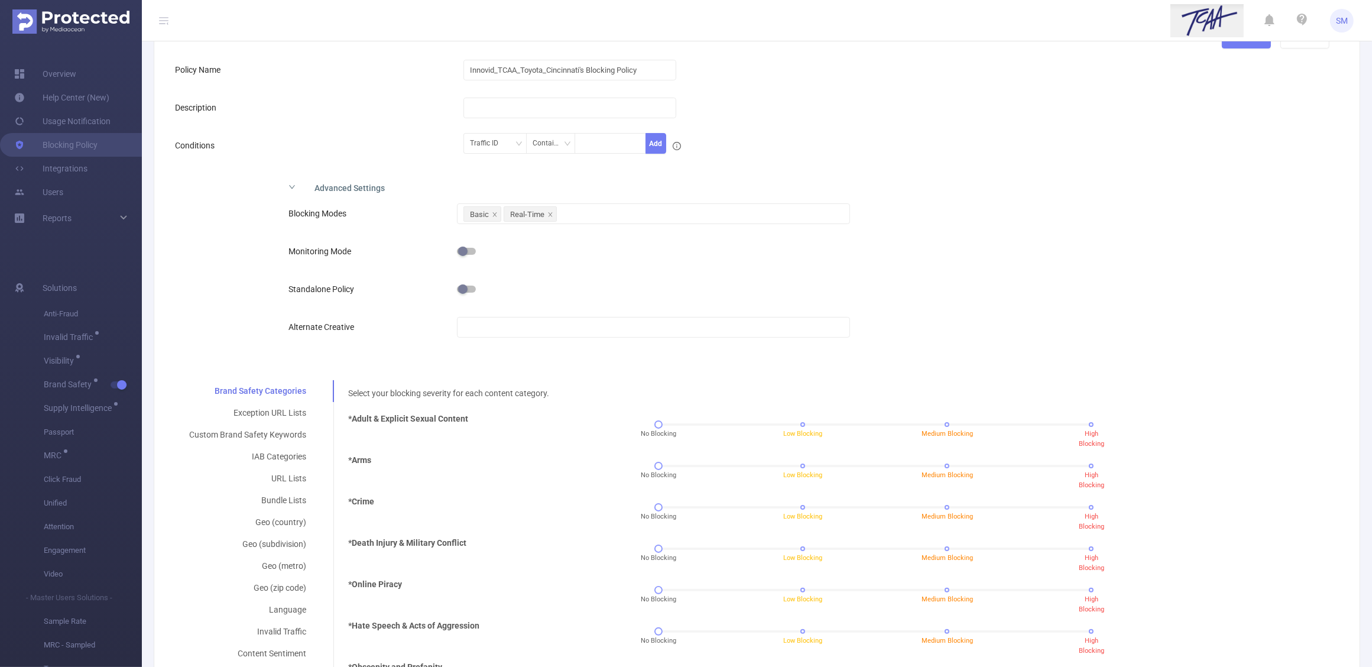
scroll to position [148, 0]
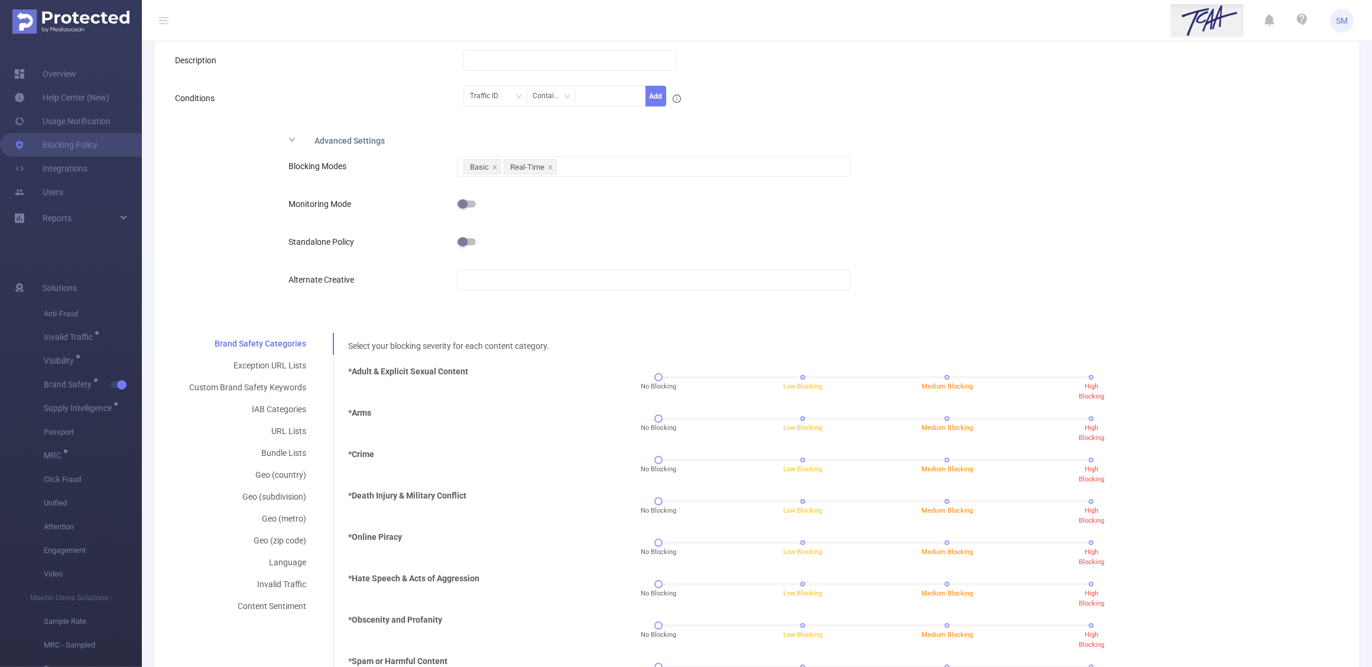
click at [467, 202] on button "button" at bounding box center [466, 203] width 19 height 7
click at [466, 202] on button "button" at bounding box center [466, 203] width 19 height 7
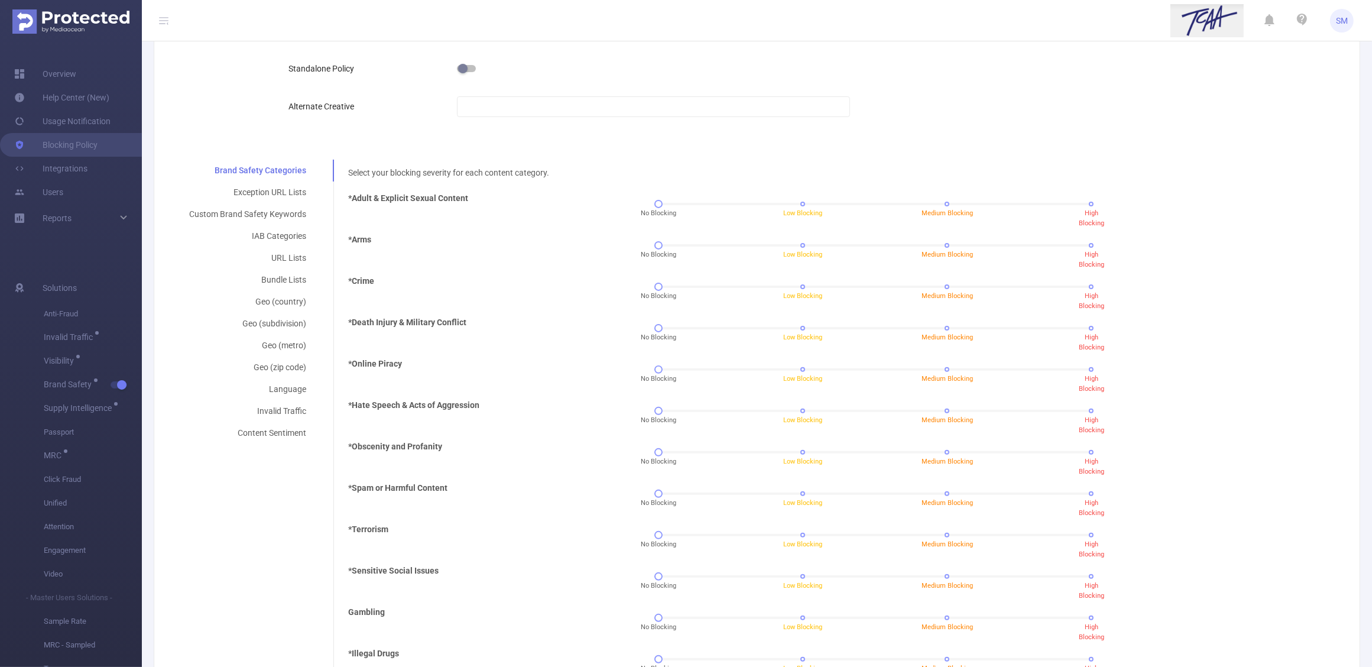
scroll to position [296, 0]
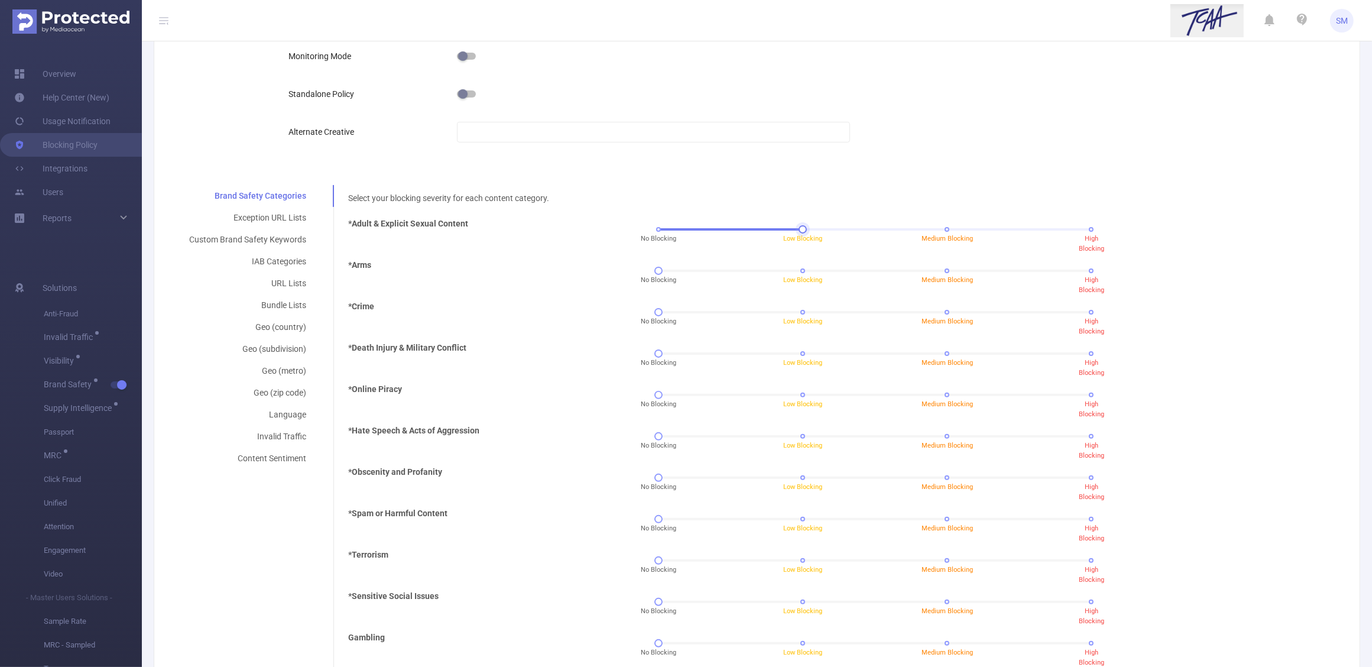
click at [797, 229] on div "No Blocking Low Blocking Medium Blocking High Blocking" at bounding box center [875, 229] width 433 height 7
click at [799, 229] on div at bounding box center [803, 229] width 8 height 8
click at [936, 226] on div "No Blocking Low Blocking Medium Blocking High Blocking" at bounding box center [875, 229] width 433 height 7
click at [1085, 226] on div "No Blocking Low Blocking Medium Blocking High Blocking" at bounding box center [875, 234] width 572 height 32
click at [1082, 228] on div "No Blocking Low Blocking Medium Blocking High Blocking" at bounding box center [875, 229] width 433 height 7
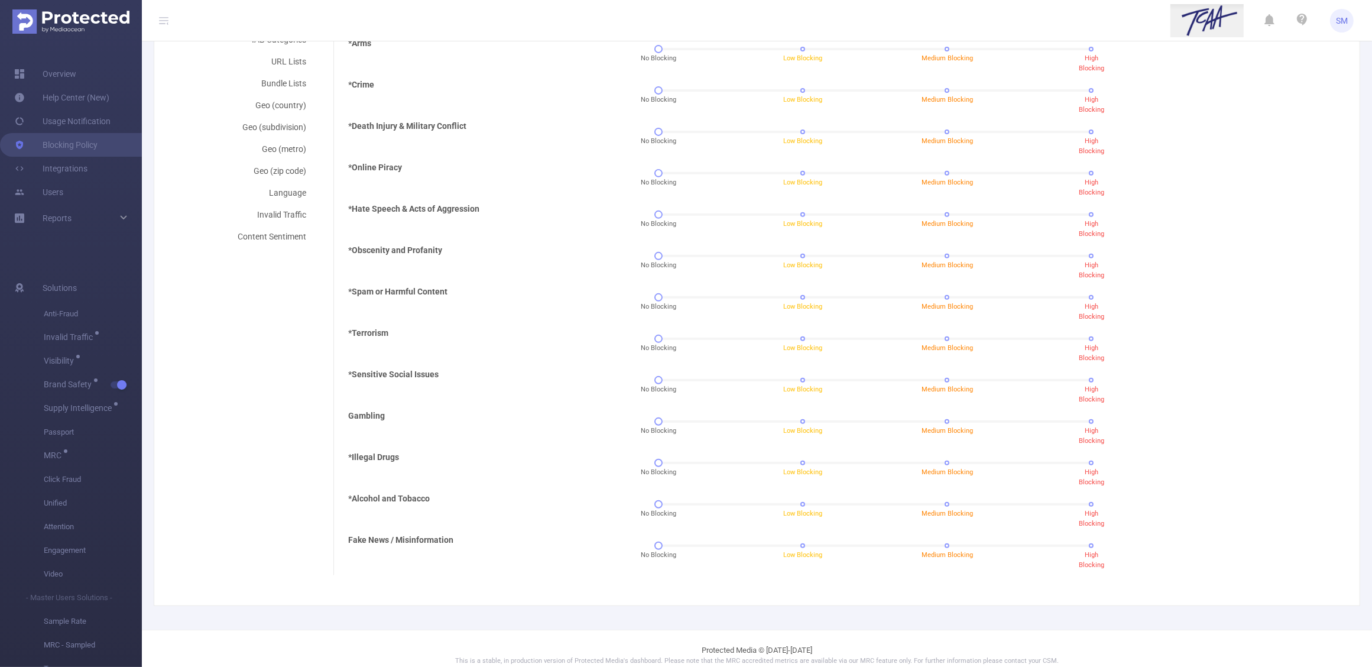
scroll to position [443, 0]
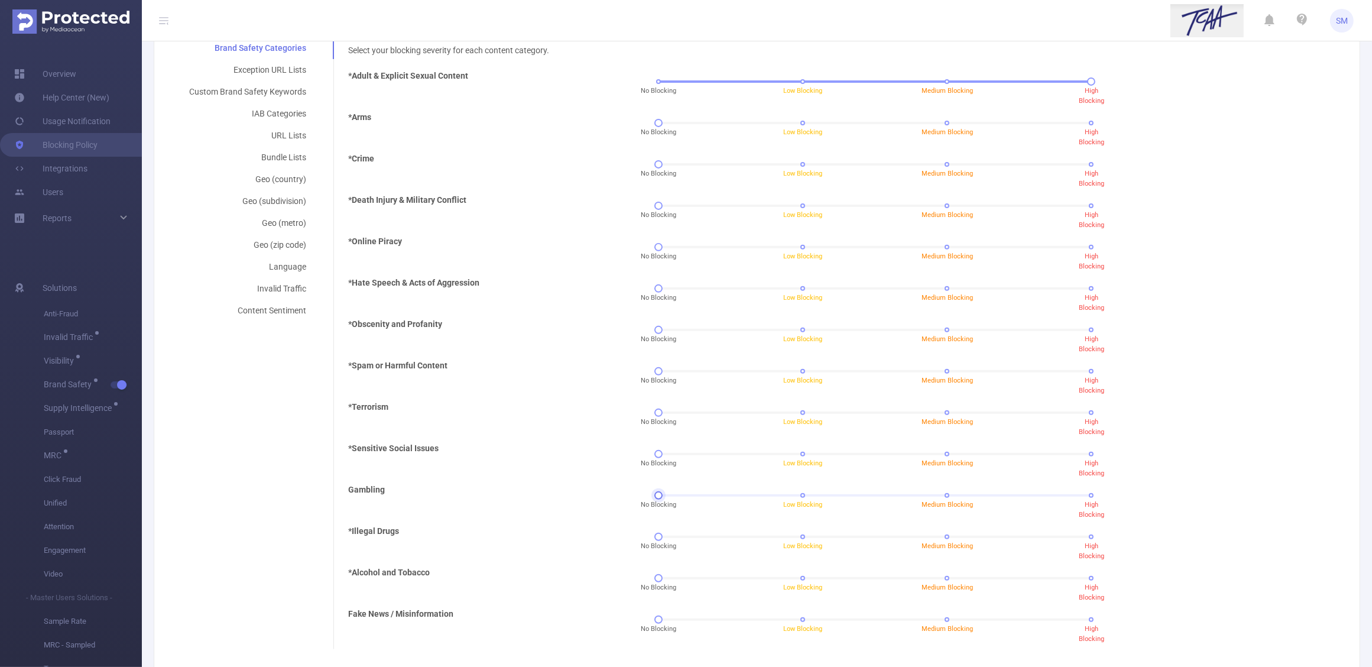
click at [798, 495] on div "No Blocking Low Blocking Medium Blocking High Blocking" at bounding box center [875, 495] width 433 height 7
click at [659, 494] on div "No Blocking Low Blocking Medium Blocking High Blocking" at bounding box center [875, 495] width 433 height 7
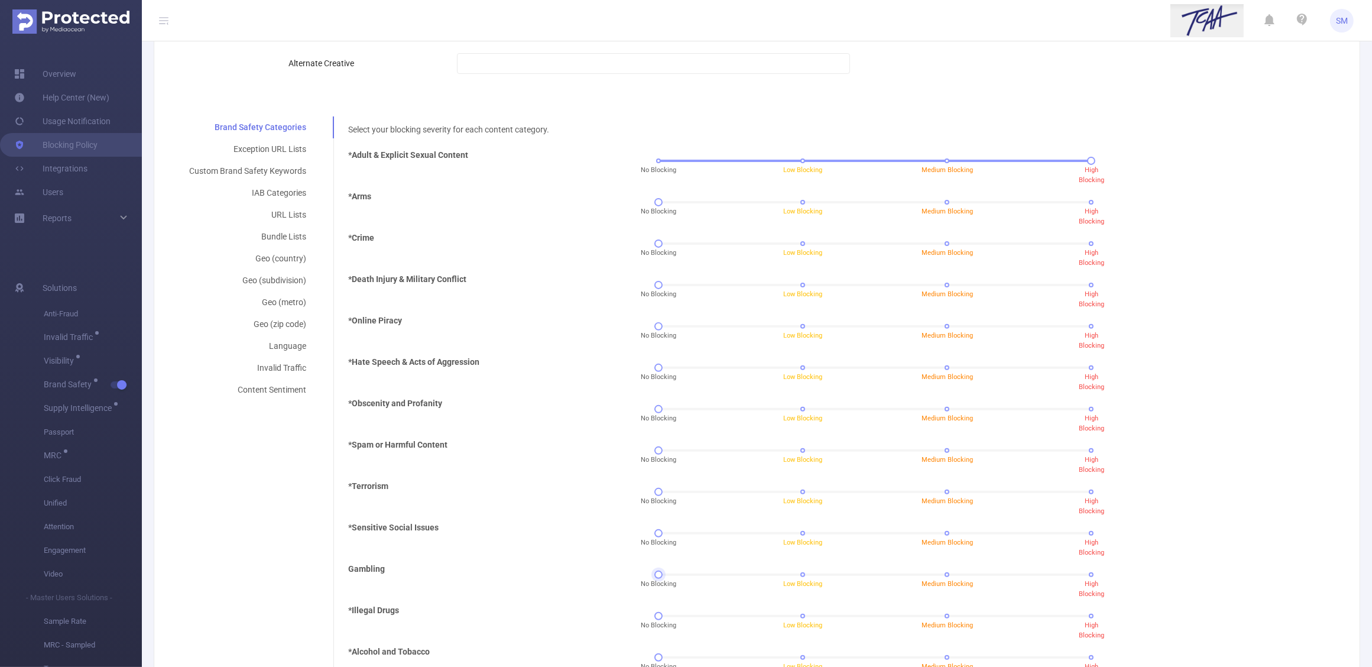
scroll to position [148, 0]
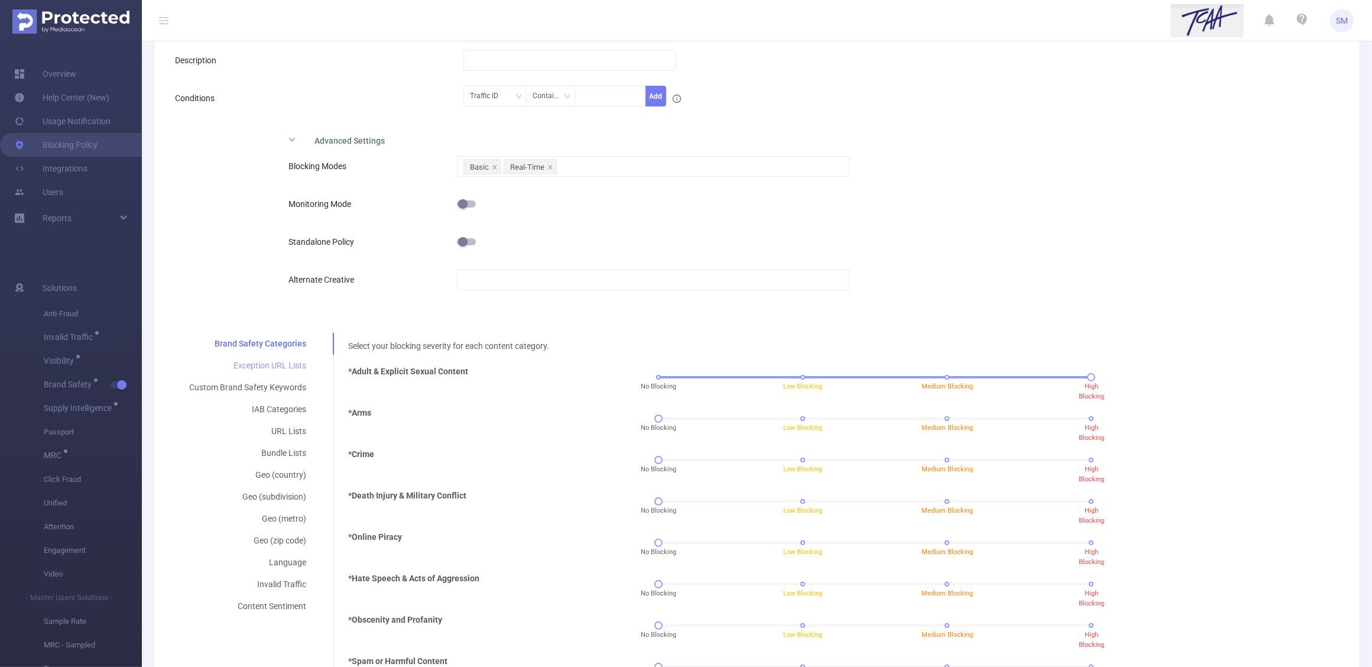
click at [270, 365] on div "Exception URL Lists" at bounding box center [247, 366] width 145 height 22
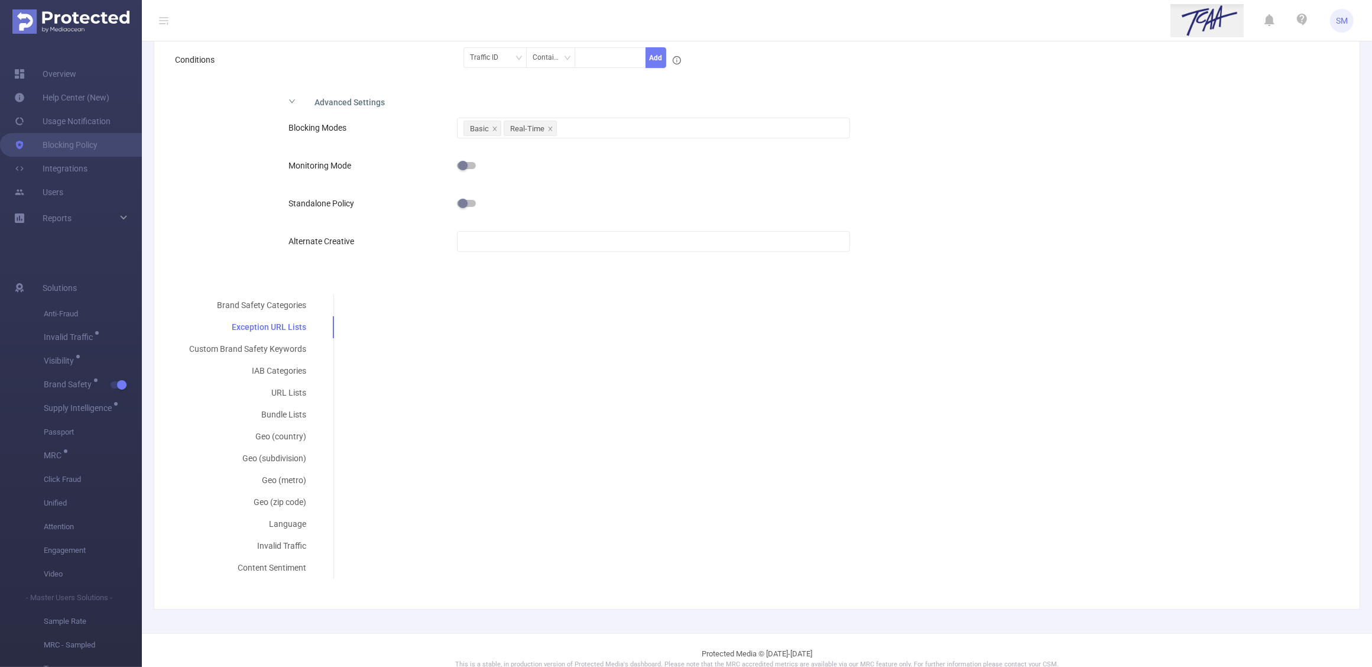
scroll to position [203, 0]
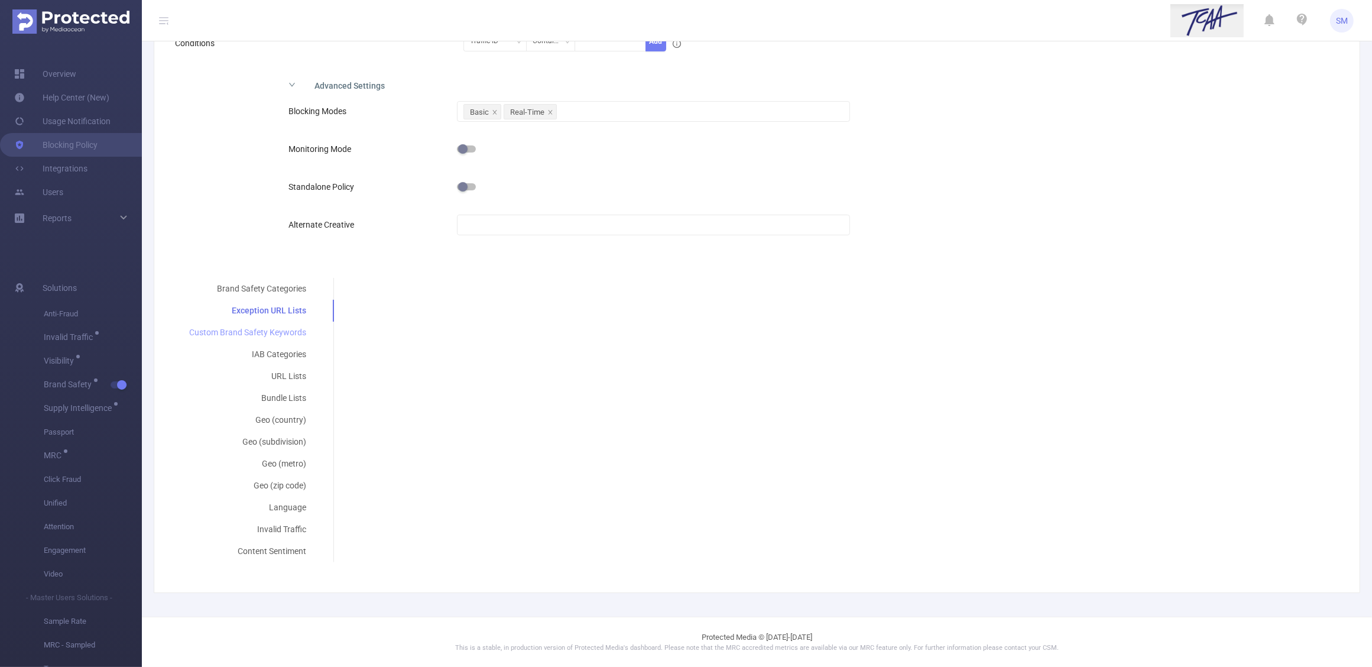
click at [287, 329] on div "Custom Brand Safety Keywords" at bounding box center [247, 333] width 145 height 22
click at [300, 356] on div "IAB Categories" at bounding box center [248, 354] width 146 height 22
click at [423, 329] on div at bounding box center [839, 332] width 968 height 20
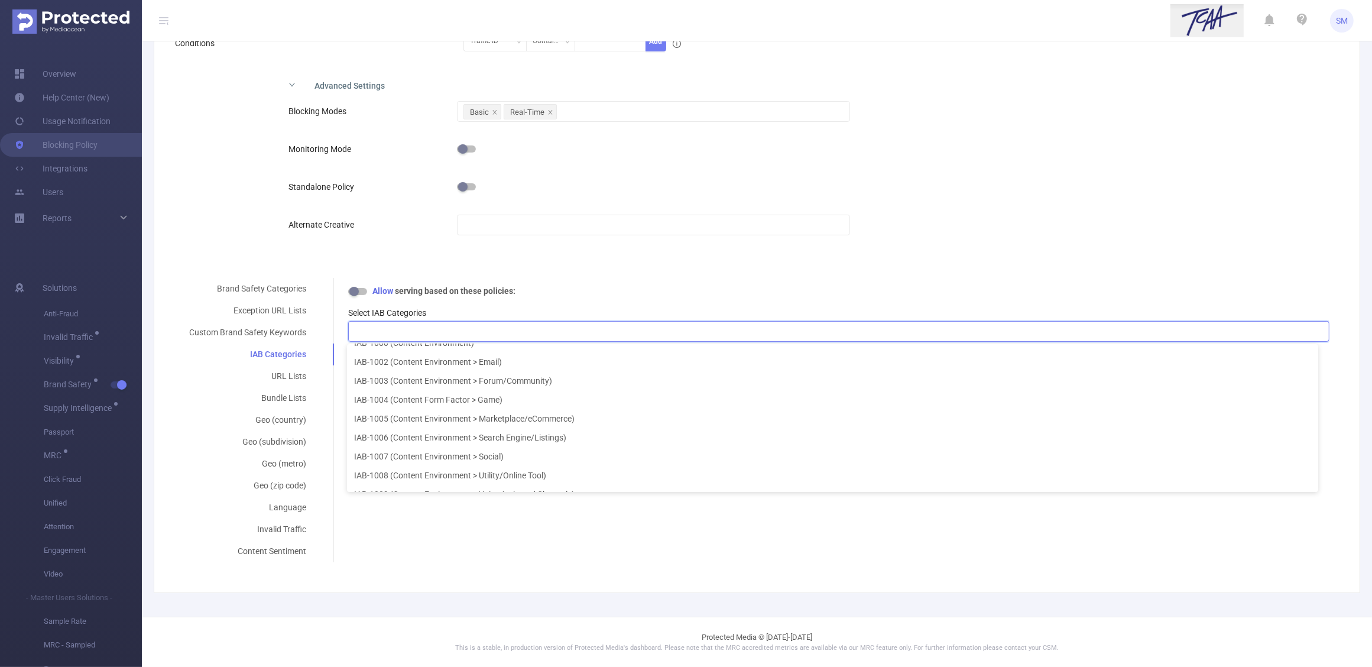
scroll to position [14040, 0]
click at [519, 527] on div "Brand Safety Categories Exception URL Lists Custom Brand Safety Keywords IAB Ca…" at bounding box center [752, 420] width 1155 height 284
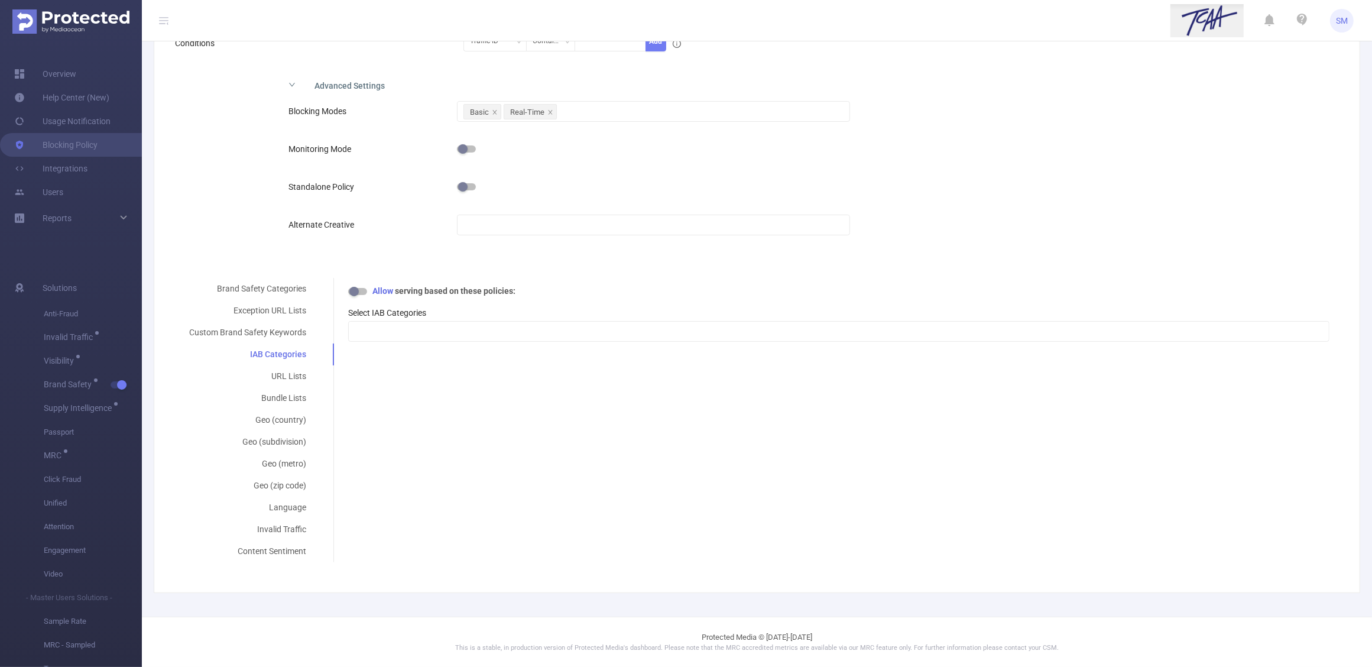
scroll to position [2, 0]
click at [420, 426] on div "Brand Safety Categories Exception URL Lists Custom Brand Safety Keywords IAB Ca…" at bounding box center [752, 420] width 1155 height 284
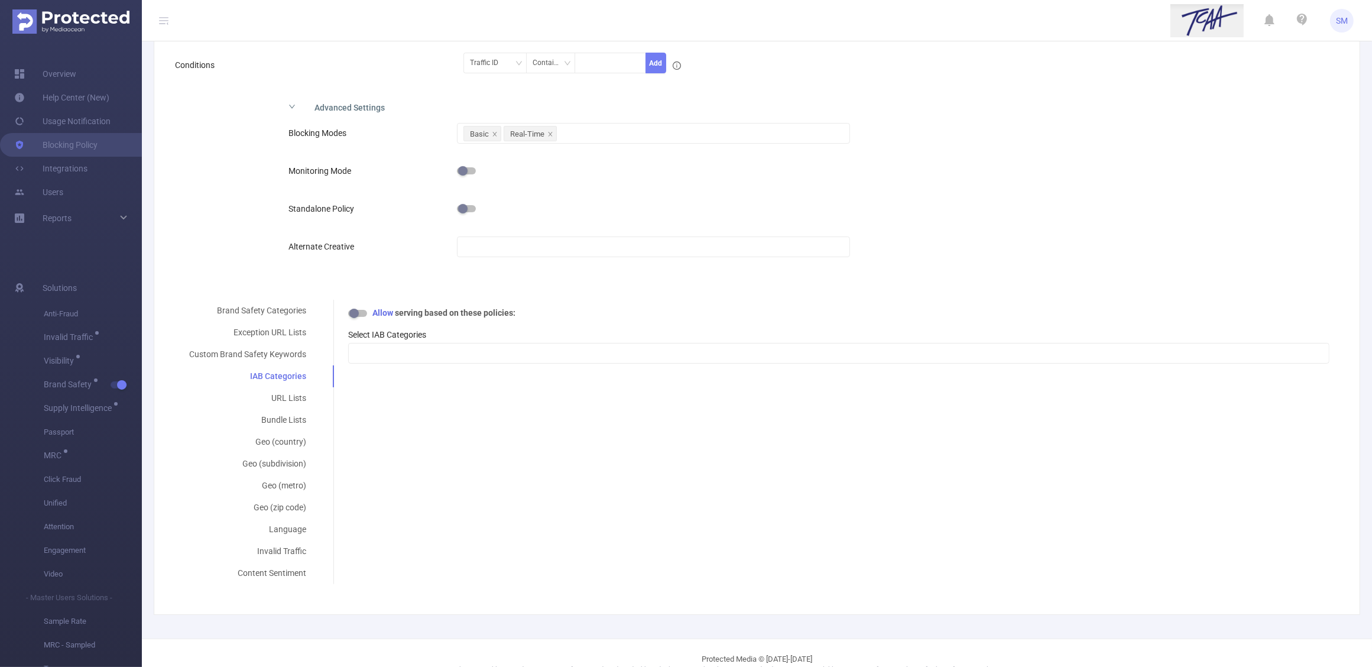
scroll to position [203, 0]
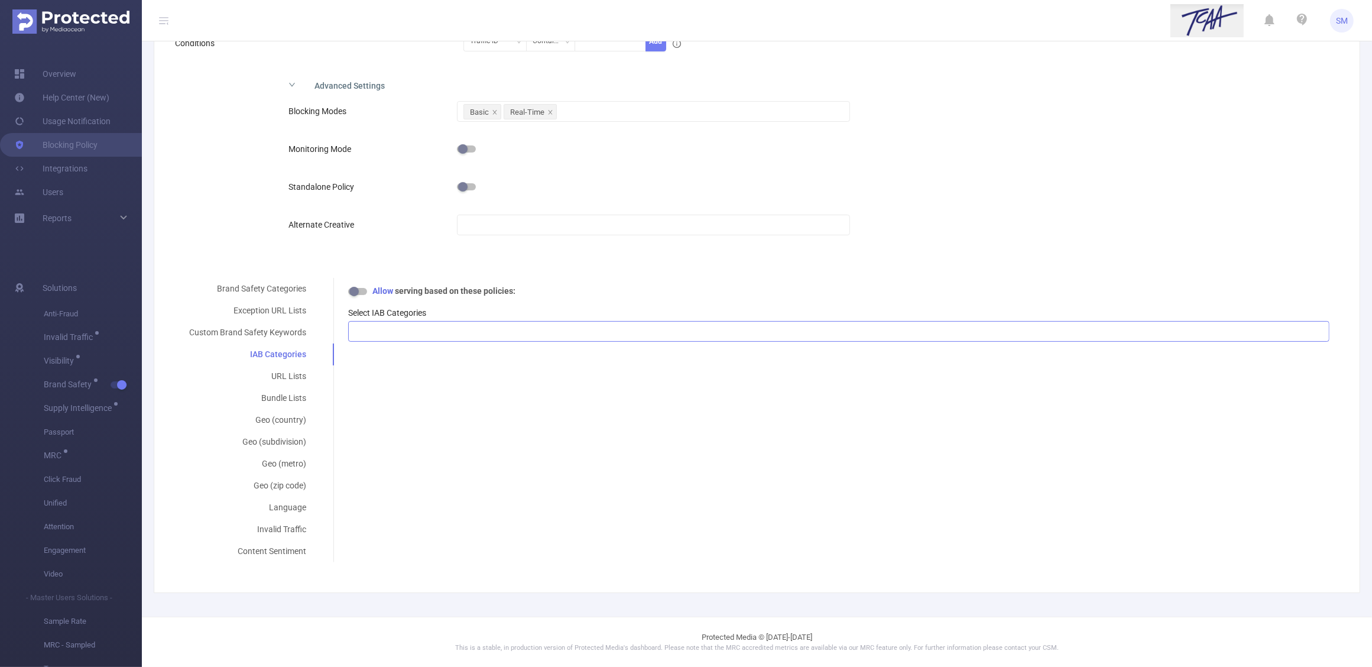
click at [378, 322] on div at bounding box center [839, 332] width 968 height 20
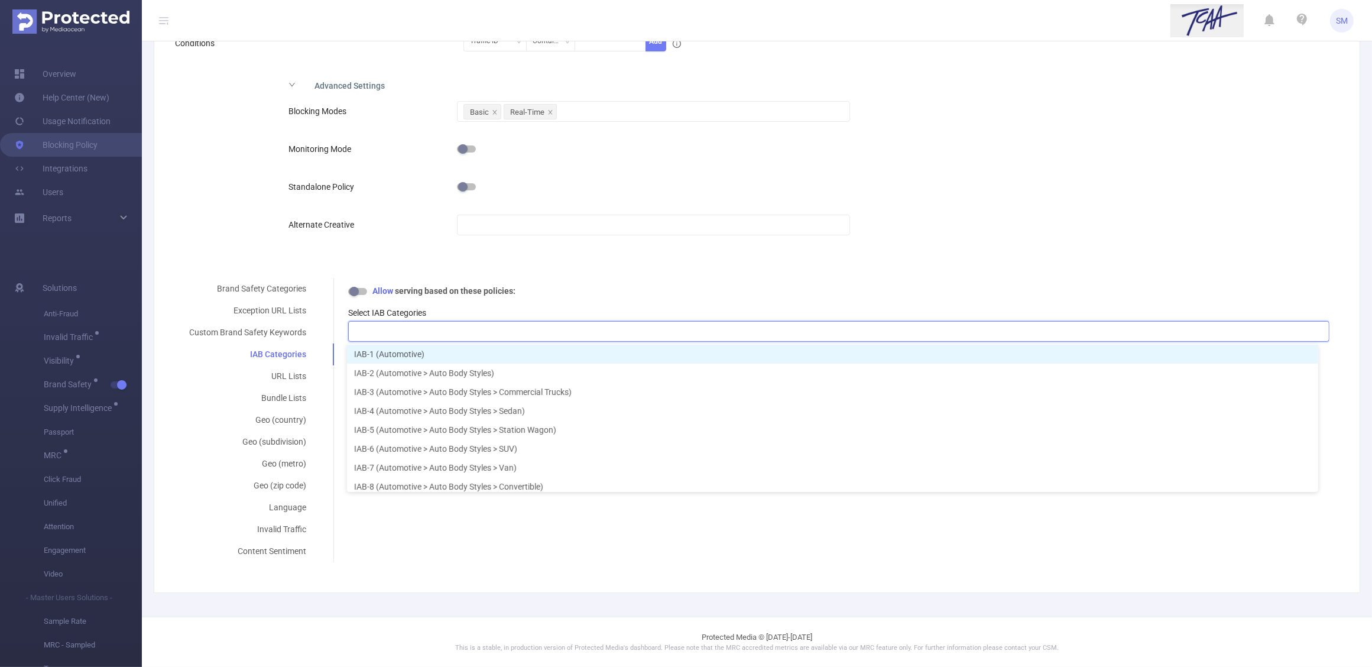
click at [390, 334] on div at bounding box center [839, 332] width 968 height 20
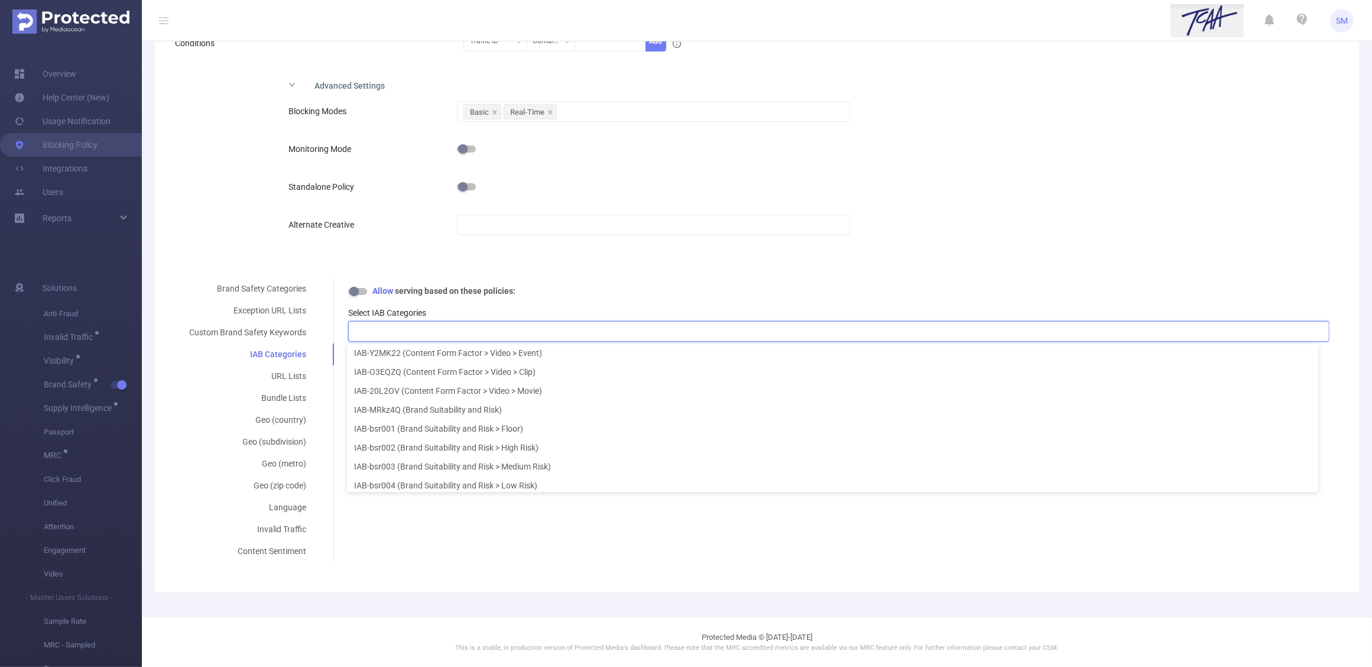
click at [592, 544] on div "Brand Safety Categories Exception URL Lists Custom Brand Safety Keywords IAB Ca…" at bounding box center [752, 420] width 1155 height 284
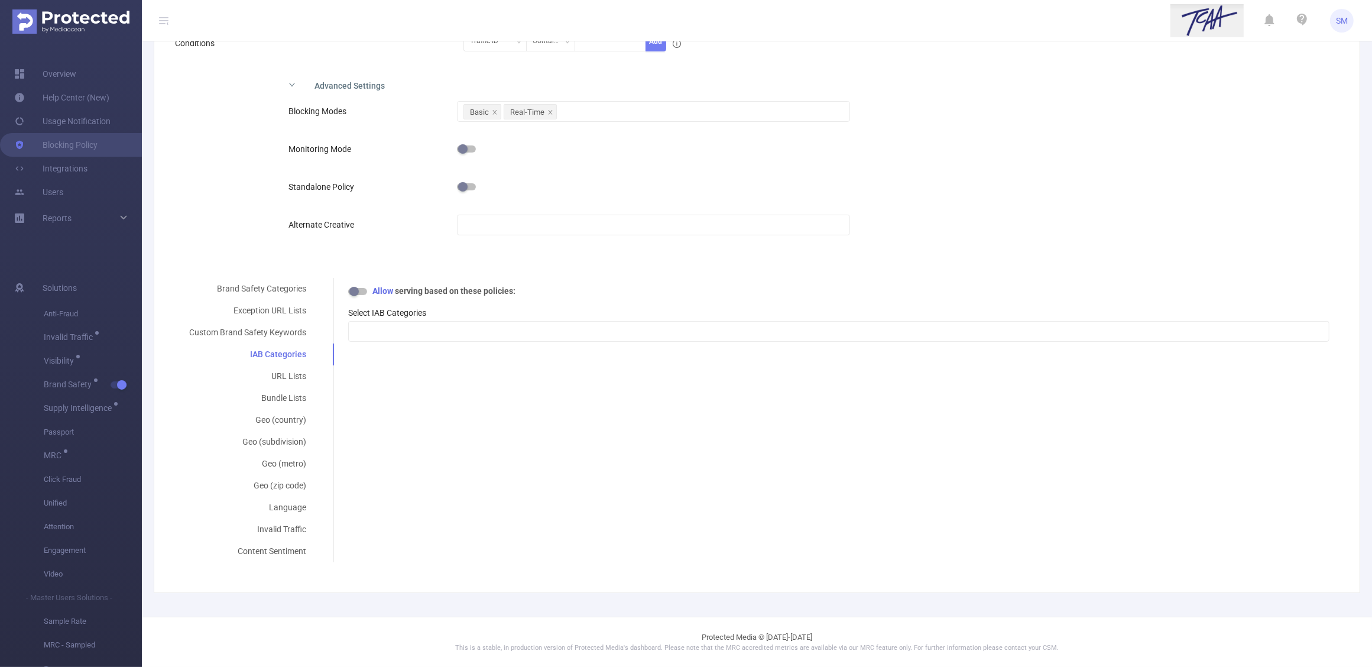
scroll to position [2, 0]
click at [500, 332] on div at bounding box center [839, 332] width 968 height 20
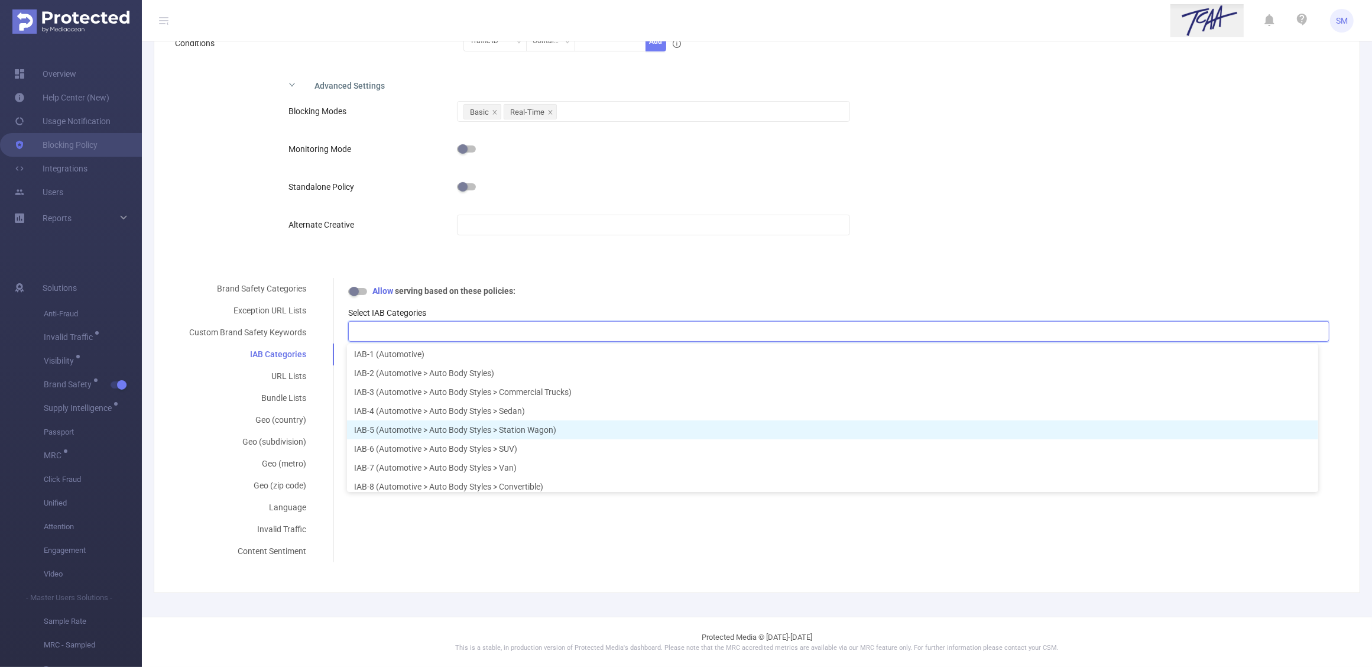
scroll to position [6, 0]
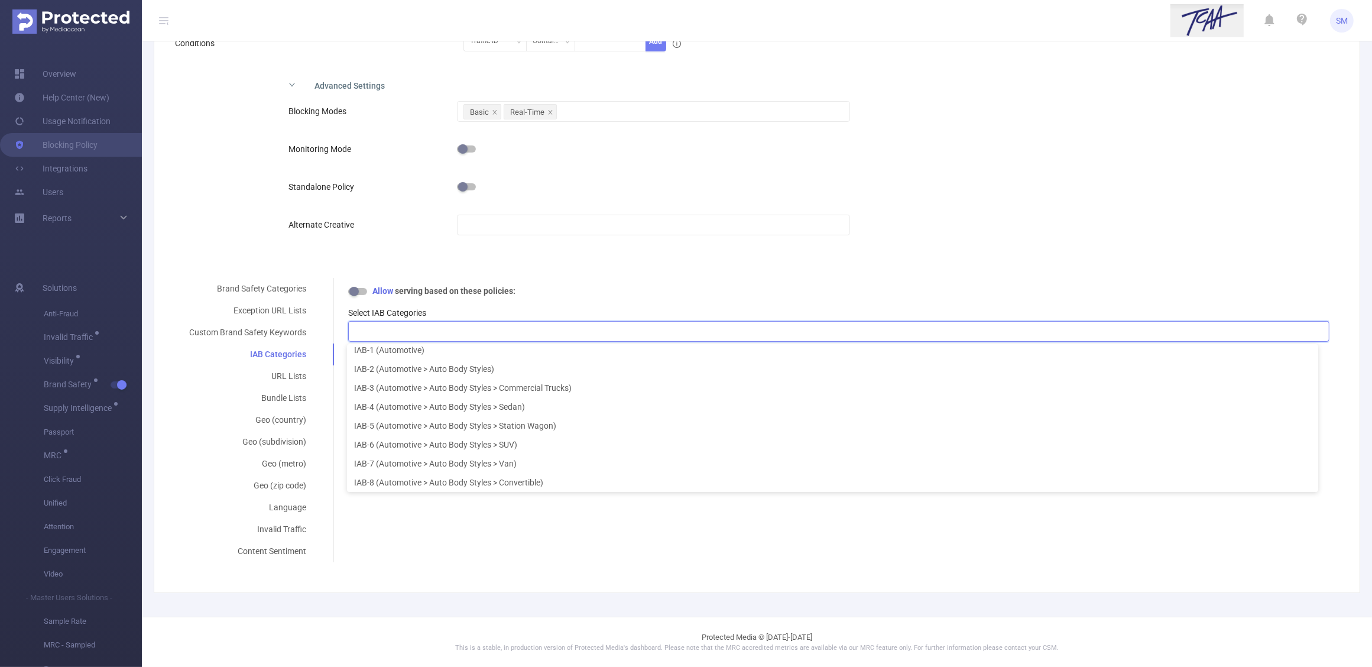
click at [565, 527] on div "Brand Safety Categories Exception URL Lists Custom Brand Safety Keywords IAB Ca…" at bounding box center [752, 420] width 1155 height 284
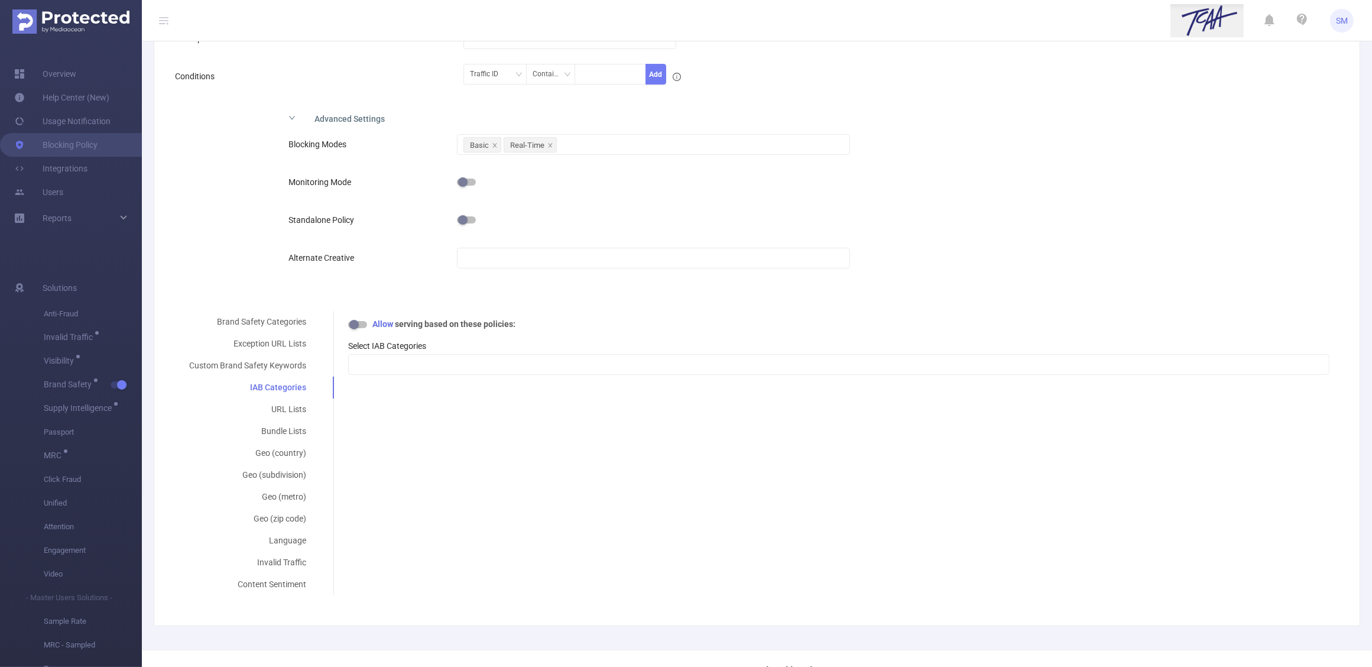
scroll to position [203, 0]
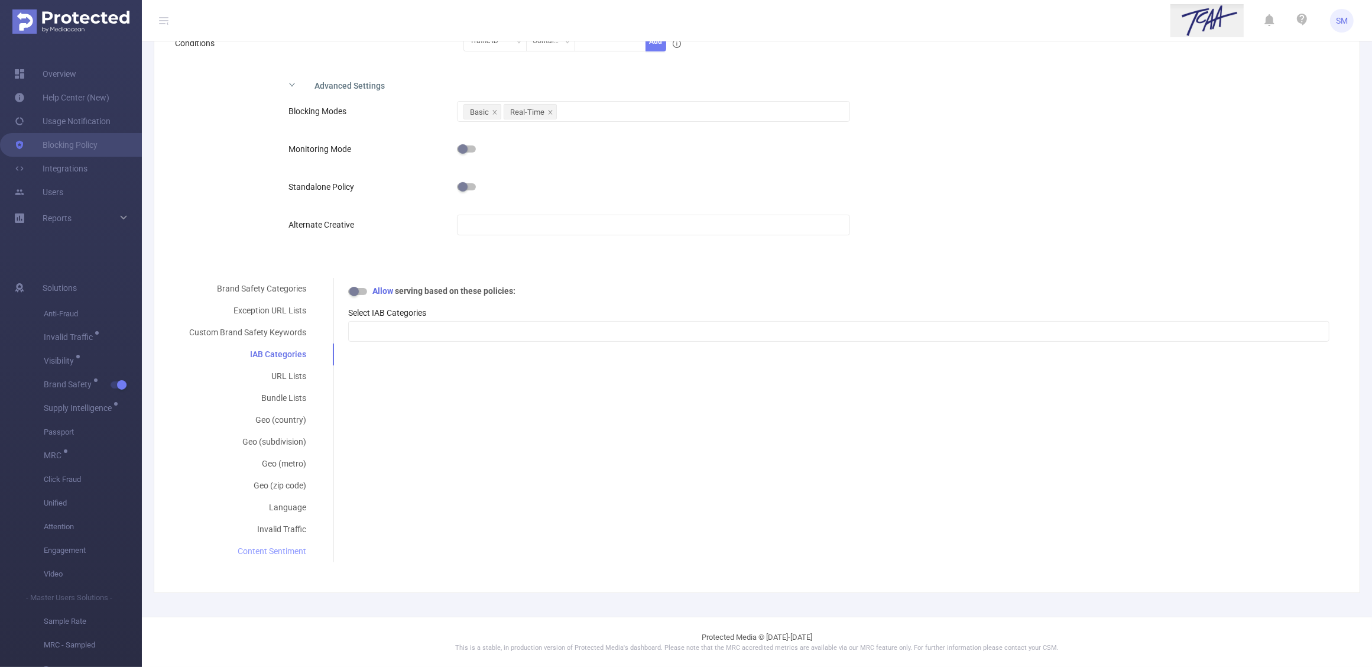
click at [277, 553] on div "Content Sentiment" at bounding box center [247, 551] width 145 height 22
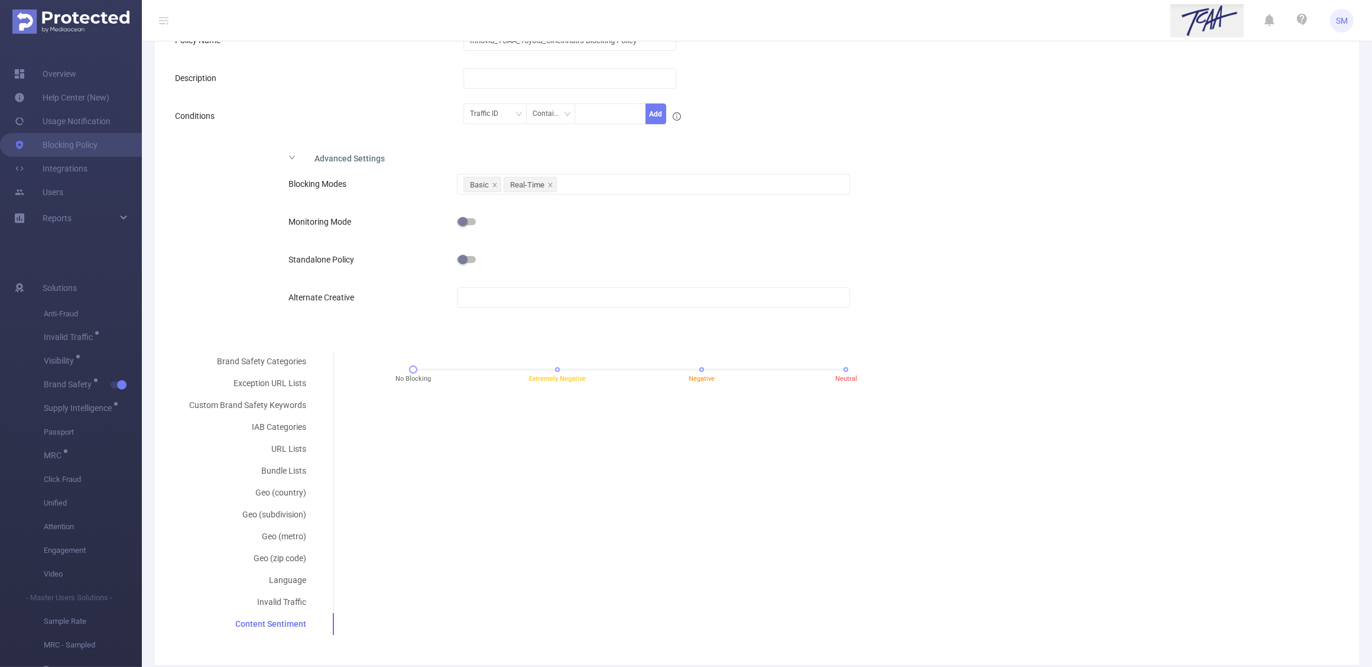
scroll to position [129, 0]
click at [701, 369] on div at bounding box center [629, 370] width 433 height 2
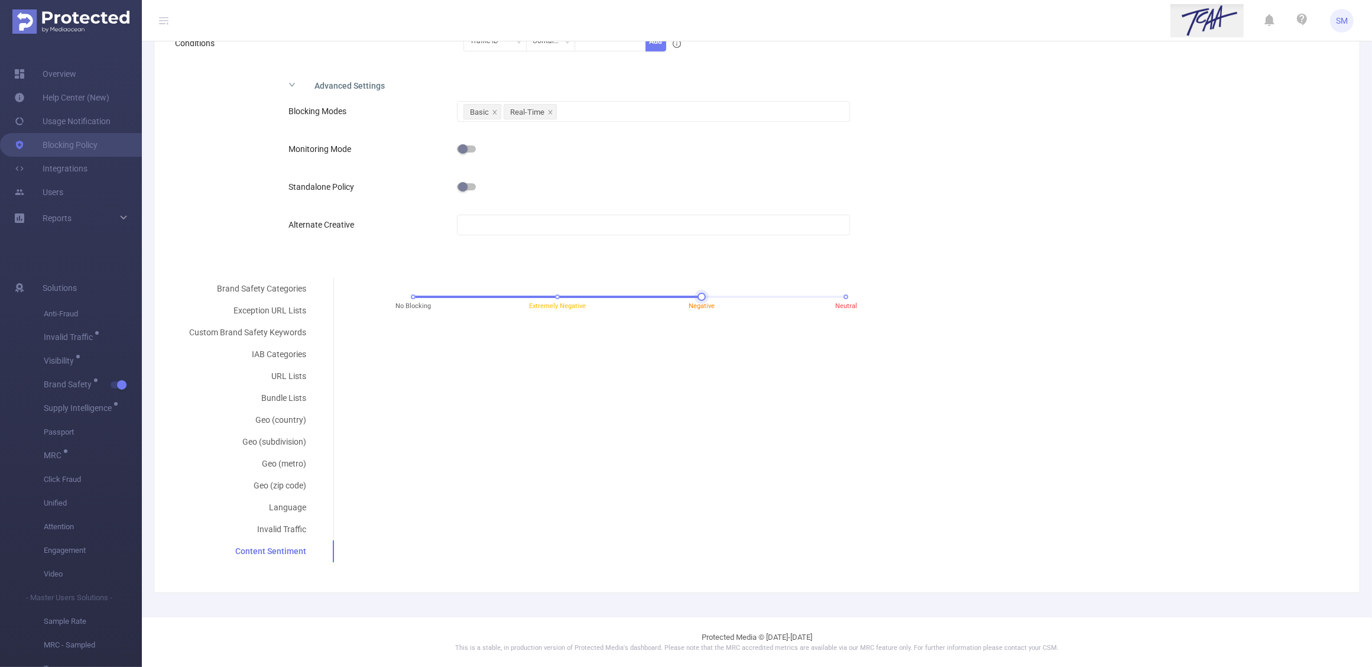
click at [552, 294] on div "No Blocking Extremely Negative Negative Neutral" at bounding box center [629, 296] width 433 height 7
click at [841, 297] on div "No Blocking Extremely Negative Negative Neutral" at bounding box center [629, 296] width 433 height 7
click at [414, 296] on div "No Blocking Extremely Negative Negative Neutral" at bounding box center [629, 296] width 433 height 7
click at [673, 522] on div "Brand Safety Categories Exception URL Lists Custom Brand Safety Keywords IAB Ca…" at bounding box center [752, 420] width 1155 height 284
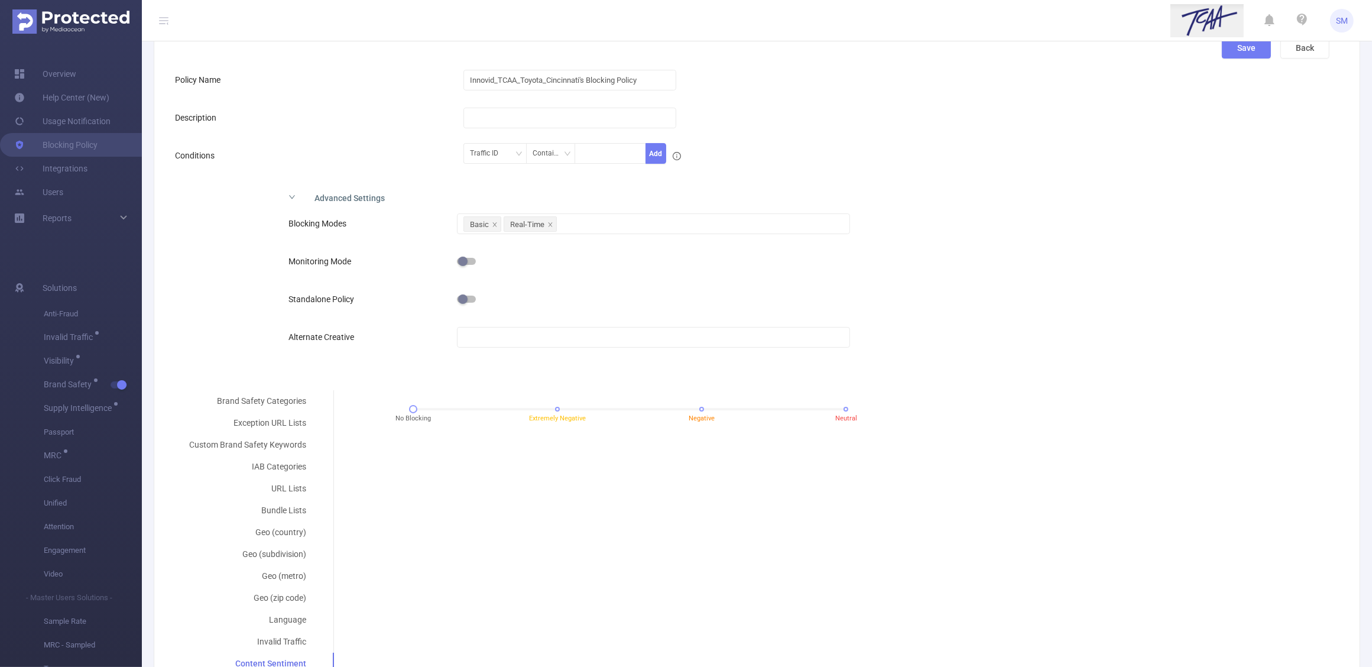
scroll to position [55, 0]
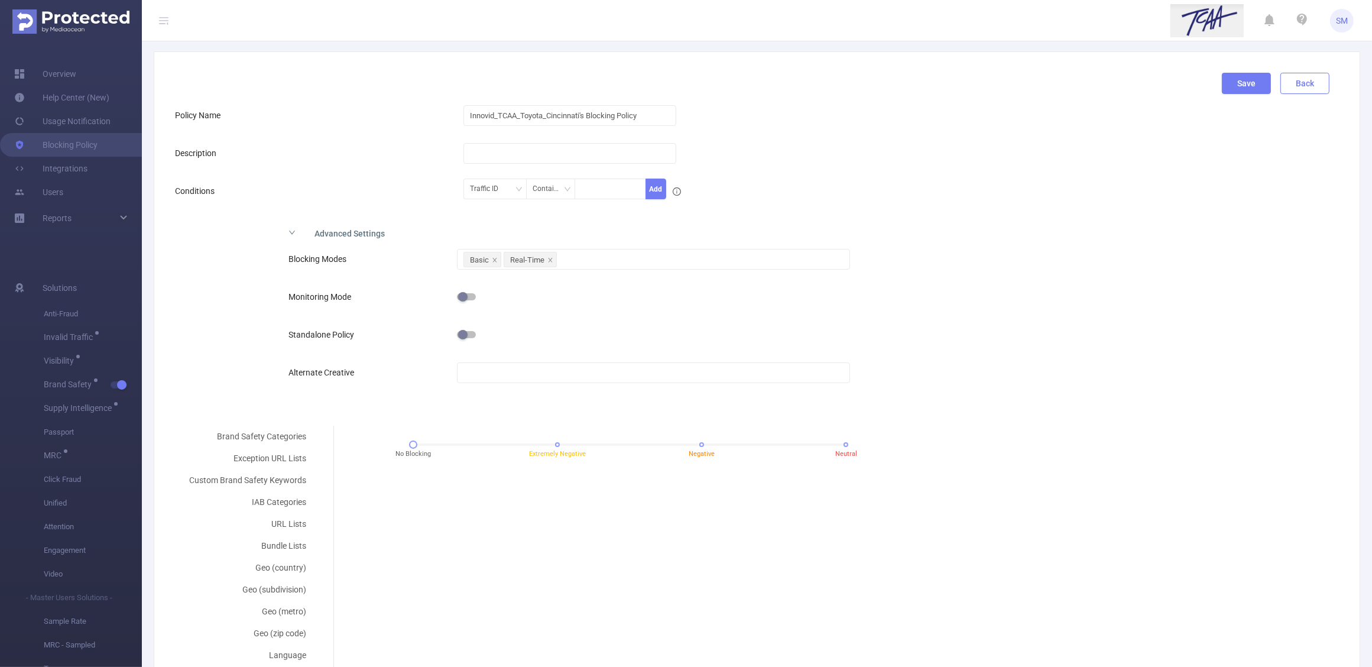
click at [1292, 87] on button "Back" at bounding box center [1304, 83] width 49 height 21
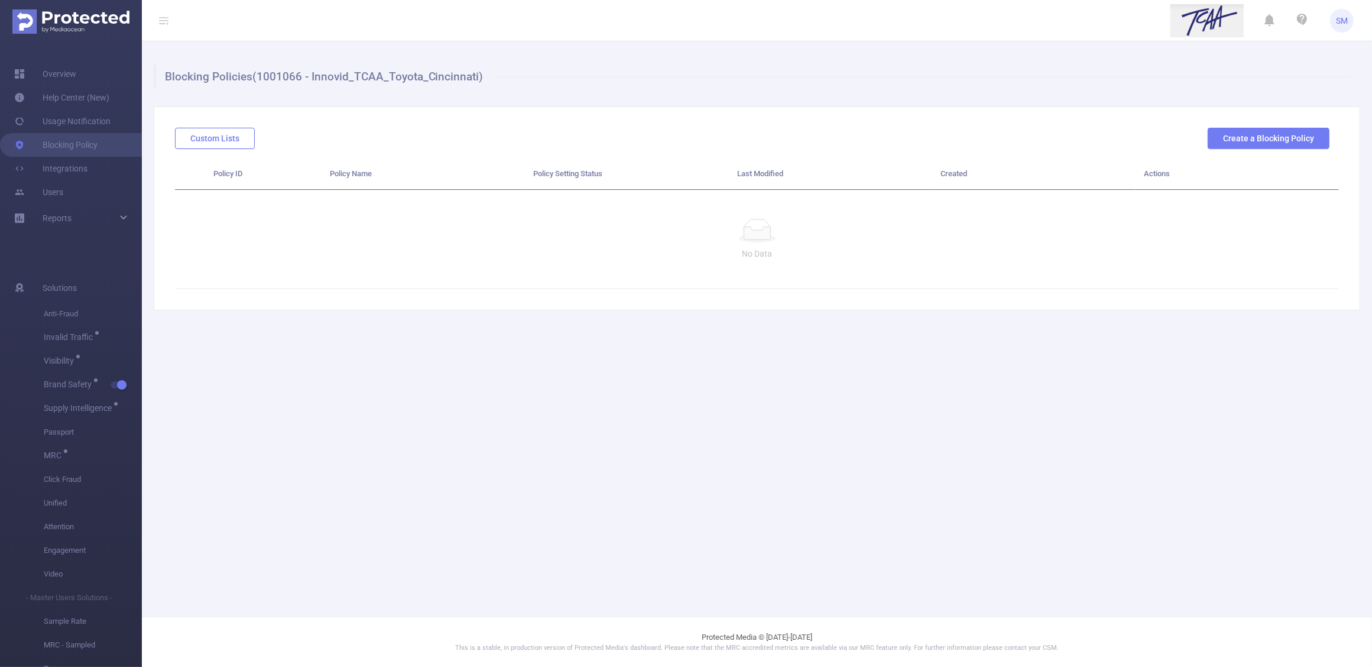
click at [205, 139] on button "Custom Lists" at bounding box center [215, 138] width 80 height 21
click at [1254, 140] on button "Create new list" at bounding box center [1286, 138] width 87 height 21
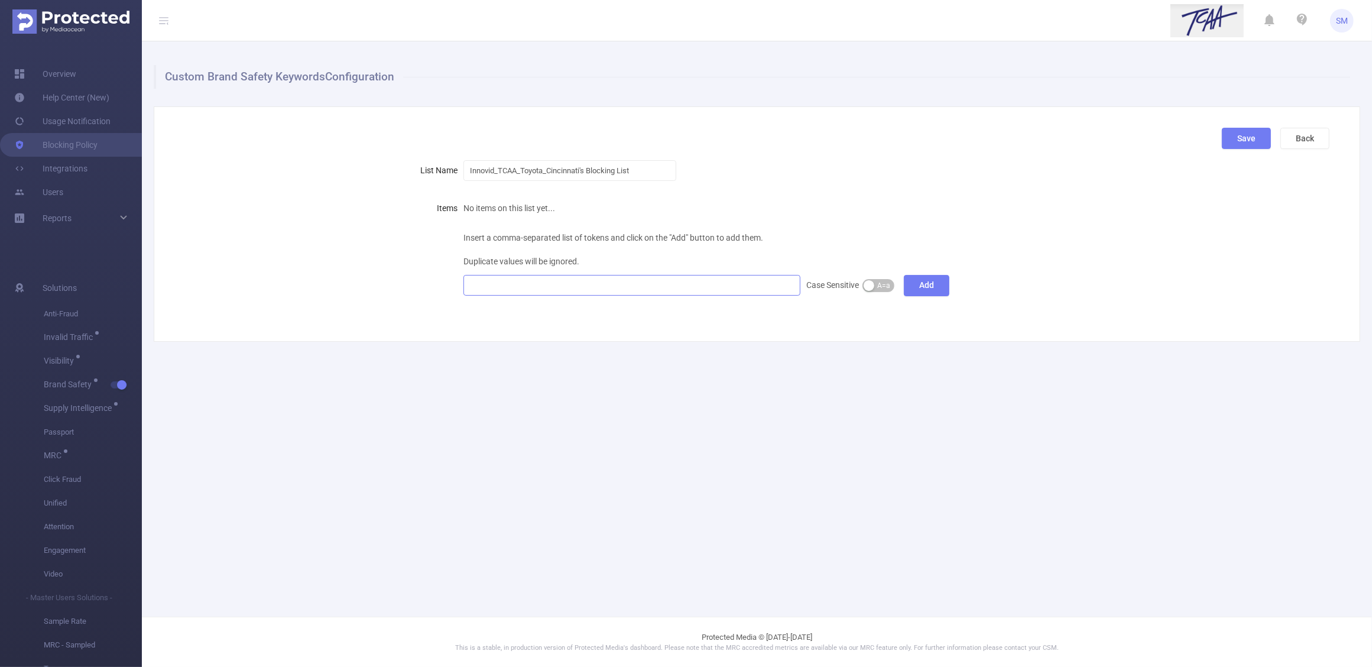
click at [507, 285] on div at bounding box center [632, 285] width 324 height 20
click at [1021, 324] on div "Save Back List Name Innovid_TCAA_Toyota_Cincinnati's Blocking List Items No ite…" at bounding box center [757, 223] width 1207 height 235
click at [1168, 351] on div "Custom Brand Safety Keywords Configuration Save Back List Name Innovid_TCAA_Toy…" at bounding box center [757, 203] width 1230 height 324
click at [1305, 141] on button "Back" at bounding box center [1304, 138] width 49 height 21
click at [1304, 135] on button "Back" at bounding box center [1304, 138] width 49 height 21
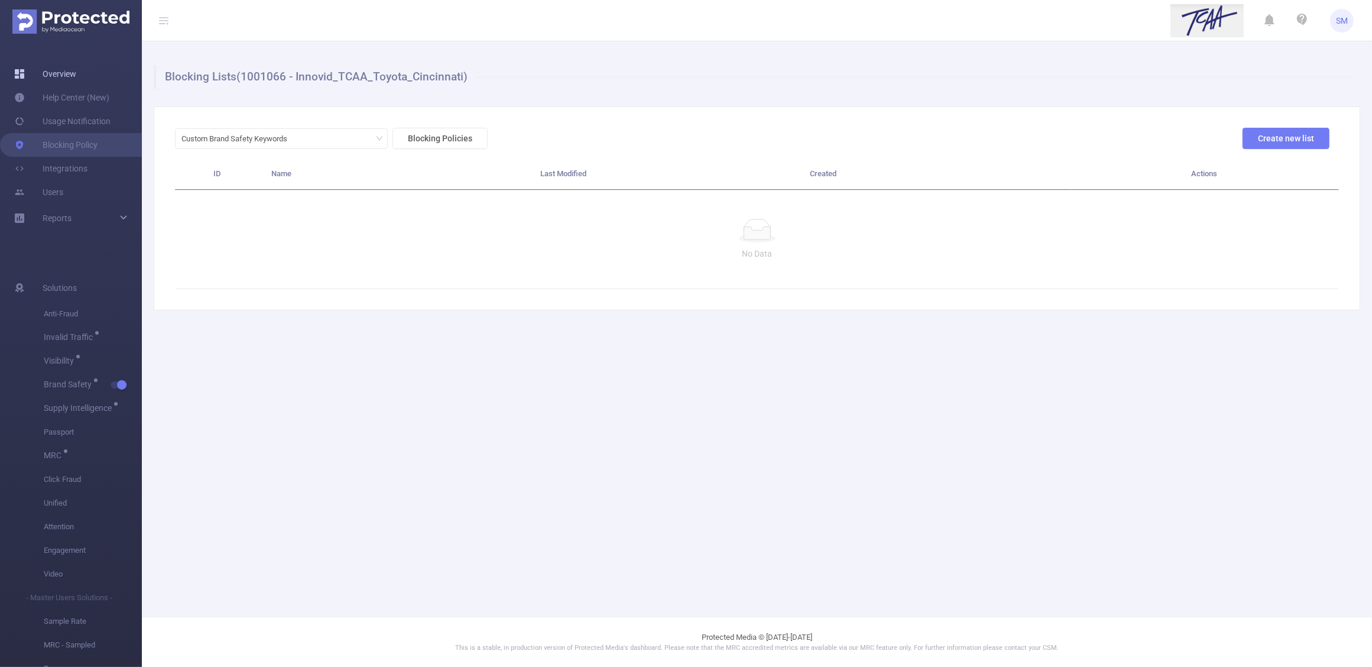
click at [58, 73] on link "Overview" at bounding box center [45, 74] width 62 height 24
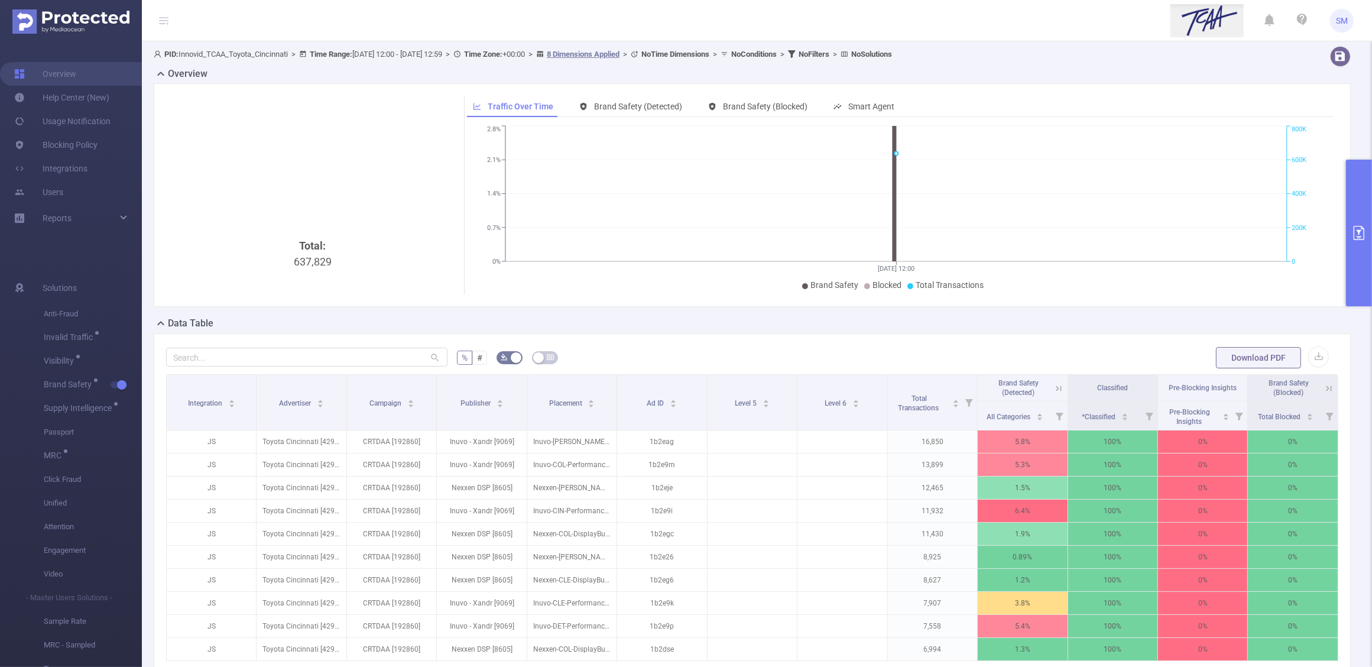
click at [1358, 237] on icon "primary" at bounding box center [1359, 233] width 14 height 14
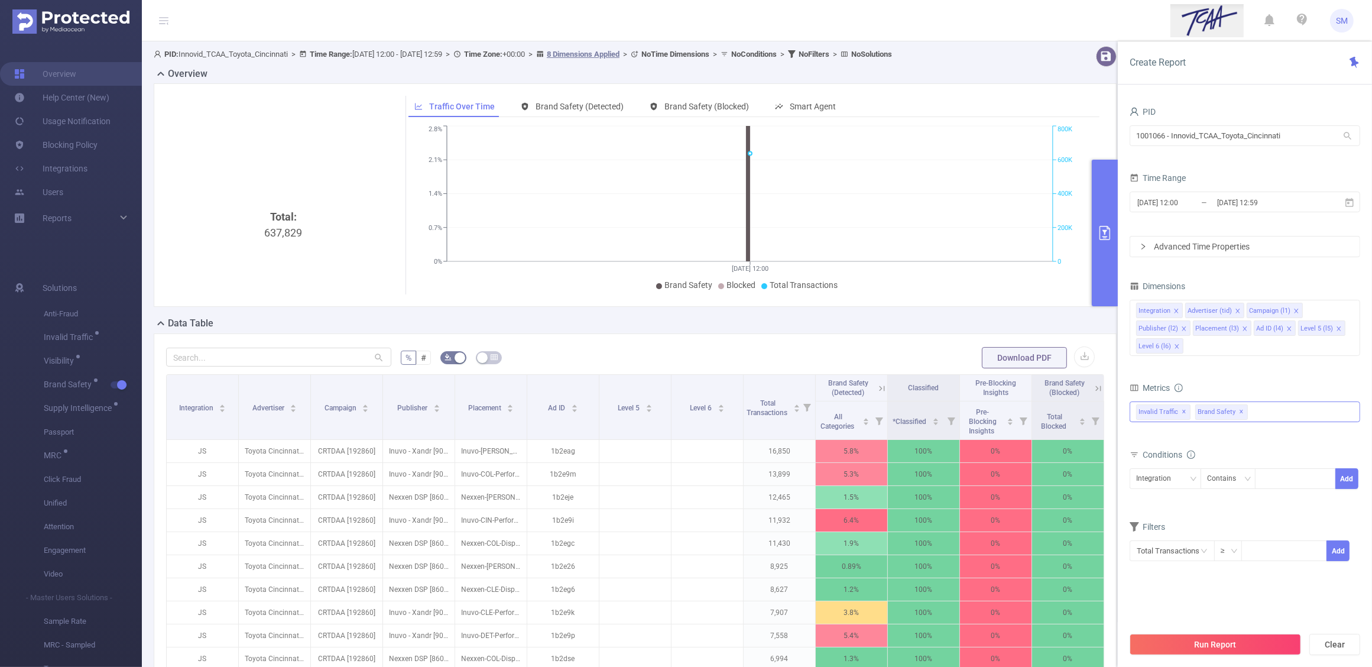
click at [1240, 411] on span "✕" at bounding box center [1242, 412] width 5 height 14
click at [1180, 412] on span "Invalid Traffic ✕" at bounding box center [1163, 411] width 54 height 15
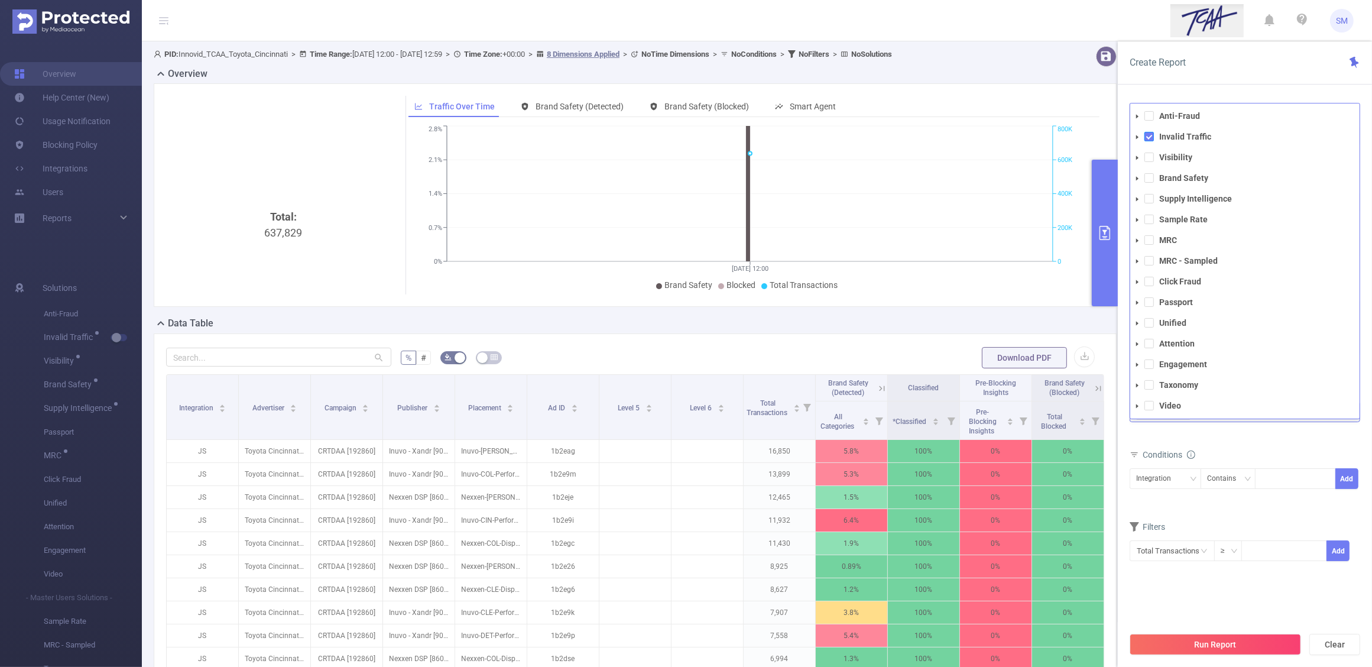
click at [1147, 134] on span at bounding box center [1148, 136] width 9 height 9
click at [1149, 197] on span at bounding box center [1148, 198] width 9 height 9
click at [1295, 74] on div "Create Report" at bounding box center [1245, 62] width 254 height 43
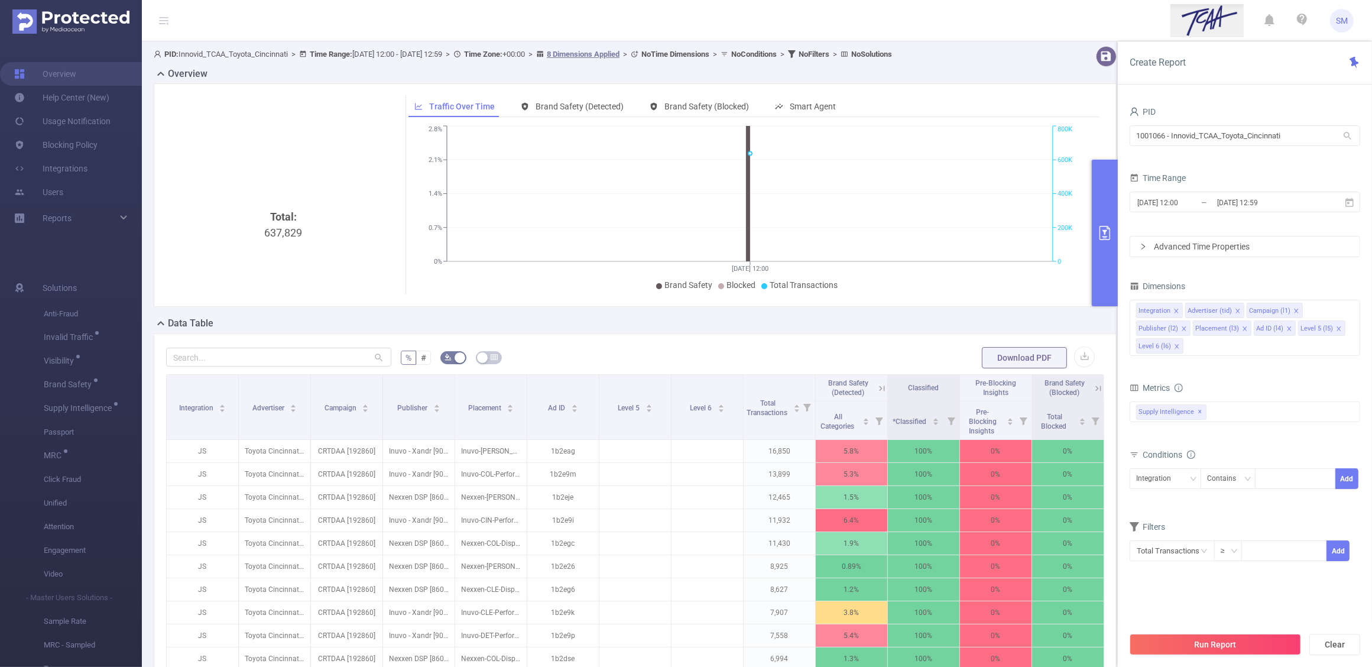
click at [1251, 382] on div "Metrics" at bounding box center [1245, 390] width 231 height 20
click at [1253, 645] on button "Run Report" at bounding box center [1215, 644] width 171 height 21
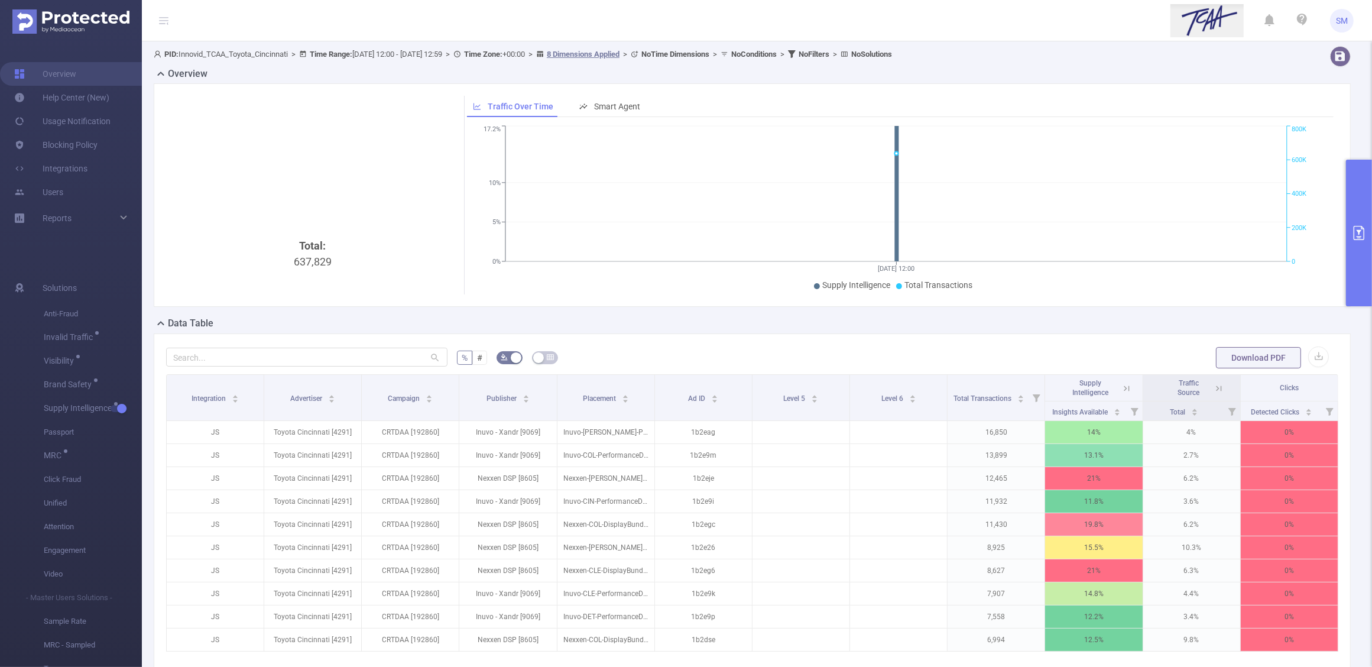
click at [1355, 216] on button "primary" at bounding box center [1359, 233] width 26 height 147
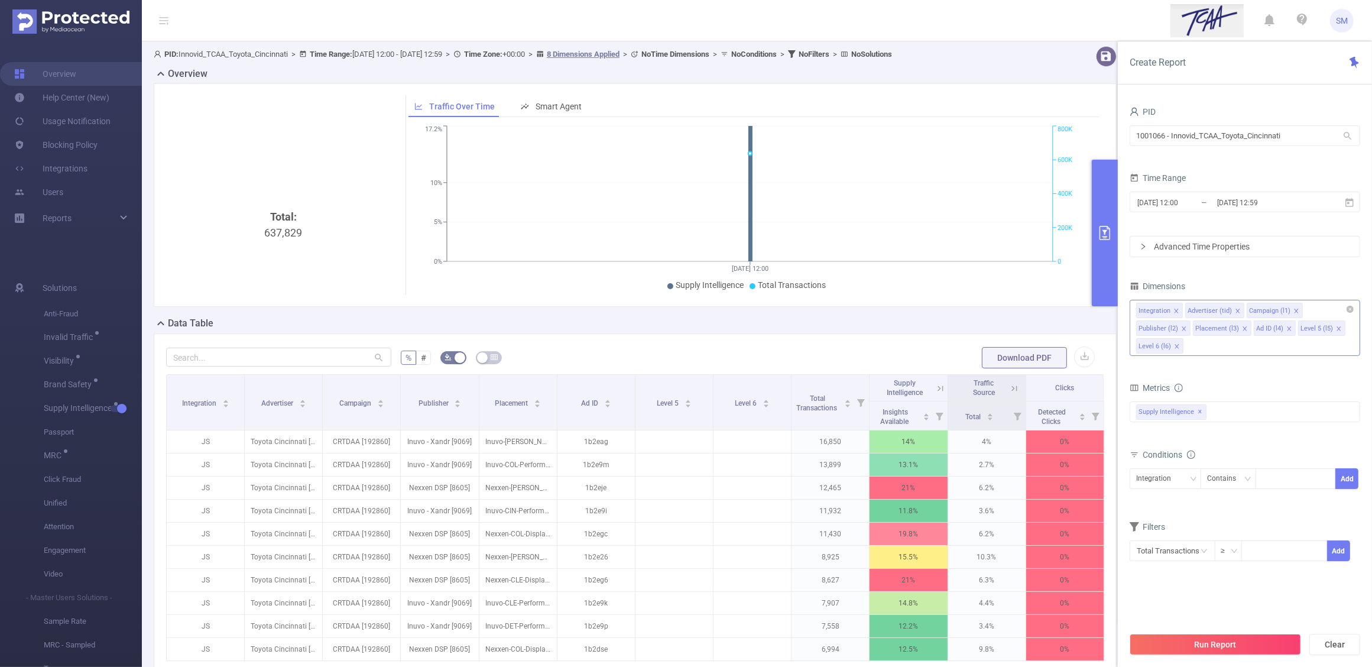
click at [1336, 329] on icon "icon: close" at bounding box center [1339, 329] width 6 height 6
click at [1284, 205] on input "2025-08-21 12:59" at bounding box center [1264, 202] width 96 height 16
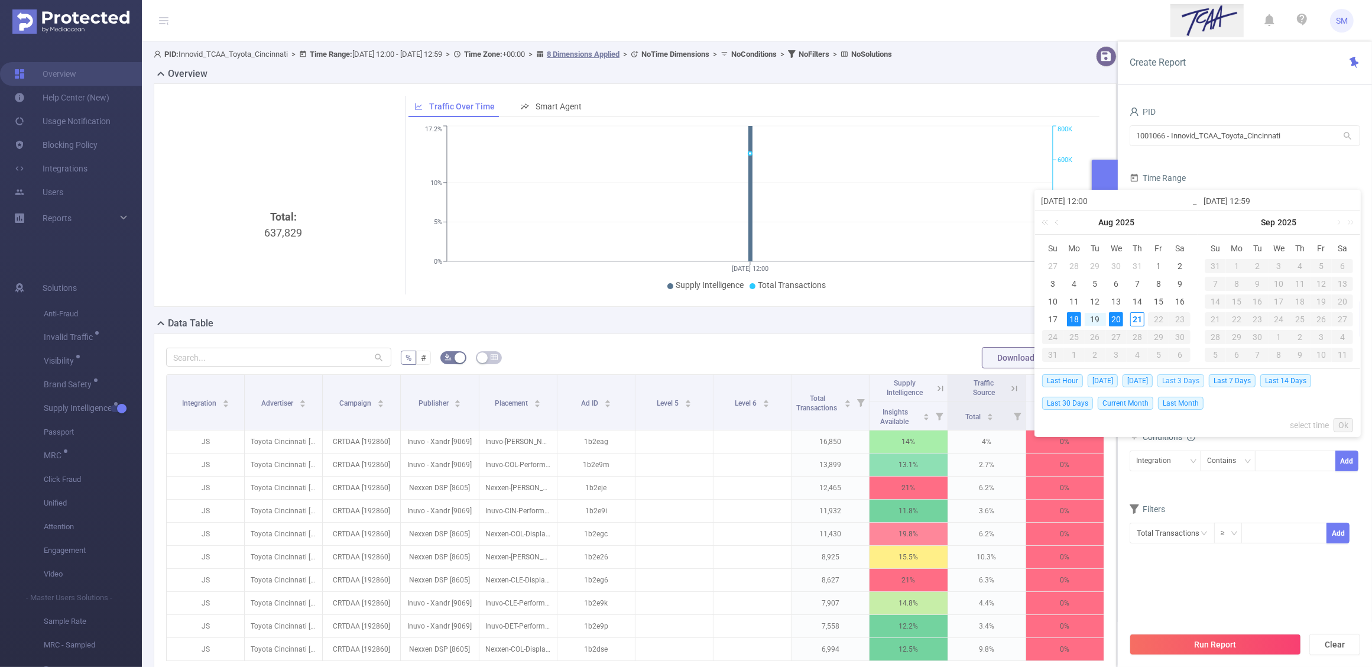
click at [1188, 381] on span "Last 3 Days" at bounding box center [1180, 380] width 47 height 13
type input "2025-08-18 00:00"
type input "2025-08-20 23:59"
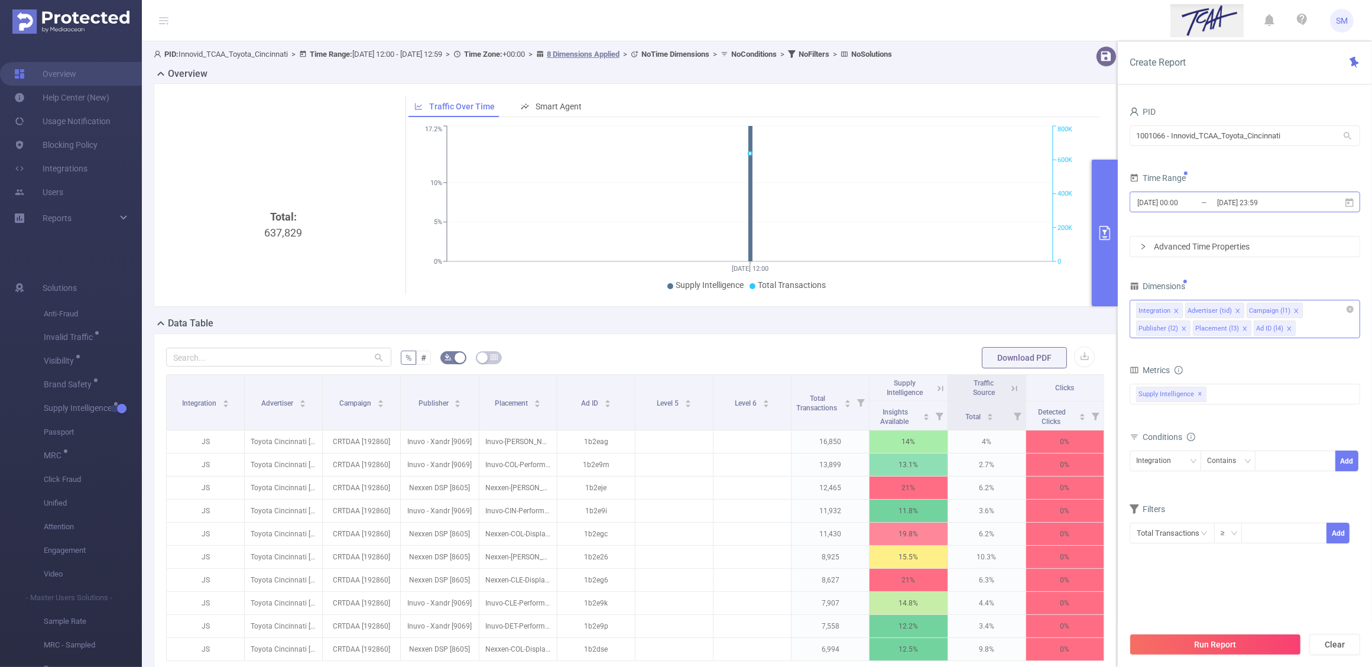
click at [1288, 201] on input "2025-08-20 23:59" at bounding box center [1264, 202] width 96 height 16
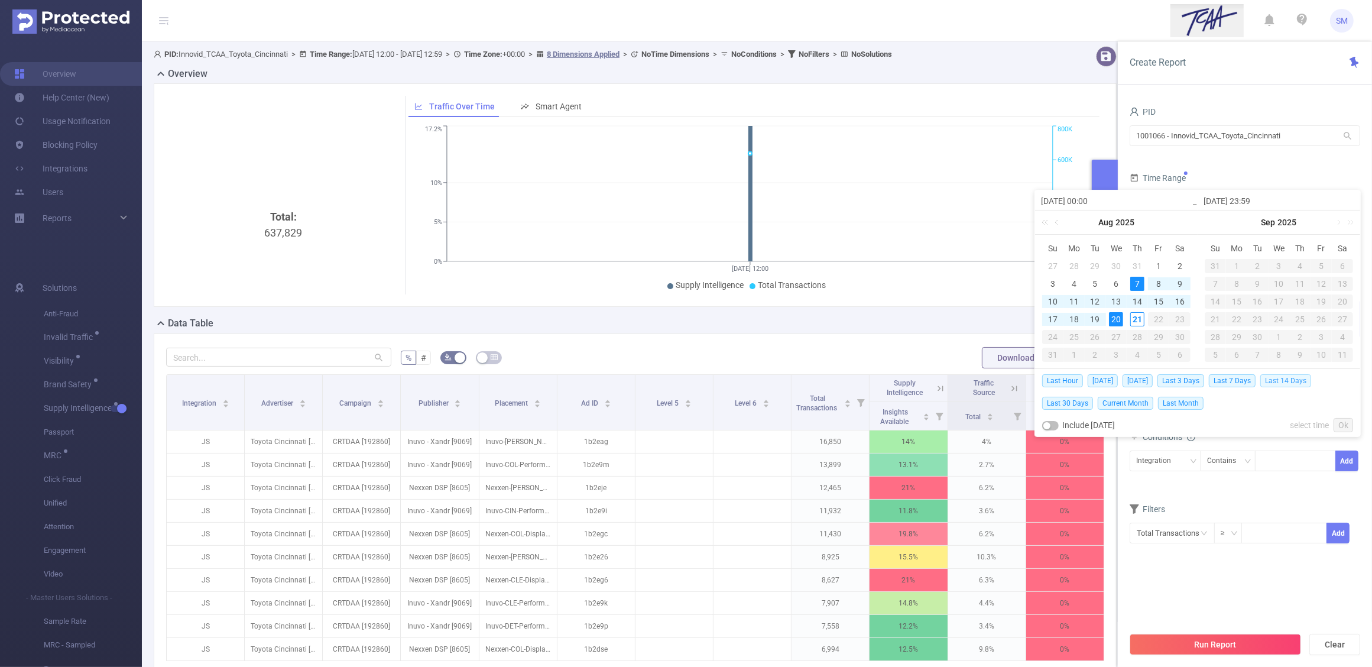
click at [1302, 382] on span "Last 14 Days" at bounding box center [1285, 380] width 51 height 13
type input "2025-08-07 00:00"
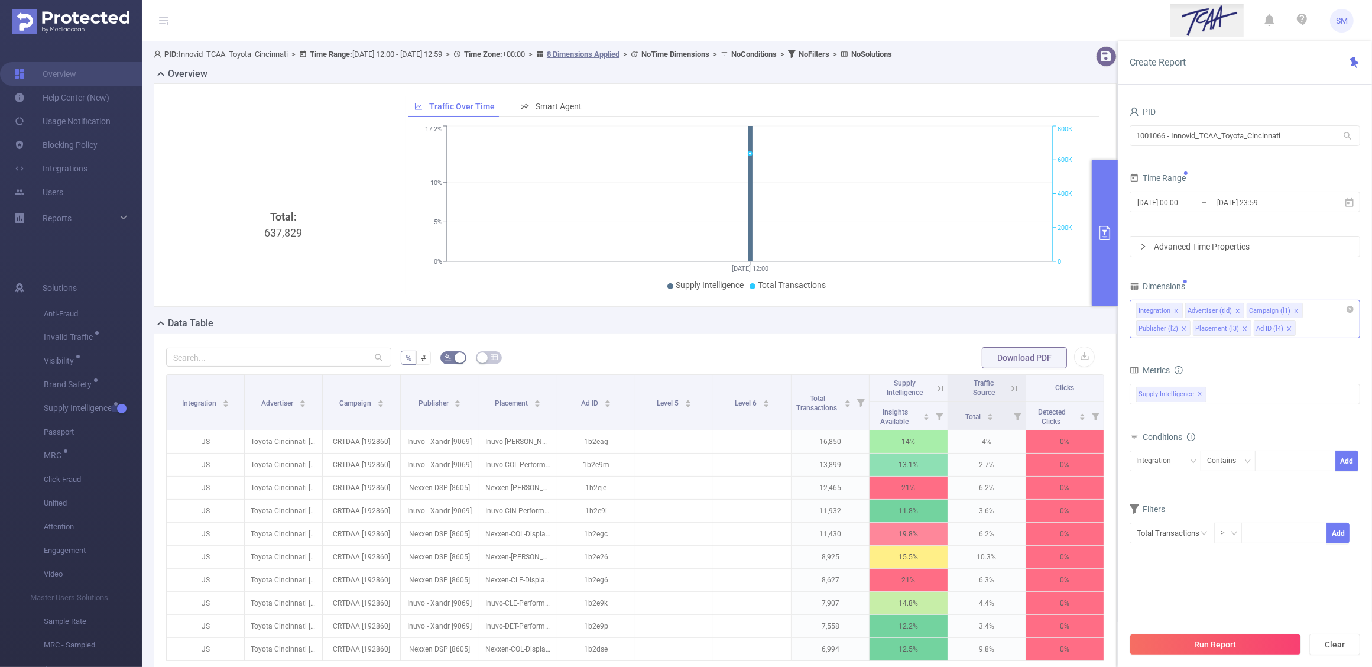
click at [1270, 598] on section "PID 1001066 - Innovid_TCAA_Toyota_Cincinnati 1001066 - Innovid_TCAA_Toyota_Cinc…" at bounding box center [1245, 364] width 231 height 522
click at [1257, 646] on button "Run Report" at bounding box center [1215, 644] width 171 height 21
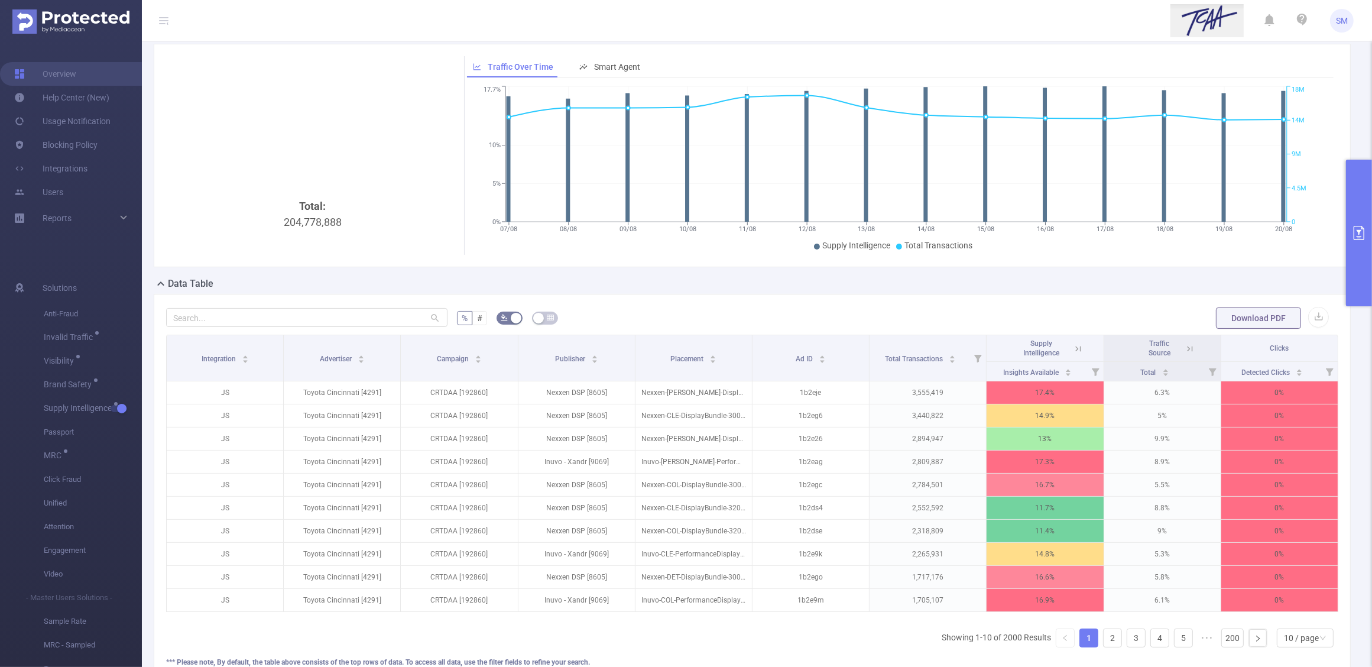
scroll to position [74, 0]
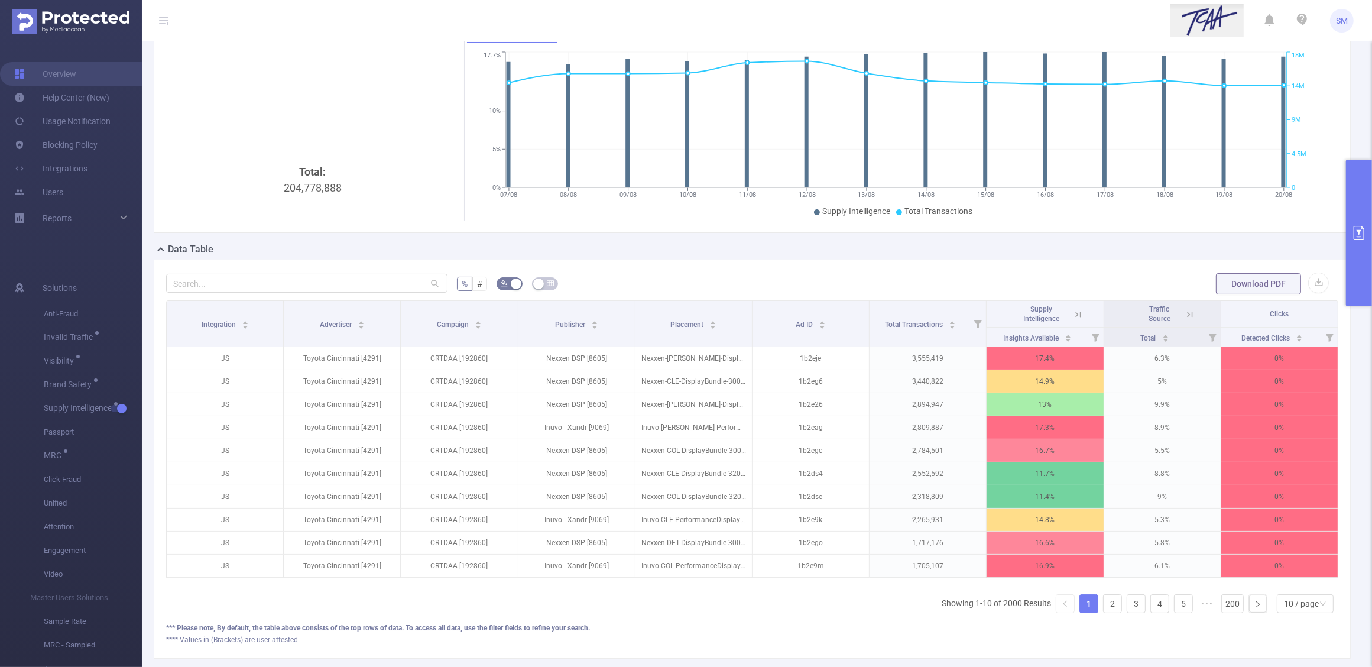
click at [1074, 310] on icon at bounding box center [1078, 314] width 11 height 11
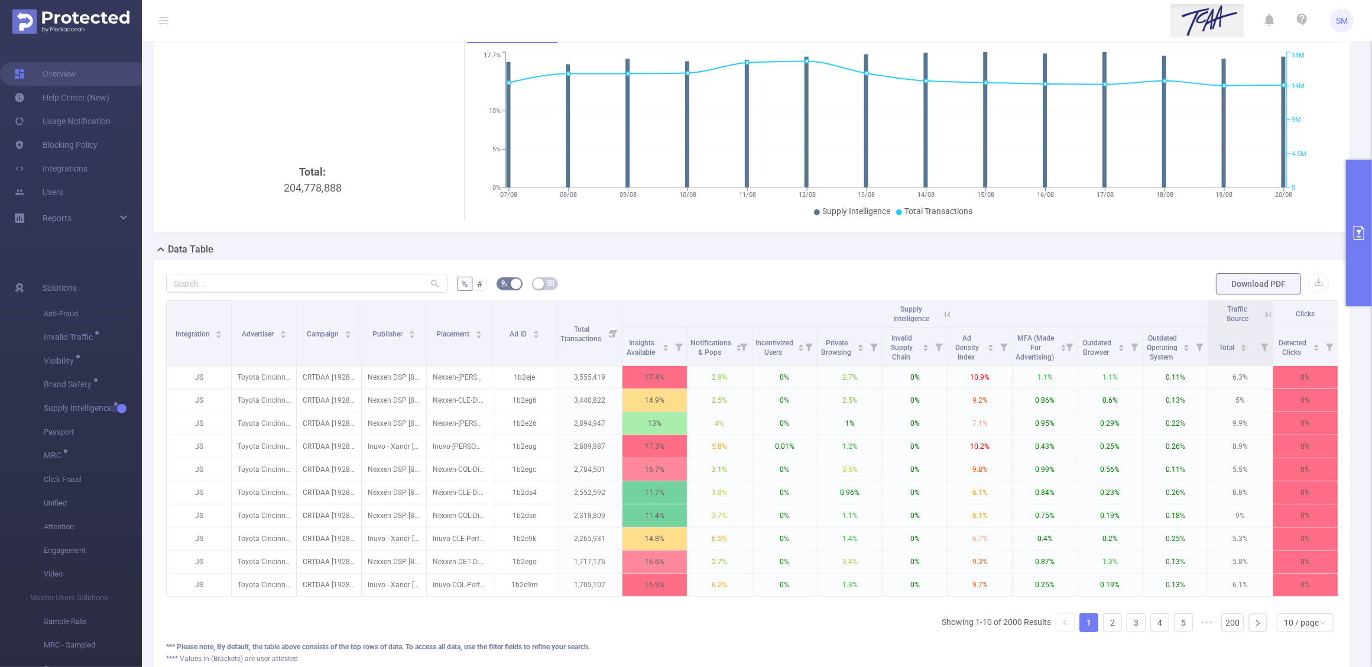
scroll to position [0, 12]
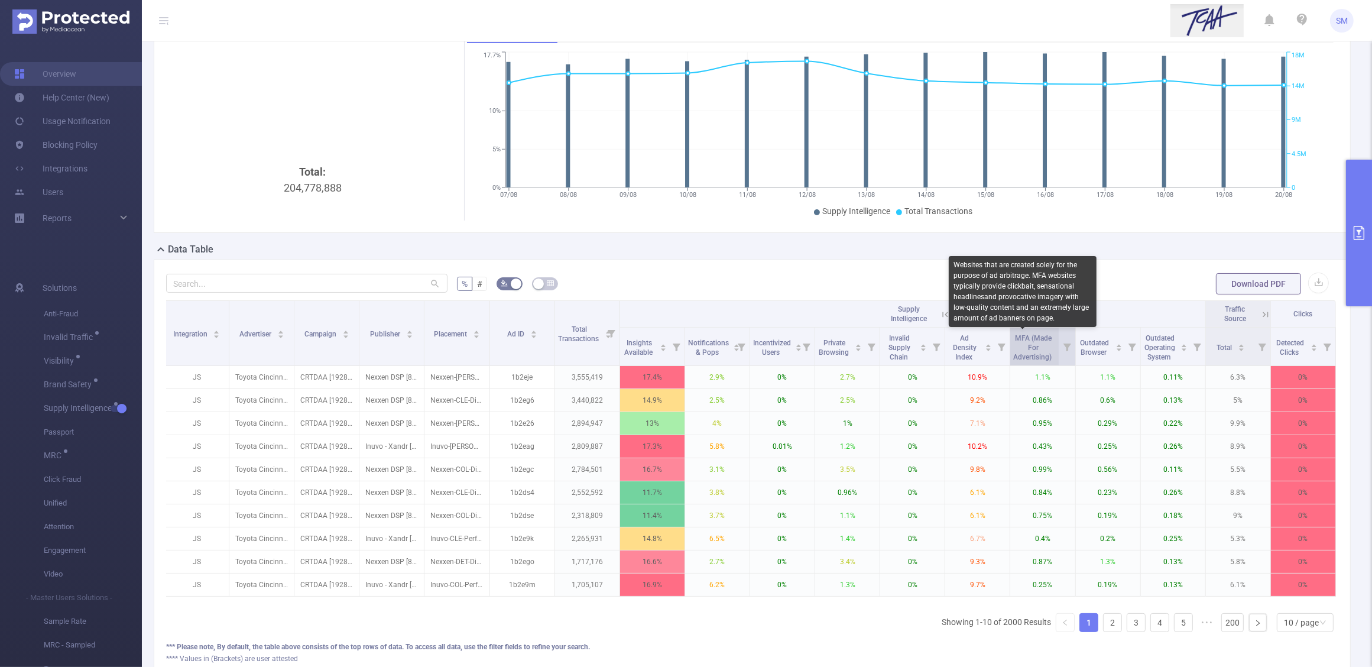
click at [1023, 356] on span "MFA (Made For Advertising)" at bounding box center [1033, 347] width 40 height 27
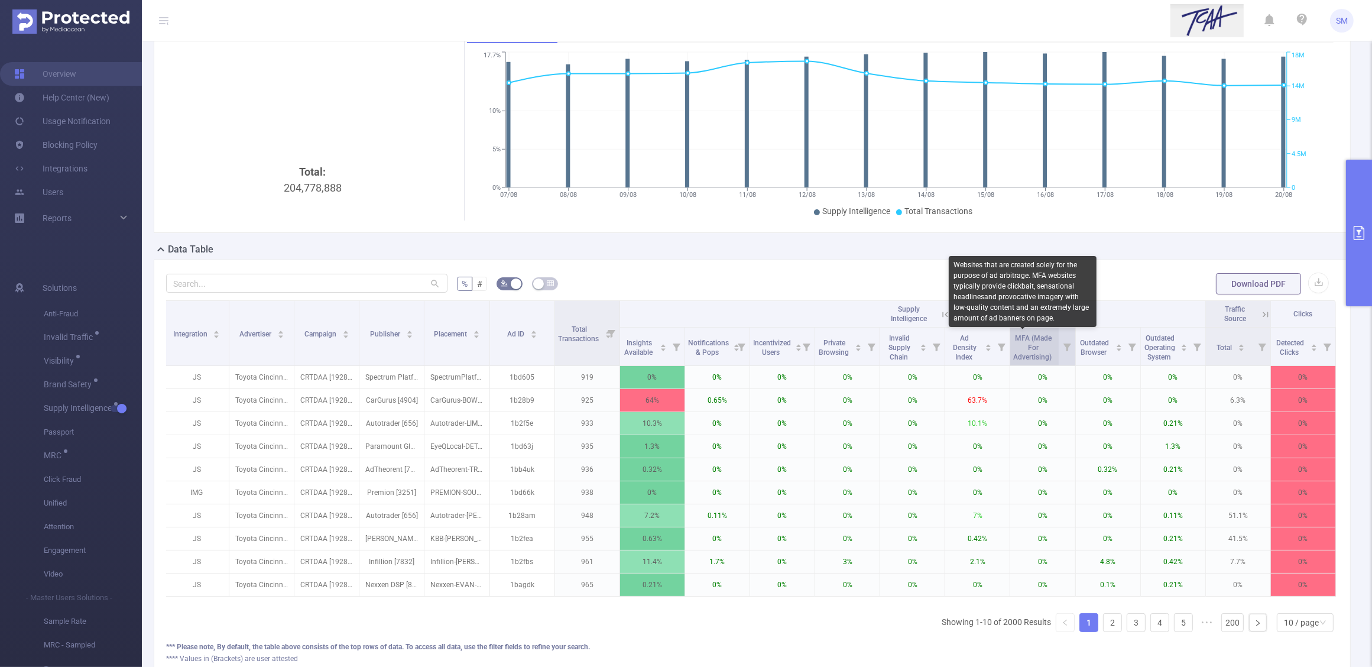
click at [1023, 356] on span "MFA (Made For Advertising)" at bounding box center [1033, 347] width 40 height 27
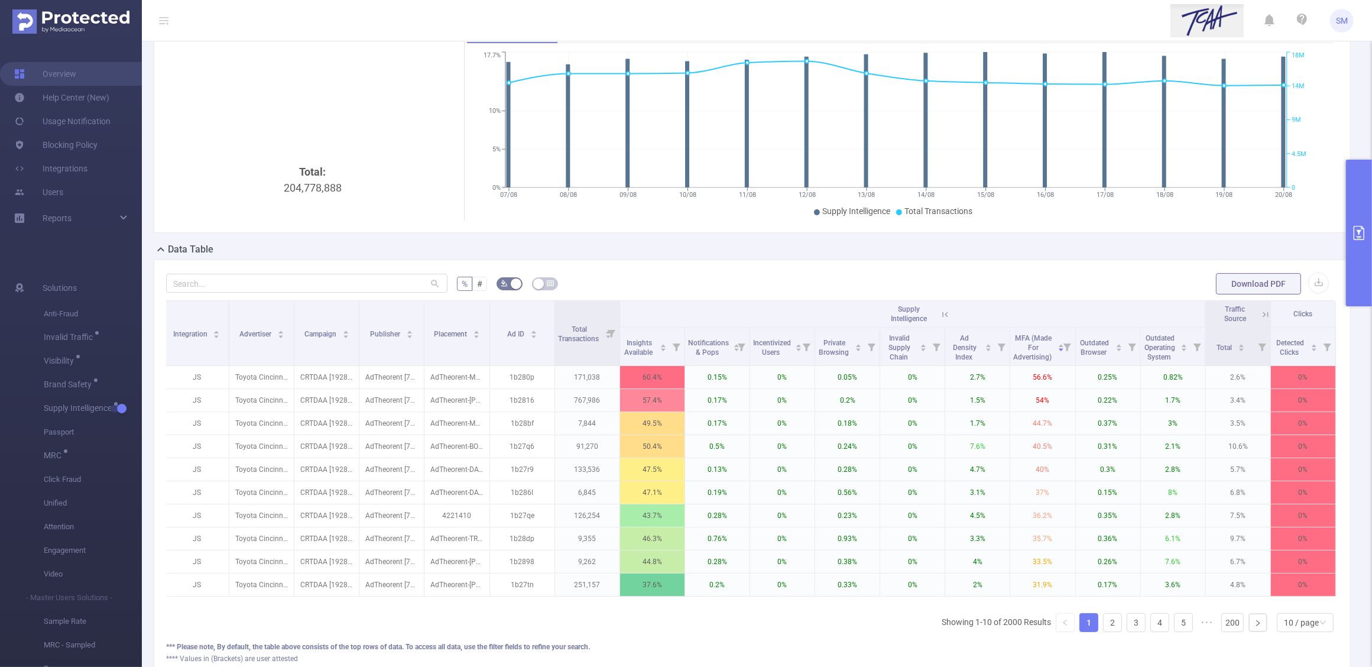
scroll to position [0, 0]
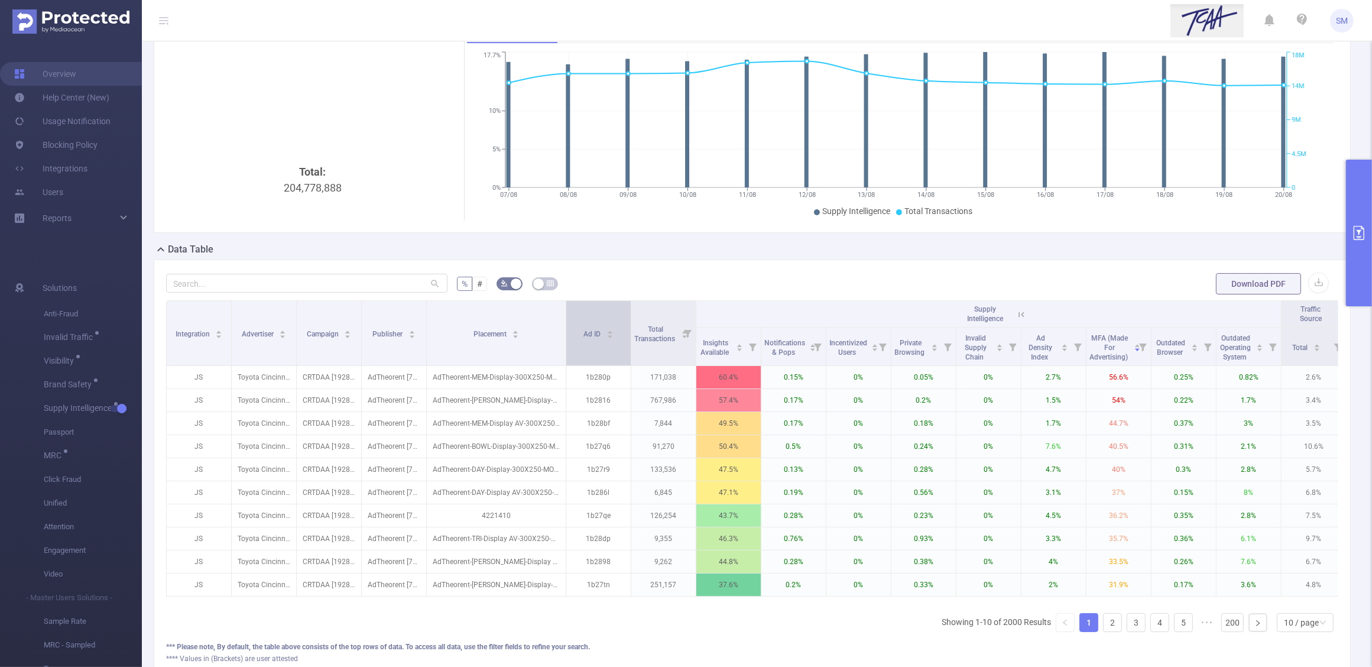
drag, startPoint x: 491, startPoint y: 316, endPoint x: 565, endPoint y: 319, distance: 74.5
click at [565, 319] on span at bounding box center [566, 333] width 6 height 64
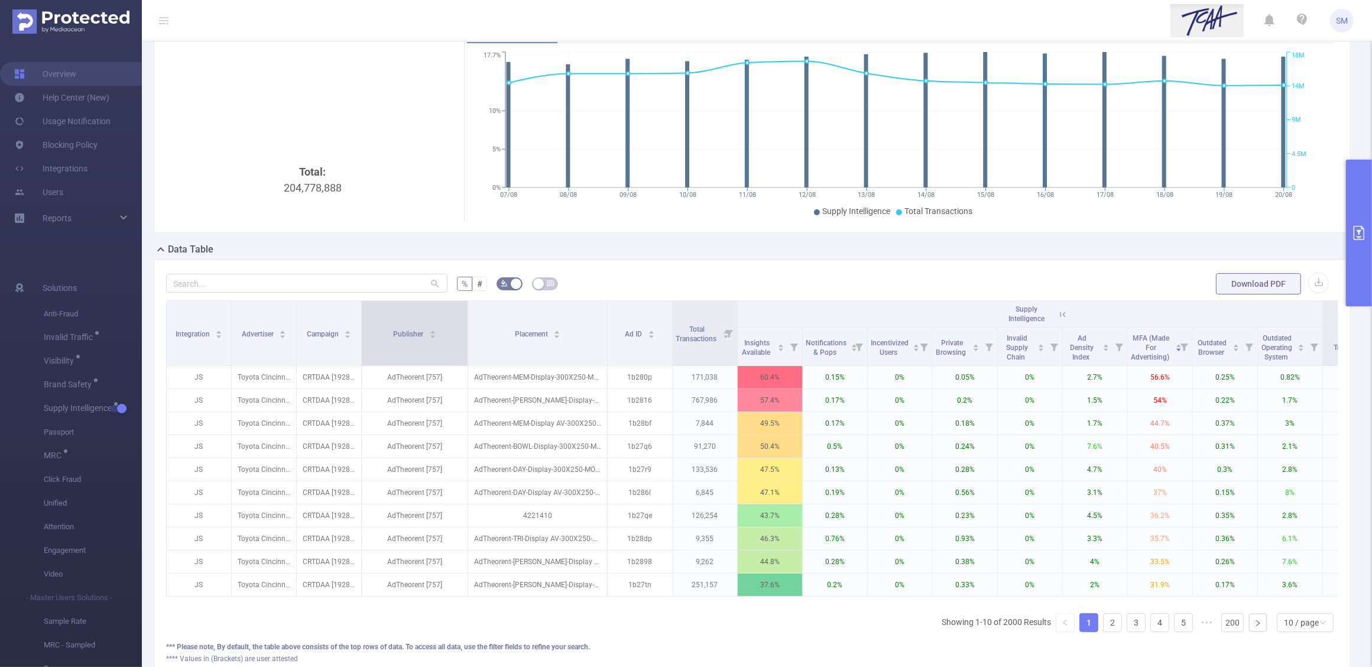
drag, startPoint x: 426, startPoint y: 329, endPoint x: 467, endPoint y: 321, distance: 42.1
click at [467, 321] on span at bounding box center [468, 333] width 6 height 64
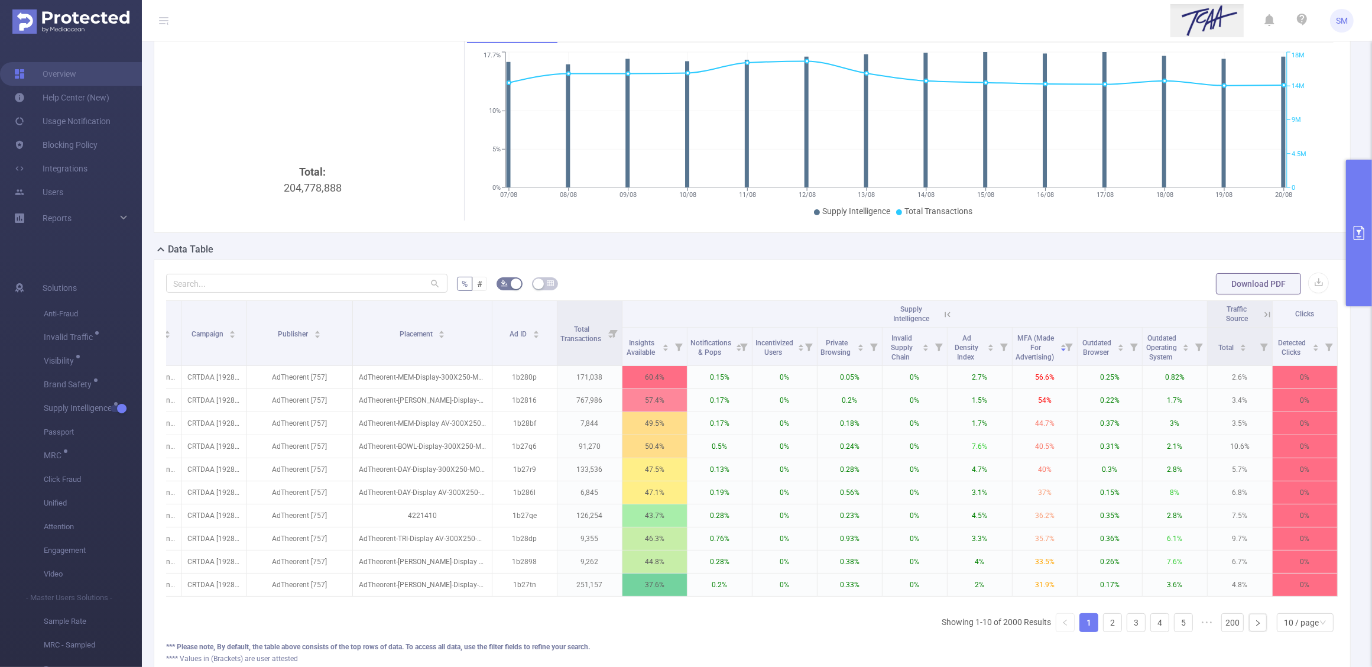
scroll to position [0, 123]
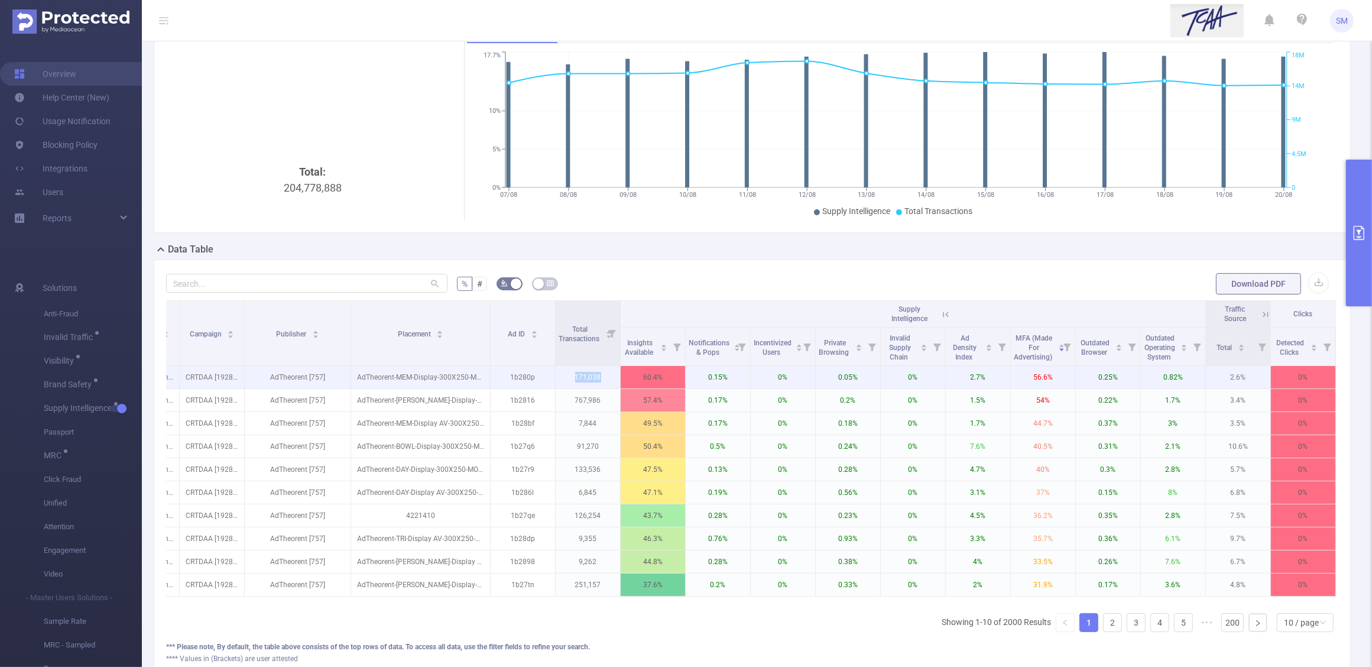
drag, startPoint x: 566, startPoint y: 377, endPoint x: 600, endPoint y: 378, distance: 33.7
click at [600, 378] on p "171,038" at bounding box center [588, 377] width 64 height 22
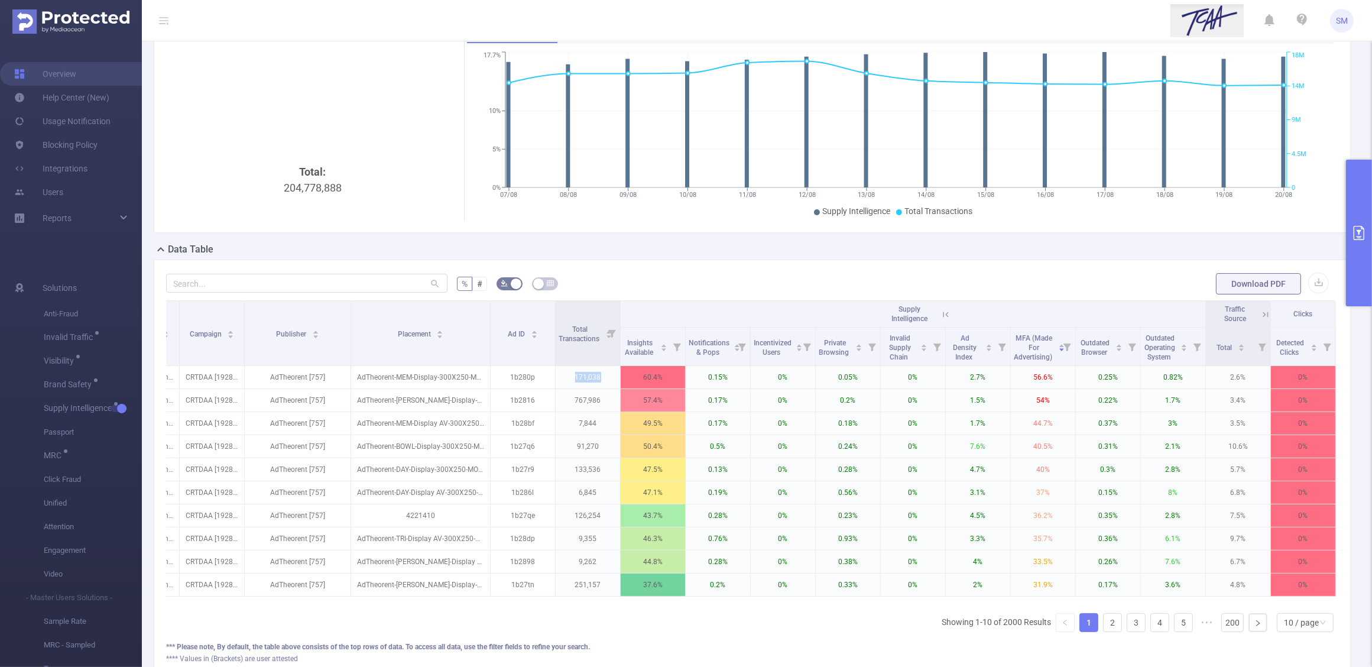
click at [1364, 235] on icon "primary" at bounding box center [1359, 233] width 11 height 14
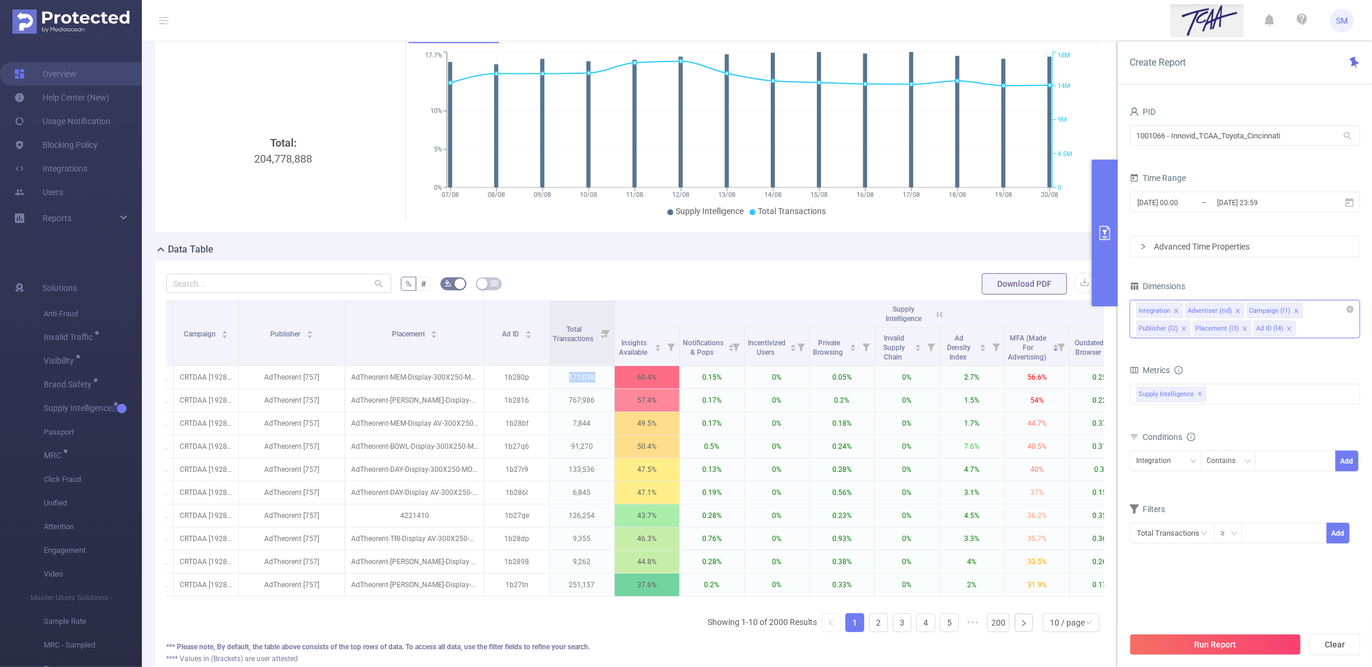
click at [1316, 321] on div "Integration Advertiser (tid) Campaign (l1) Publisher (l2) Placement (l3) Ad ID …" at bounding box center [1245, 319] width 231 height 38
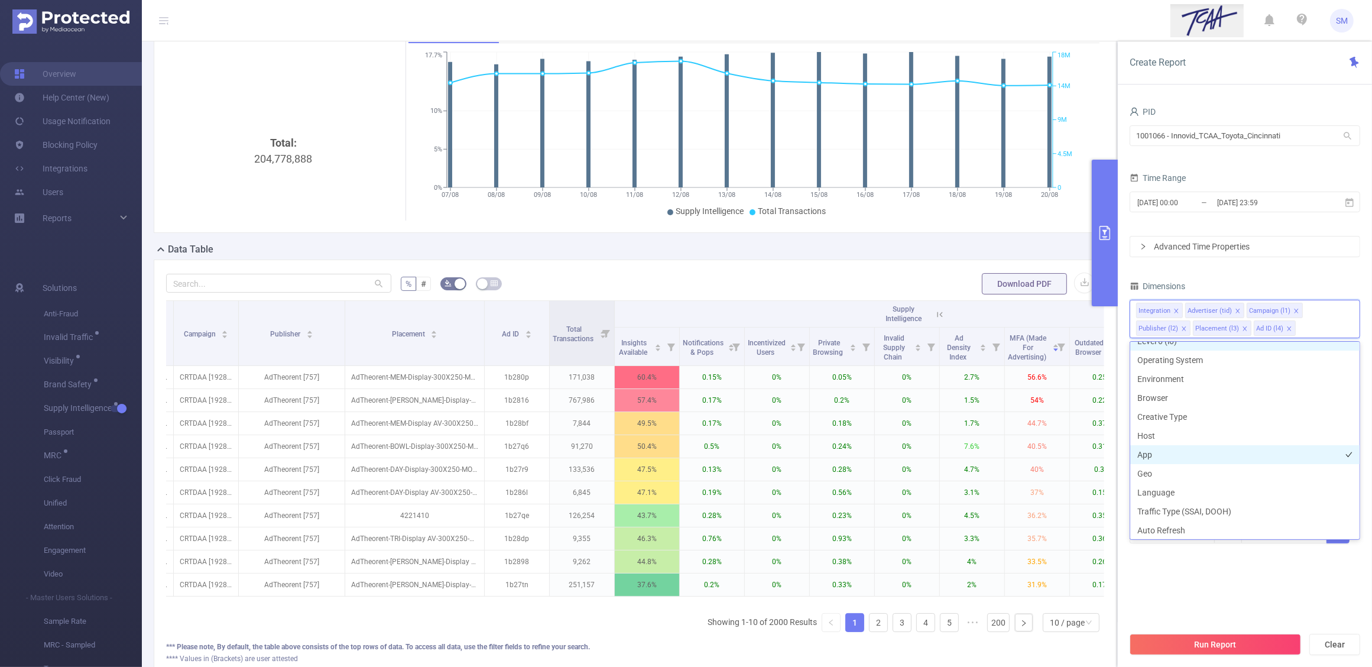
scroll to position [148, 0]
click at [1173, 429] on li "Host" at bounding box center [1244, 432] width 229 height 19
click at [1170, 445] on li "App" at bounding box center [1244, 451] width 229 height 19
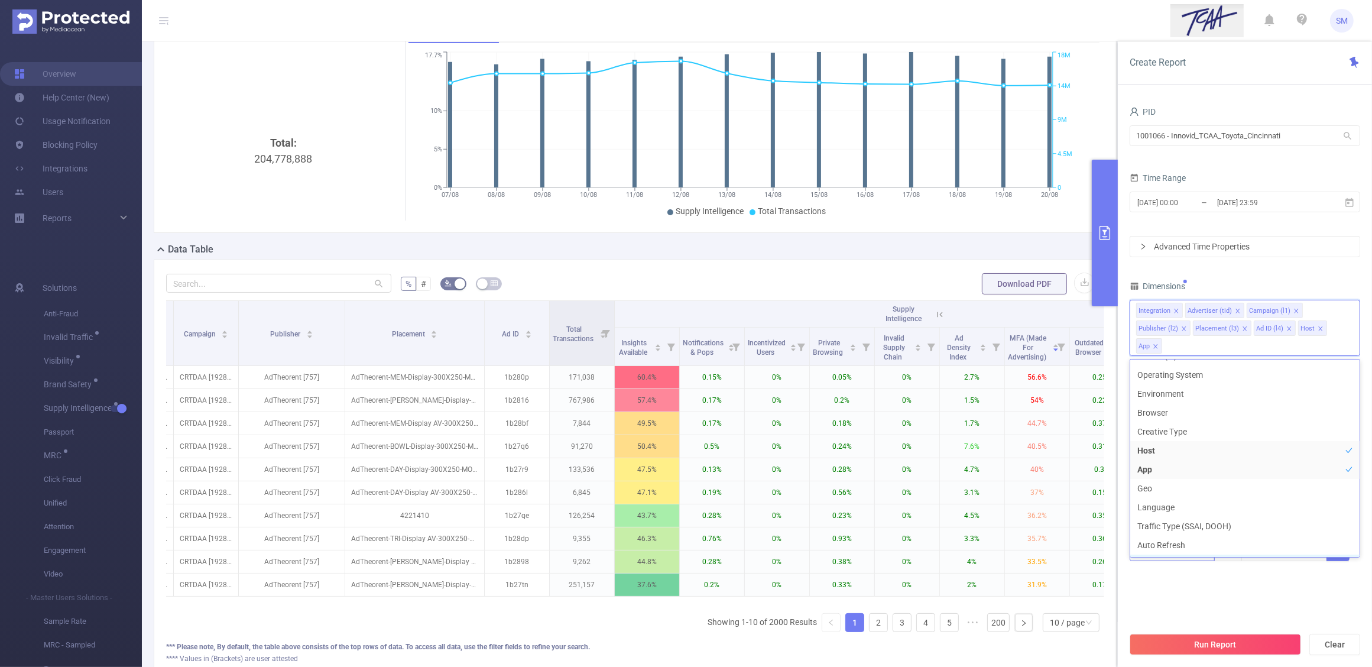
scroll to position [202, 0]
click at [1216, 565] on div "Total Transactions ≥ Add" at bounding box center [1245, 553] width 231 height 27
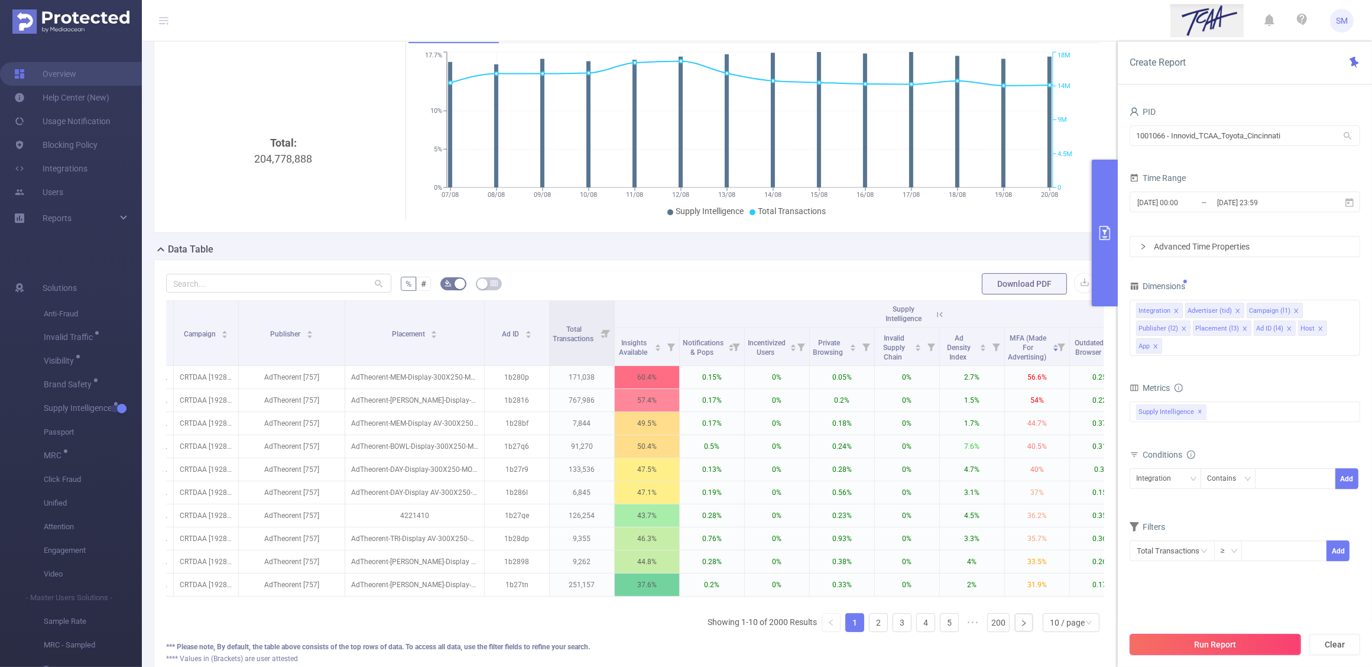
click at [1262, 646] on button "Run Report" at bounding box center [1215, 644] width 171 height 21
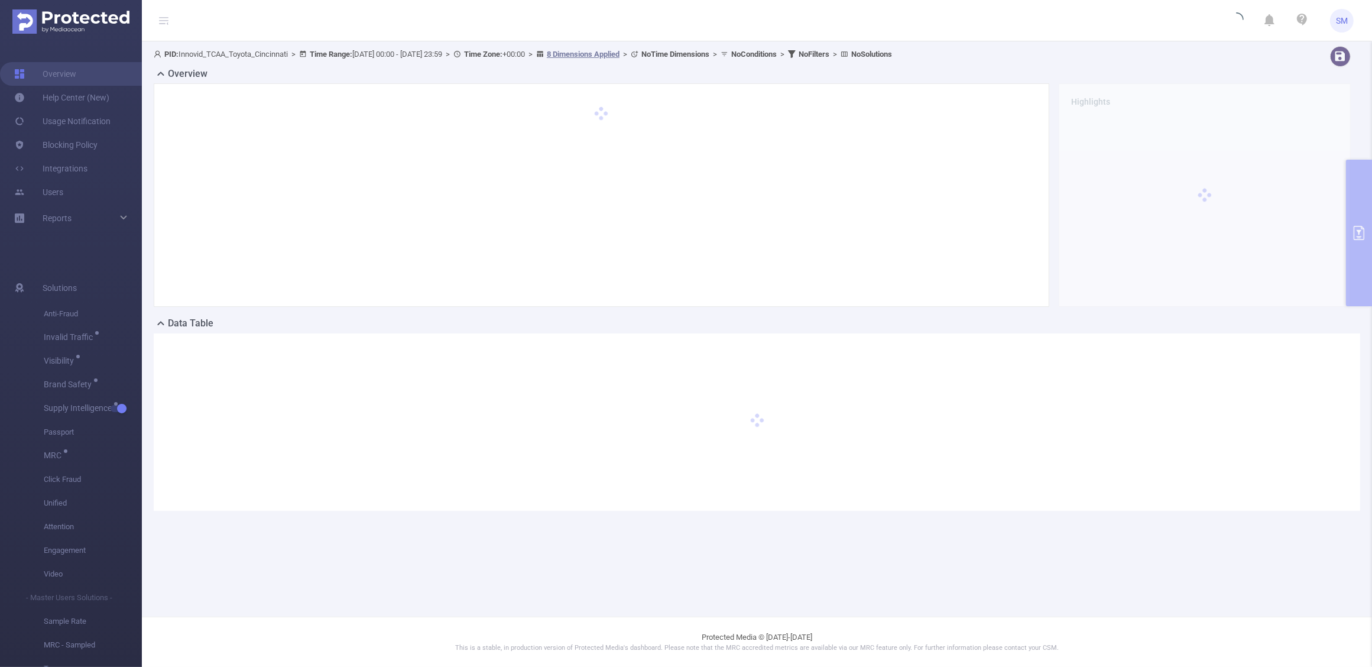
scroll to position [0, 0]
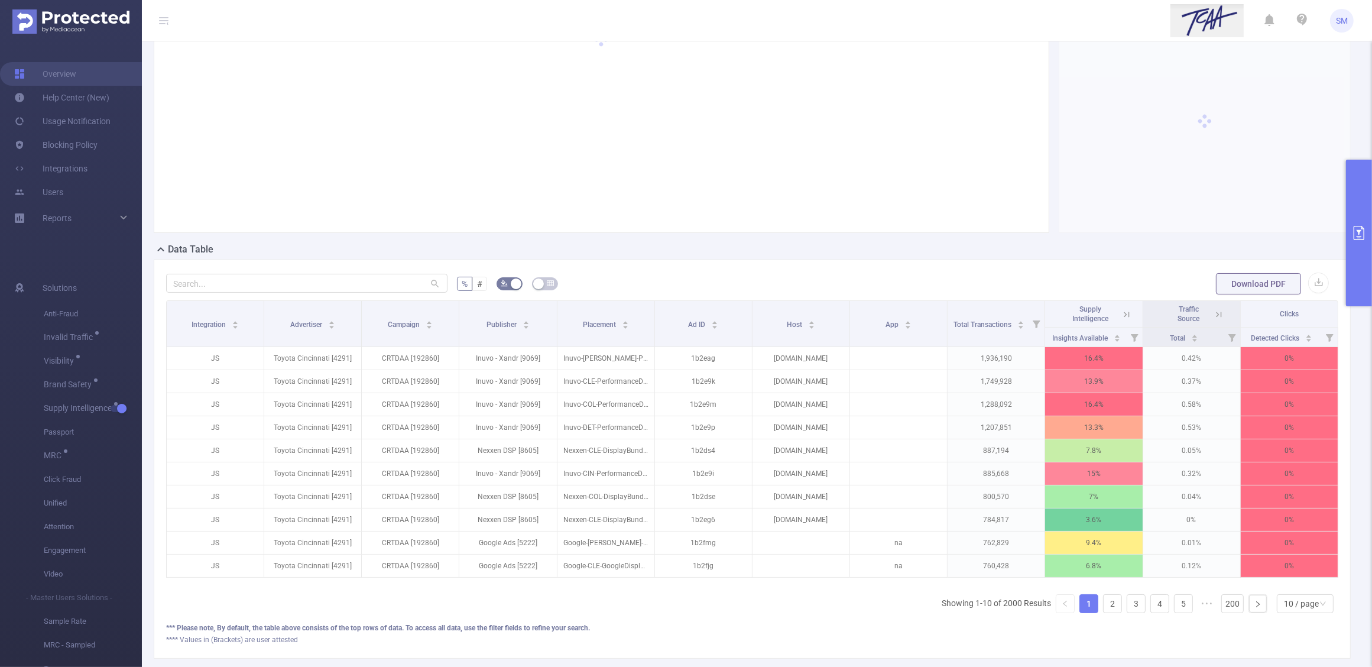
scroll to position [0, 2]
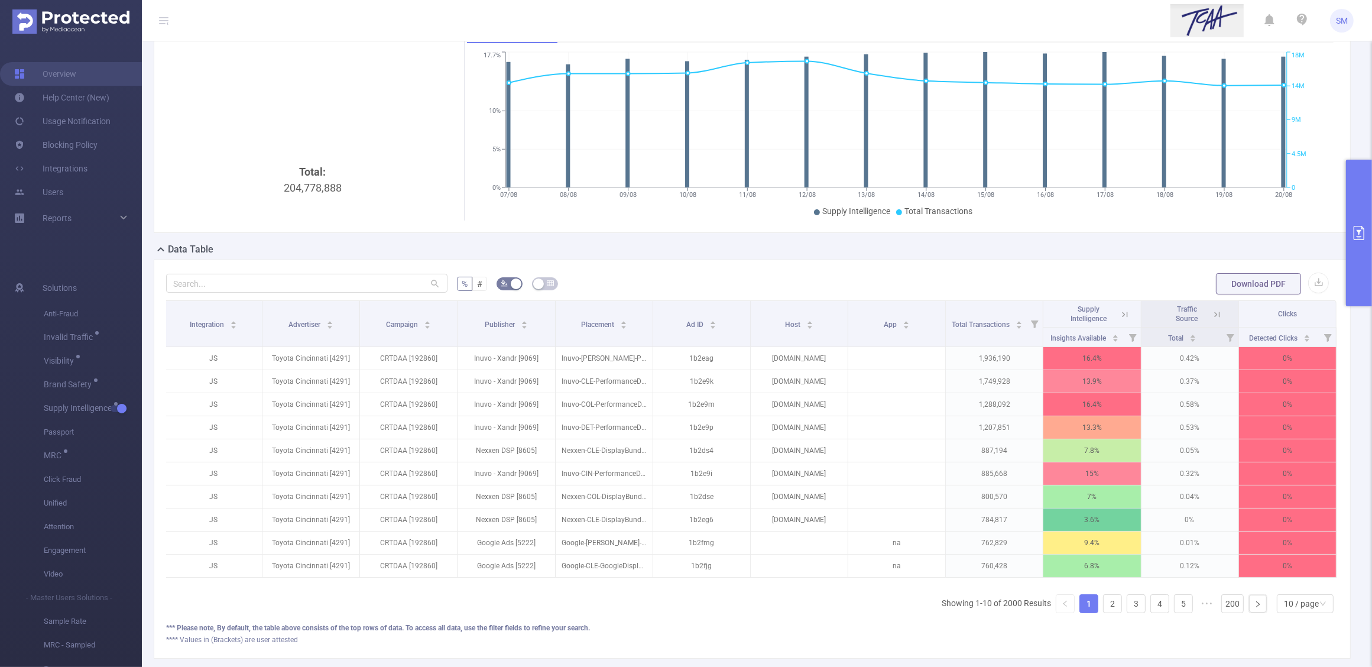
click at [1120, 313] on icon at bounding box center [1125, 314] width 11 height 11
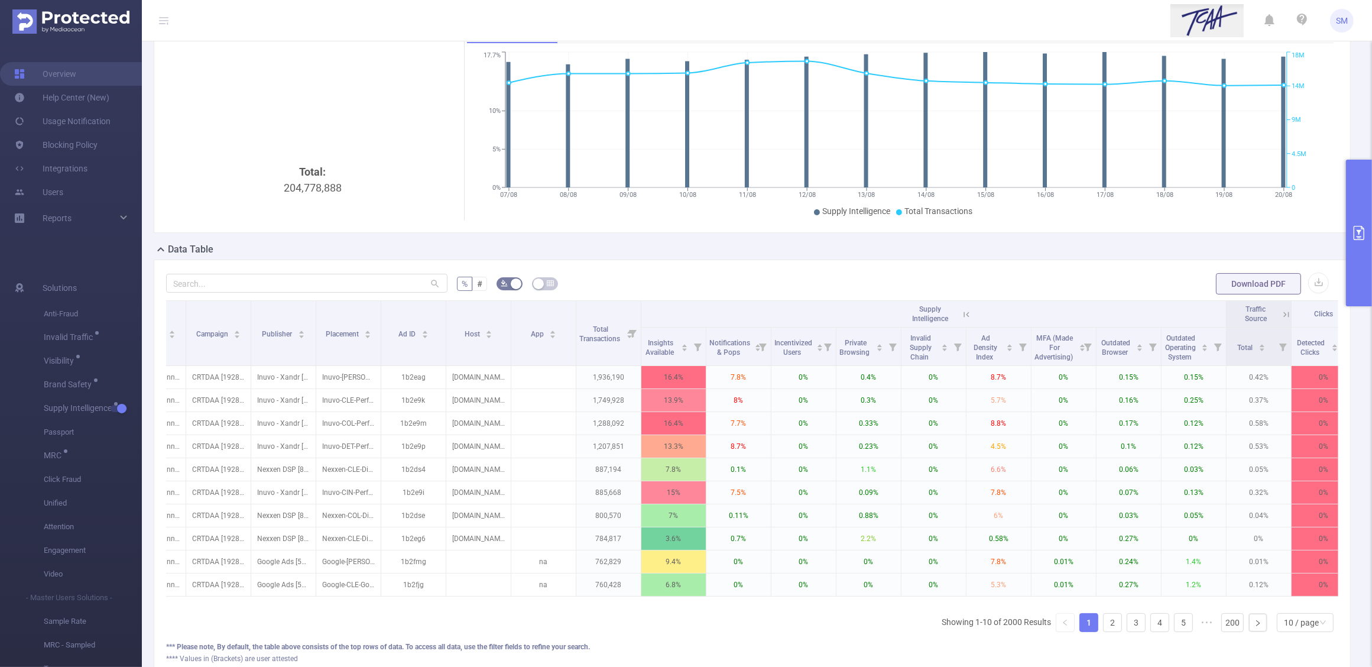
scroll to position [0, 142]
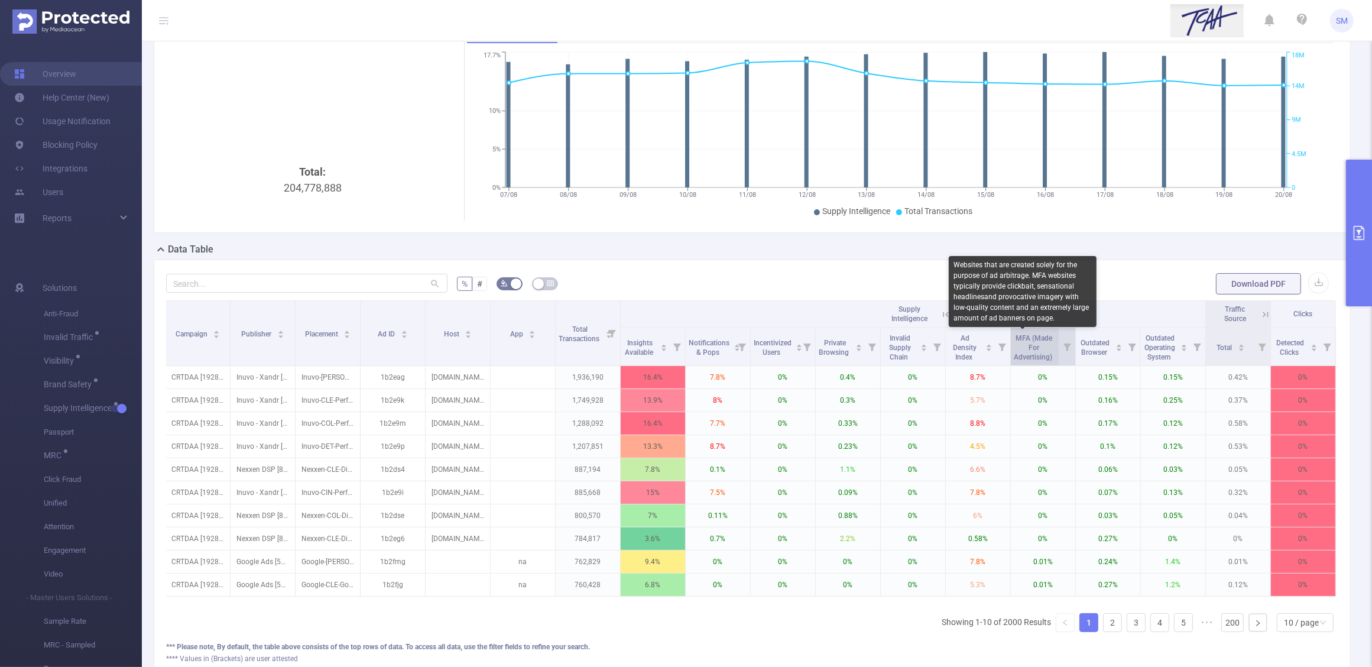
click at [1027, 346] on span "MFA (Made For Advertising)" at bounding box center [1034, 347] width 40 height 27
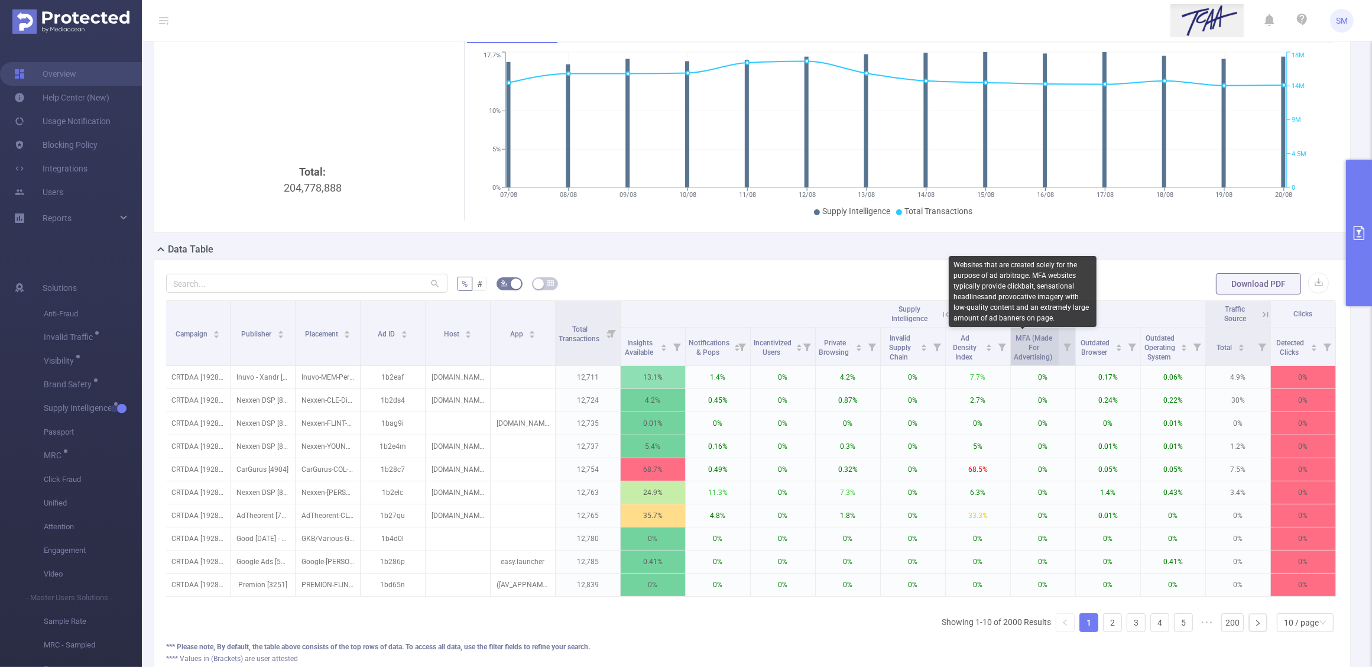
click at [1027, 346] on span "MFA (Made For Advertising)" at bounding box center [1034, 347] width 40 height 27
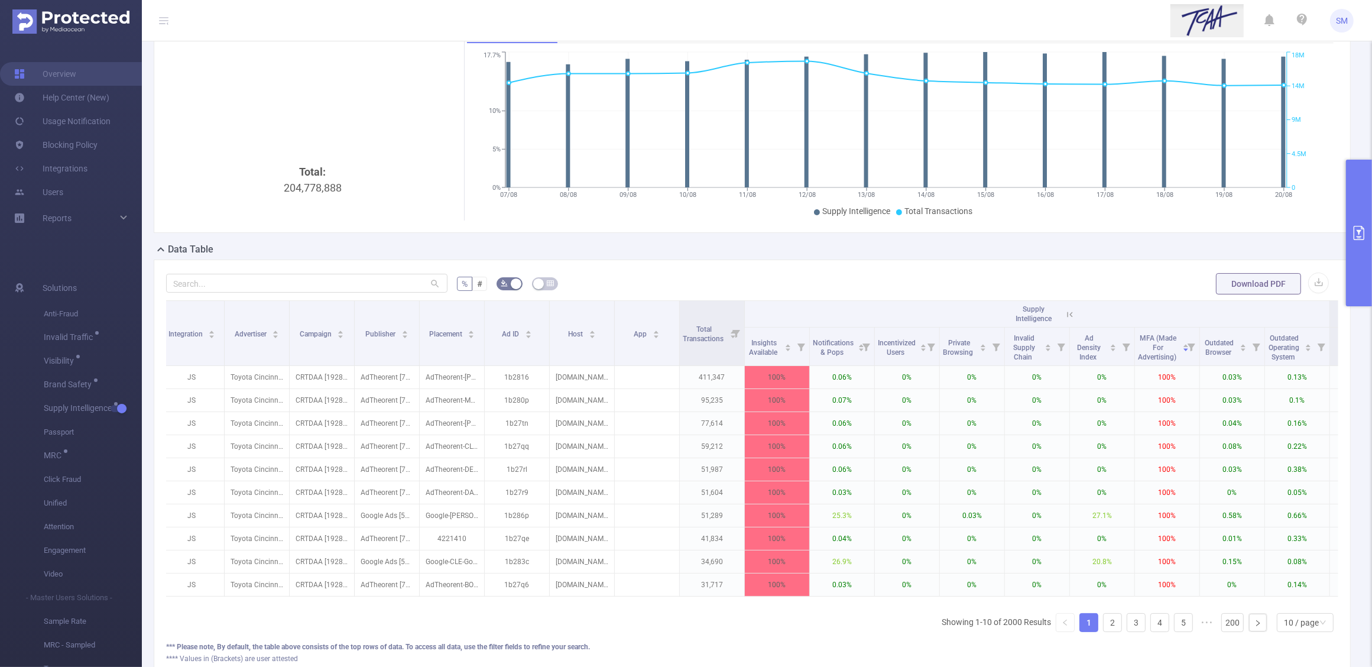
scroll to position [0, 0]
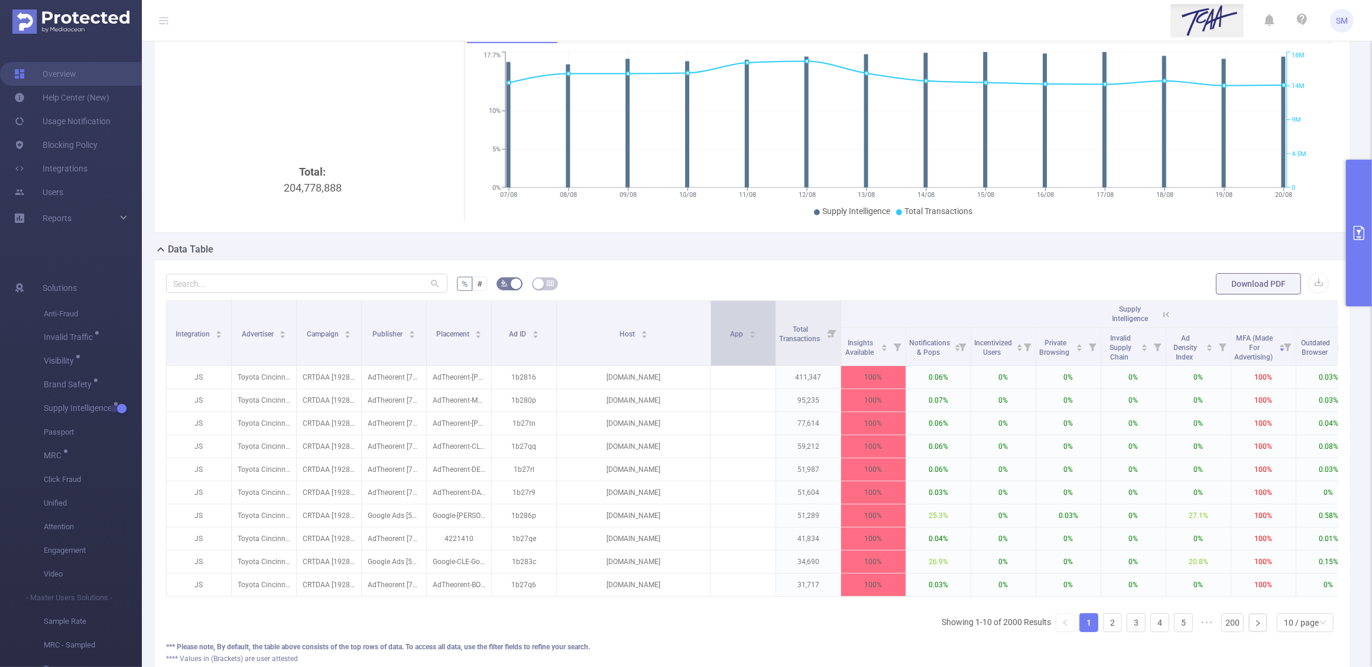
drag, startPoint x: 621, startPoint y: 323, endPoint x: 710, endPoint y: 318, distance: 89.4
click at [710, 318] on span at bounding box center [711, 333] width 6 height 64
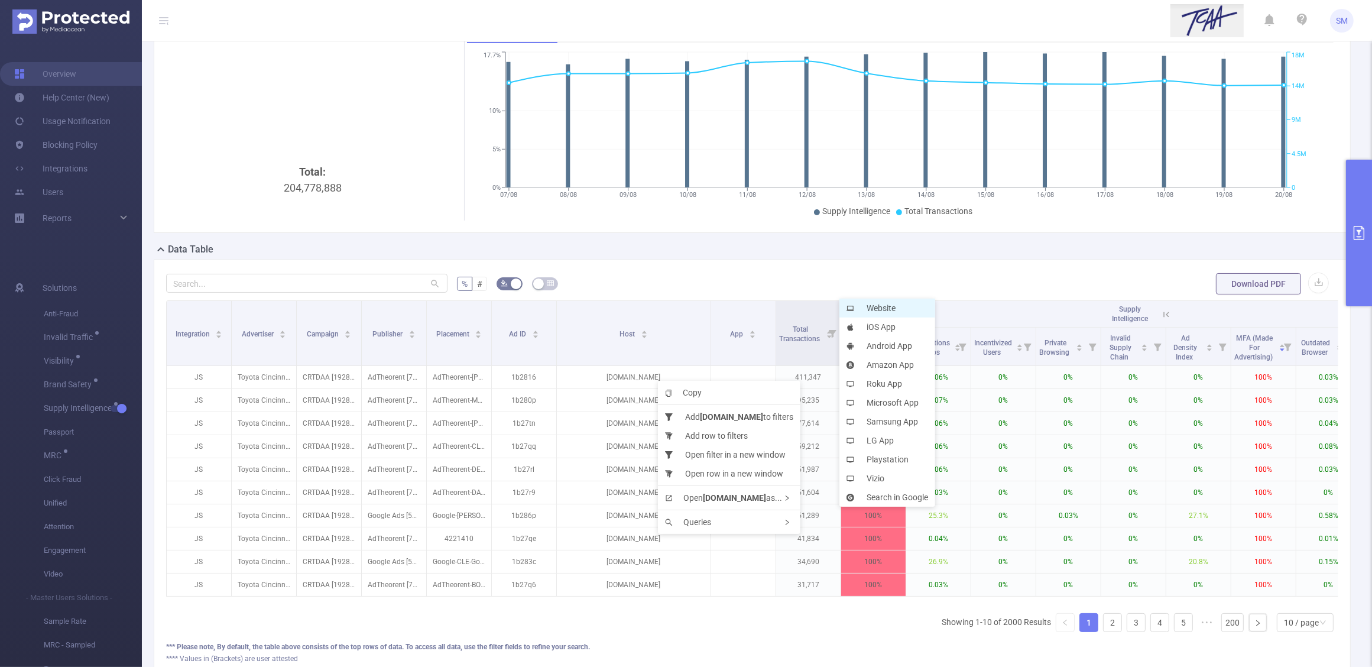
click at [908, 313] on li "Website" at bounding box center [887, 308] width 96 height 19
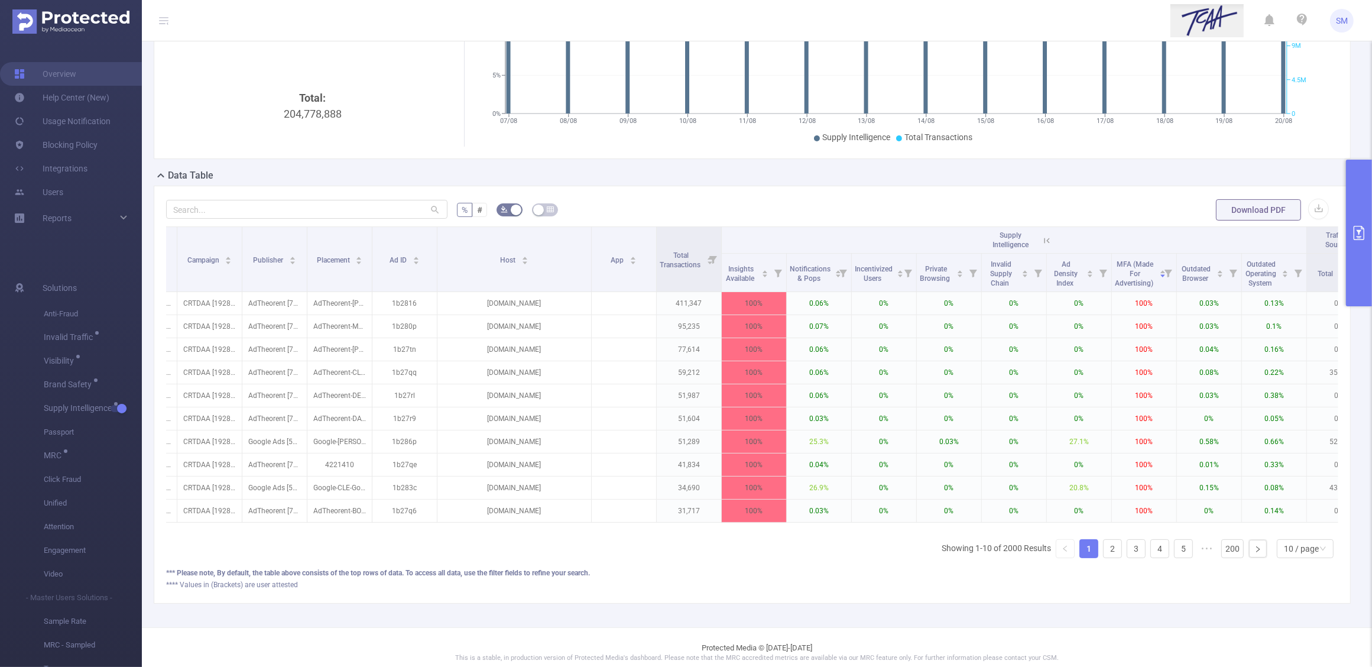
scroll to position [0, 121]
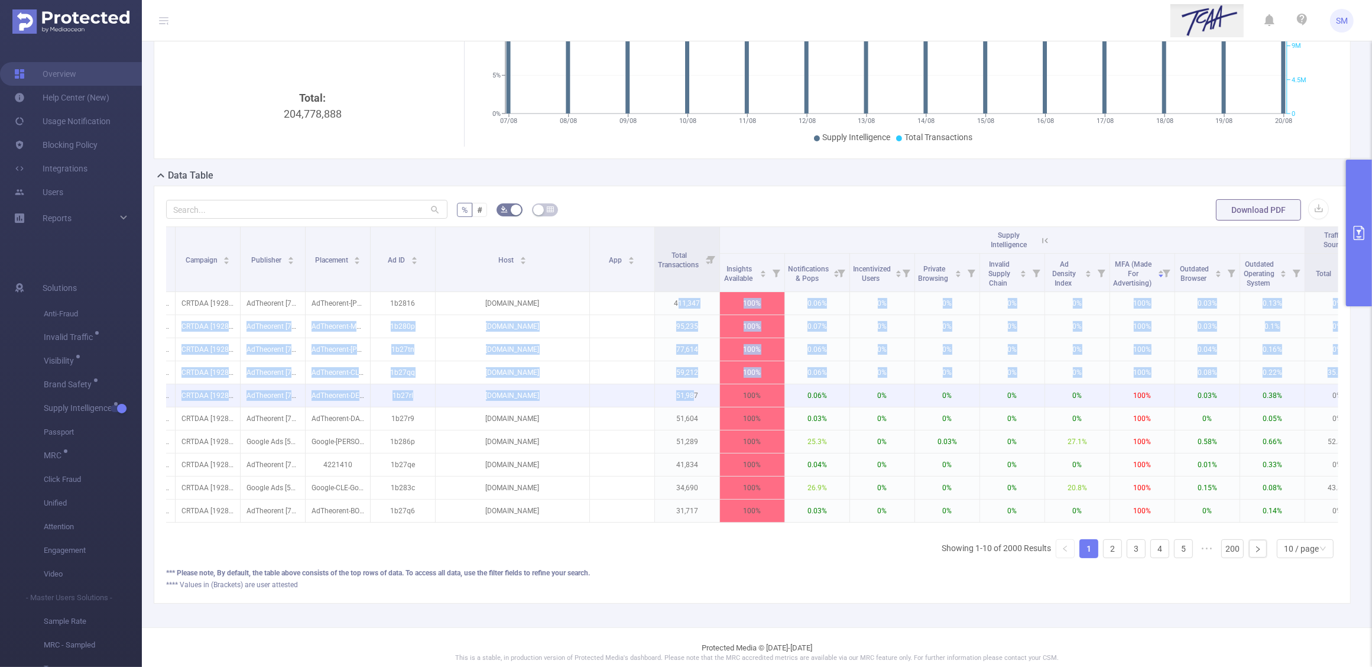
drag, startPoint x: 677, startPoint y: 303, endPoint x: 695, endPoint y: 399, distance: 97.4
click at [695, 399] on tbody "JS Toyota Cincinnati [4291] CRTDAA [192860] AdTheorent [757] AdTheorent-NASH-Di…" at bounding box center [741, 407] width 1390 height 231
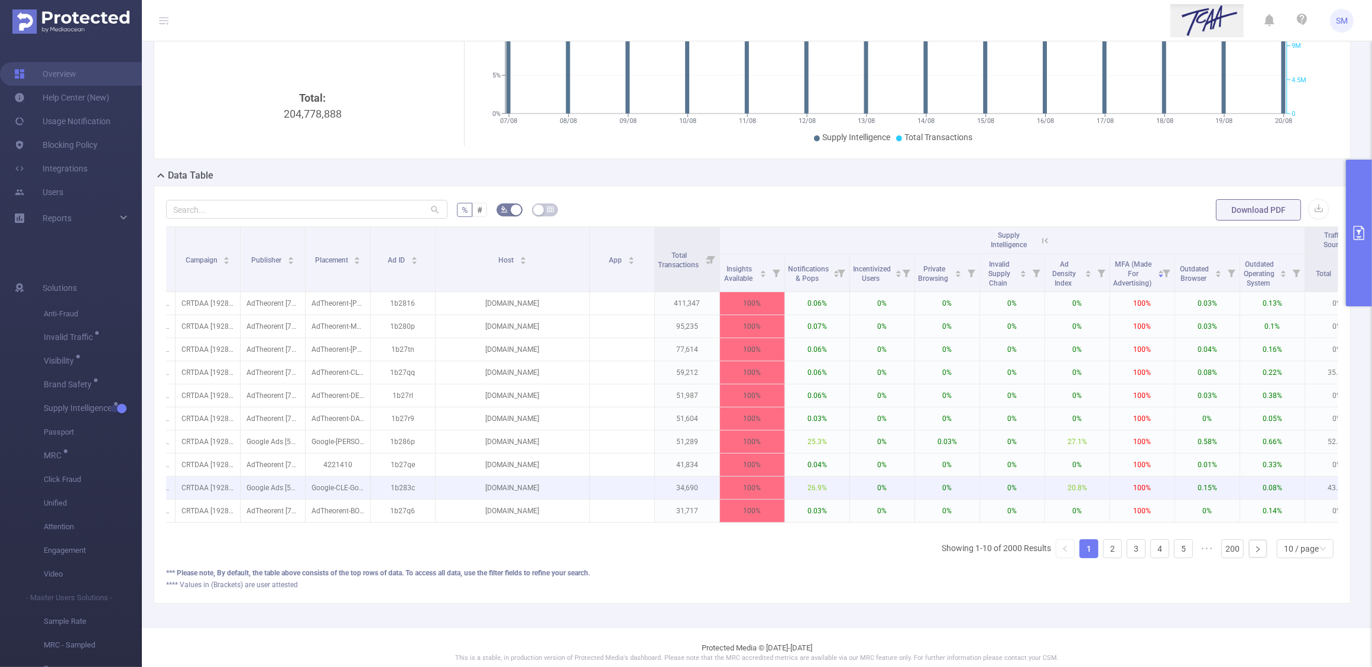
click at [698, 488] on p "34,690" at bounding box center [687, 487] width 64 height 22
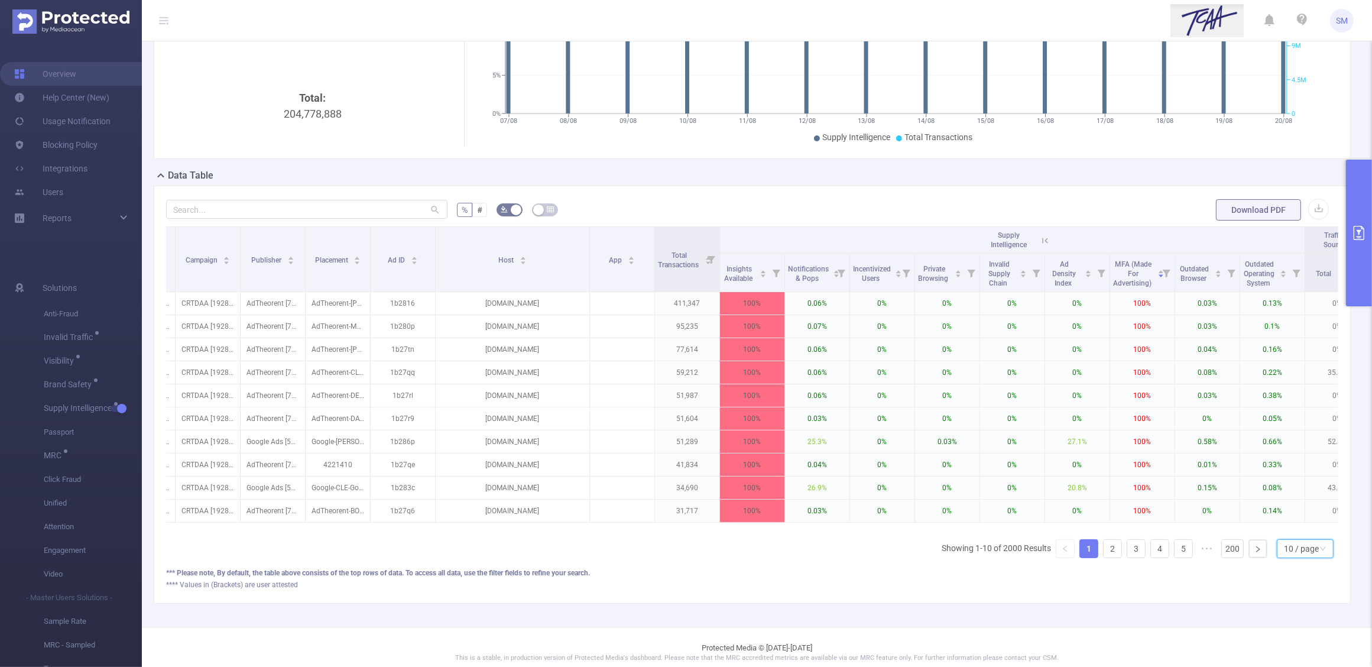
click at [1277, 558] on div "10 / page" at bounding box center [1305, 548] width 57 height 19
click at [1292, 488] on li "20 / page" at bounding box center [1293, 484] width 57 height 19
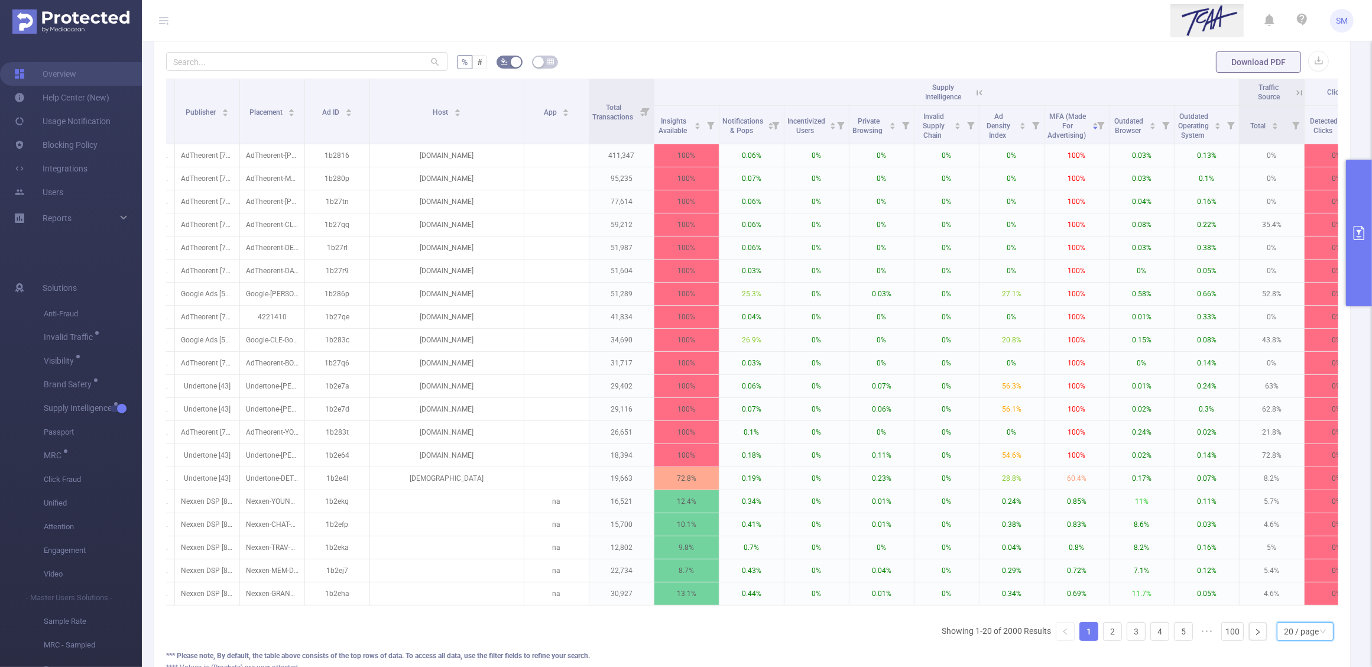
scroll to position [0, 232]
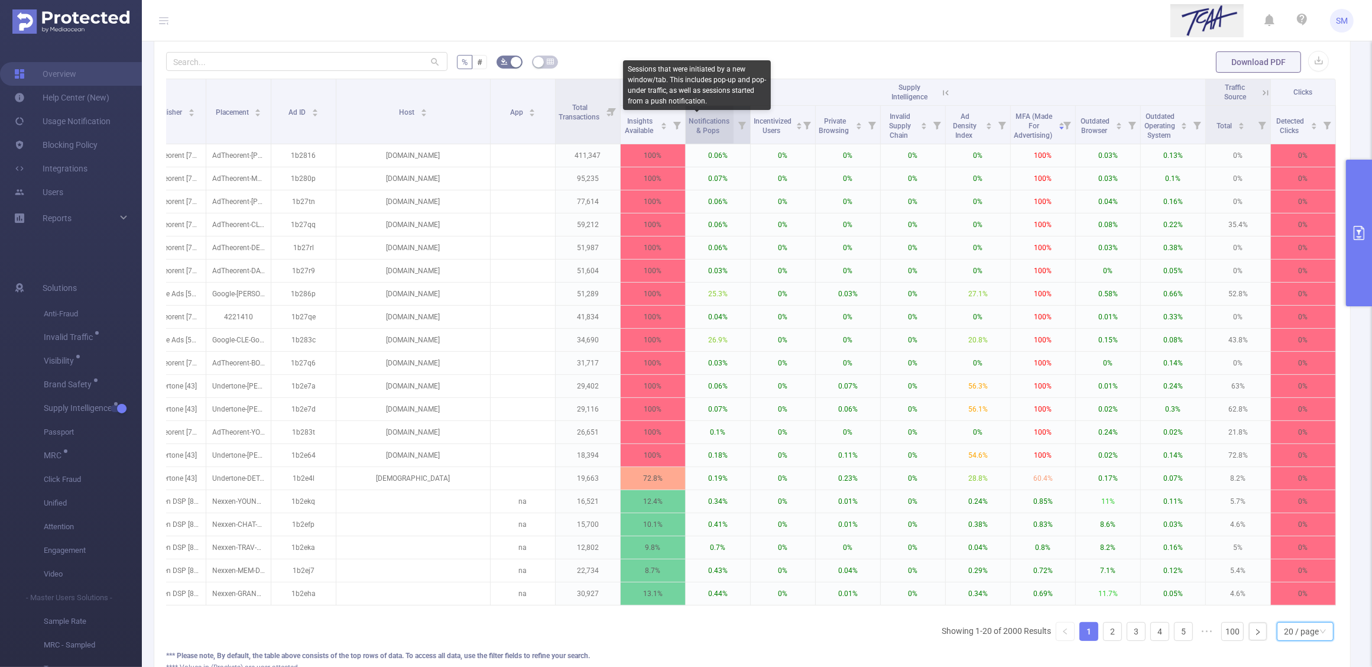
click at [698, 133] on span "Notifications & Pops" at bounding box center [709, 126] width 41 height 18
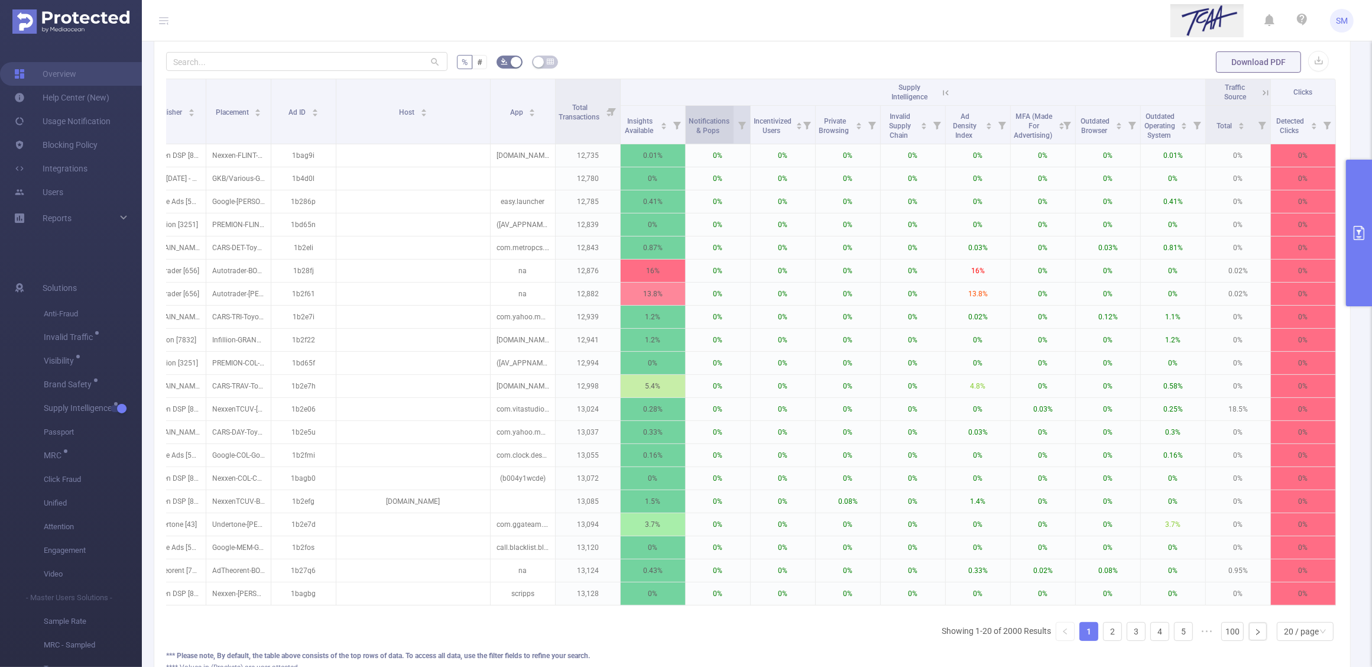
click at [699, 130] on span "Notifications & Pops" at bounding box center [709, 126] width 41 height 18
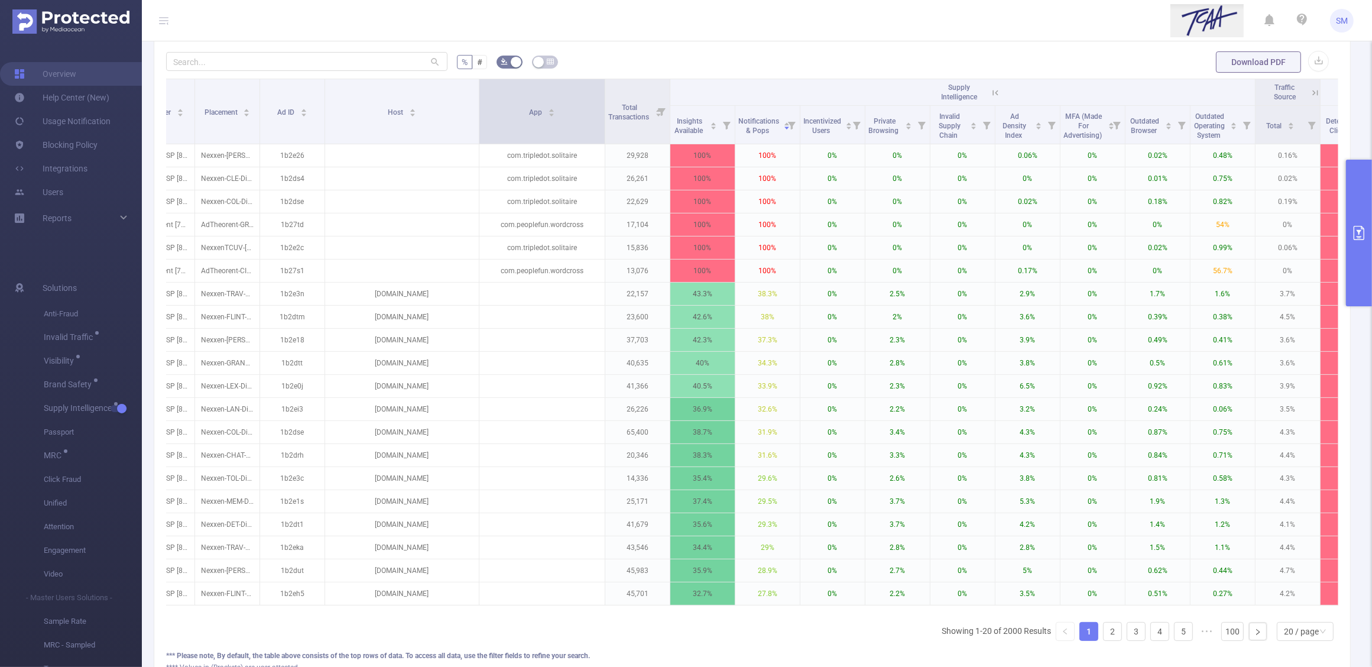
drag, startPoint x: 540, startPoint y: 105, endPoint x: 601, endPoint y: 98, distance: 61.3
click at [601, 98] on th "App" at bounding box center [542, 111] width 126 height 65
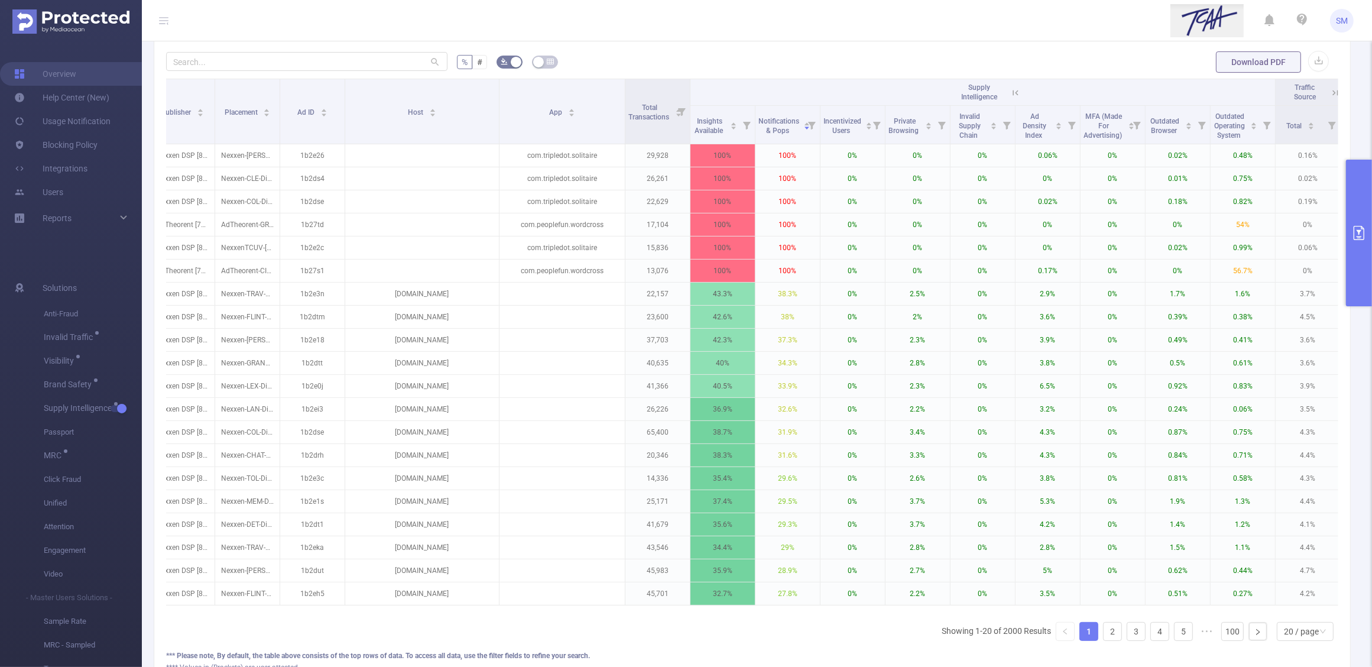
scroll to position [0, 293]
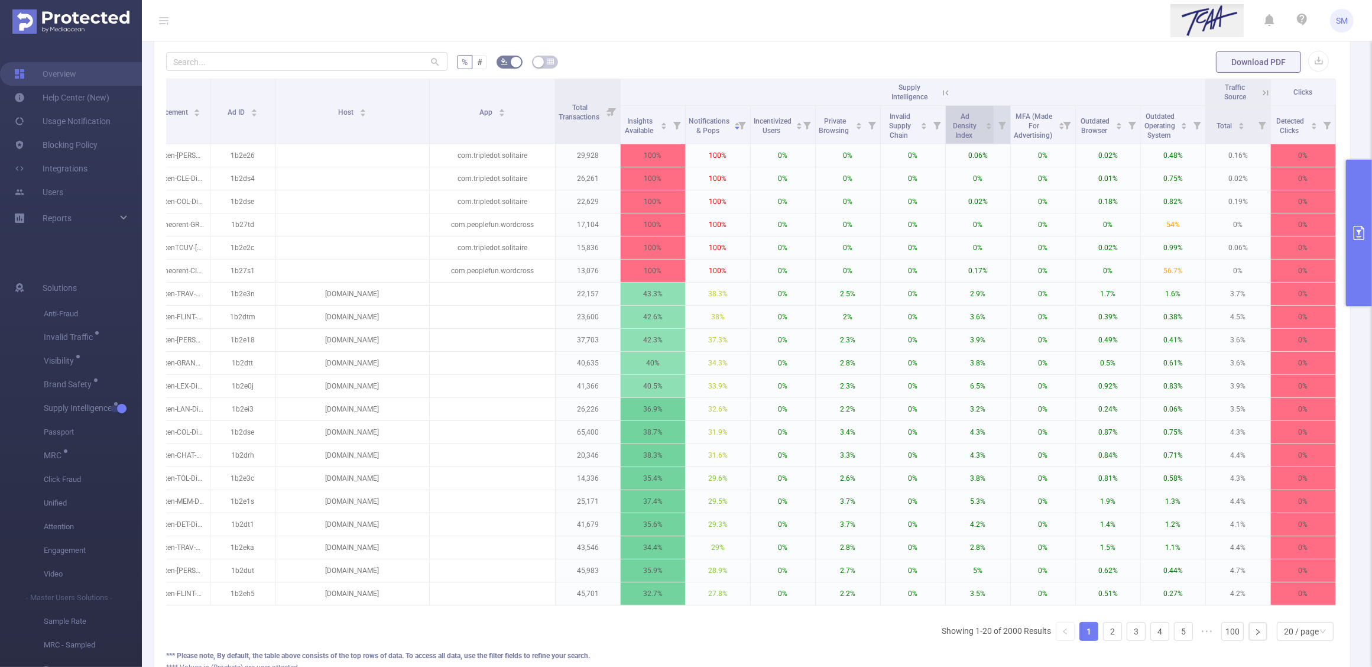
click at [956, 130] on span "Ad Density Index" at bounding box center [965, 124] width 33 height 31
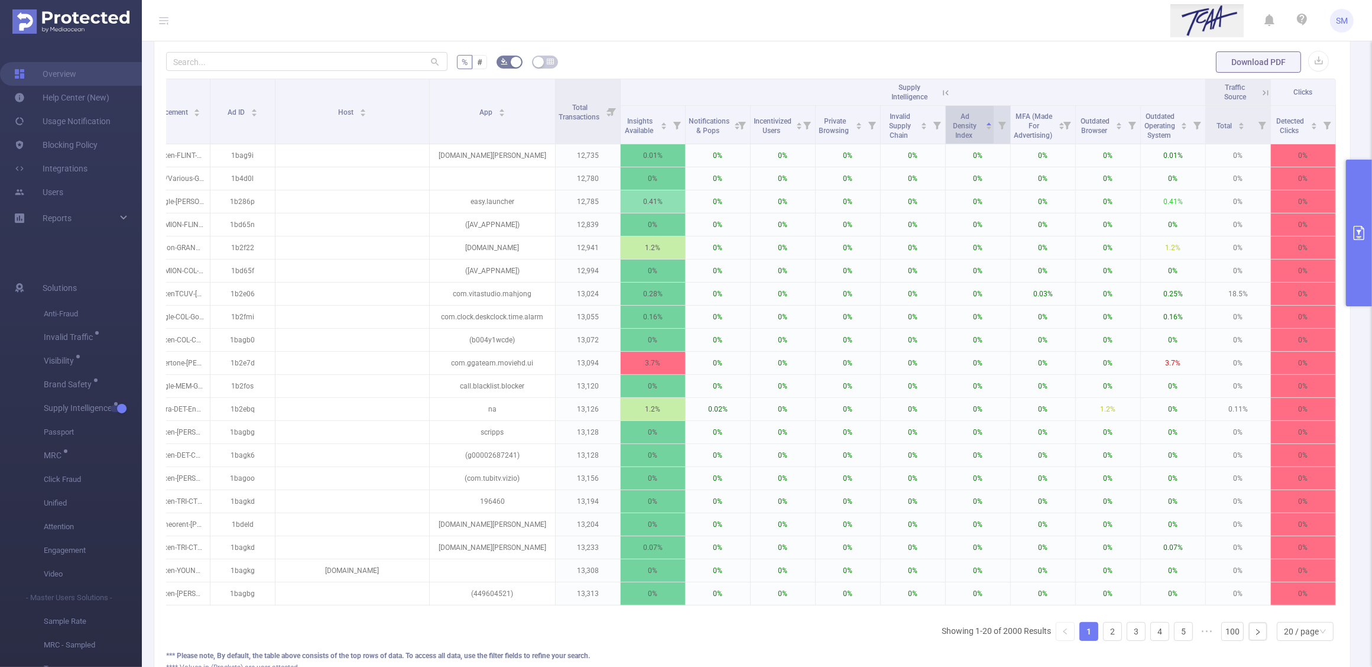
click at [964, 132] on span "Ad Density Index" at bounding box center [965, 124] width 33 height 31
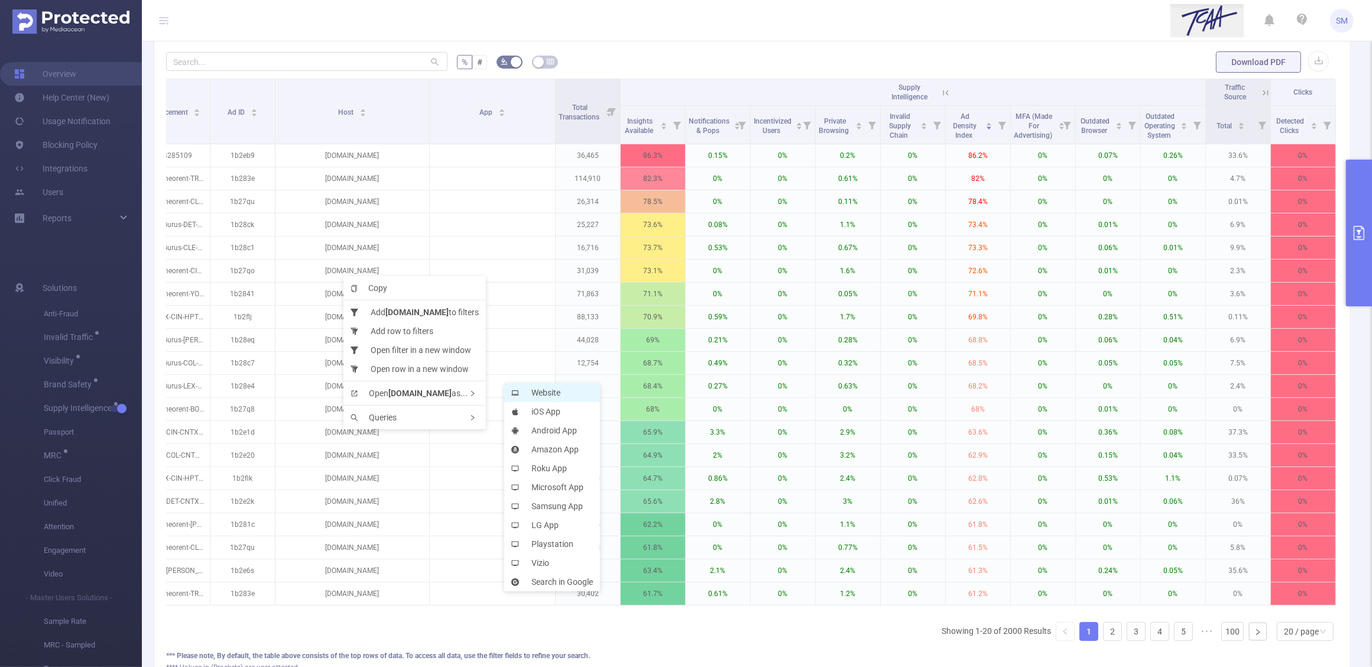
click at [535, 394] on li "Website" at bounding box center [552, 392] width 96 height 19
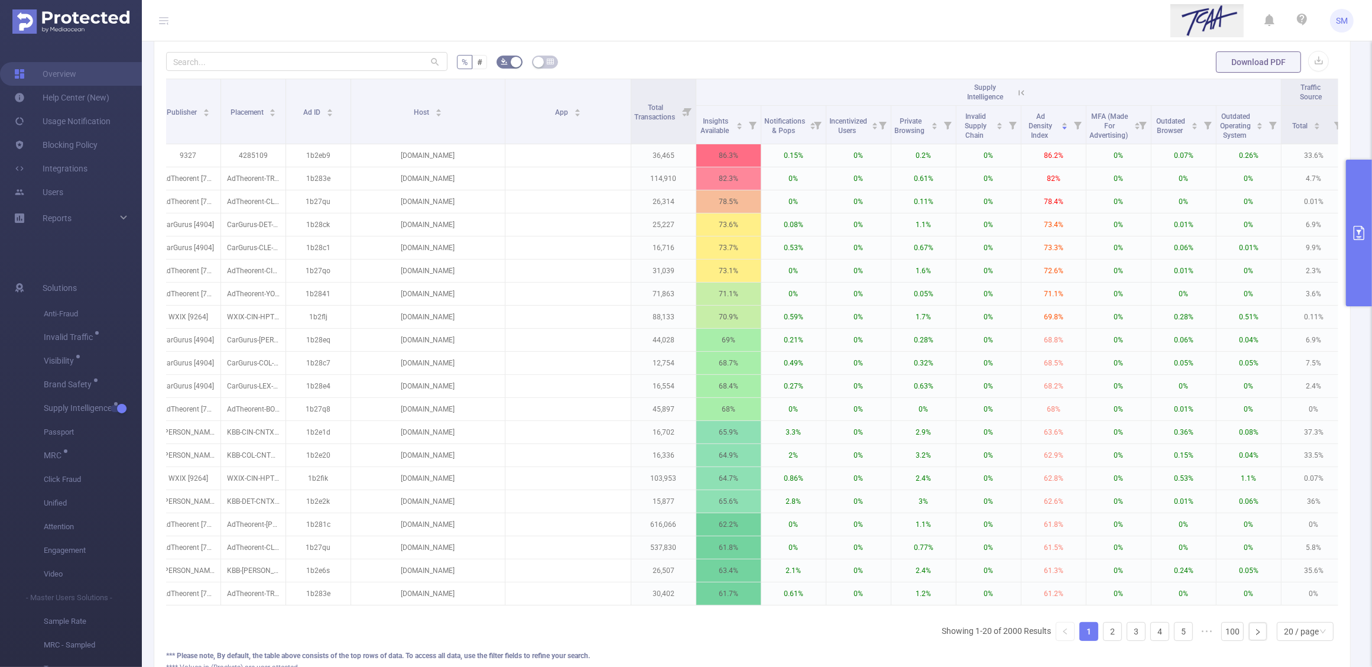
scroll to position [0, 287]
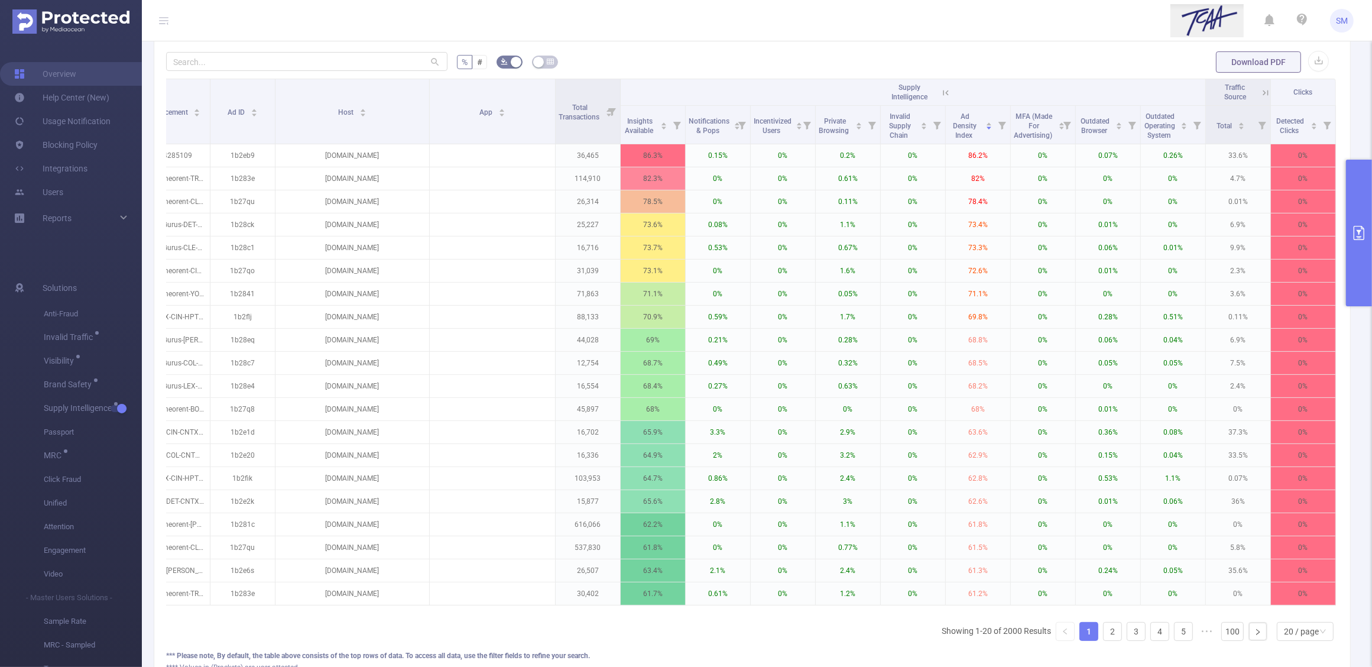
click at [941, 90] on icon at bounding box center [946, 92] width 11 height 11
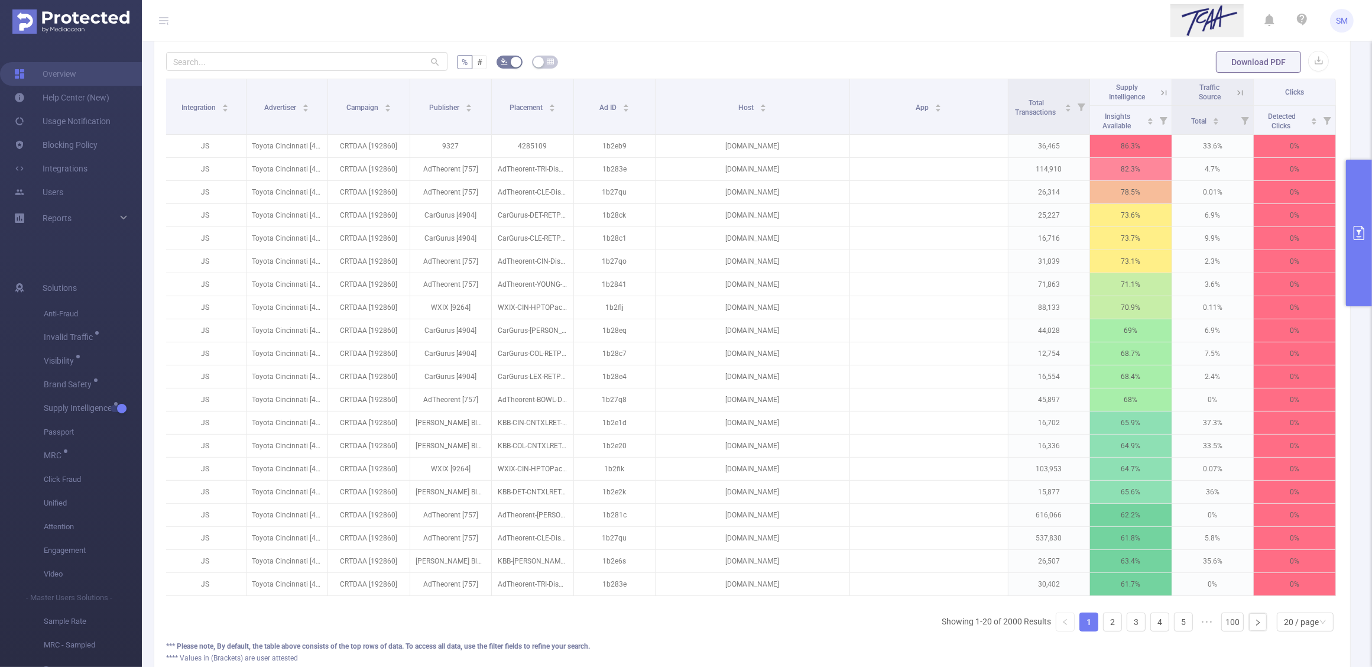
scroll to position [0, 2]
click at [1360, 247] on button "primary" at bounding box center [1359, 233] width 26 height 147
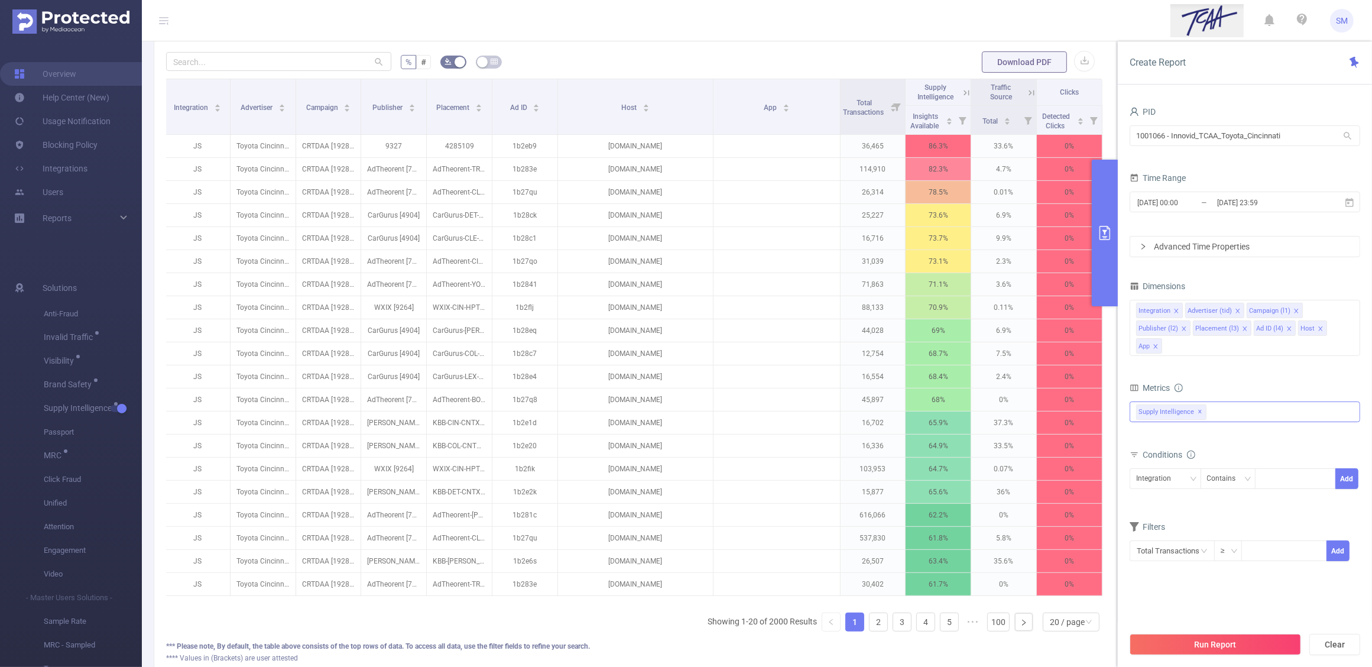
click at [1198, 411] on span "✕" at bounding box center [1200, 412] width 5 height 14
click at [1220, 414] on div "Anti-Fraud Invalid Traffic Visibility Brand Safety Supply Intelligence Sample R…" at bounding box center [1245, 410] width 231 height 19
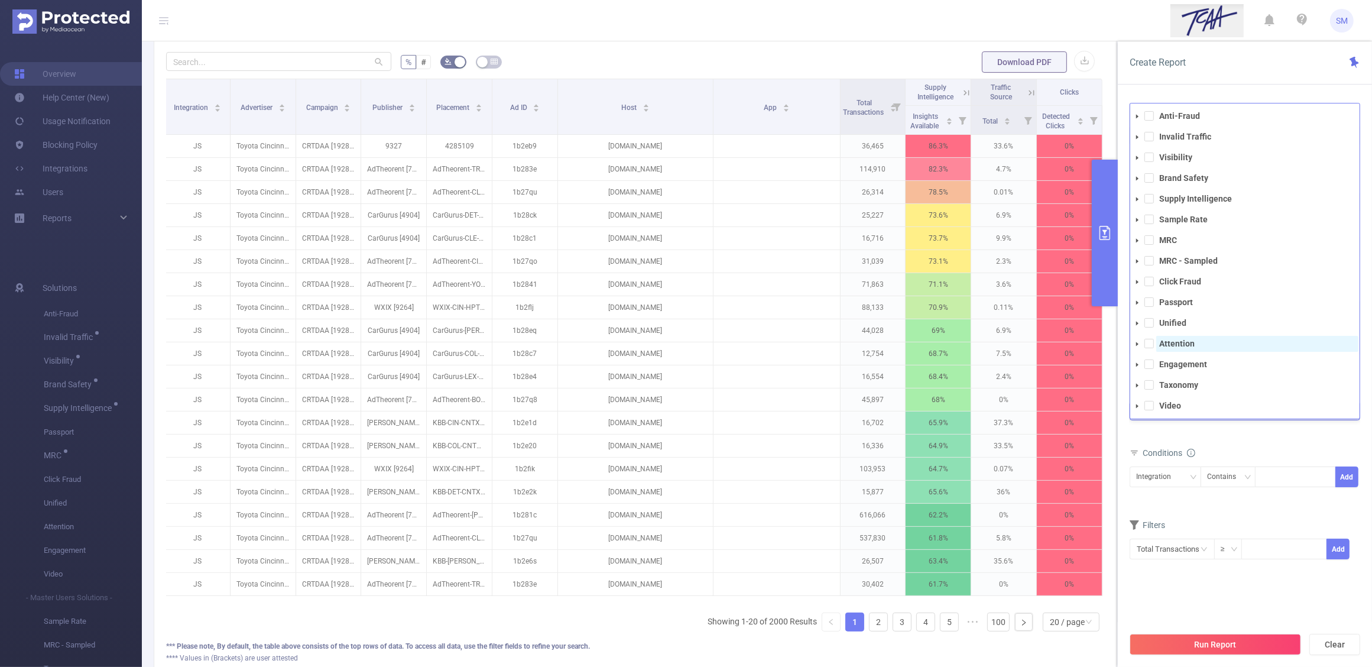
click at [1201, 346] on span "Attention" at bounding box center [1257, 344] width 202 height 16
click at [1292, 87] on div "Create Report PID 1001066 - Innovid_TCAA_Toyota_Cincinnati 1001066 - Innovid_TC…" at bounding box center [1245, 353] width 254 height 625
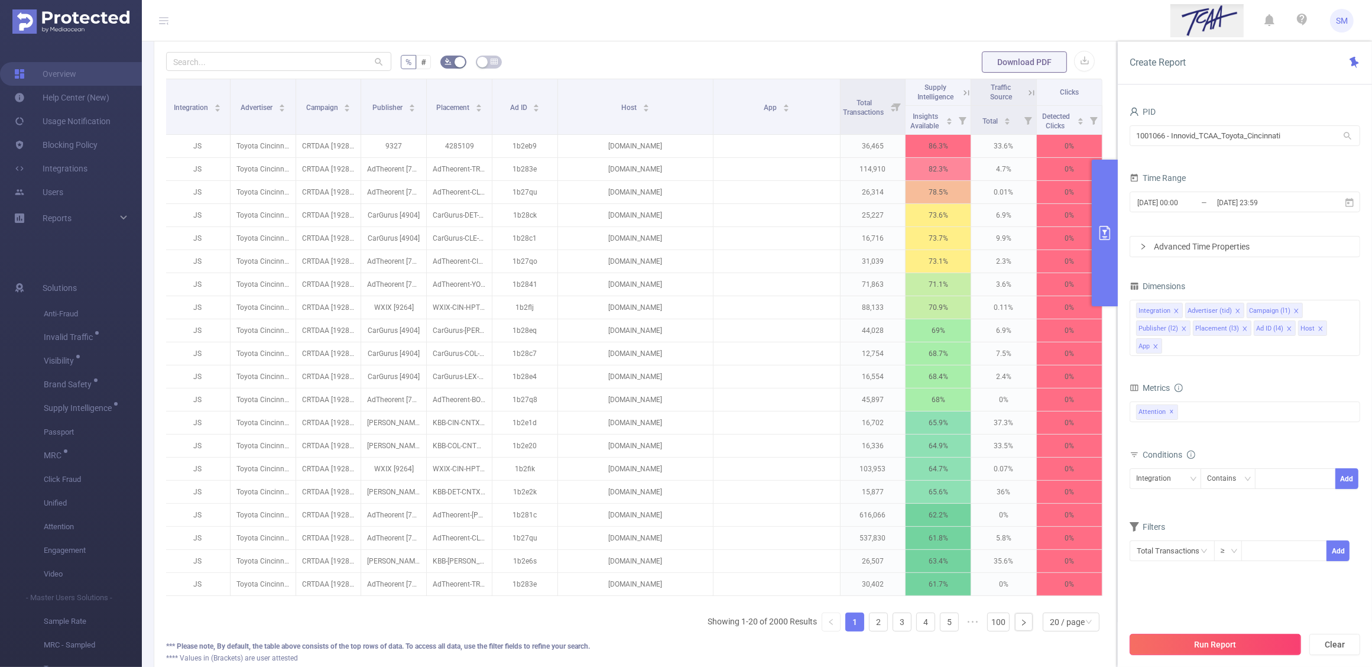
click at [1256, 647] on button "Run Report" at bounding box center [1215, 644] width 171 height 21
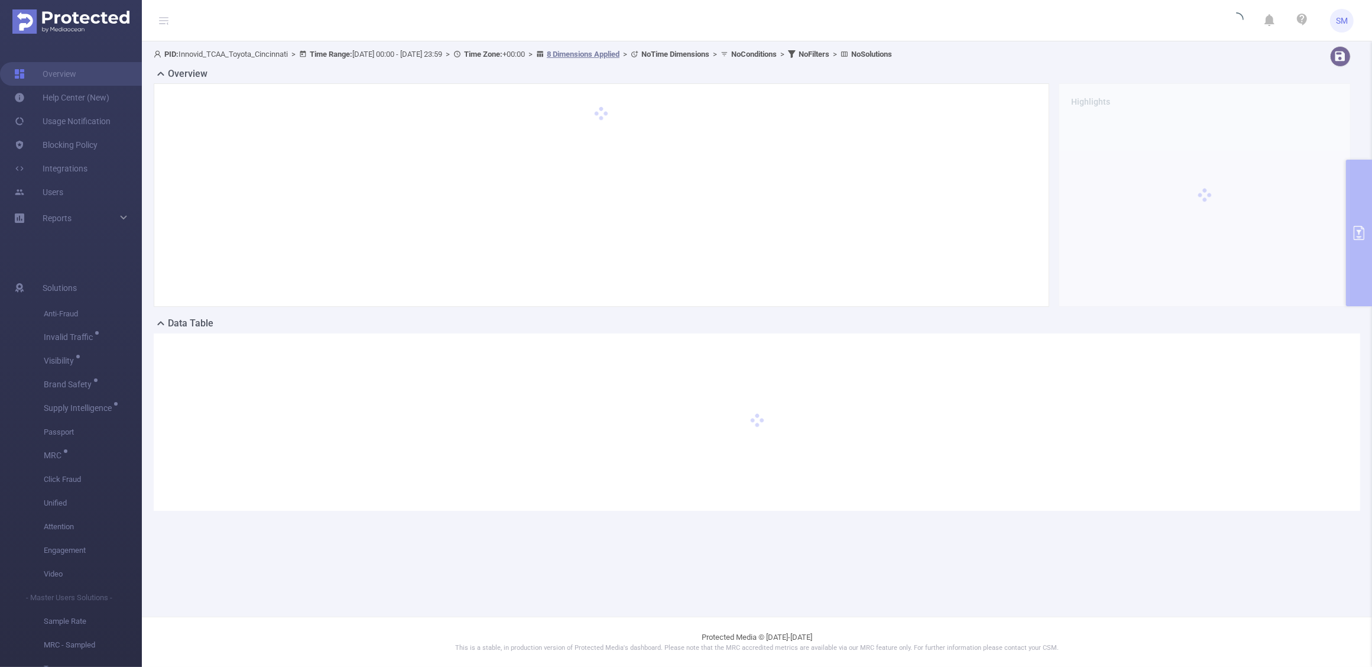
scroll to position [0, 0]
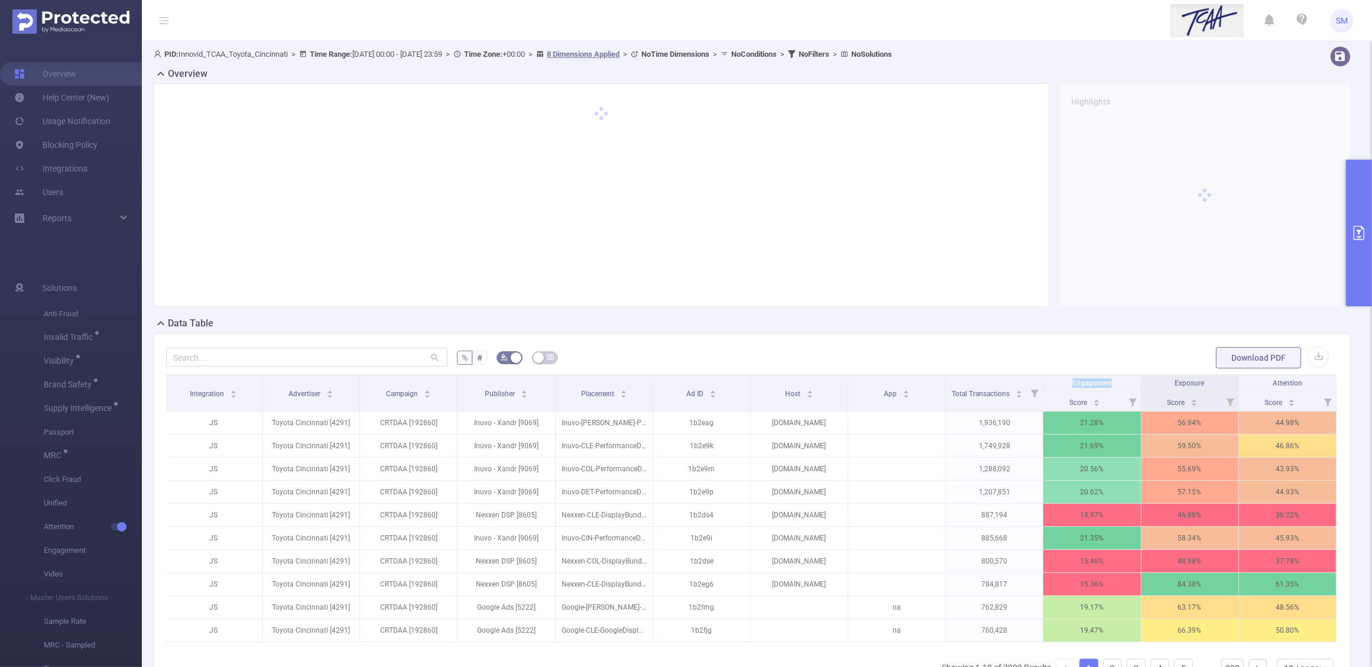
drag, startPoint x: 1109, startPoint y: 380, endPoint x: 1057, endPoint y: 384, distance: 52.2
click at [1057, 384] on th "Engagement" at bounding box center [1092, 383] width 98 height 17
click at [1113, 383] on th "Engagement" at bounding box center [1092, 383] width 98 height 17
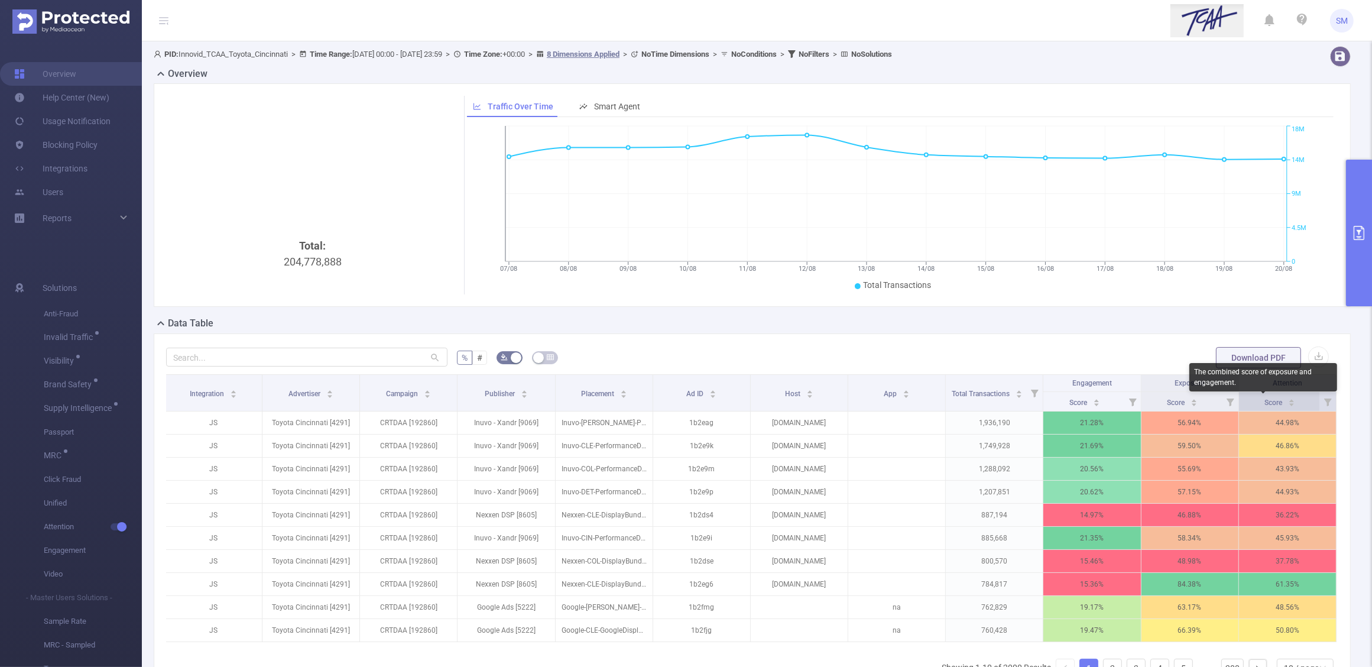
click at [1264, 403] on span "Score" at bounding box center [1274, 402] width 20 height 8
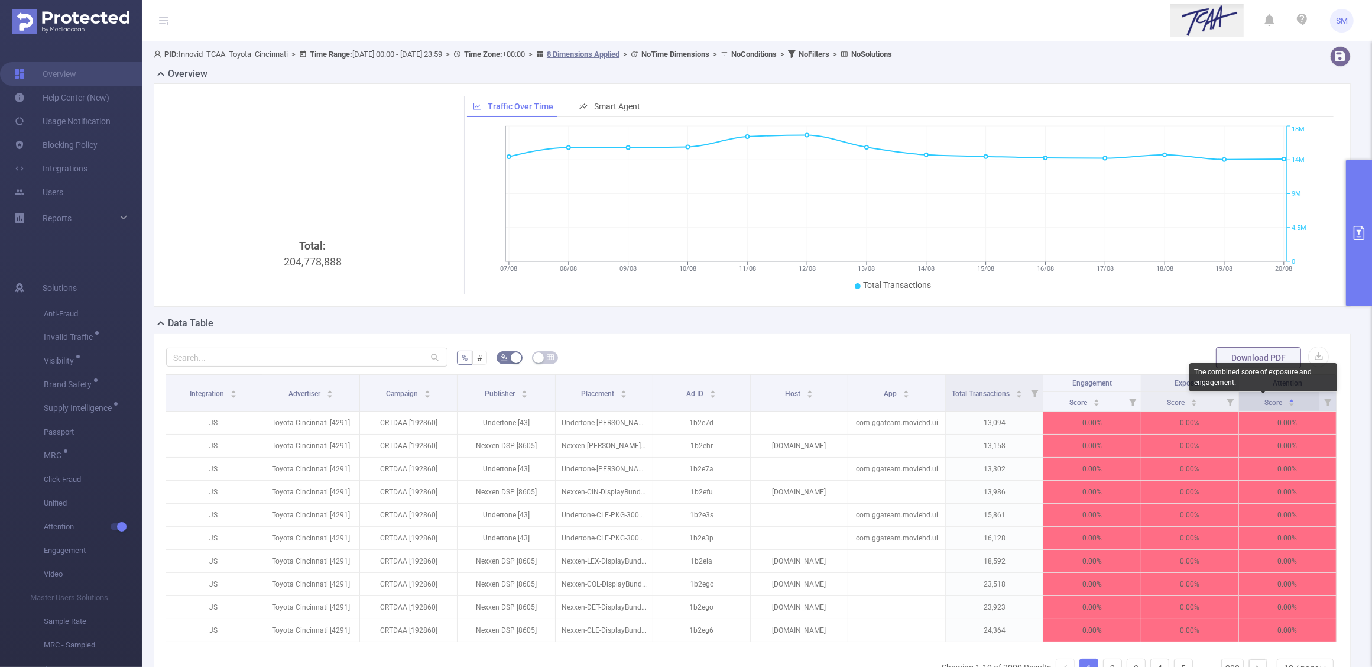
click at [1264, 403] on span "Score" at bounding box center [1274, 402] width 20 height 8
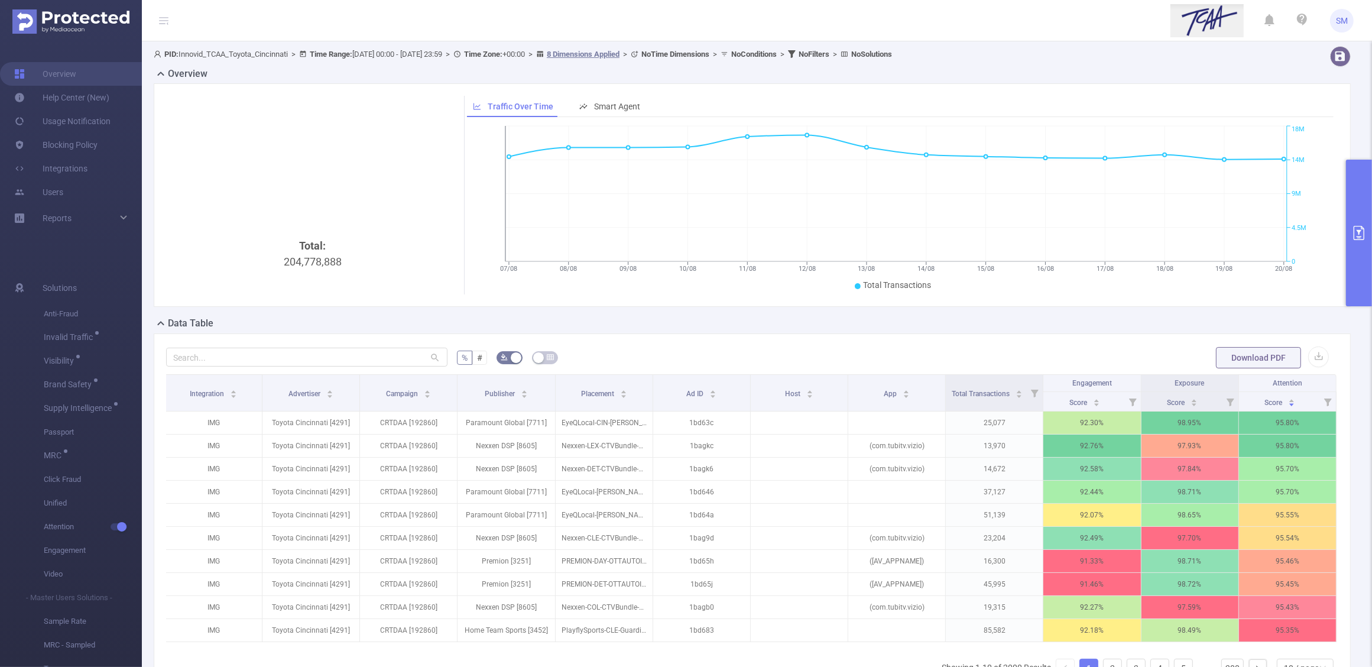
scroll to position [74, 0]
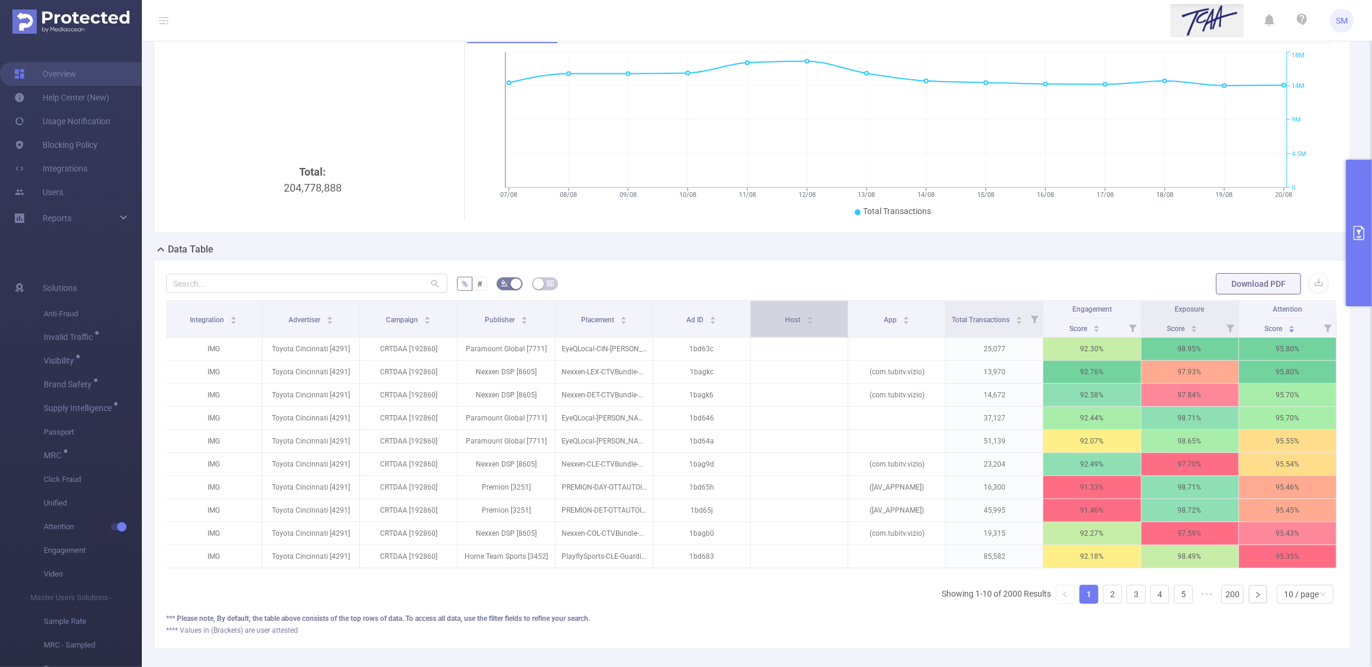
click at [786, 325] on div "Host" at bounding box center [799, 319] width 28 height 12
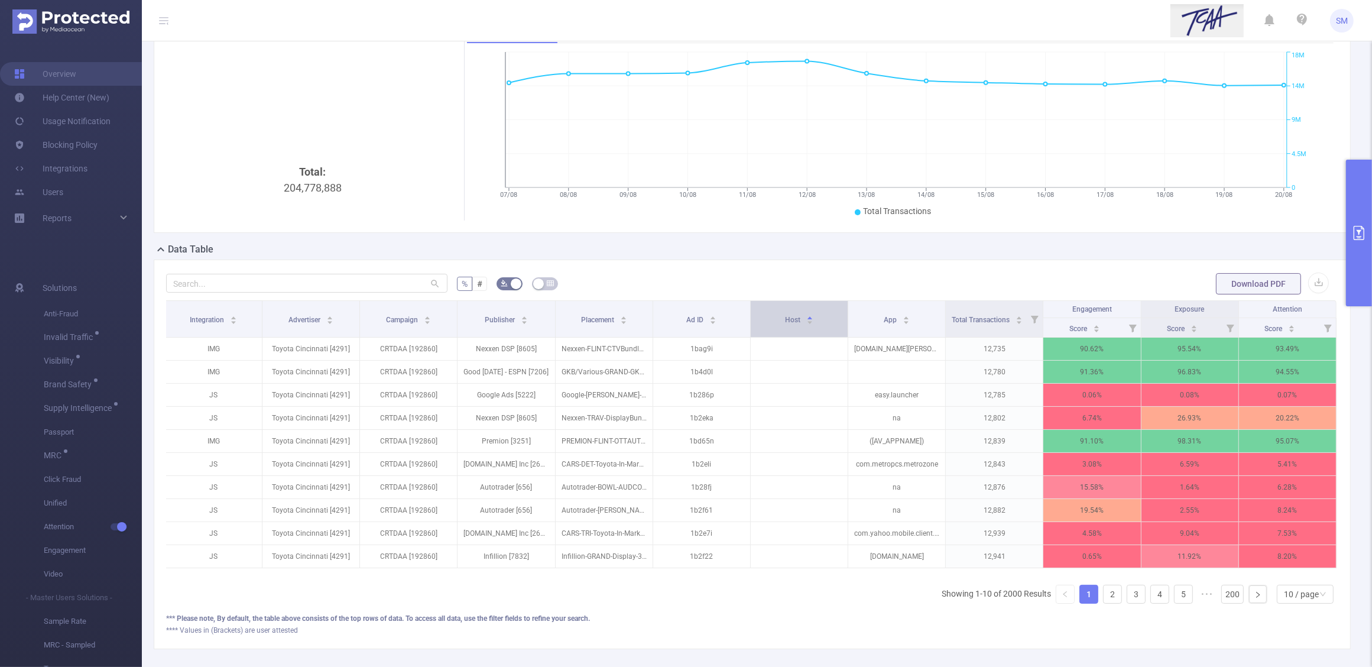
click at [786, 325] on div "Host" at bounding box center [799, 319] width 28 height 12
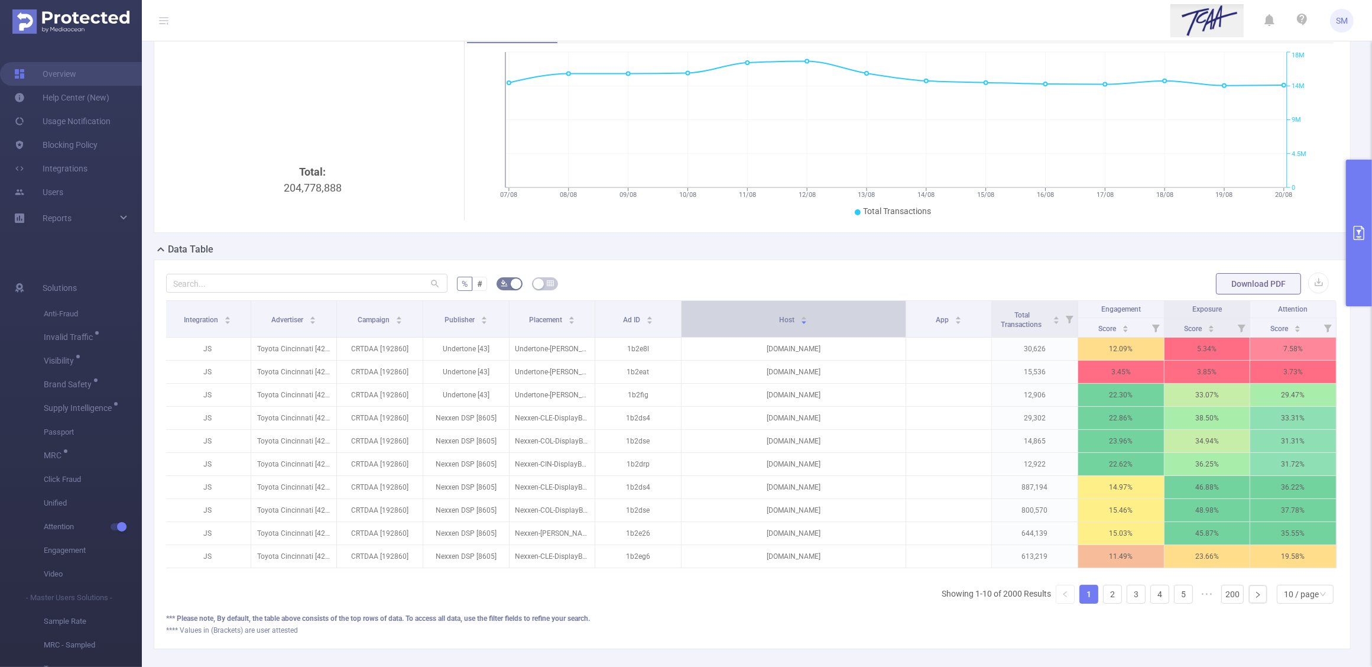
drag, startPoint x: 838, startPoint y: 318, endPoint x: 881, endPoint y: 317, distance: 42.6
click at [881, 317] on th "Host" at bounding box center [794, 319] width 225 height 37
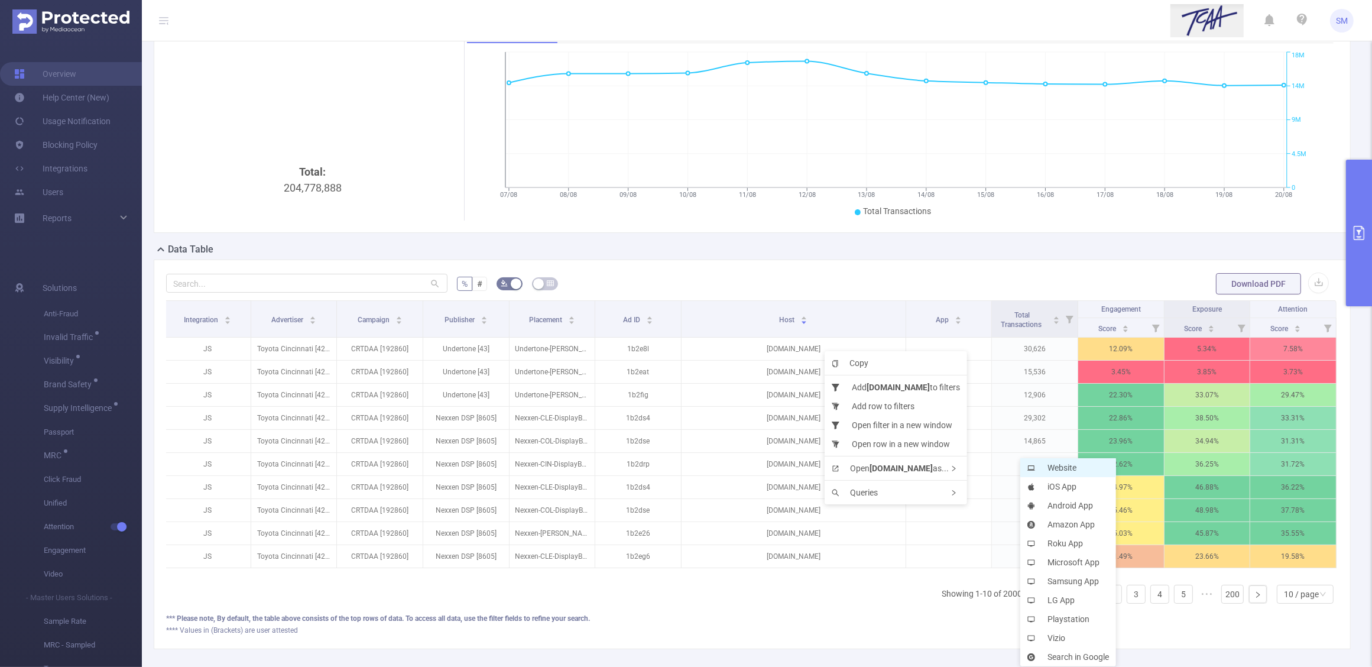
click at [1049, 466] on li "Website" at bounding box center [1068, 467] width 96 height 19
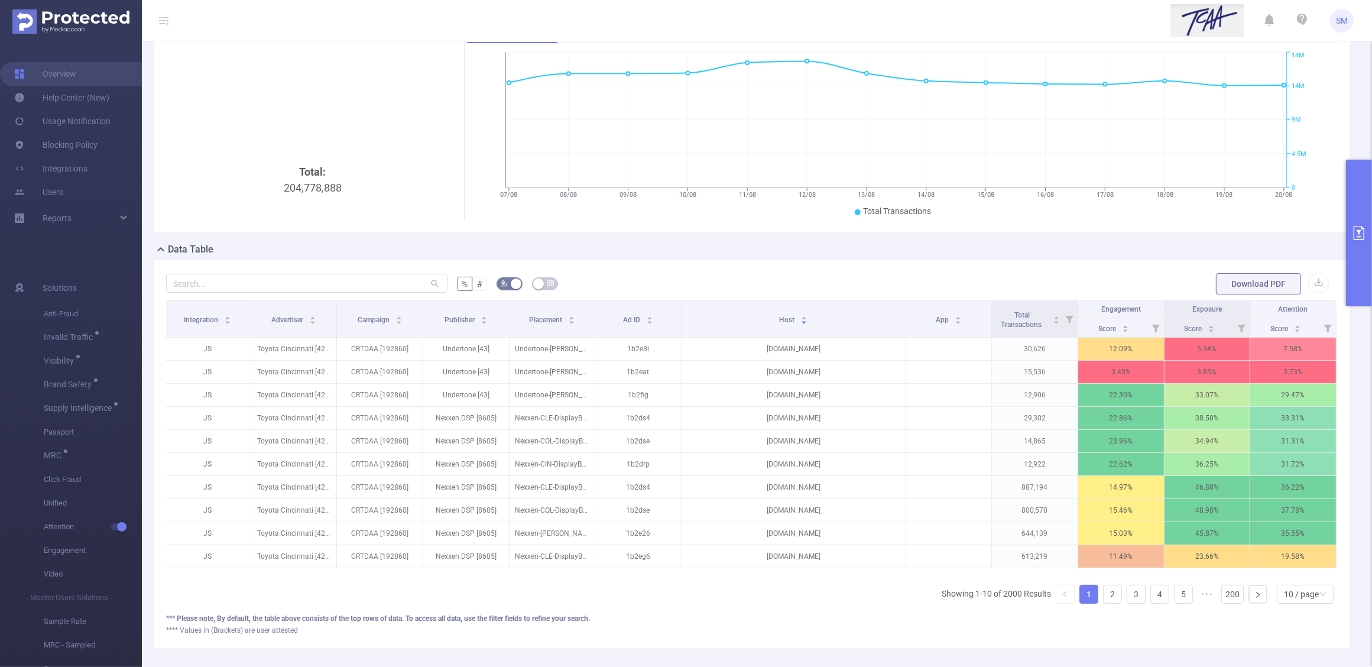
drag, startPoint x: 801, startPoint y: 575, endPoint x: 930, endPoint y: 596, distance: 130.5
click at [930, 596] on div "Integration Advertiser Campaign Publisher Placement Ad ID Host App Total Transa…" at bounding box center [752, 456] width 1172 height 313
click at [838, 277] on form "% # Download PDF" at bounding box center [752, 284] width 1172 height 24
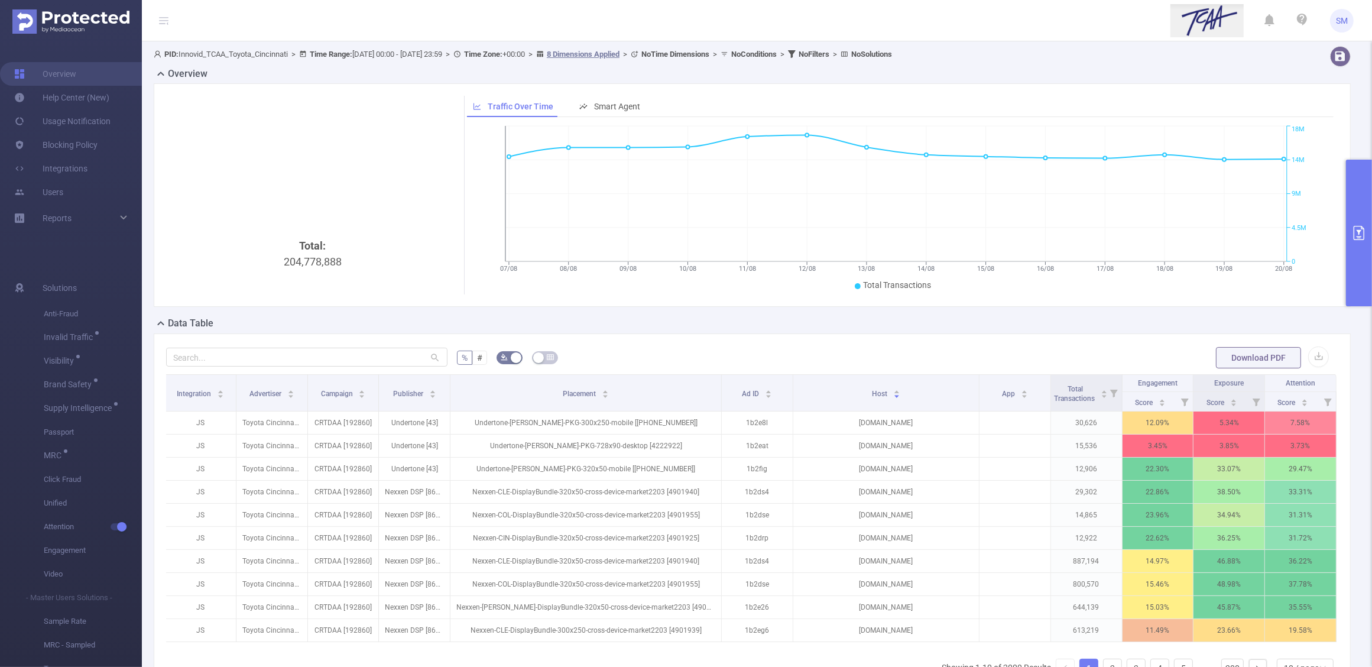
drag, startPoint x: 589, startPoint y: 385, endPoint x: 713, endPoint y: 361, distance: 126.5
click at [713, 361] on div "% # Download PDF Integration Advertiser Campaign Publisher Placement Ad ID Host…" at bounding box center [752, 528] width 1172 height 364
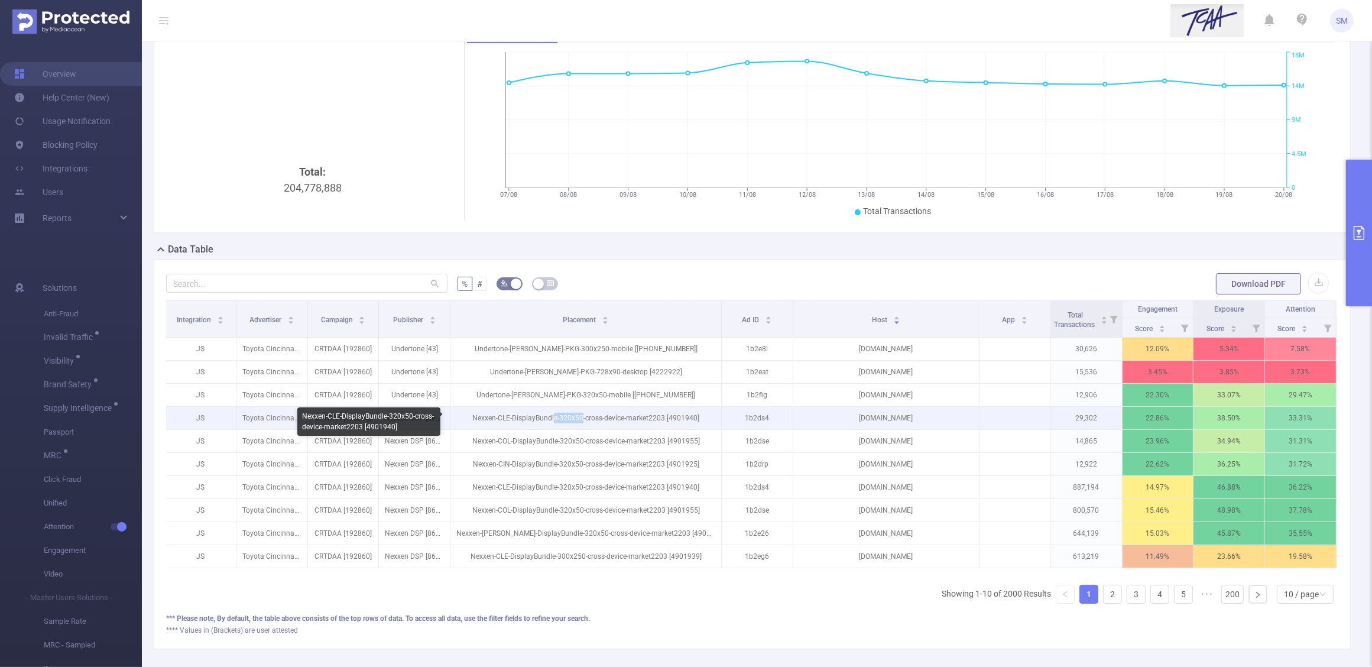
drag, startPoint x: 579, startPoint y: 418, endPoint x: 551, endPoint y: 418, distance: 28.4
click at [551, 418] on p "Nexxen-CLE-DisplayBundle-320x50-cross-device-market2203 [4901940]" at bounding box center [585, 418] width 271 height 22
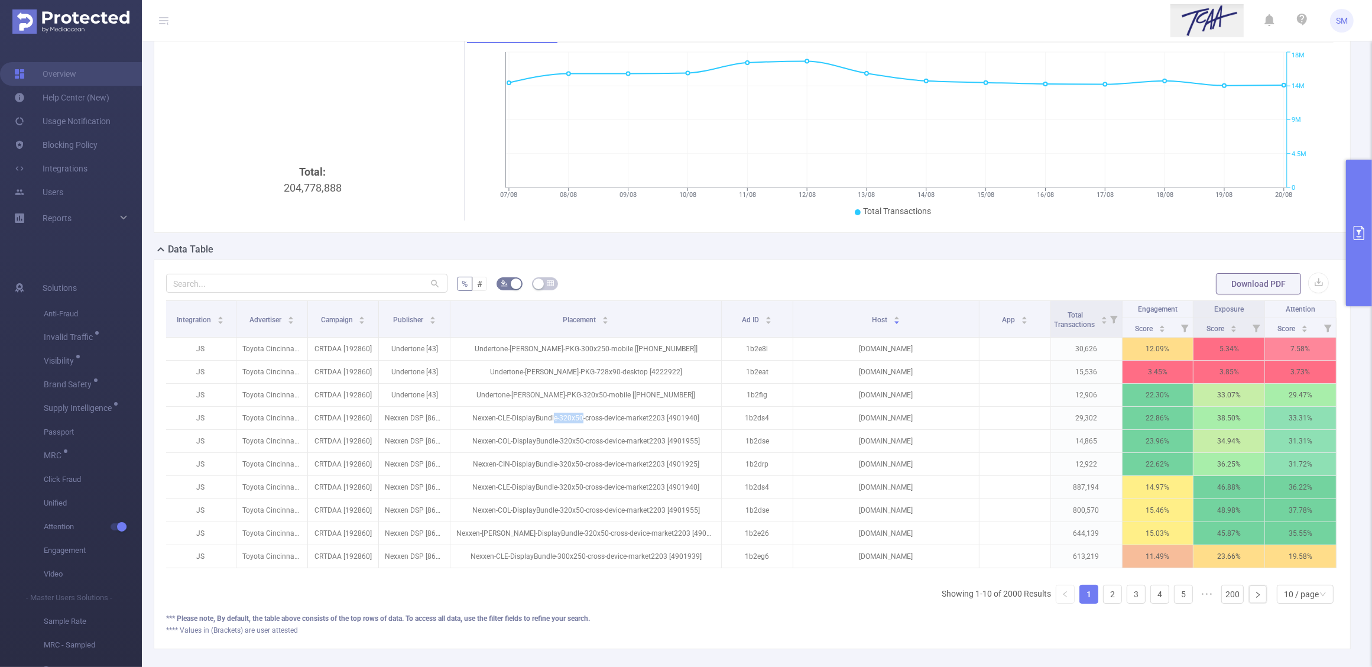
scroll to position [0, 0]
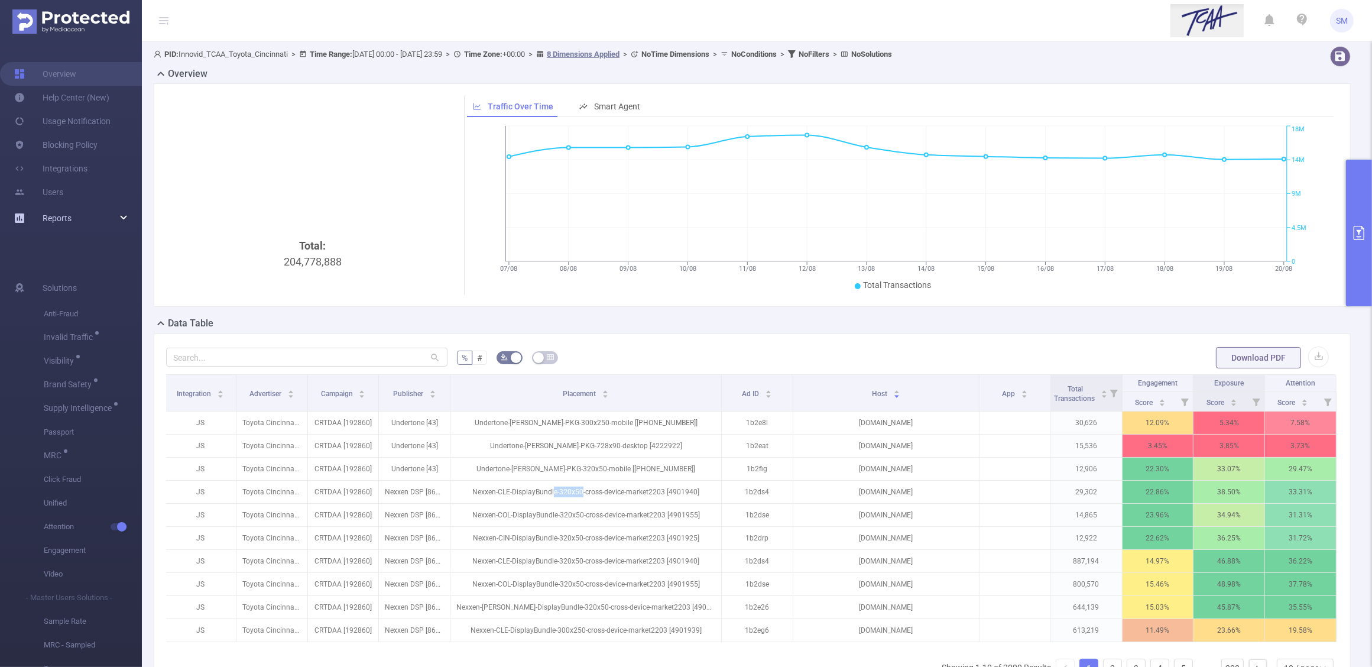
click at [60, 216] on span "Reports" at bounding box center [57, 217] width 29 height 9
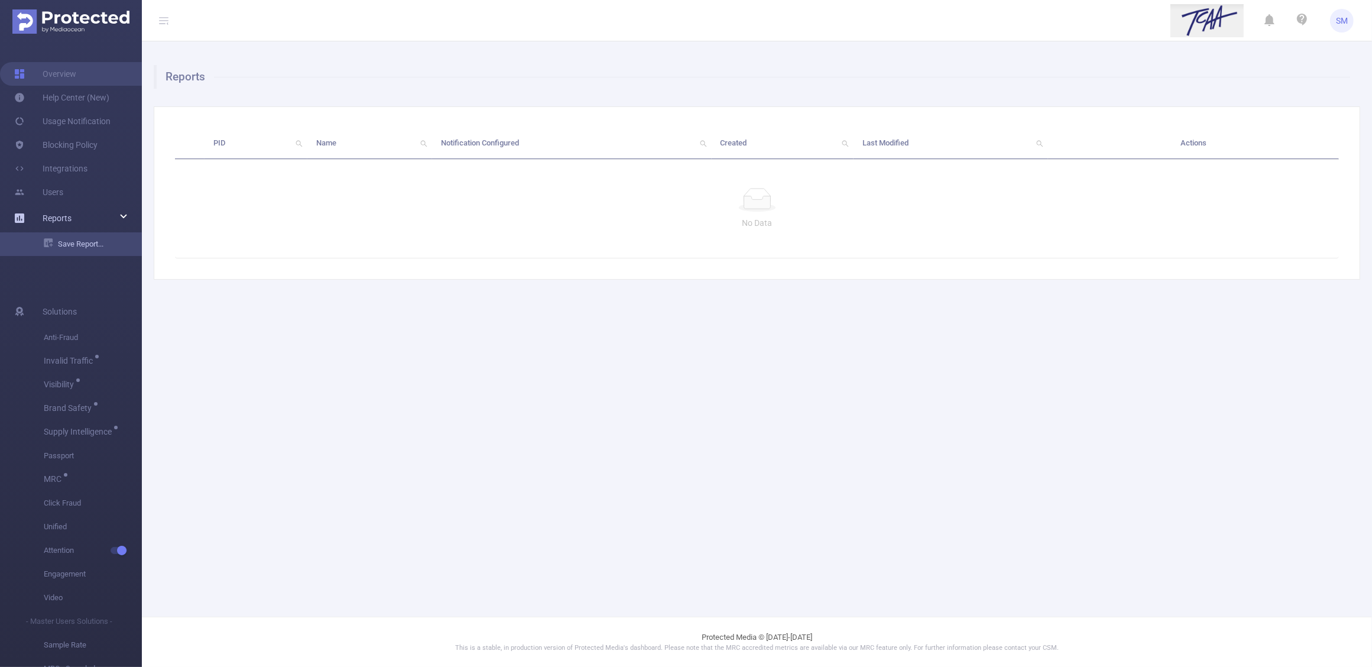
click at [85, 241] on link "Save Report..." at bounding box center [93, 244] width 98 height 24
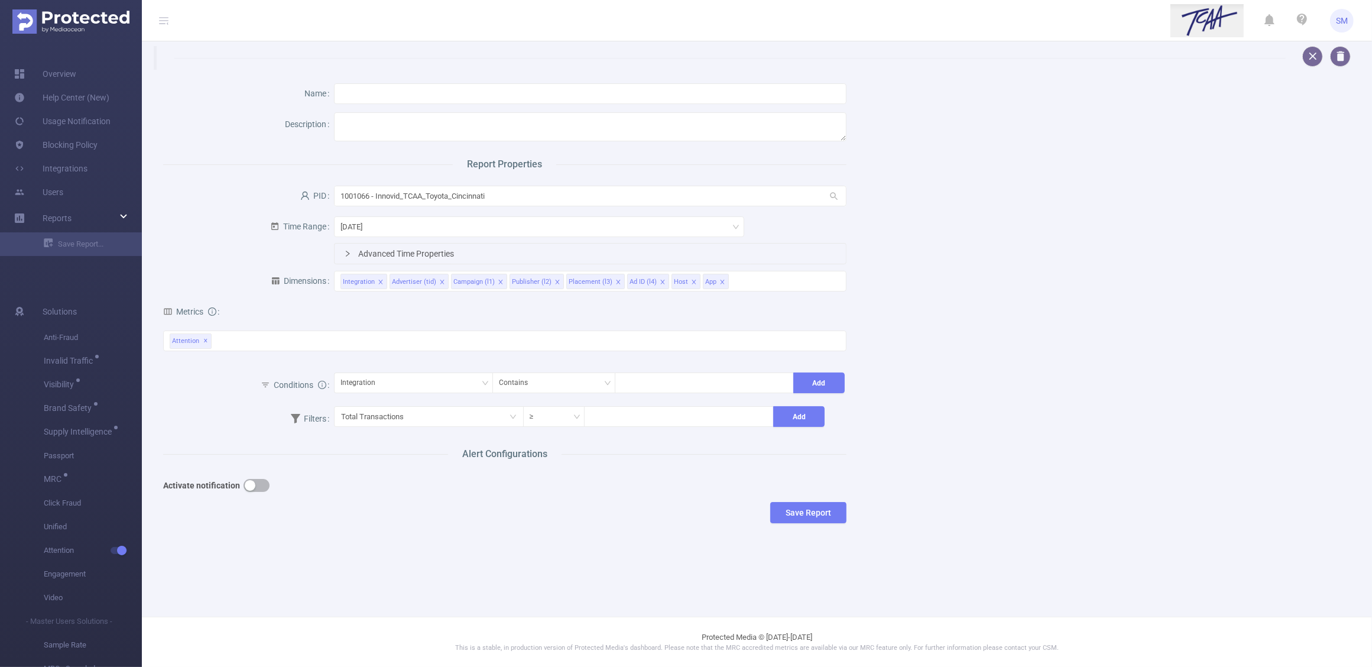
click at [982, 278] on div "Name Description Report Properties PID 1001066 - Innovid_TCAA_Toyota_Cincinnati…" at bounding box center [752, 306] width 1207 height 472
click at [407, 95] on input "text" at bounding box center [590, 93] width 513 height 21
type input "Last 7 days, every Monday IVT over 10%"
click at [974, 255] on div "Name Last 7 days, every Monday IVT over 10% Description Report Properties PID 1…" at bounding box center [752, 306] width 1207 height 472
click at [350, 122] on textarea at bounding box center [590, 126] width 513 height 29
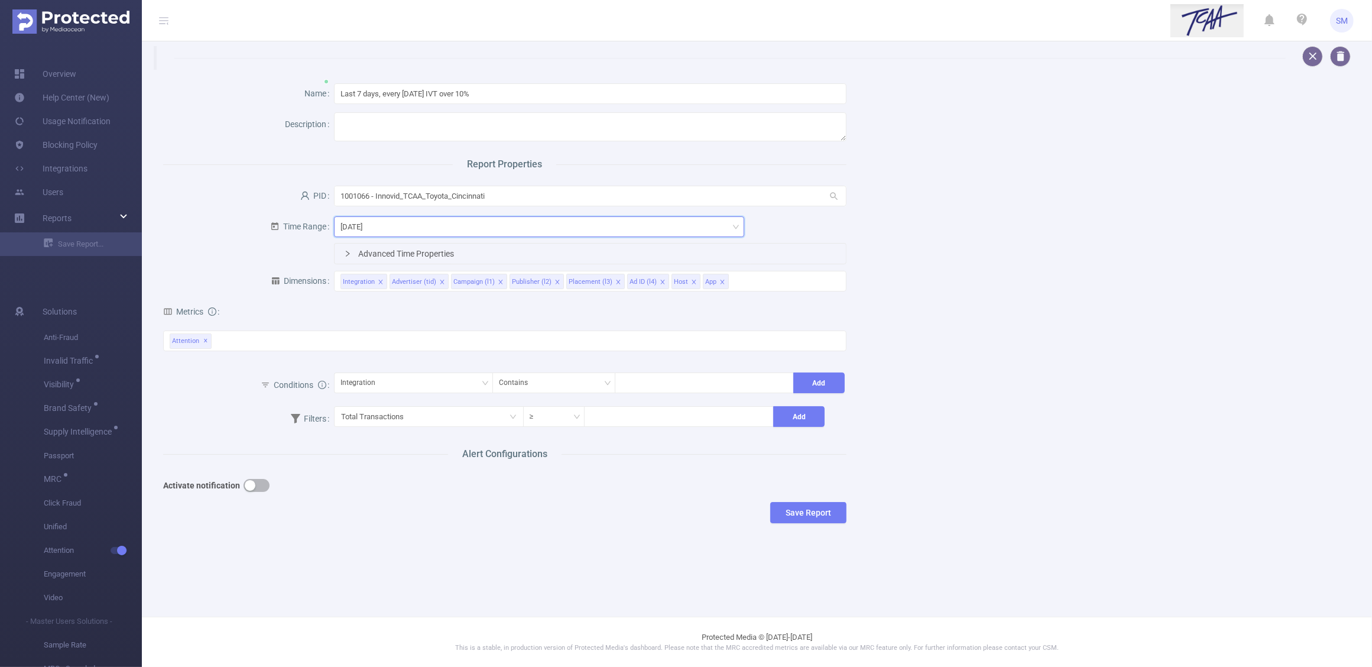
click at [391, 228] on div "Yesterday" at bounding box center [539, 227] width 397 height 20
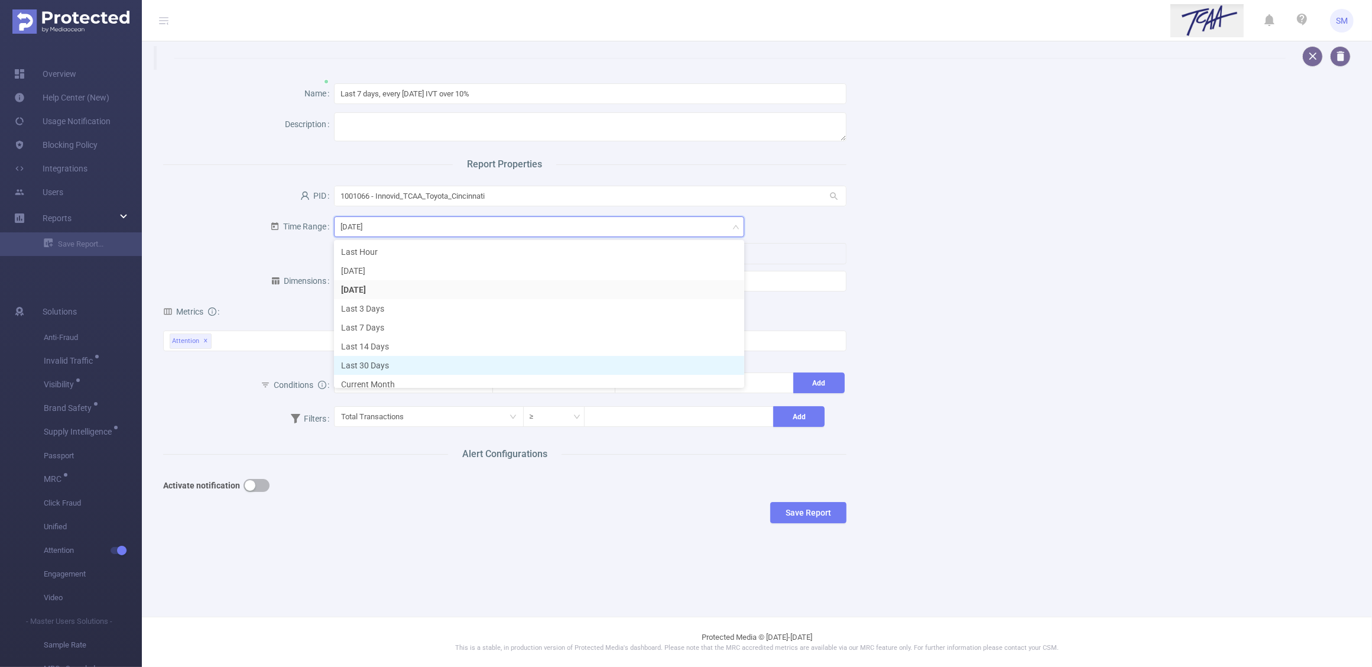
scroll to position [6, 0]
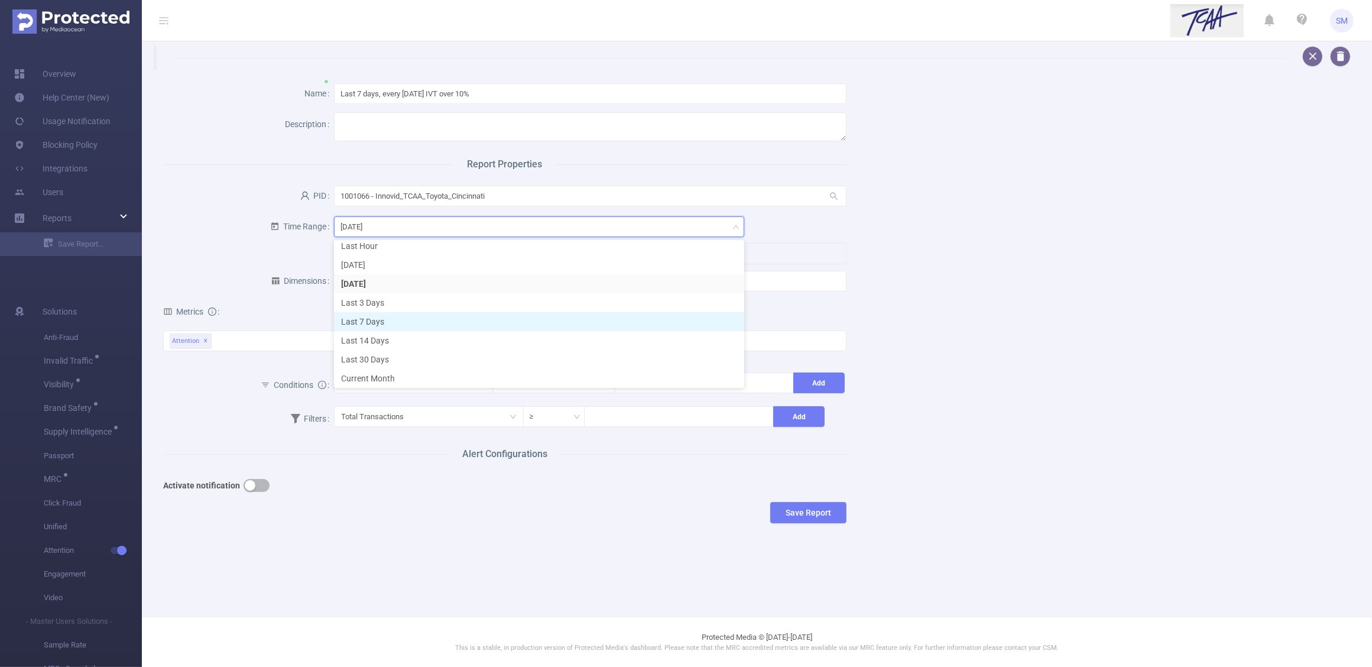
click at [382, 322] on li "Last 7 Days" at bounding box center [539, 321] width 410 height 19
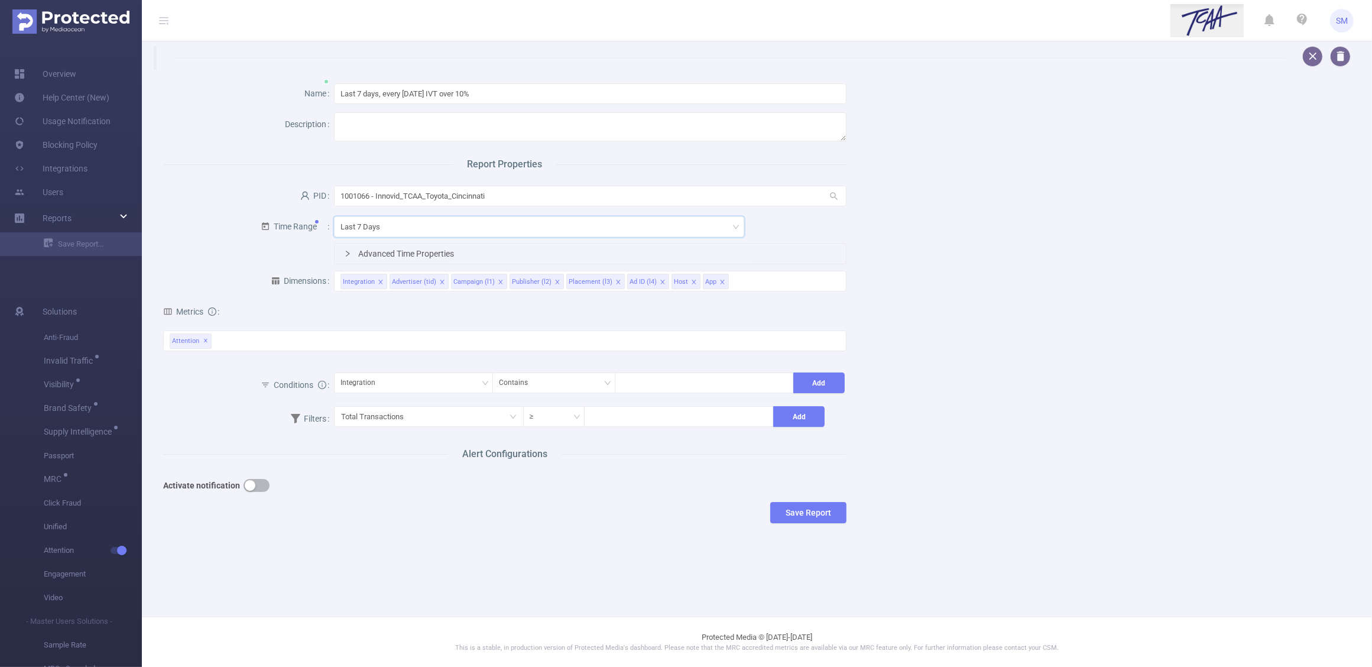
click at [958, 350] on div "Name Last 7 days, every Monday IVT over 10% Description Report Properties PID 1…" at bounding box center [752, 306] width 1207 height 472
click at [232, 344] on div "Attention ✕" at bounding box center [504, 340] width 683 height 21
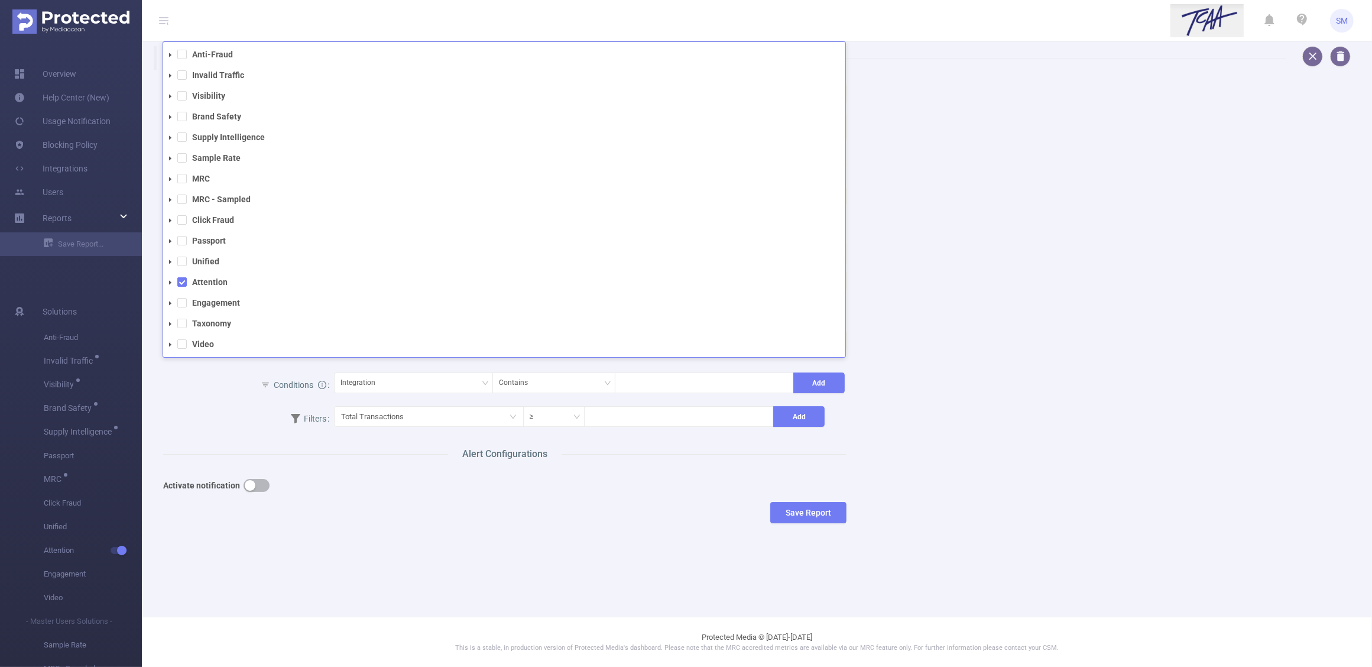
click at [193, 397] on div "Conditions" at bounding box center [248, 386] width 171 height 31
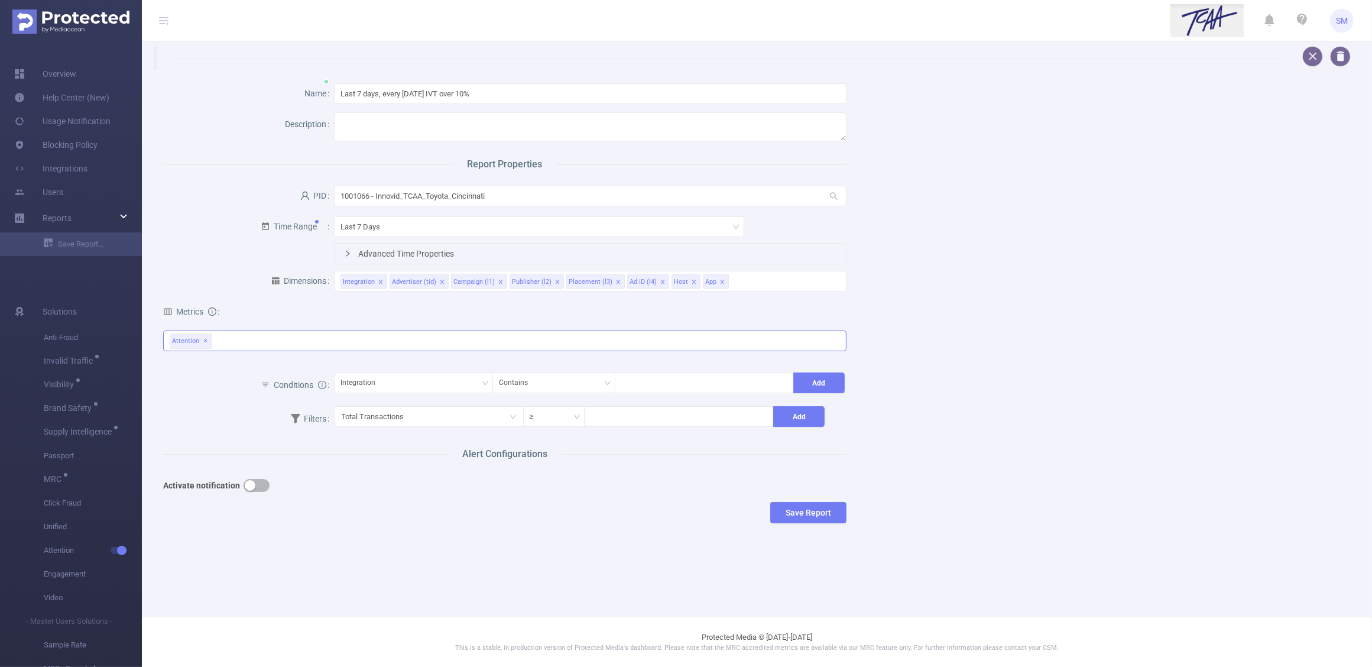
click at [226, 341] on div "Attention ✕ Anti-Fraud Invalid Traffic Visibility Brand Safety Supply Intellige…" at bounding box center [504, 340] width 683 height 21
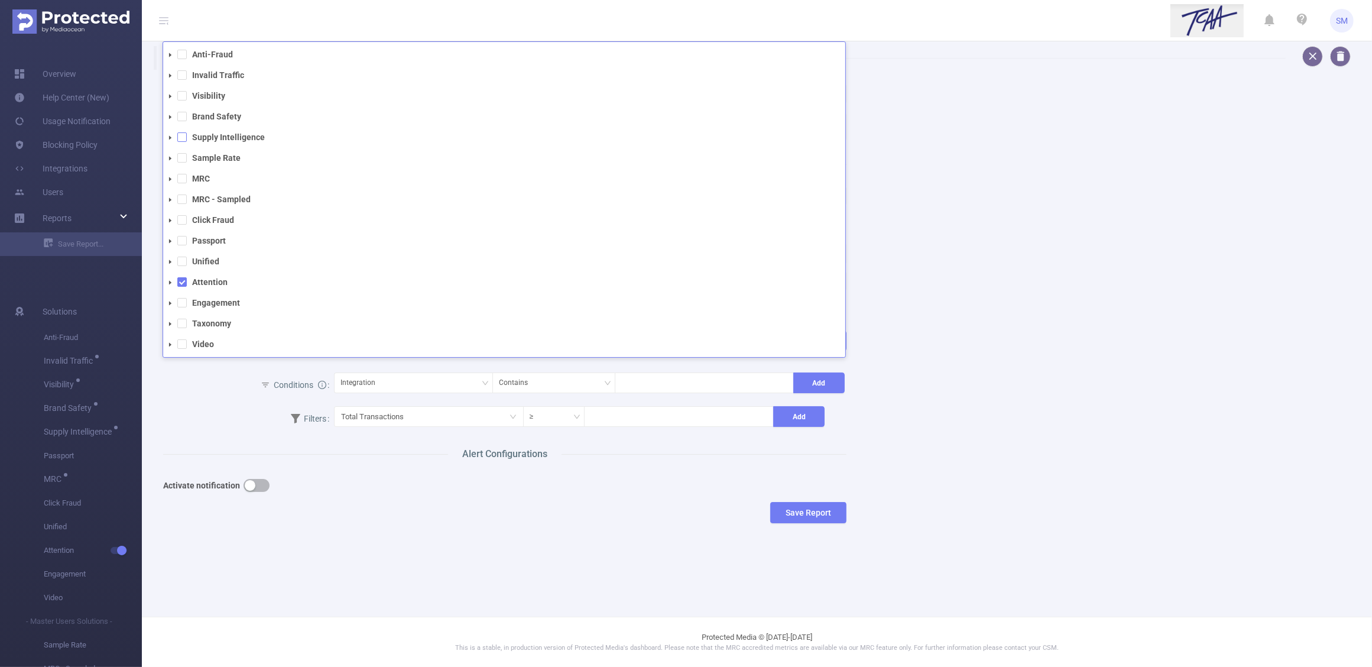
click at [184, 135] on span at bounding box center [181, 136] width 9 height 9
click at [169, 137] on icon "icon: caret-down" at bounding box center [170, 138] width 6 height 6
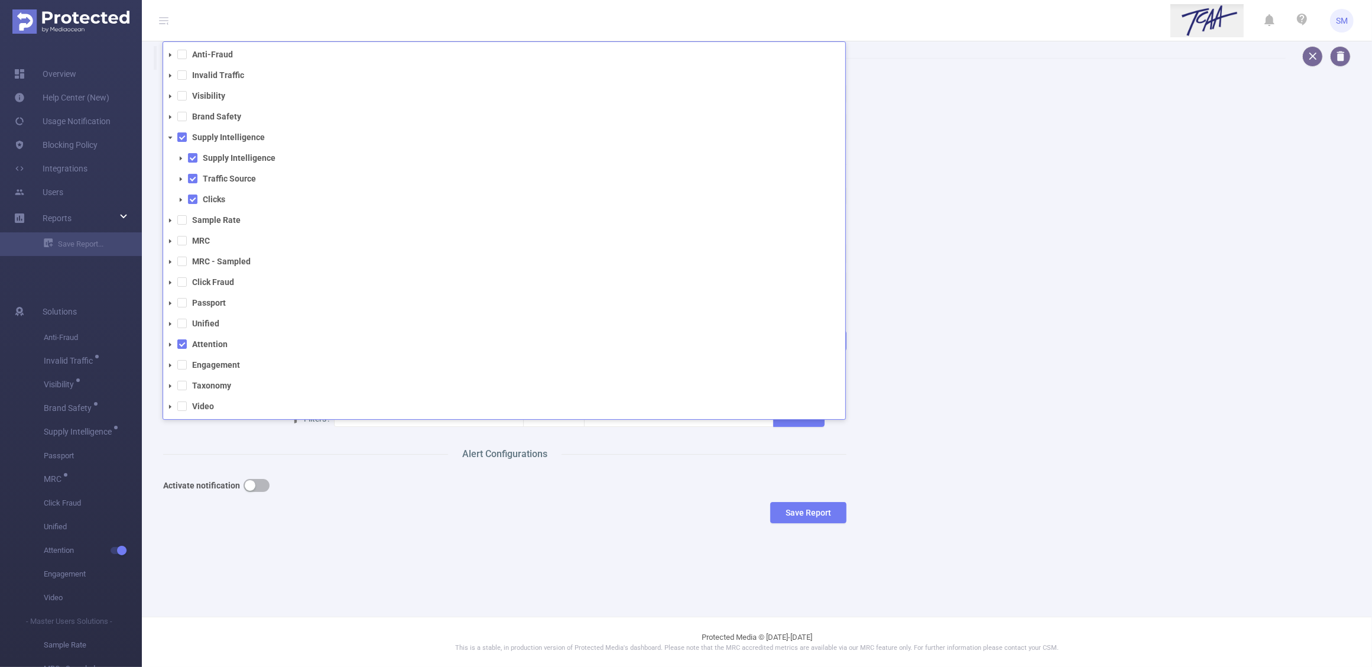
click at [181, 160] on icon "icon: caret-down" at bounding box center [181, 158] width 6 height 6
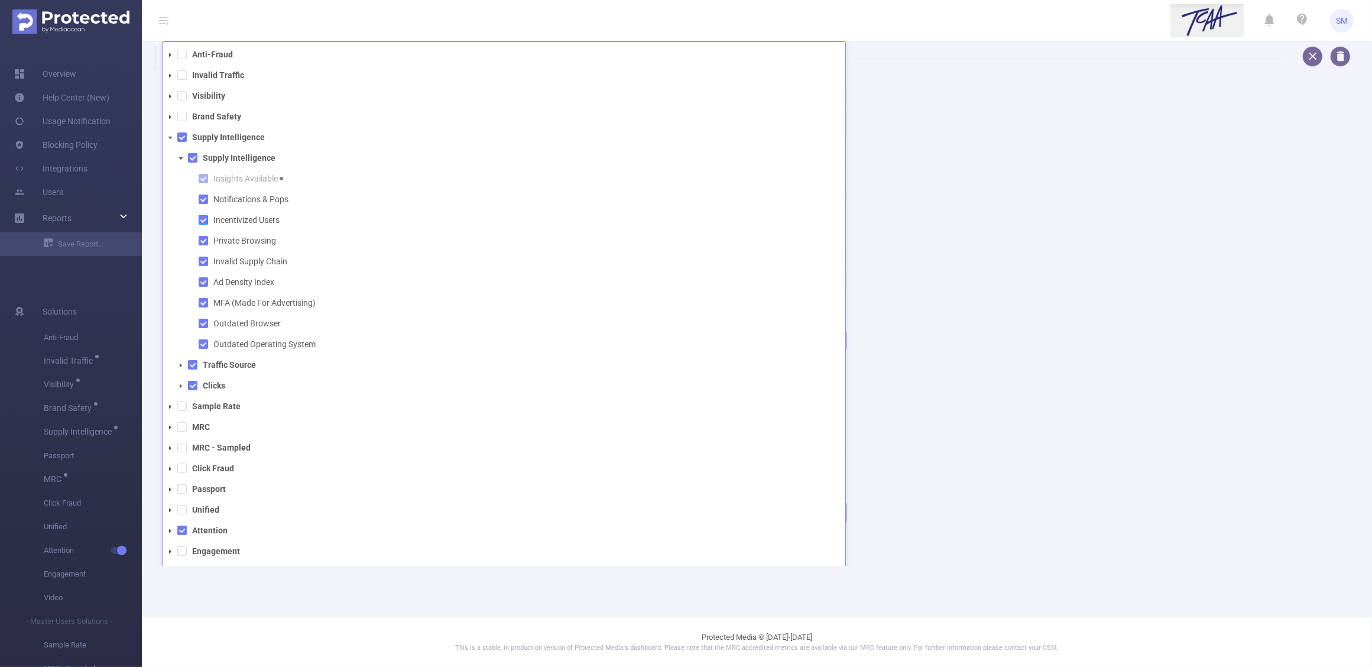
click at [203, 222] on span at bounding box center [203, 219] width 9 height 9
click at [204, 240] on span at bounding box center [203, 240] width 9 height 9
click at [203, 261] on span at bounding box center [203, 261] width 9 height 9
click at [199, 320] on span at bounding box center [203, 323] width 9 height 9
click at [207, 344] on span at bounding box center [203, 343] width 9 height 9
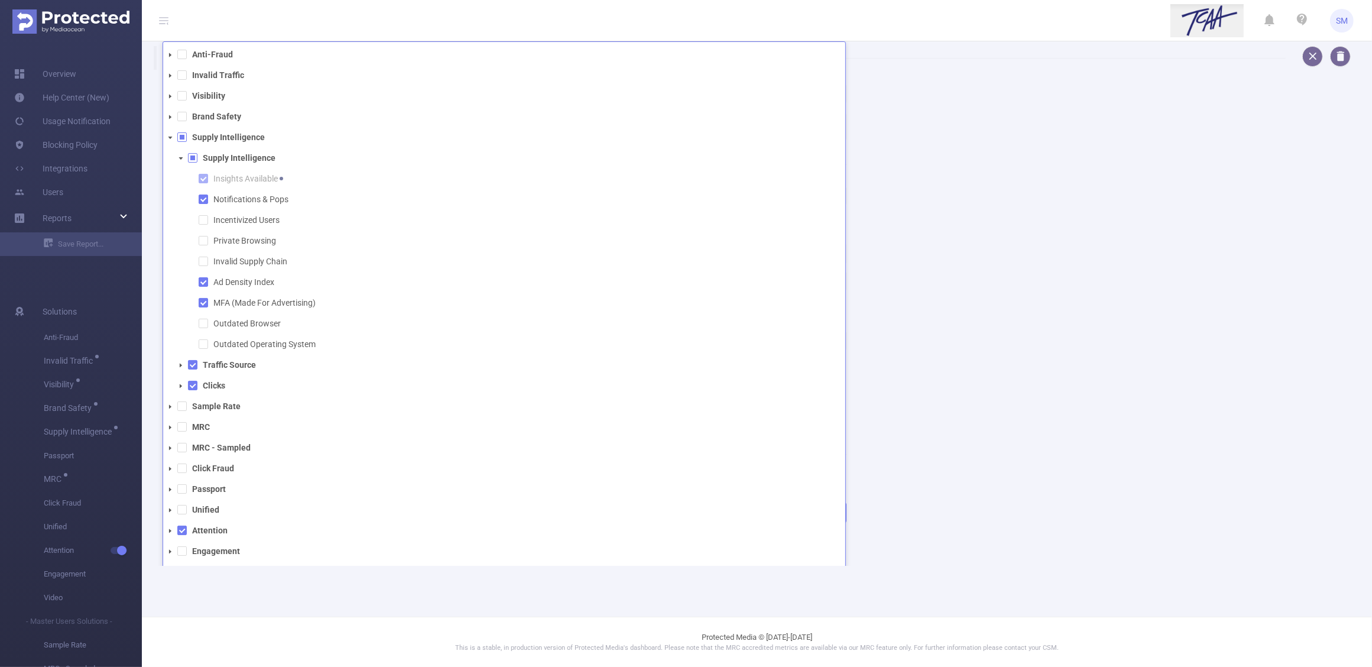
click at [339, 27] on header "SM" at bounding box center [686, 20] width 1372 height 41
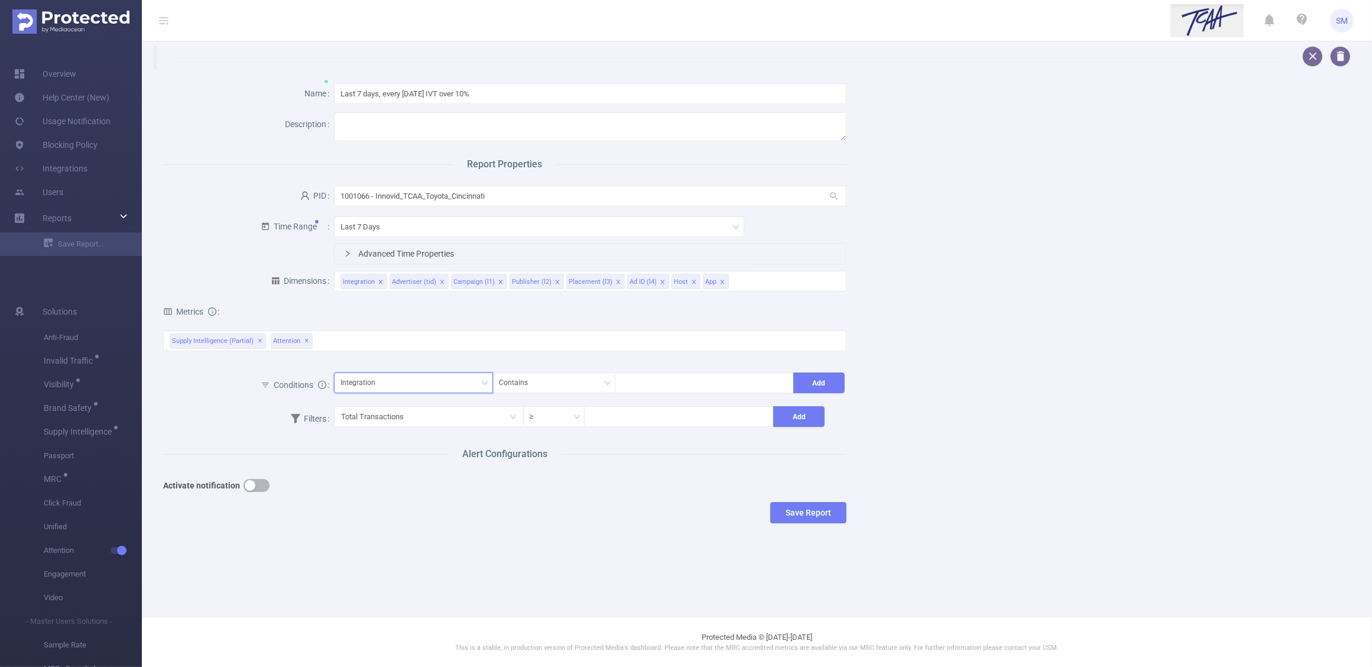
click at [438, 387] on div "Integration" at bounding box center [414, 383] width 146 height 20
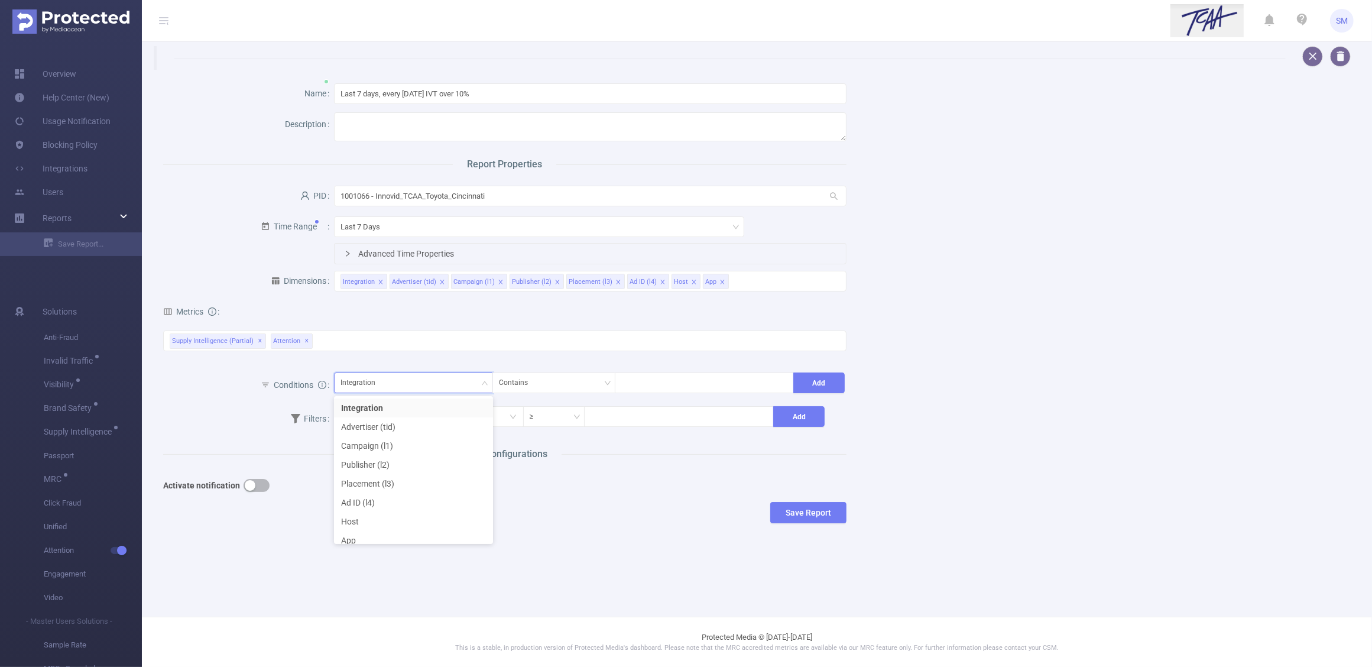
click at [420, 359] on div "Score Score Score Total Purchased Social Search Referral Detected Clicks Insigh…" at bounding box center [504, 347] width 683 height 35
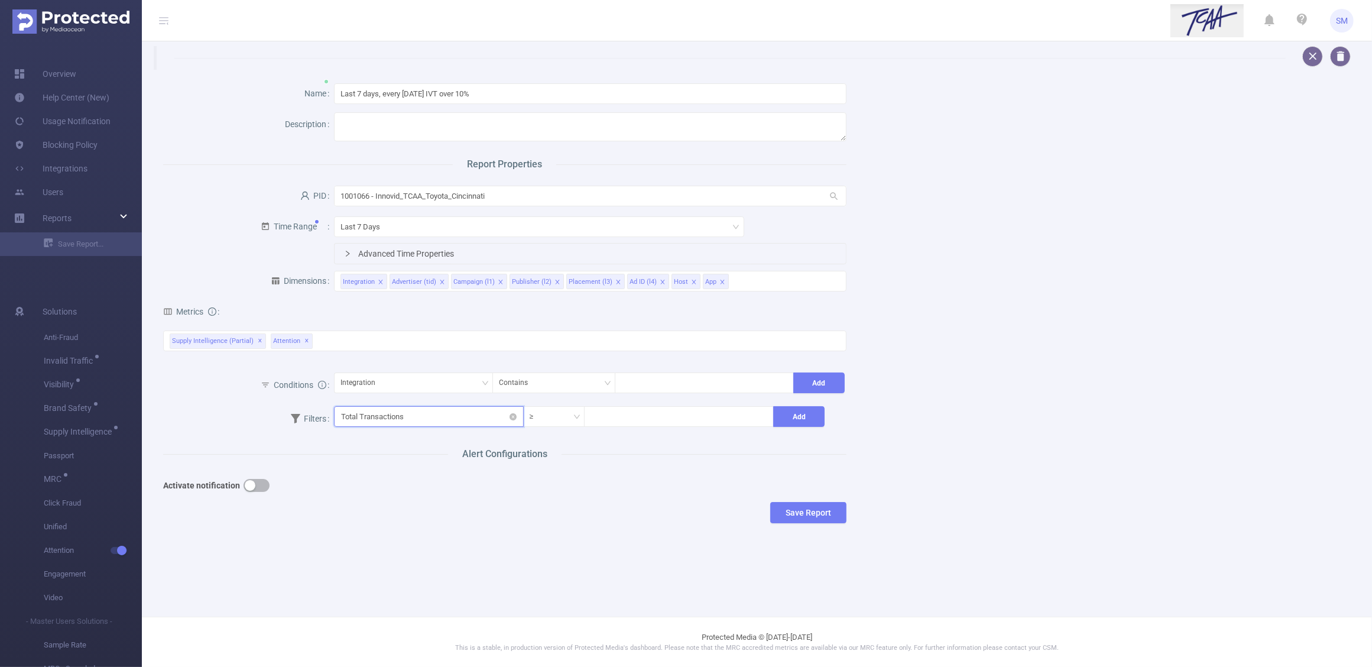
click at [436, 423] on input "text" at bounding box center [429, 416] width 190 height 21
click at [631, 504] on div "Save Report" at bounding box center [504, 512] width 683 height 21
click at [627, 423] on input at bounding box center [679, 416] width 189 height 18
click at [647, 492] on div "Activate notification" at bounding box center [419, 486] width 513 height 24
click at [398, 388] on div "Integration" at bounding box center [414, 383] width 146 height 20
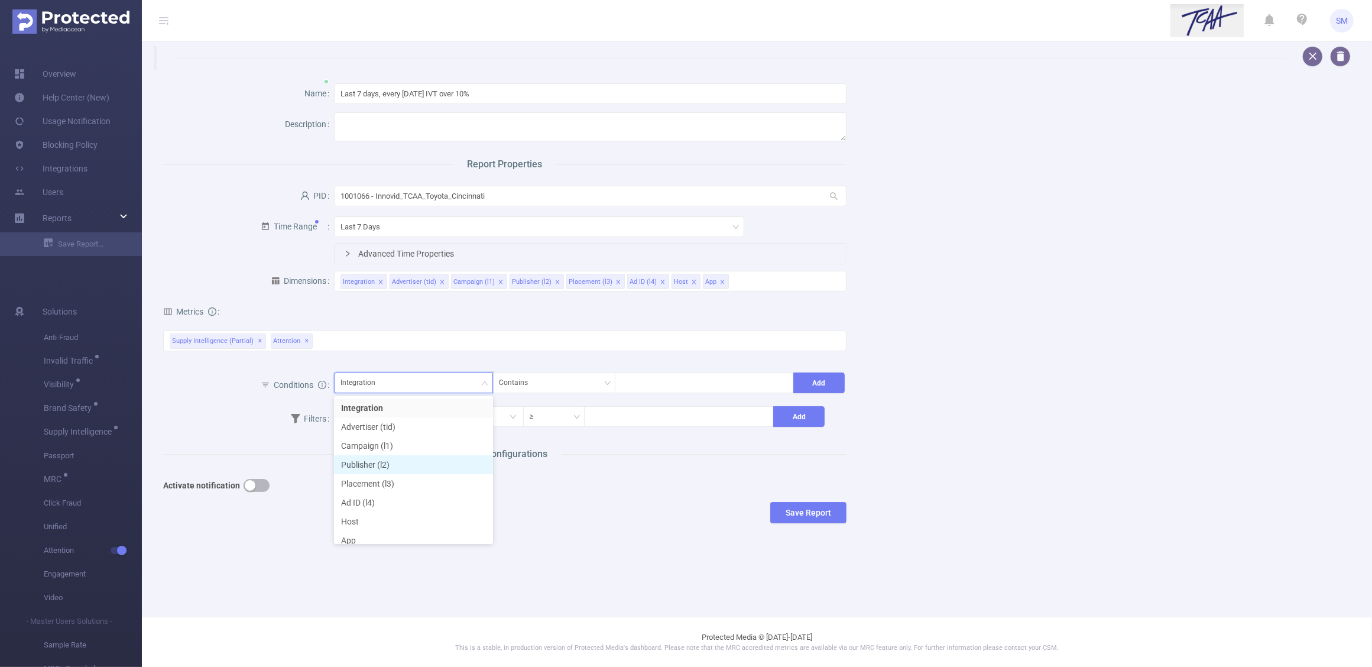
click at [401, 455] on li "Publisher (l2)" at bounding box center [413, 464] width 159 height 19
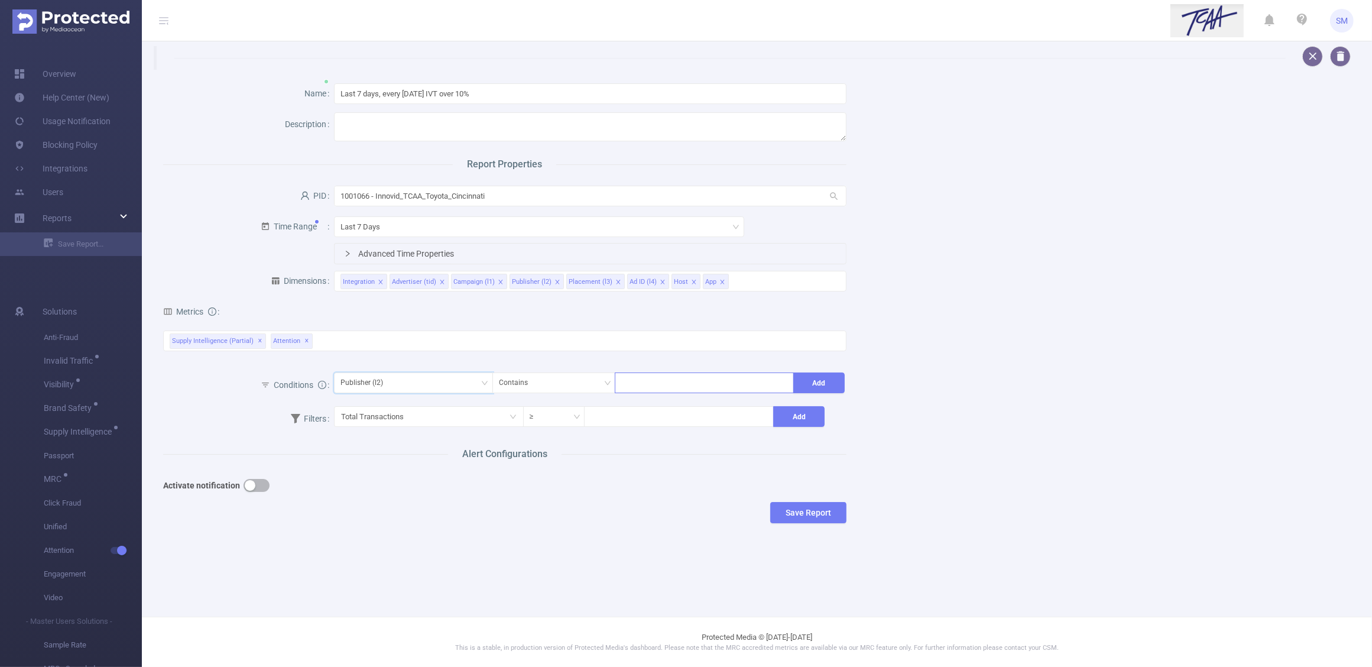
click at [637, 382] on div at bounding box center [704, 383] width 166 height 20
click at [1023, 421] on div "Name Last 7 days, every Monday IVT over 10% Description Report Properties PID 1…" at bounding box center [752, 306] width 1207 height 472
click at [251, 488] on button "button" at bounding box center [257, 485] width 26 height 13
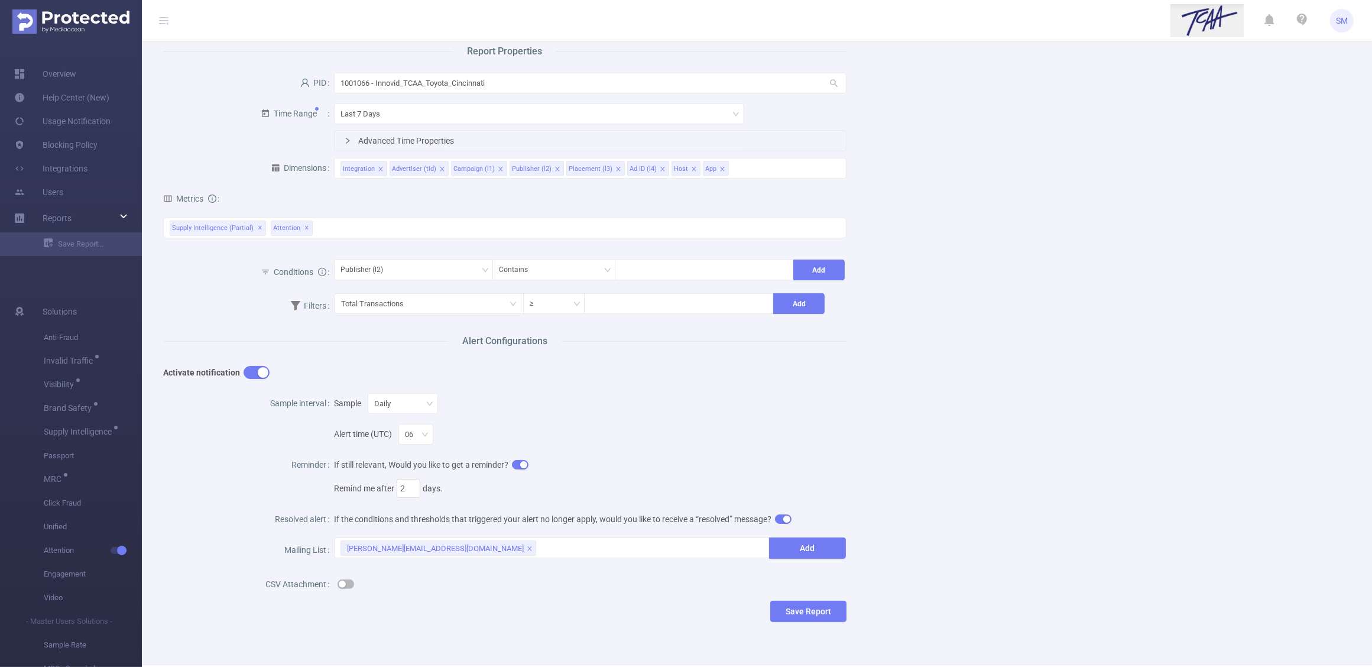
scroll to position [148, 0]
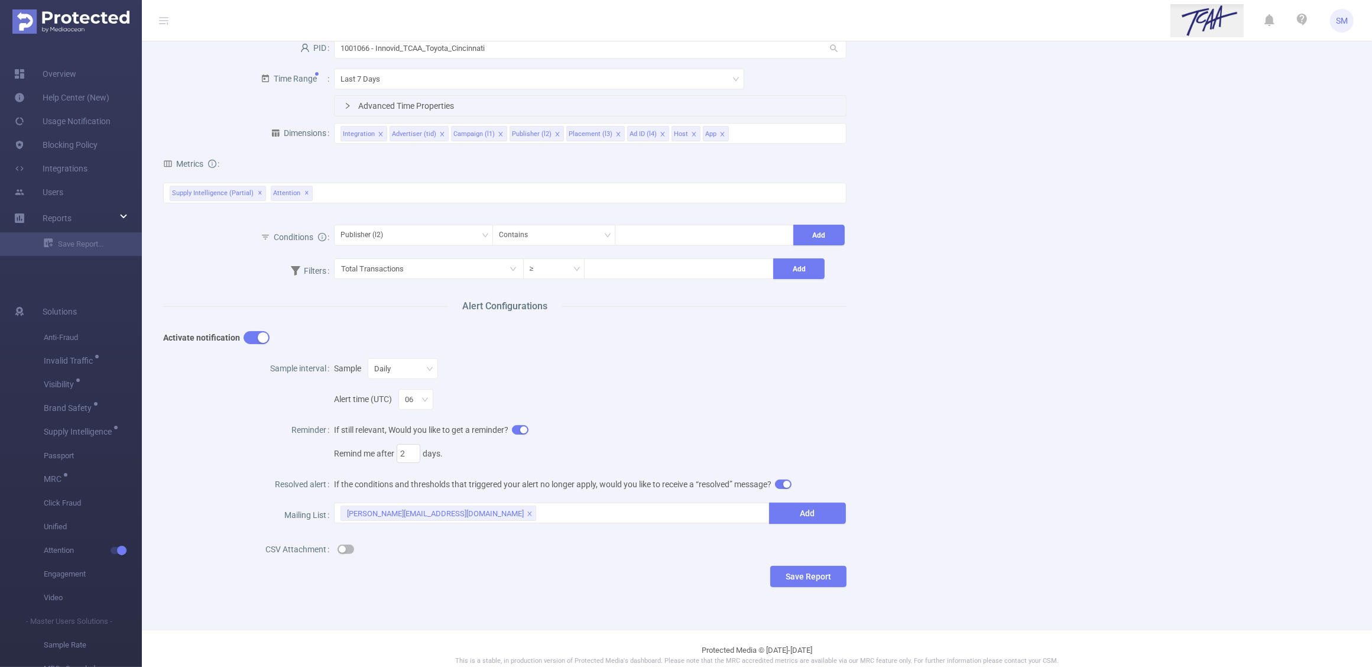
click at [345, 550] on button "button" at bounding box center [346, 548] width 17 height 9
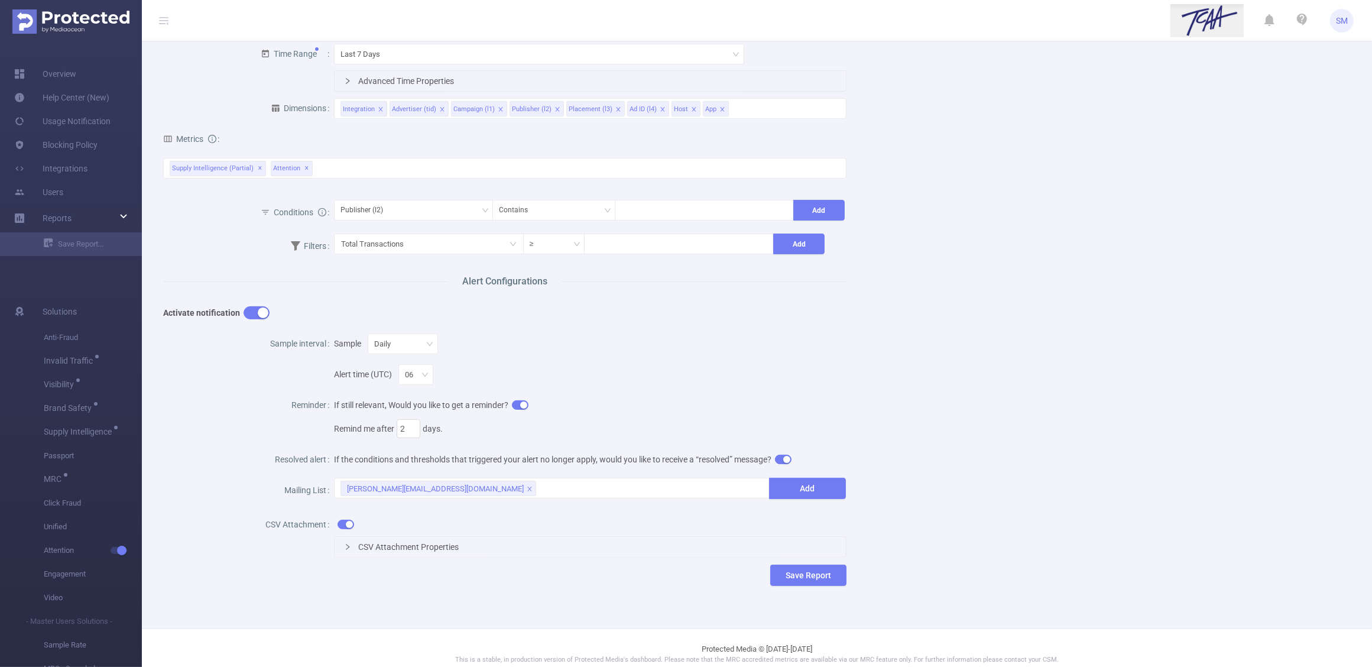
scroll to position [186, 0]
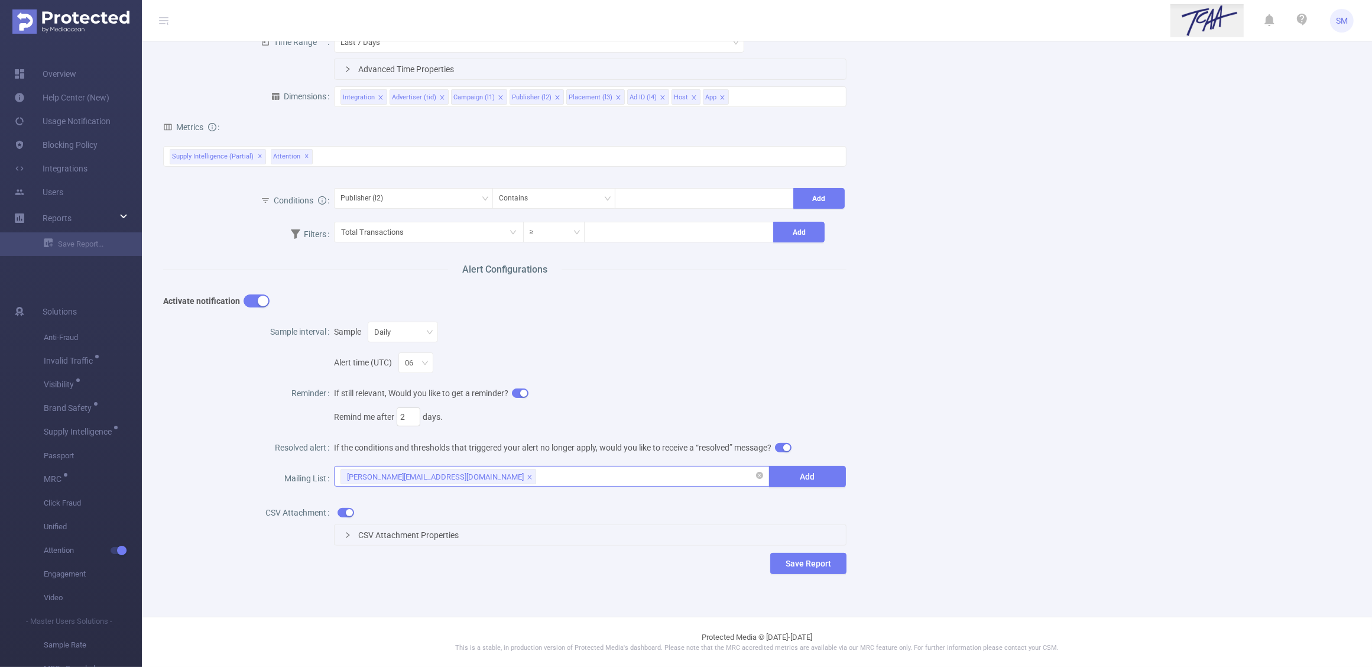
click at [529, 466] on div "sara.maskivish@flashtalking.com" at bounding box center [552, 476] width 436 height 21
click at [566, 419] on div "Remind me after 2 days." at bounding box center [590, 417] width 513 height 24
click at [569, 405] on div "Remind me after 2 days." at bounding box center [590, 417] width 513 height 24
click at [410, 326] on div "Daily" at bounding box center [402, 332] width 57 height 20
click at [714, 362] on div "Alert time (UTC) 06" at bounding box center [590, 358] width 513 height 31
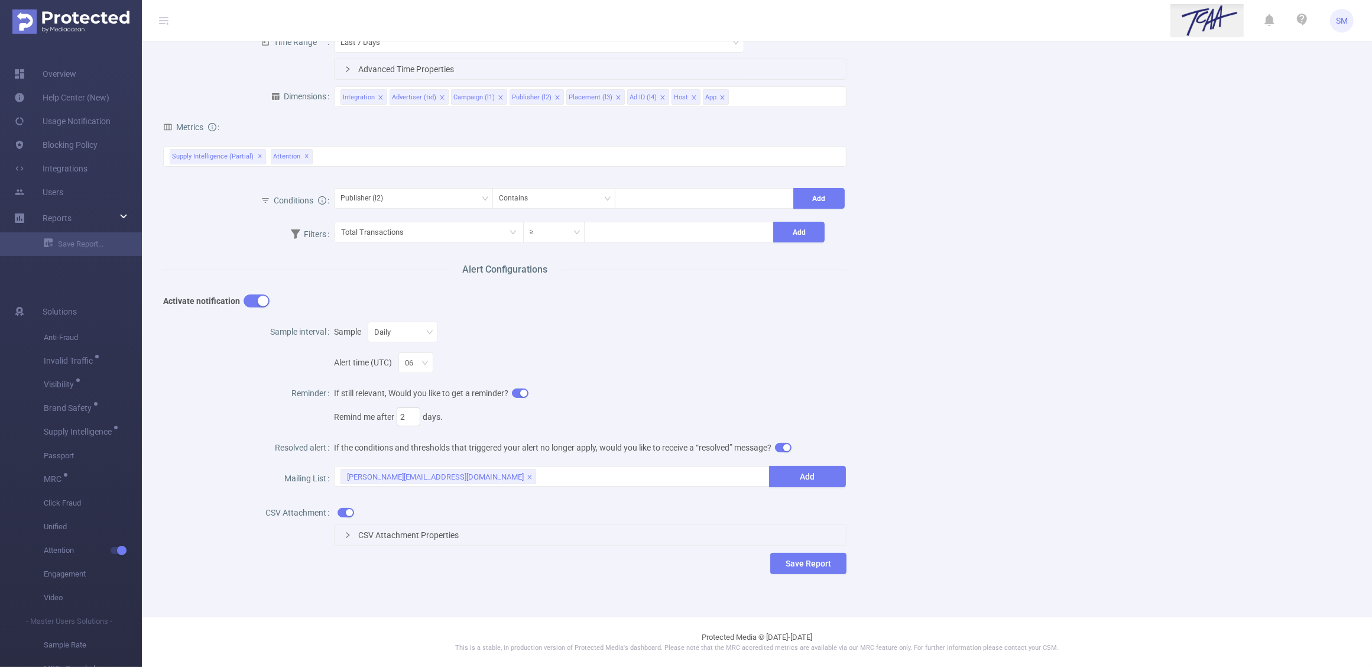
scroll to position [112, 0]
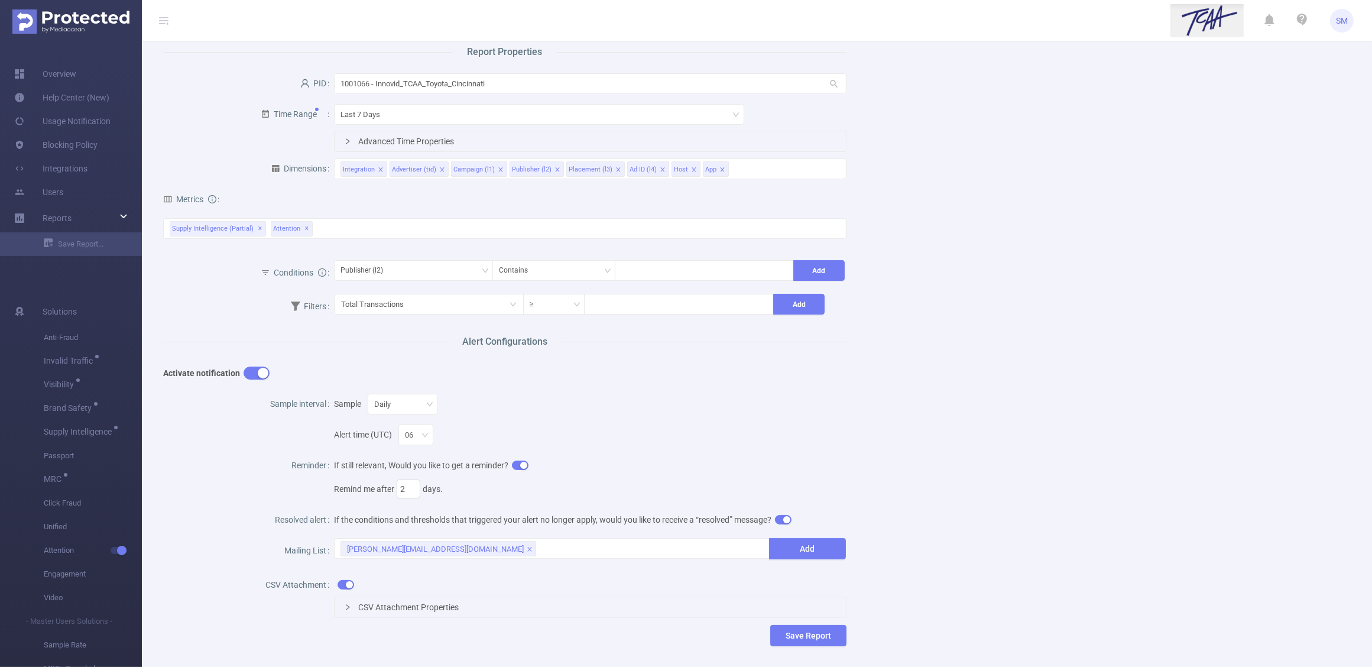
click at [1027, 572] on div "Name Last 7 days, every Monday IVT over 10% Description Report Properties PID 1…" at bounding box center [752, 311] width 1207 height 708
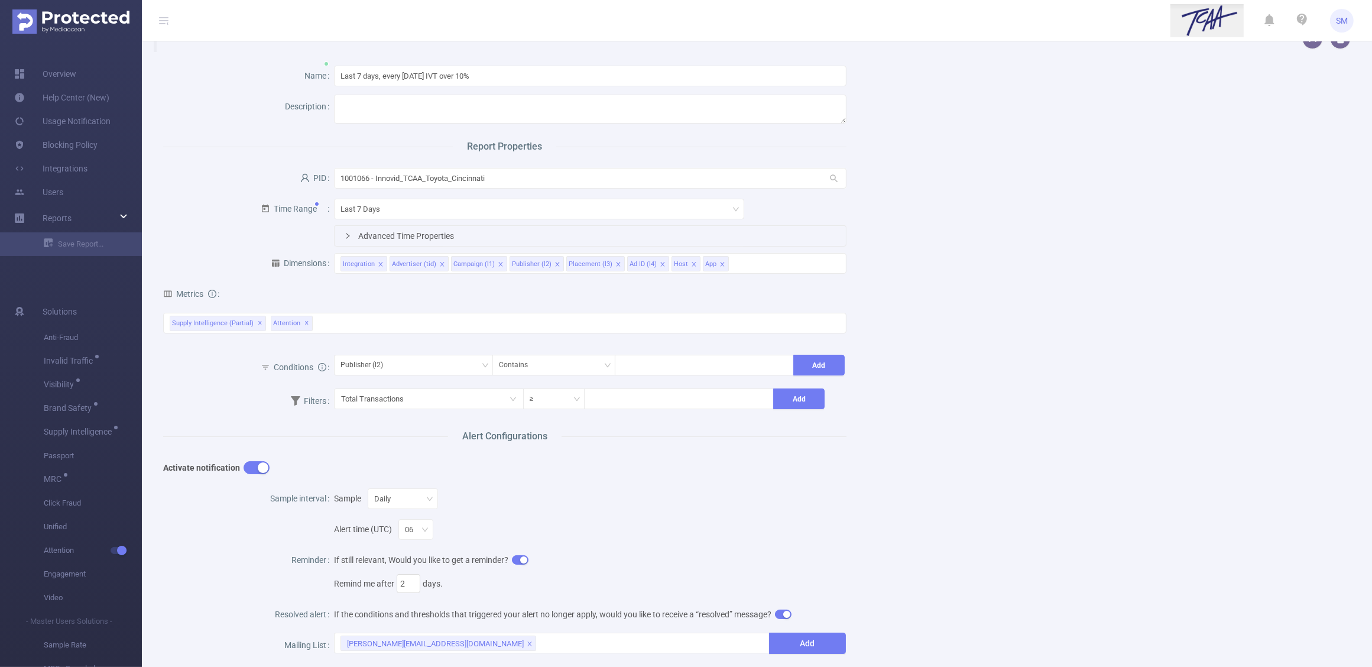
scroll to position [0, 0]
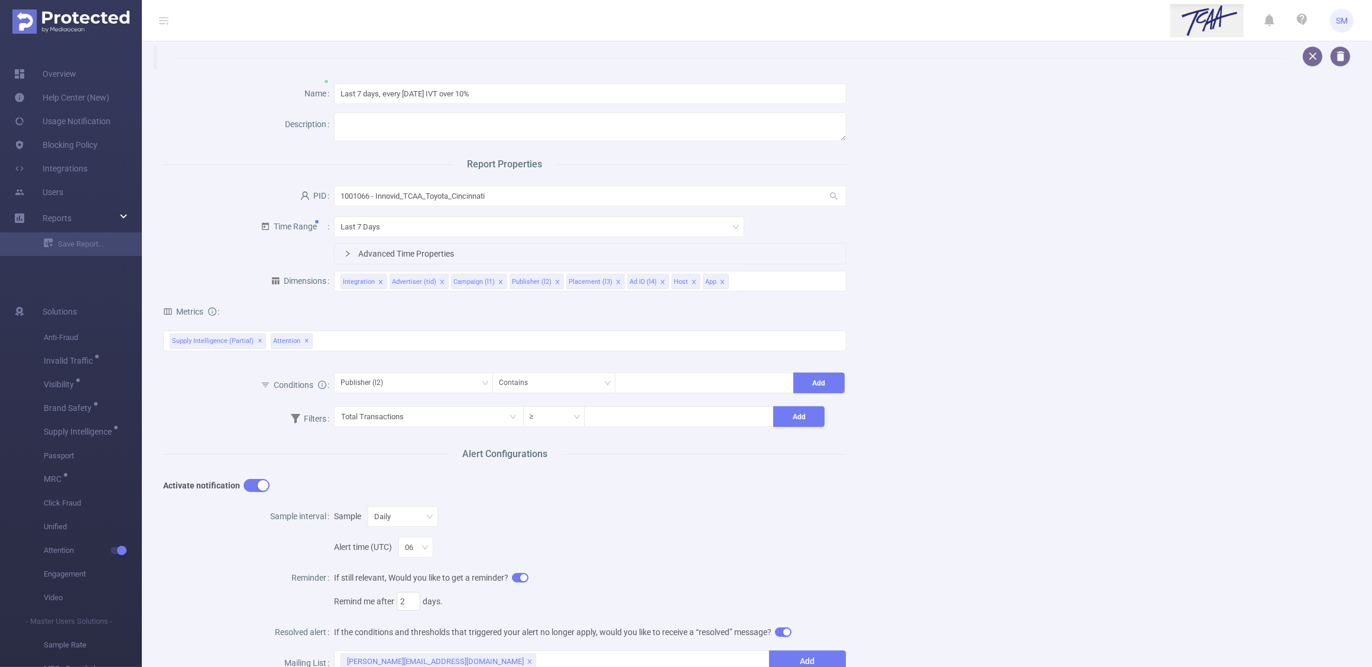
click at [992, 534] on div "Name Last 7 days, every Monday IVT over 10% Description Report Properties PID 1…" at bounding box center [752, 424] width 1207 height 708
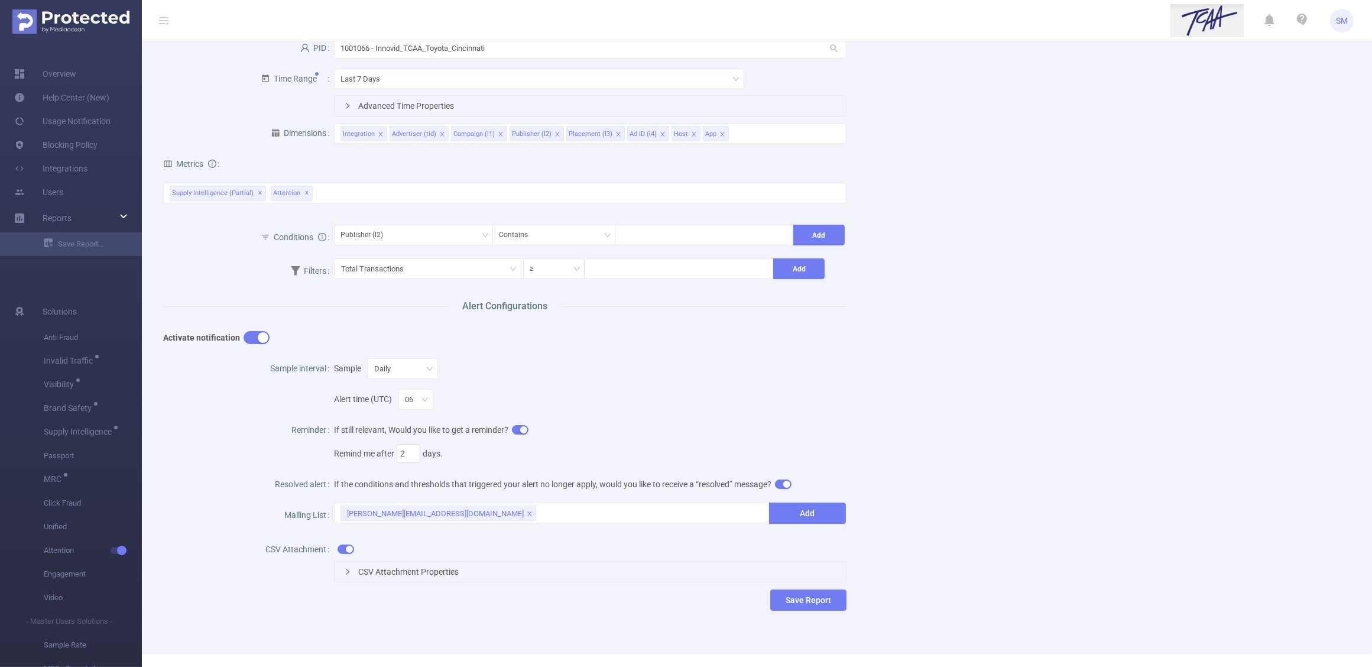
scroll to position [74, 0]
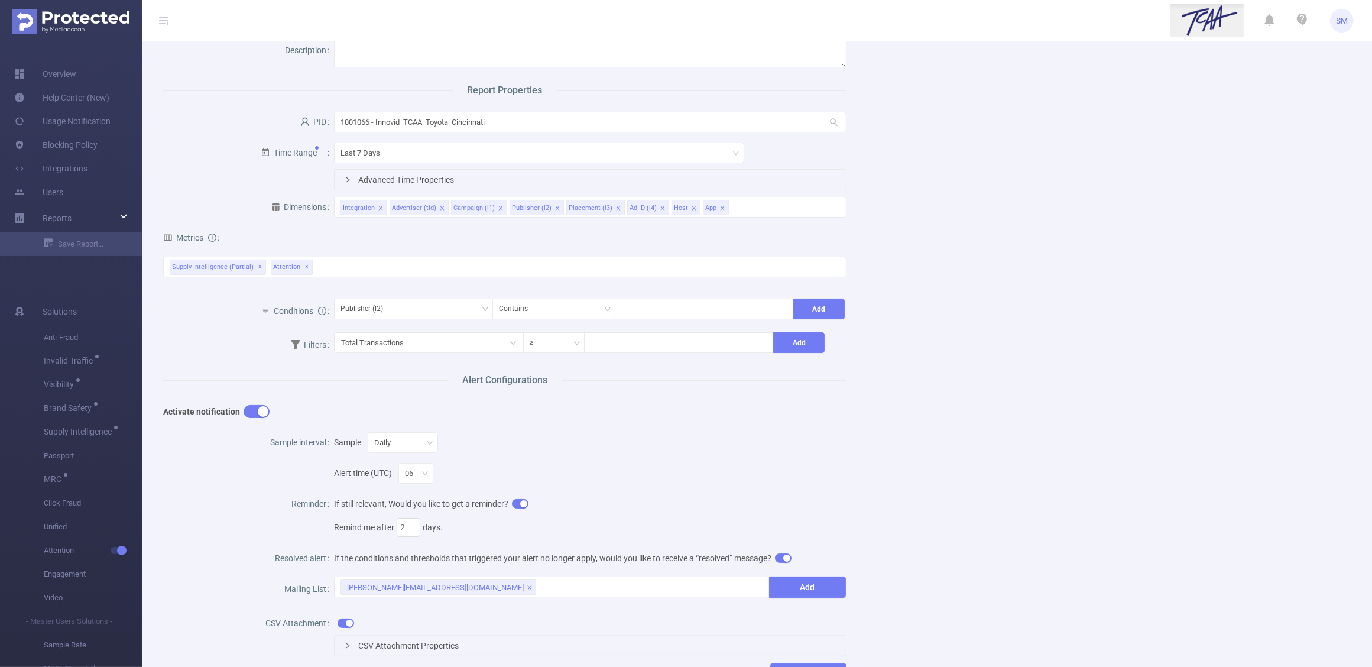
click at [1088, 467] on div "Name Last 7 days, every Monday IVT over 10% Description Report Properties PID 1…" at bounding box center [752, 350] width 1207 height 708
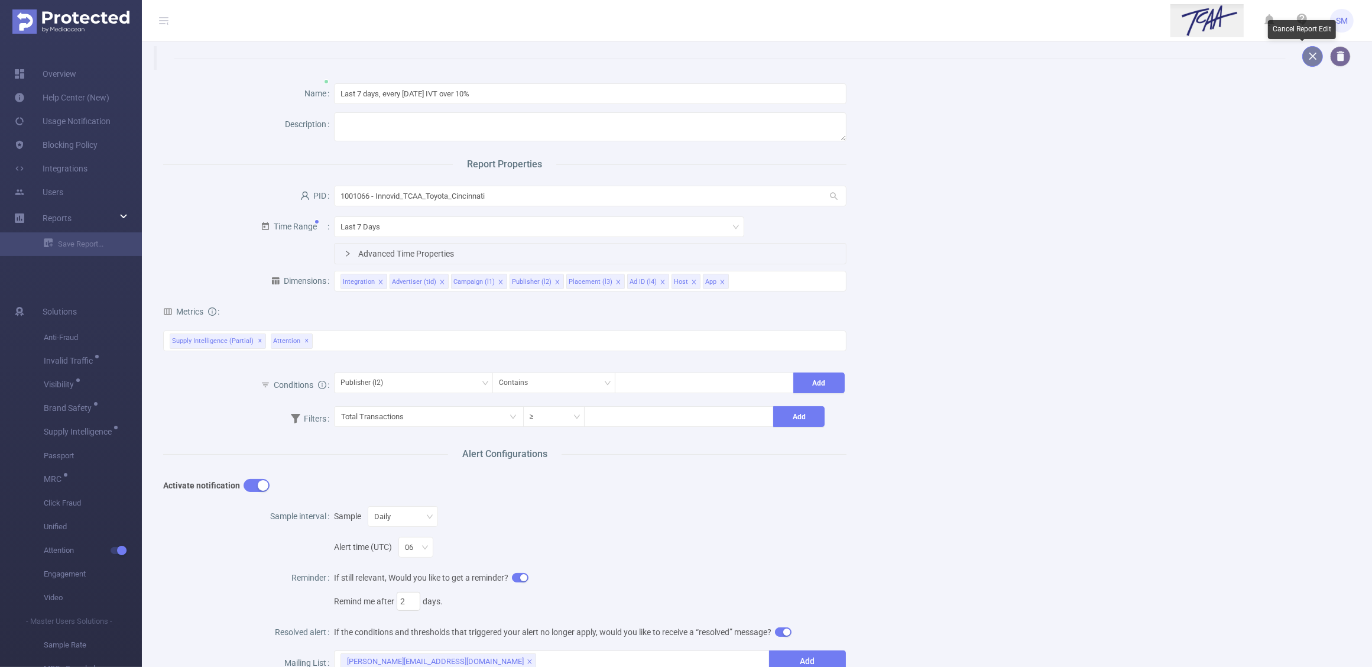
click at [1302, 53] on button "button" at bounding box center [1312, 56] width 21 height 21
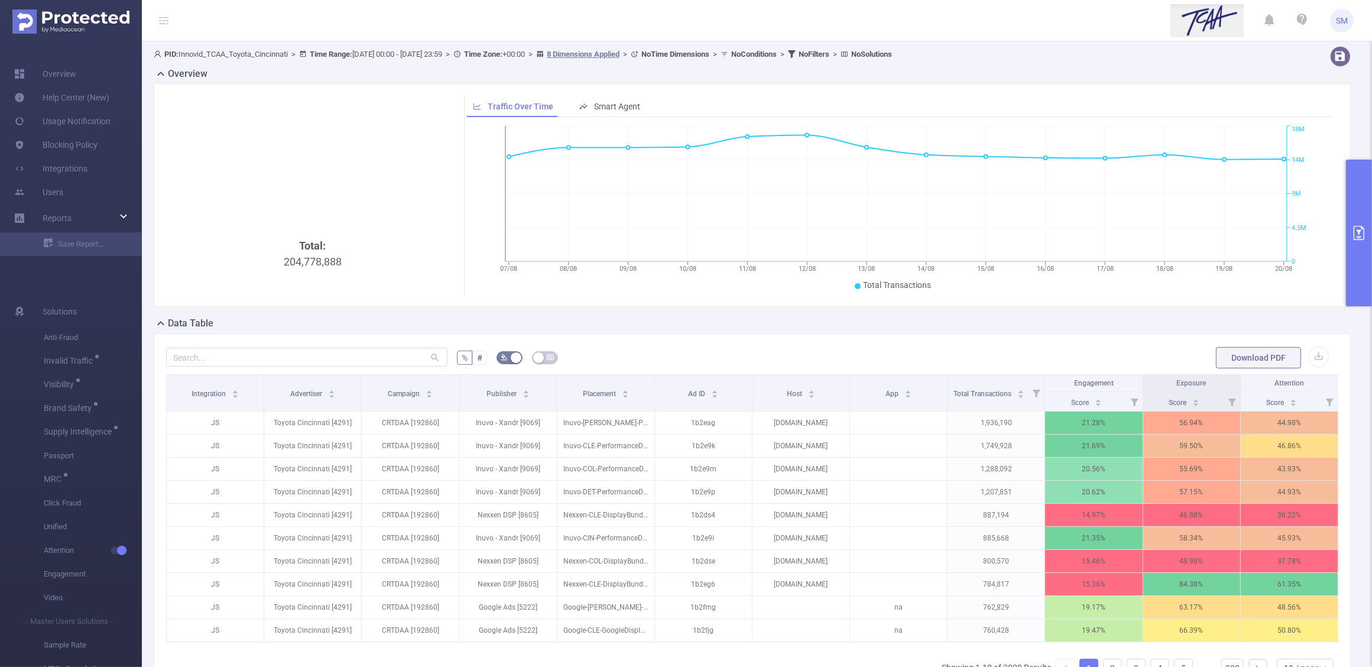
click at [1360, 222] on button "primary" at bounding box center [1359, 233] width 26 height 147
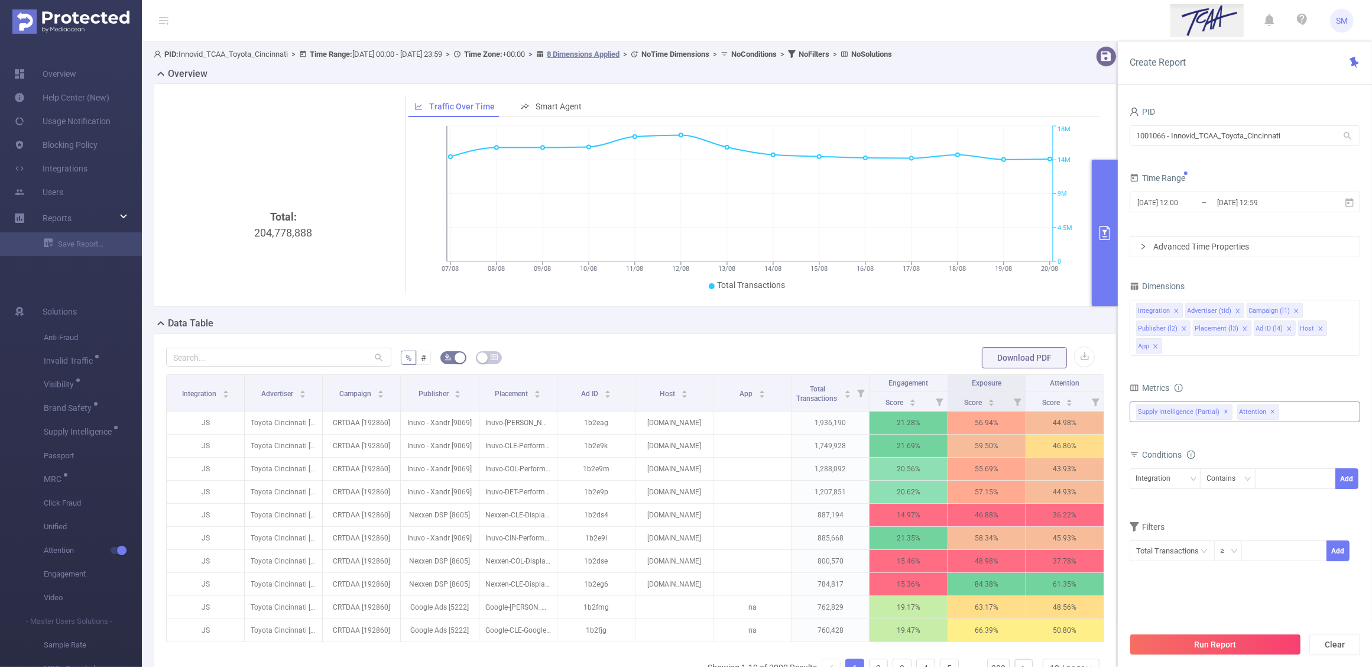
click at [1271, 414] on span "✕" at bounding box center [1273, 412] width 5 height 14
click at [1249, 454] on div "Conditions" at bounding box center [1245, 456] width 231 height 20
click at [1260, 405] on div "Supply Intelligence (partial) ✕" at bounding box center [1245, 411] width 231 height 21
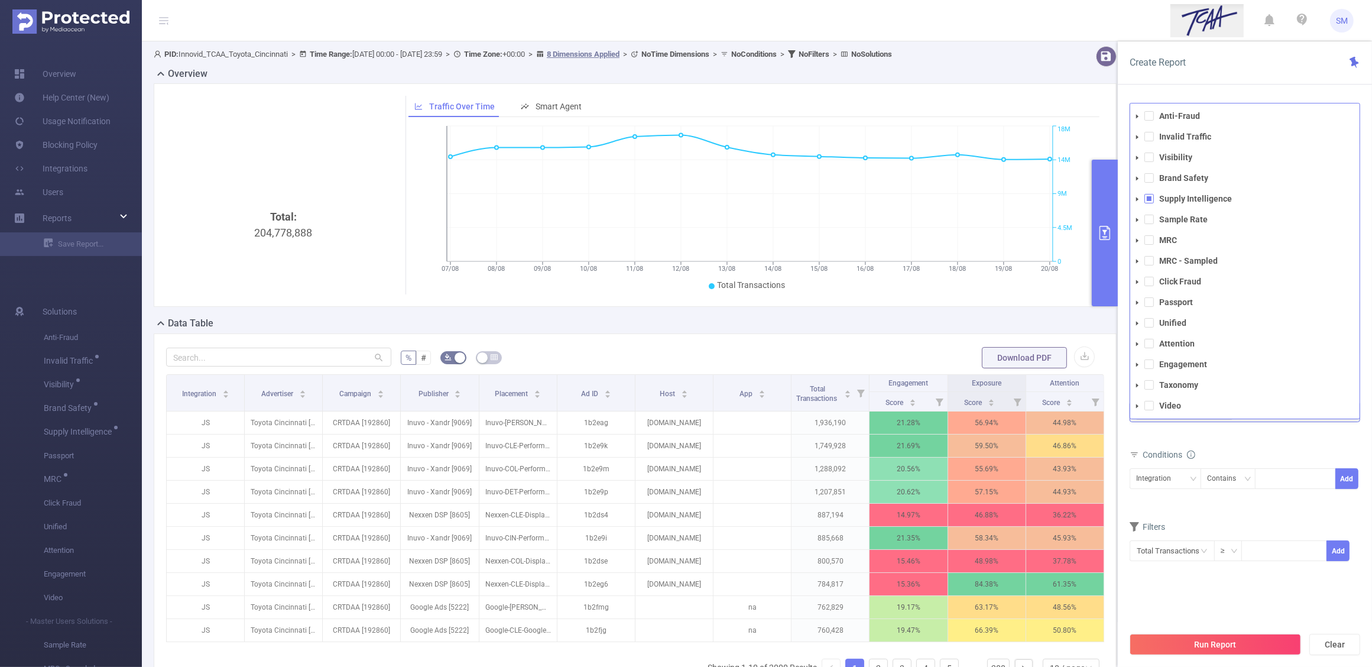
click at [1139, 201] on icon "icon: caret-down" at bounding box center [1137, 199] width 6 height 6
click at [1145, 219] on icon "icon: caret-down" at bounding box center [1148, 220] width 6 height 6
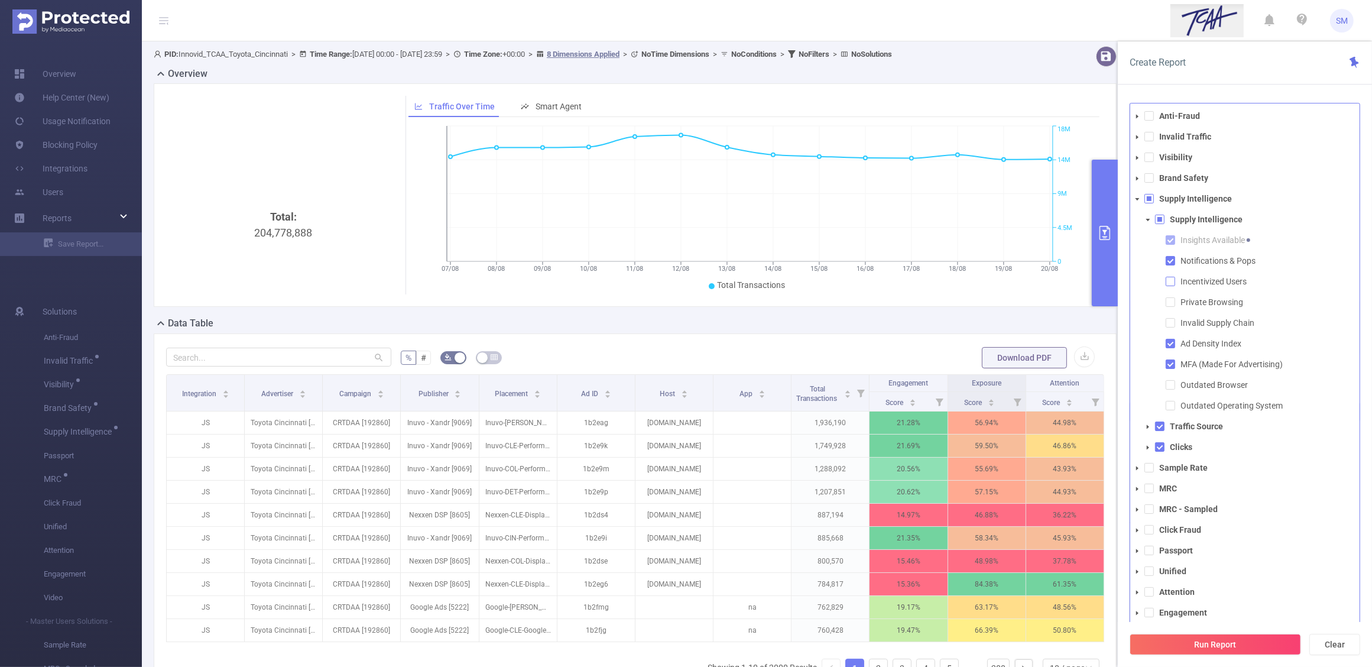
click at [1169, 285] on span at bounding box center [1170, 281] width 9 height 9
click at [1171, 303] on span at bounding box center [1170, 301] width 9 height 9
click at [1172, 323] on span at bounding box center [1170, 322] width 9 height 9
click at [1245, 72] on div "Create Report" at bounding box center [1245, 62] width 254 height 43
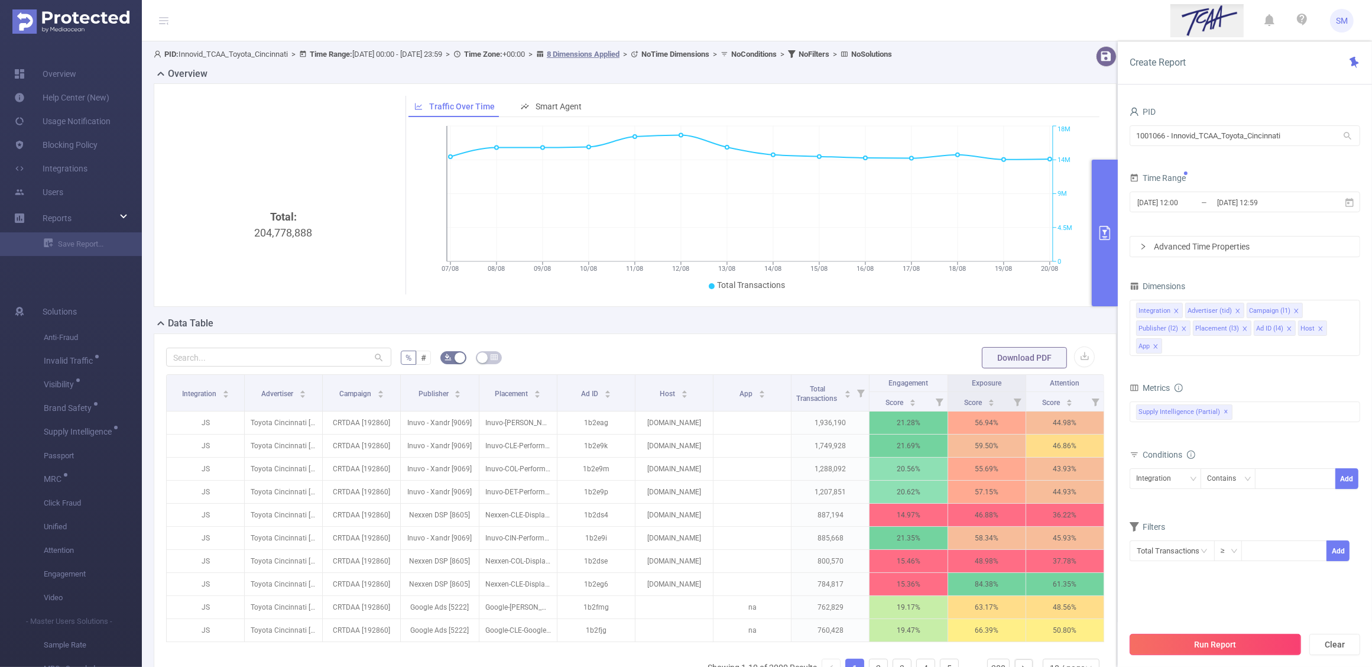
click at [1273, 645] on button "Run Report" at bounding box center [1215, 644] width 171 height 21
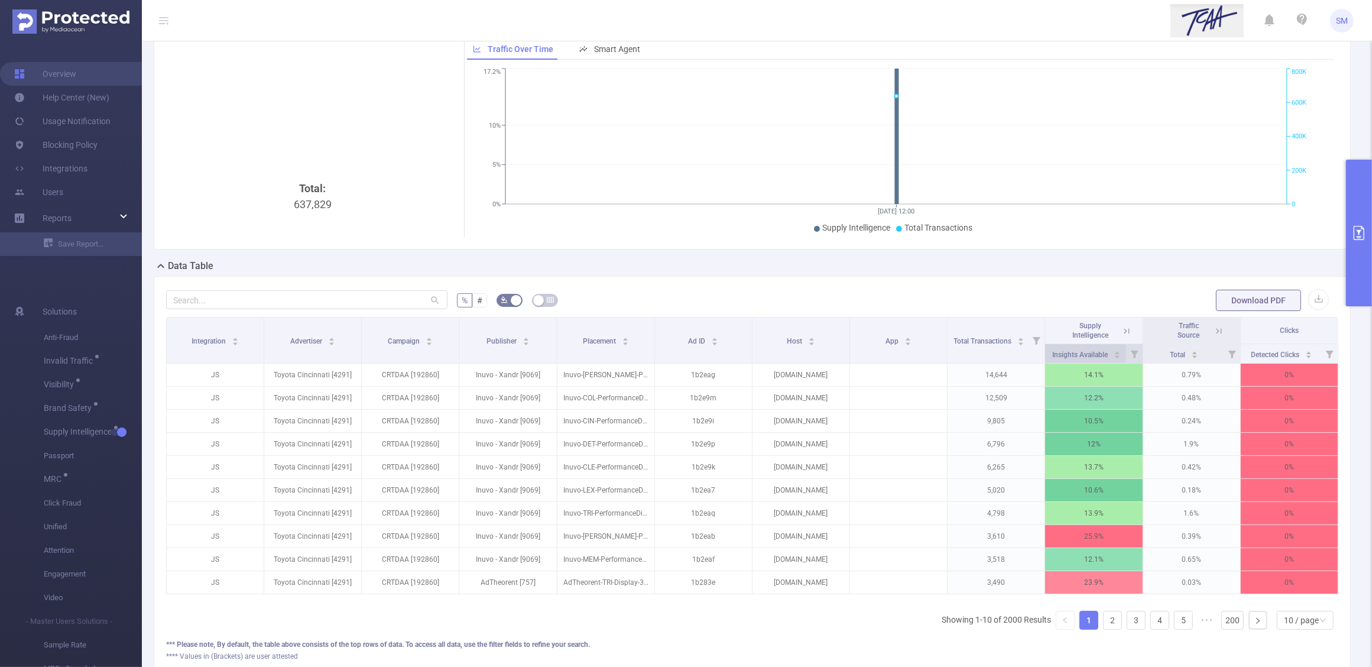
scroll to position [74, 0]
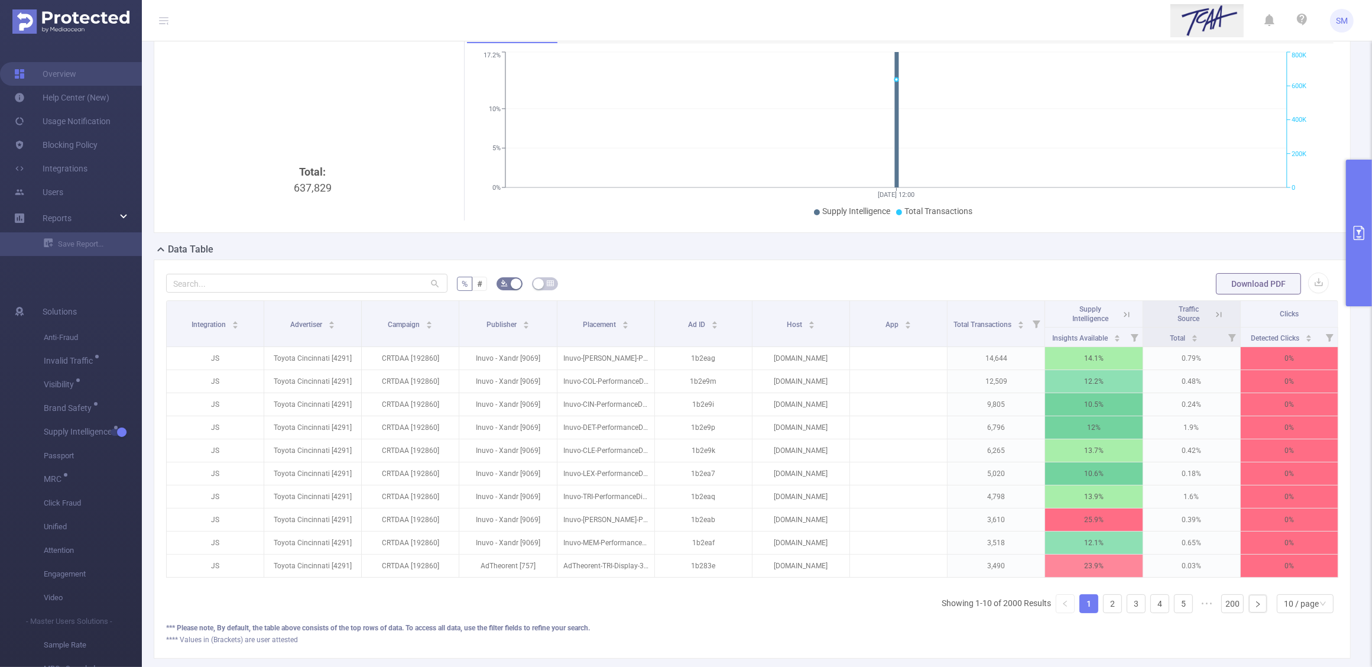
click at [1121, 314] on icon at bounding box center [1126, 314] width 11 height 11
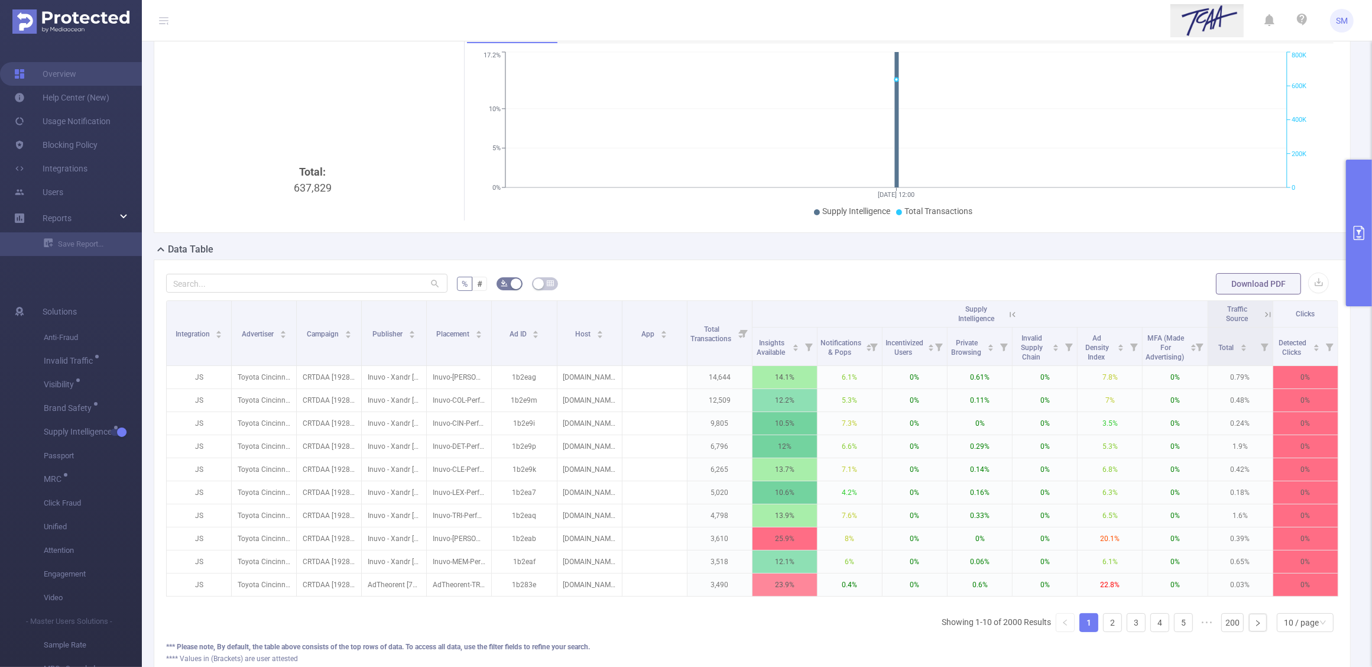
scroll to position [0, 12]
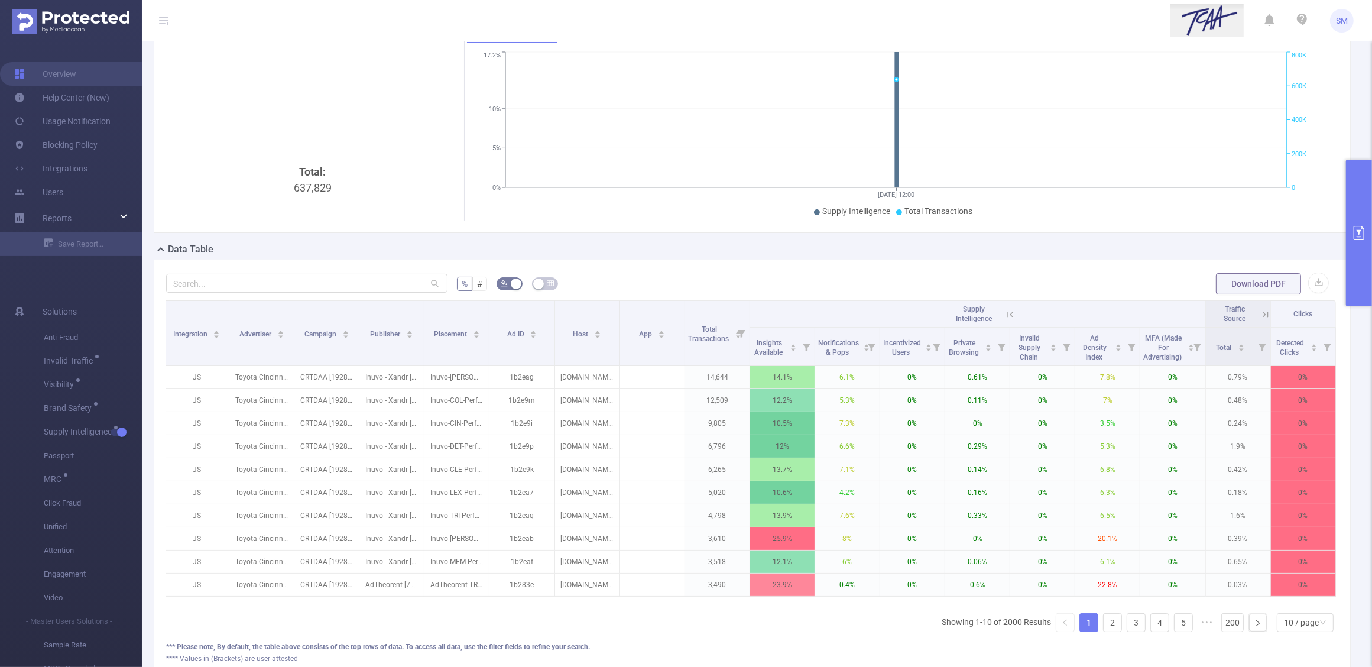
click at [1125, 214] on ul "Supply Intelligence Total Transactions" at bounding box center [896, 211] width 852 height 12
